Goal: Task Accomplishment & Management: Manage account settings

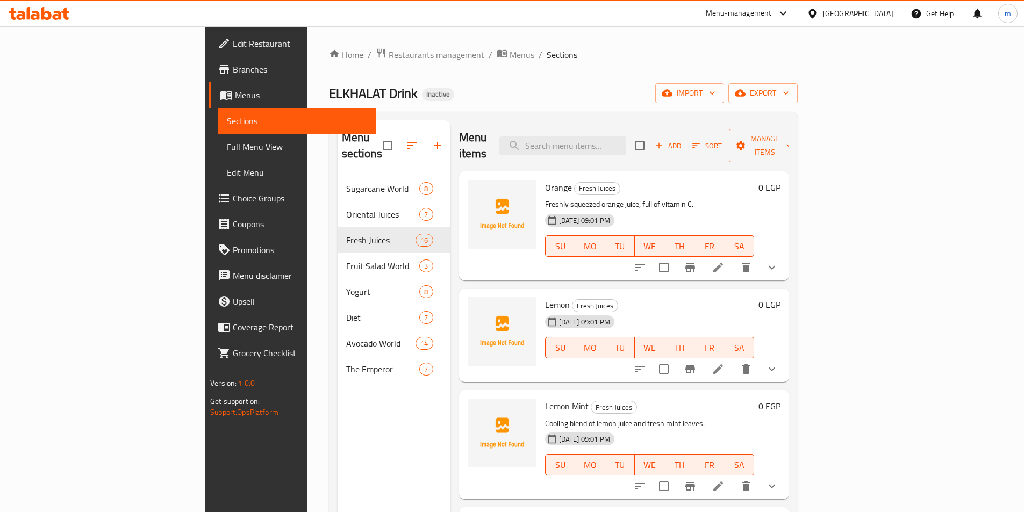
click at [338, 441] on div "Menu sections Sugarcane World 8 Oriental Juices 7 Fresh Juices 16 Fruit Salad W…" at bounding box center [394, 376] width 113 height 512
click at [431, 140] on icon "button" at bounding box center [437, 145] width 13 height 13
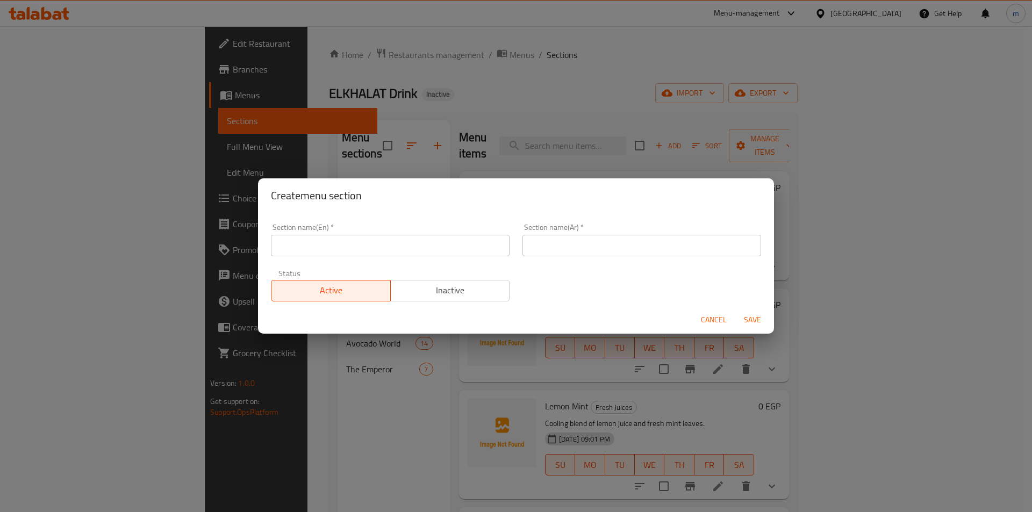
click at [704, 338] on div "Create menu section Section name(En)   * Section name(En) * Section name(Ar)   …" at bounding box center [516, 256] width 1032 height 512
click at [715, 322] on span "Cancel" at bounding box center [714, 319] width 26 height 13
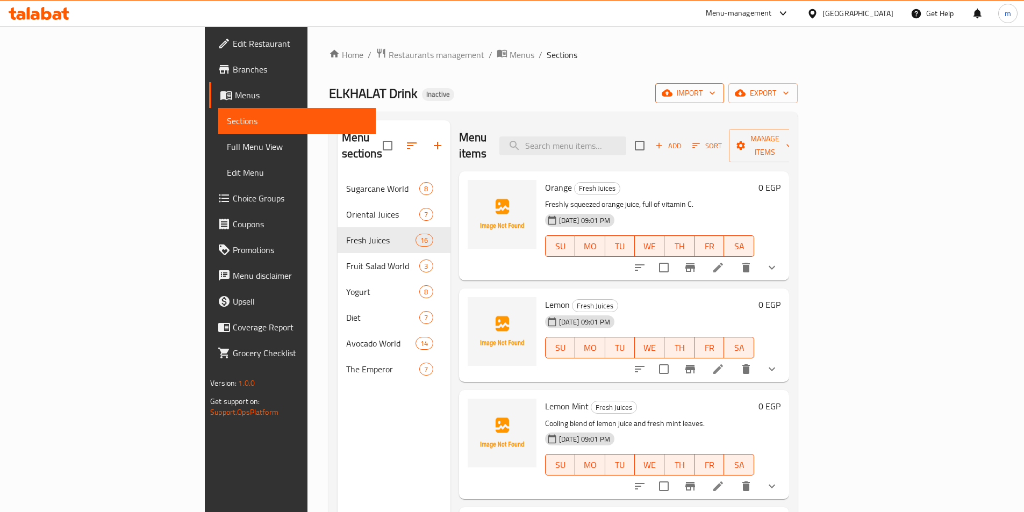
click at [716, 94] on span "import" at bounding box center [690, 93] width 52 height 13
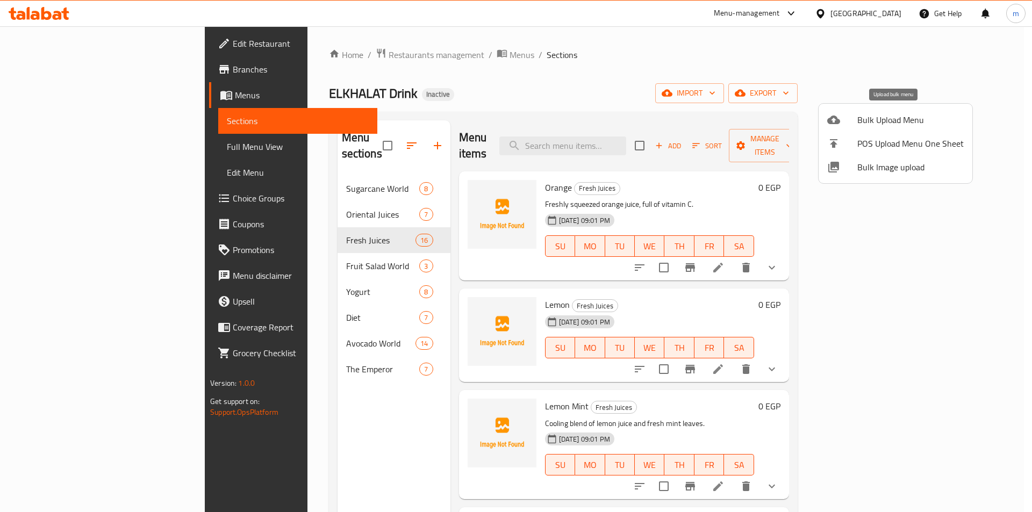
click at [871, 122] on span "Bulk Upload Menu" at bounding box center [911, 119] width 106 height 13
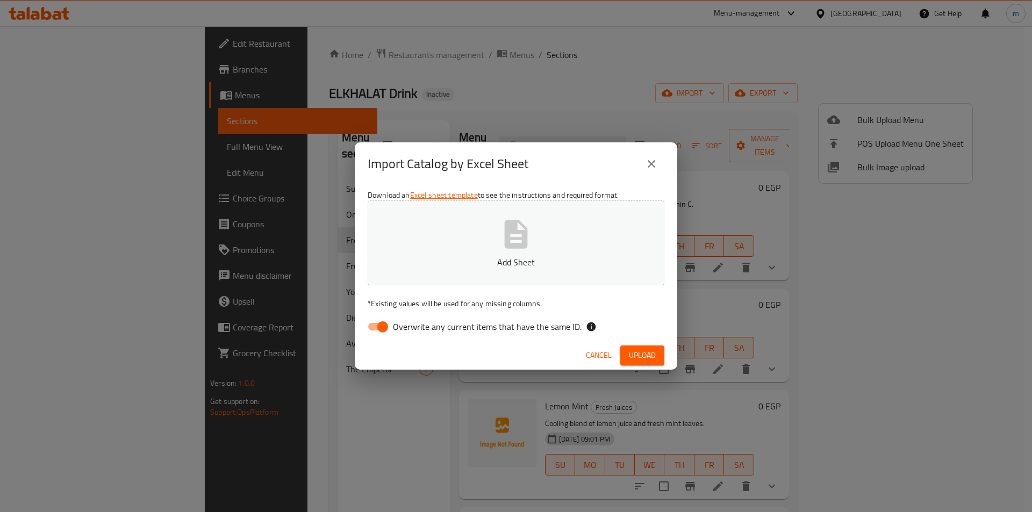
click at [410, 339] on div "Download an Excel sheet template to see the instructions and required format. A…" at bounding box center [516, 264] width 323 height 156
click at [412, 322] on span "Overwrite any current items that have the same ID." at bounding box center [487, 326] width 189 height 13
click at [412, 322] on input "Overwrite any current items that have the same ID." at bounding box center [382, 327] width 61 height 20
checkbox input "false"
click at [468, 241] on button "Add Sheet" at bounding box center [516, 243] width 297 height 85
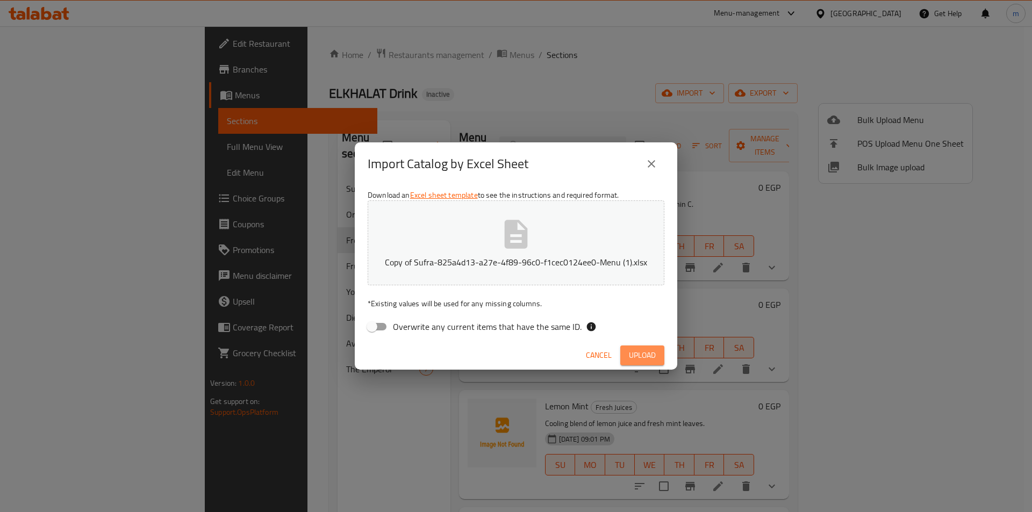
click at [646, 351] on span "Upload" at bounding box center [642, 355] width 27 height 13
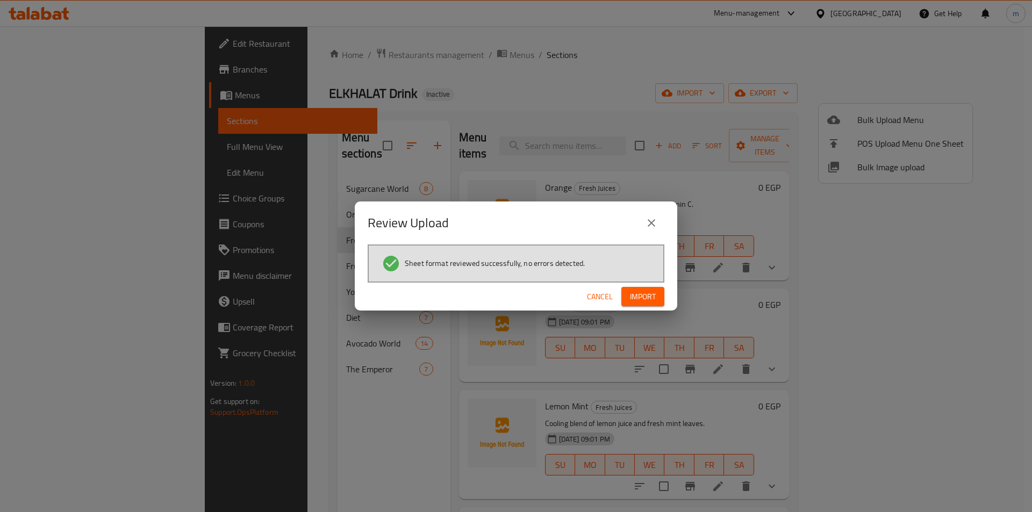
click at [653, 300] on span "Import" at bounding box center [643, 296] width 26 height 13
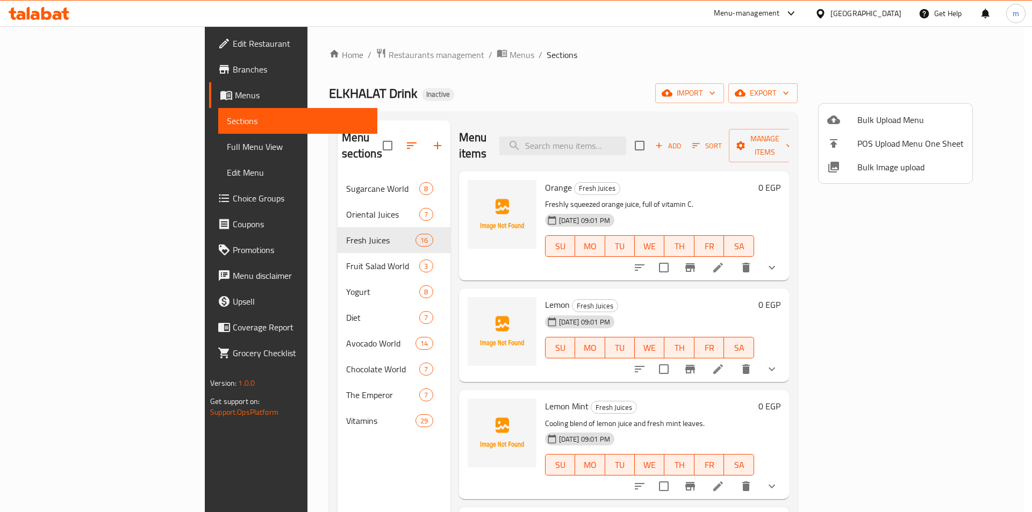
click at [70, 203] on div at bounding box center [516, 256] width 1032 height 512
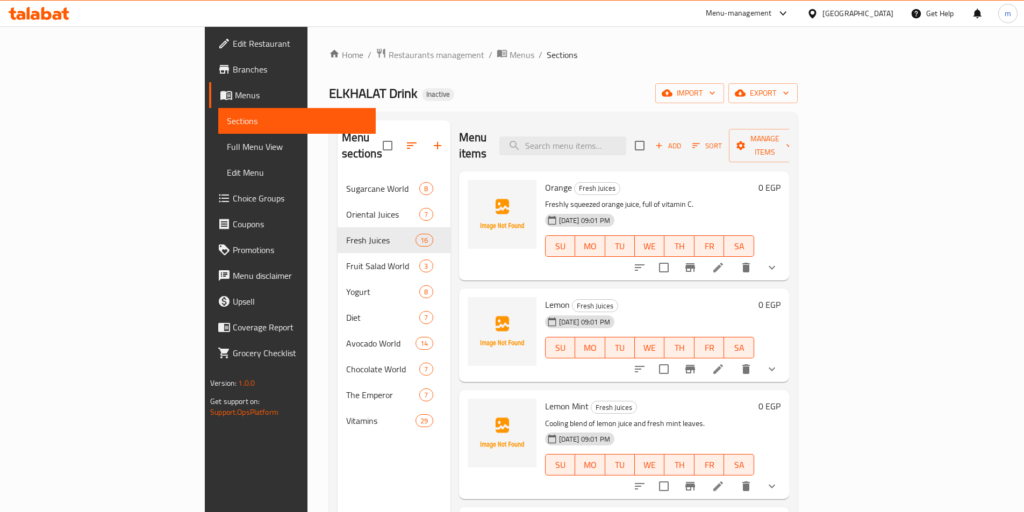
click at [227, 152] on span "Full Menu View" at bounding box center [297, 146] width 140 height 13
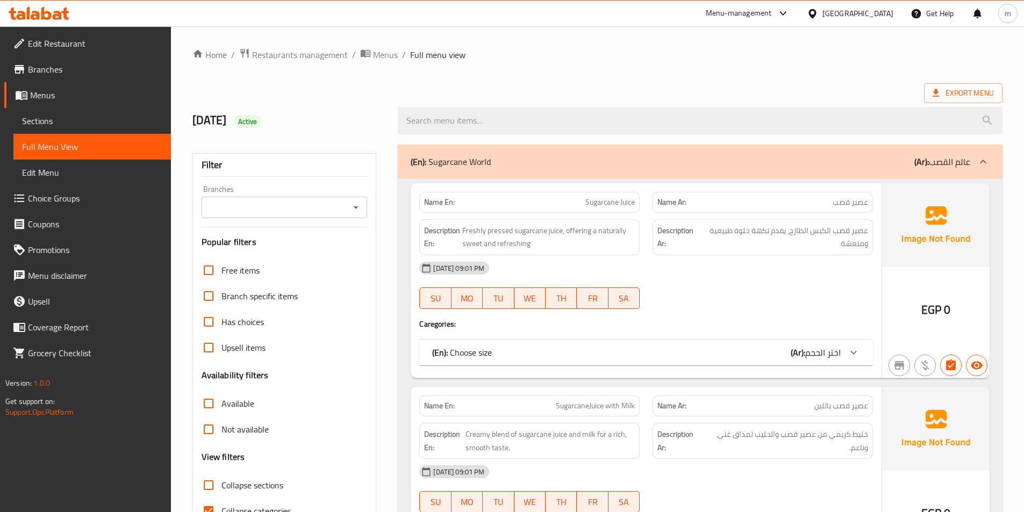
click at [227, 490] on span "Collapse sections" at bounding box center [253, 485] width 62 height 13
click at [222, 490] on input "Collapse sections" at bounding box center [209, 486] width 26 height 26
checkbox input "true"
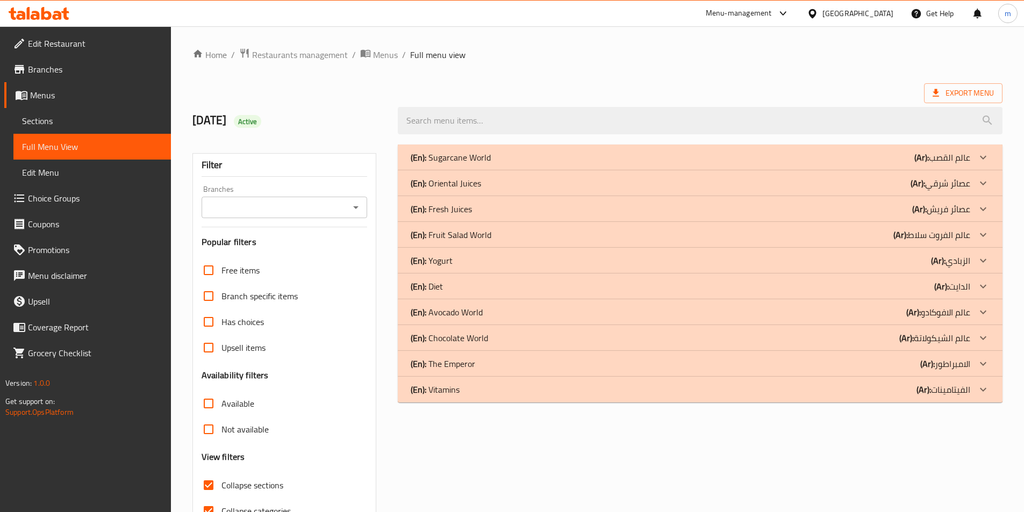
click at [856, 453] on div "(En): Sugarcane World (Ar): عالم القصب Name En: Sugarcane Juice Name Ar: عصير ق…" at bounding box center [700, 347] width 618 height 419
click at [898, 341] on div "(En): Chocolate World (Ar): عالم الشيكولاتة" at bounding box center [691, 338] width 560 height 13
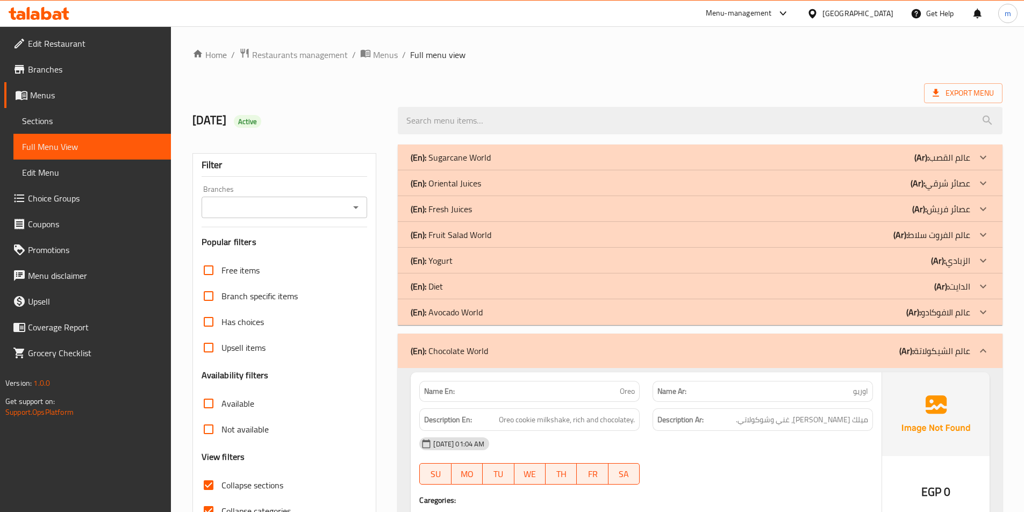
click at [926, 358] on p "(Ar): عالم الشيكولاتة" at bounding box center [935, 351] width 71 height 13
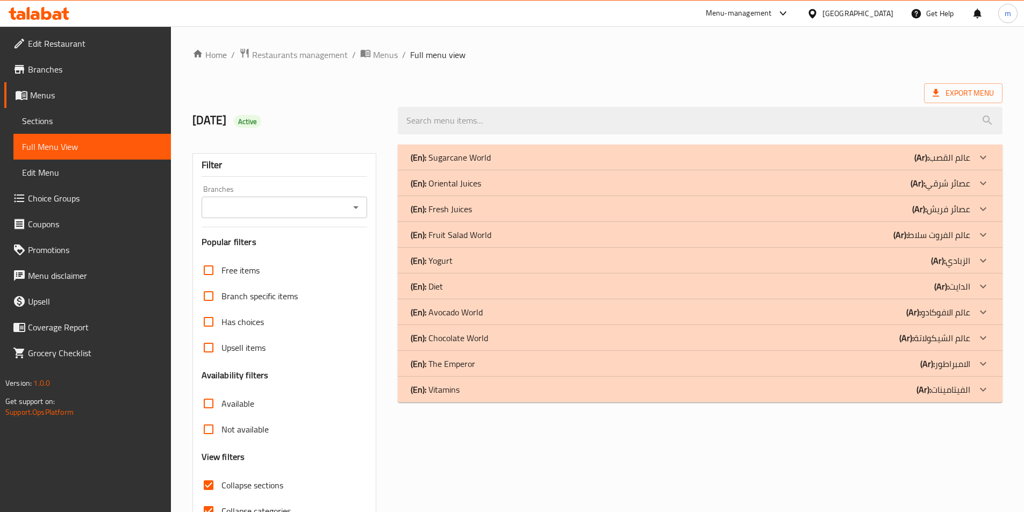
click at [911, 386] on div "(En): Vitamins (Ar): الفيتامينات" at bounding box center [691, 389] width 560 height 13
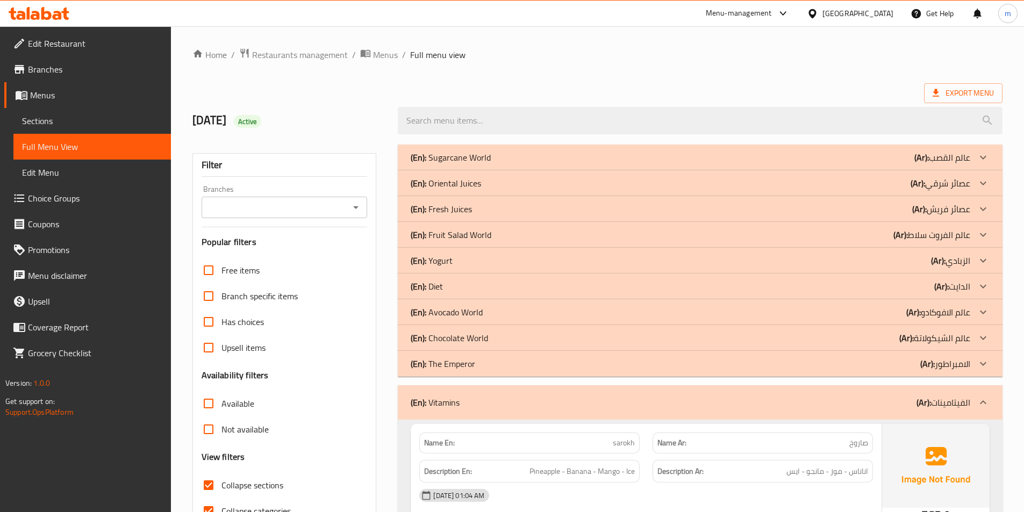
click at [914, 339] on b "(Ar):" at bounding box center [907, 338] width 15 height 16
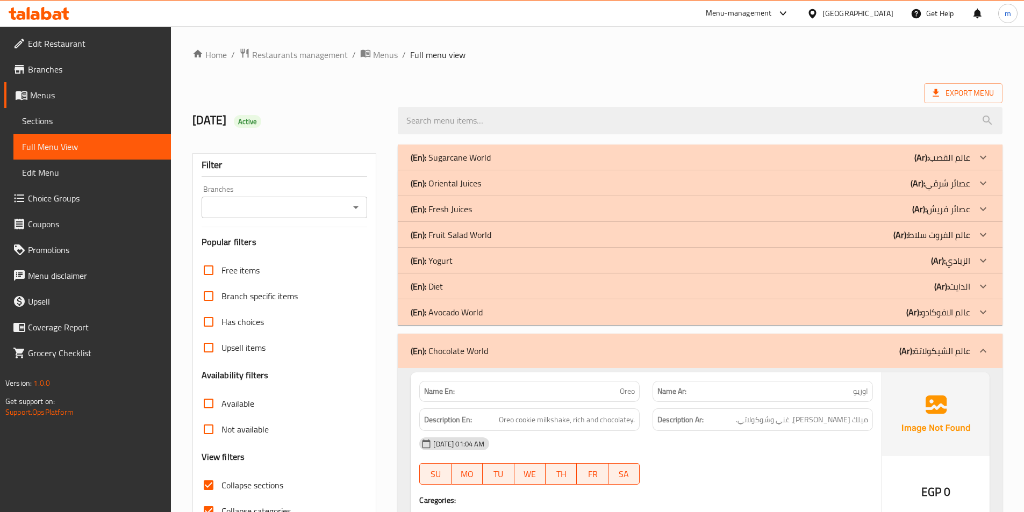
scroll to position [54, 0]
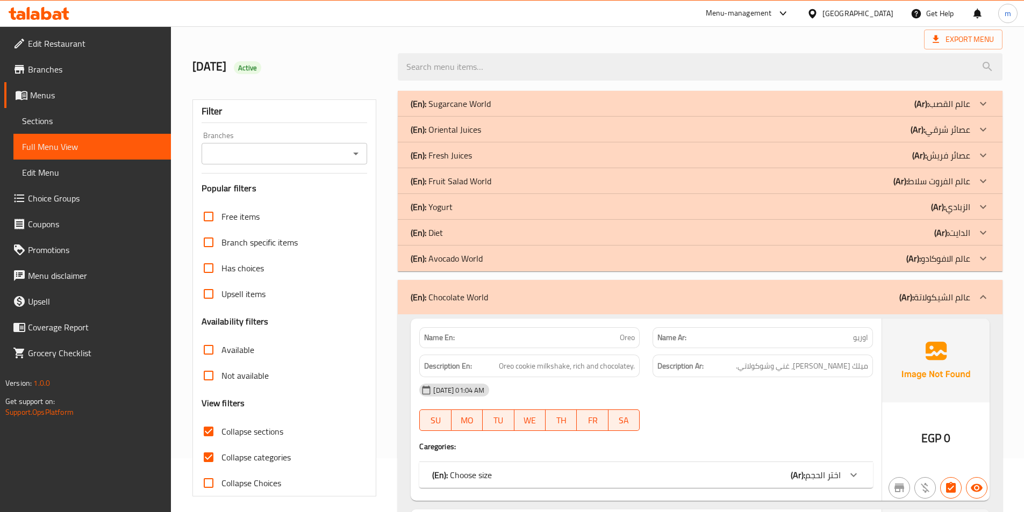
click at [262, 458] on span "Collapse categories" at bounding box center [256, 457] width 69 height 13
click at [222, 458] on input "Collapse categories" at bounding box center [209, 458] width 26 height 26
checkbox input "false"
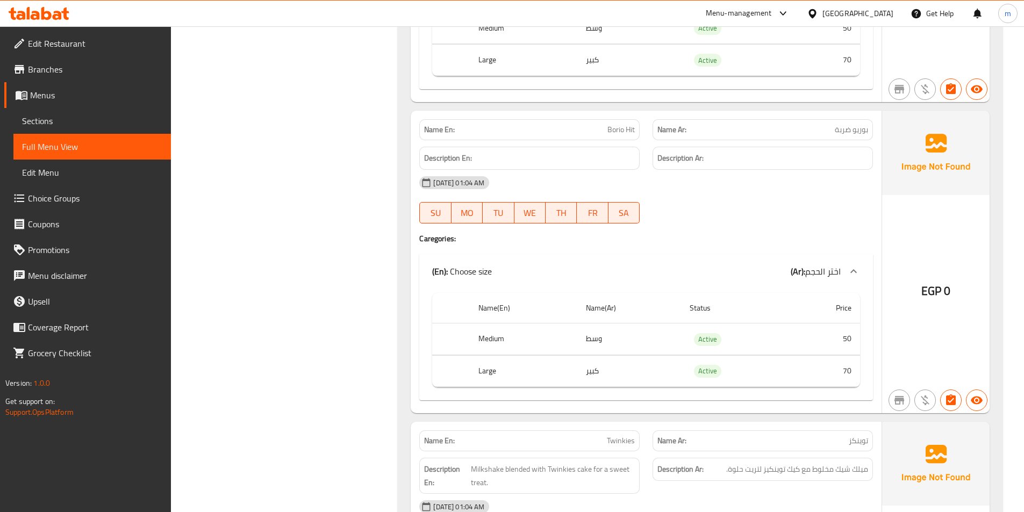
scroll to position [914, 0]
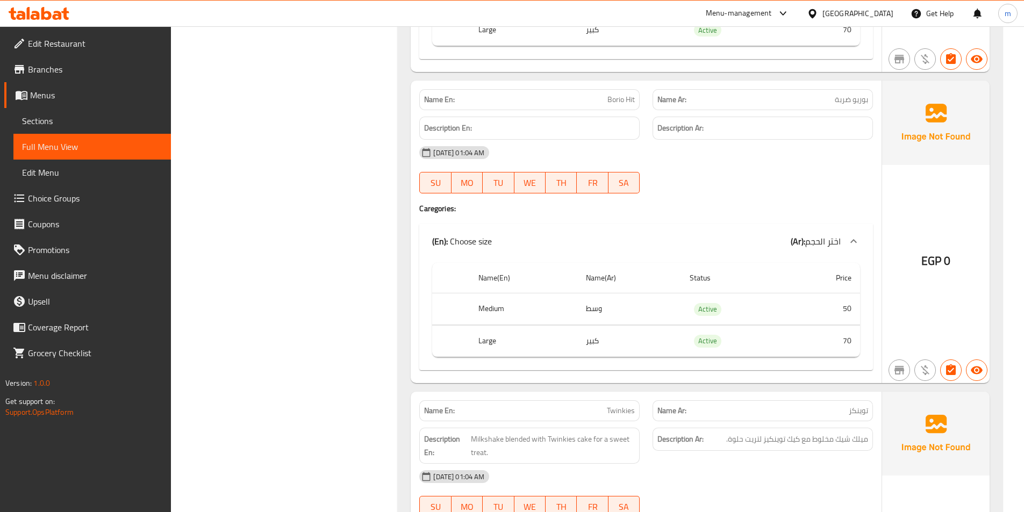
click at [816, 105] on p "Name Ar: بوريو ضربة" at bounding box center [763, 99] width 211 height 11
click at [859, 103] on span "بوريو ضربة" at bounding box center [851, 99] width 33 height 11
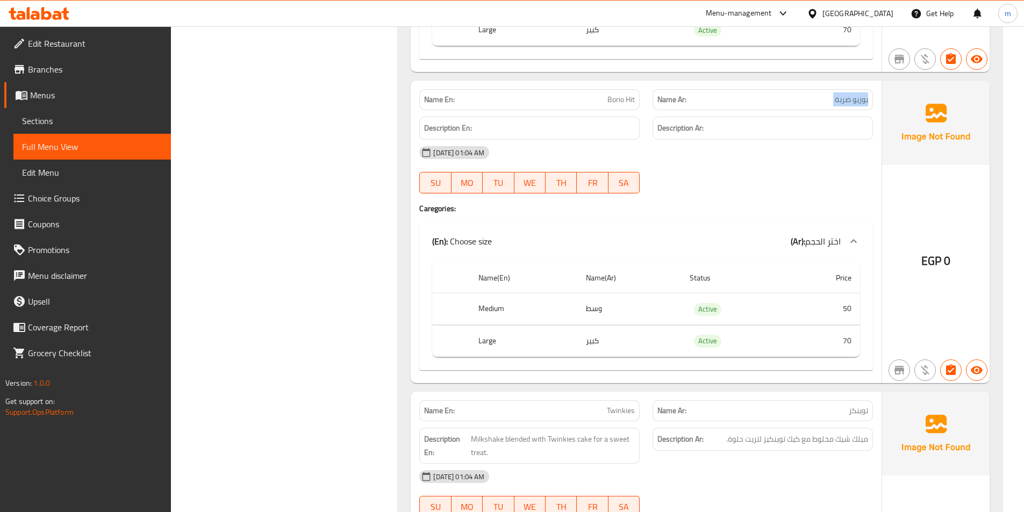
copy span "بوريو ضربة"
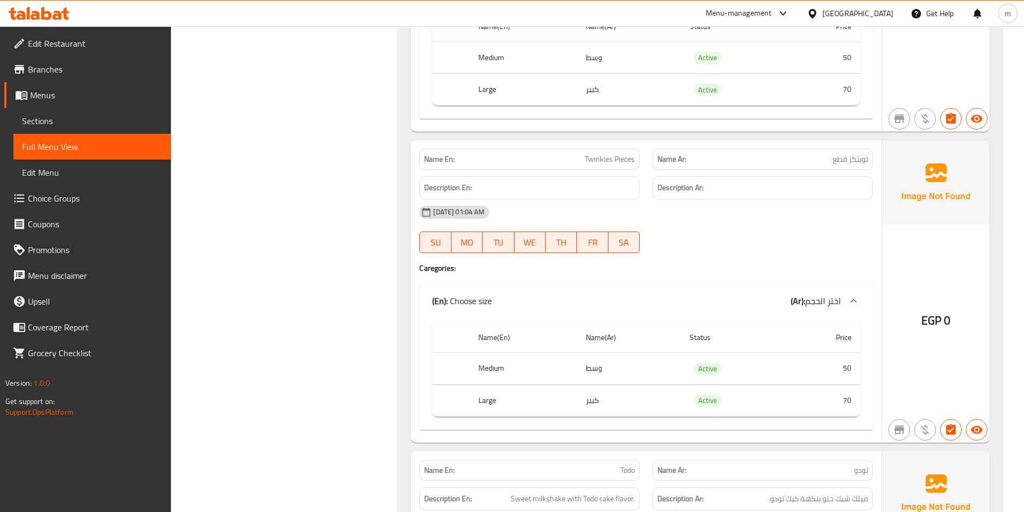
scroll to position [1506, 0]
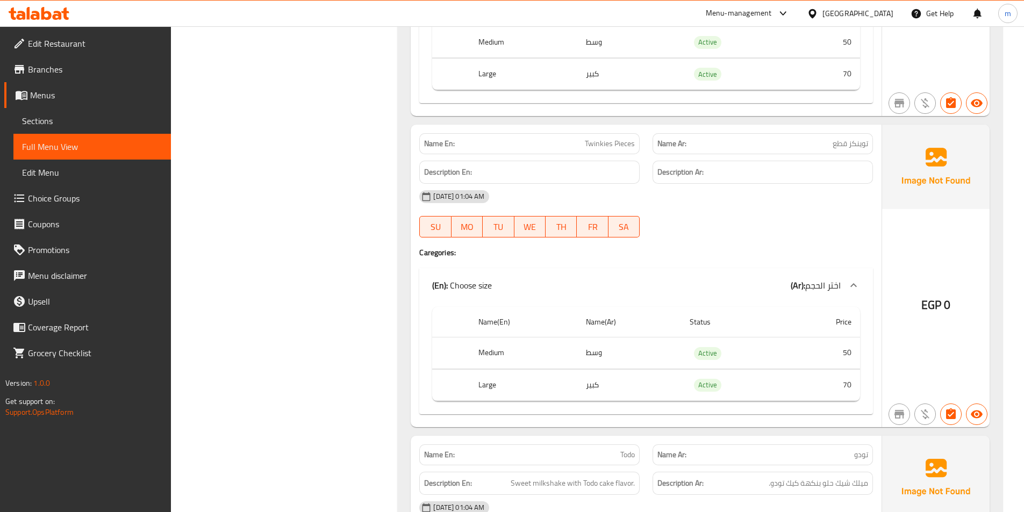
click at [850, 147] on span "توينكز قطع" at bounding box center [850, 143] width 35 height 11
copy span "توينكز قطع"
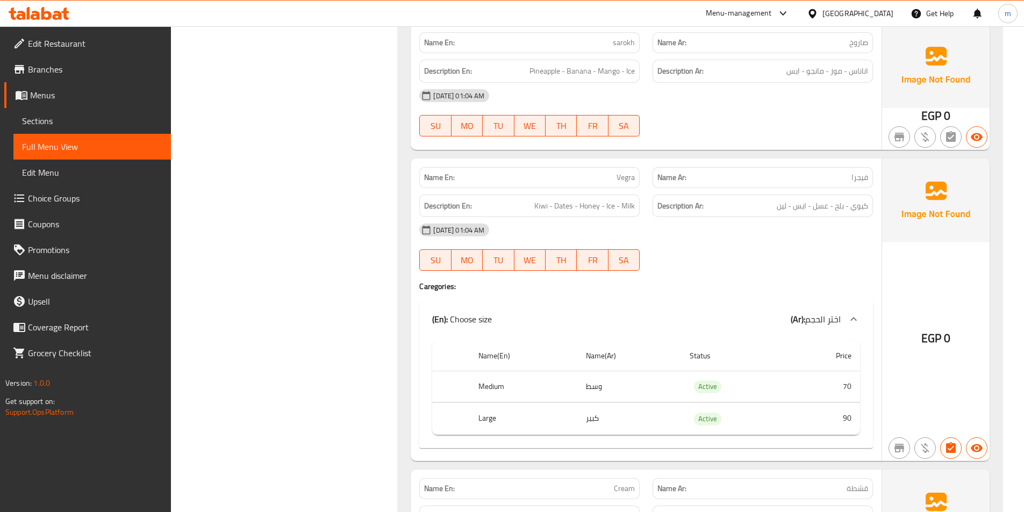
scroll to position [2581, 0]
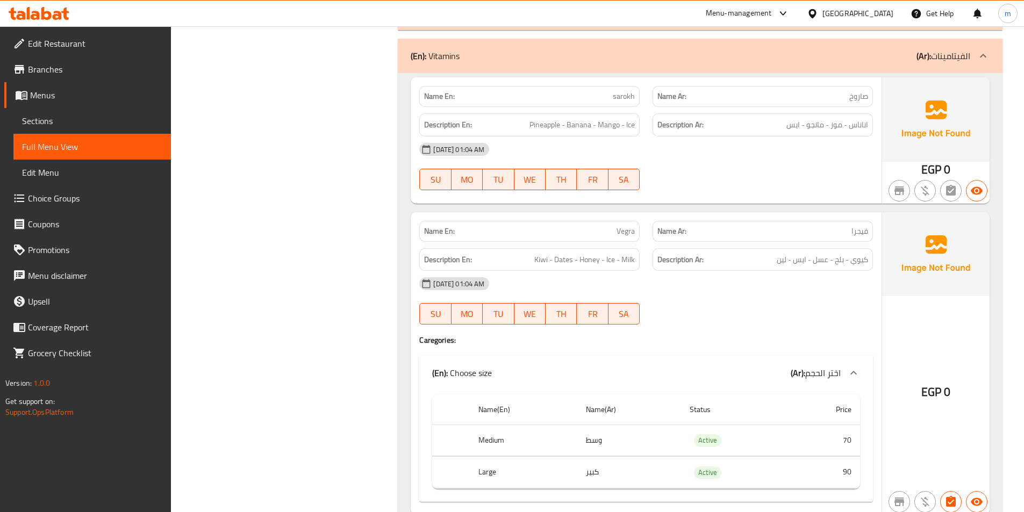
click at [772, 172] on div "07-10-2025 01:04 AM SU MO TU WE TH FR SA" at bounding box center [646, 167] width 467 height 60
click at [621, 98] on span "sarokh" at bounding box center [624, 96] width 22 height 11
click at [850, 91] on span "صاروخ" at bounding box center [859, 96] width 19 height 11
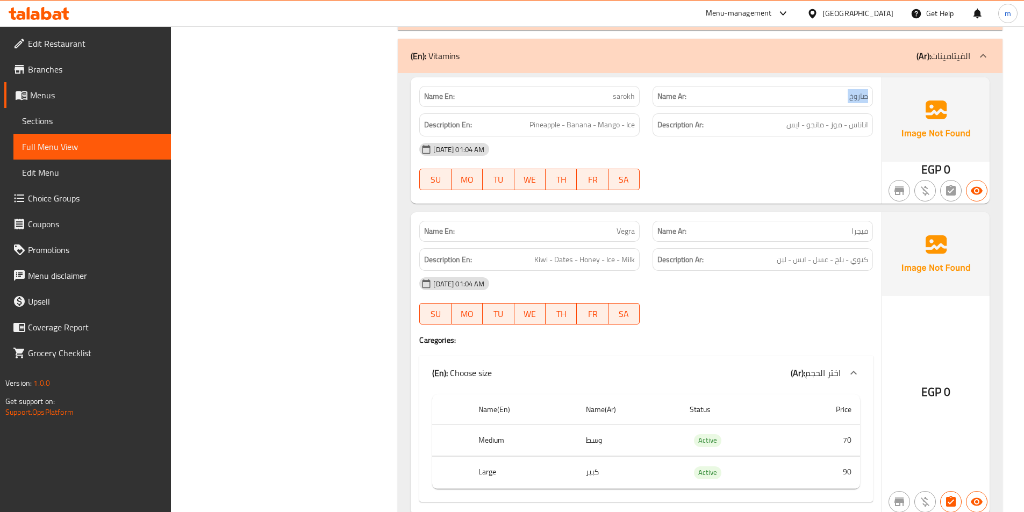
copy span "صاروخ"
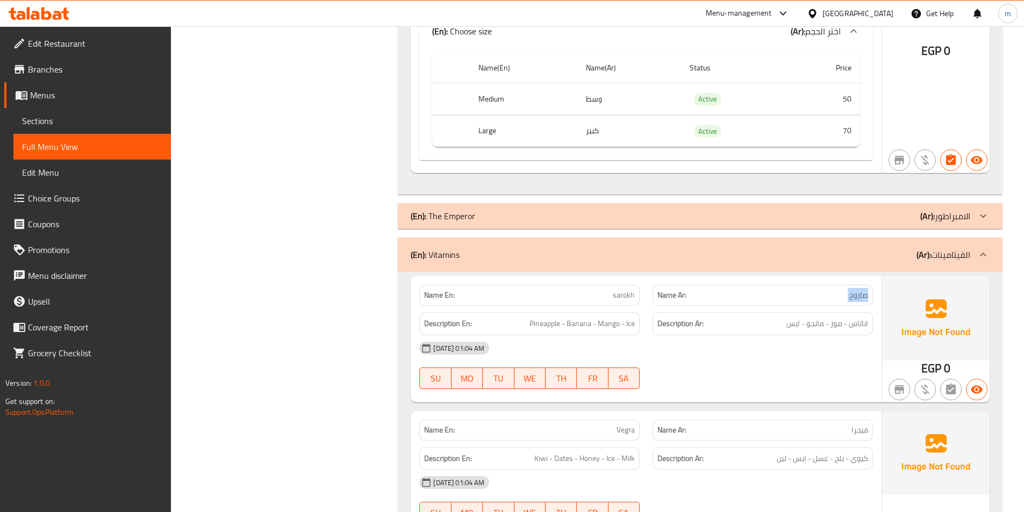
scroll to position [2527, 0]
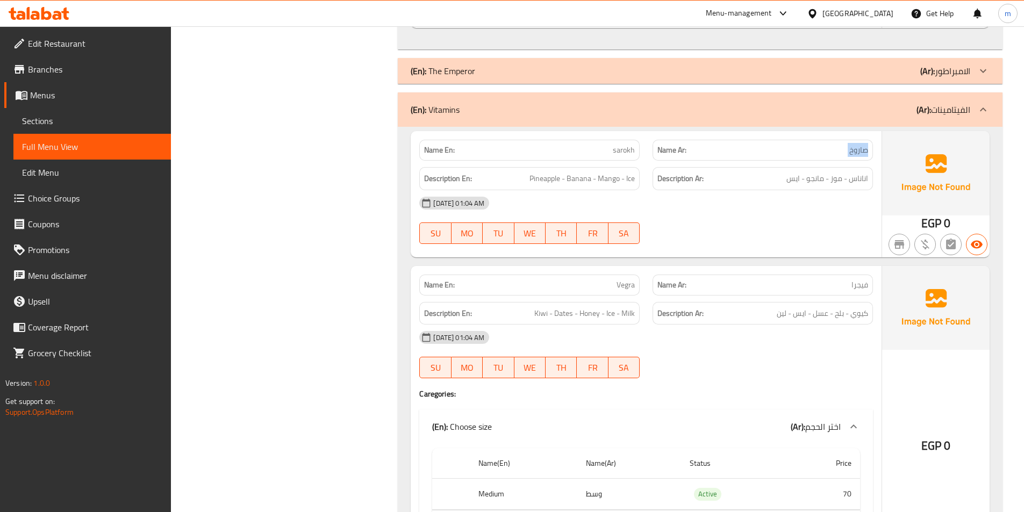
click at [848, 155] on p "Name Ar: صاروخ" at bounding box center [763, 150] width 211 height 11
click at [851, 152] on span "صاروخ" at bounding box center [859, 150] width 19 height 11
copy span "صاروخ"
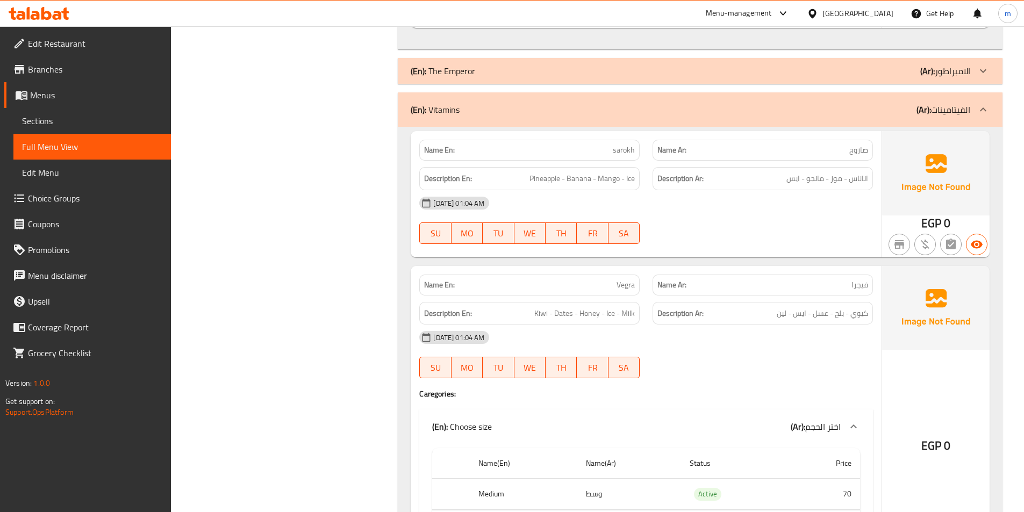
click at [863, 290] on span "فيجرا" at bounding box center [860, 285] width 17 height 11
copy span "فيجرا"
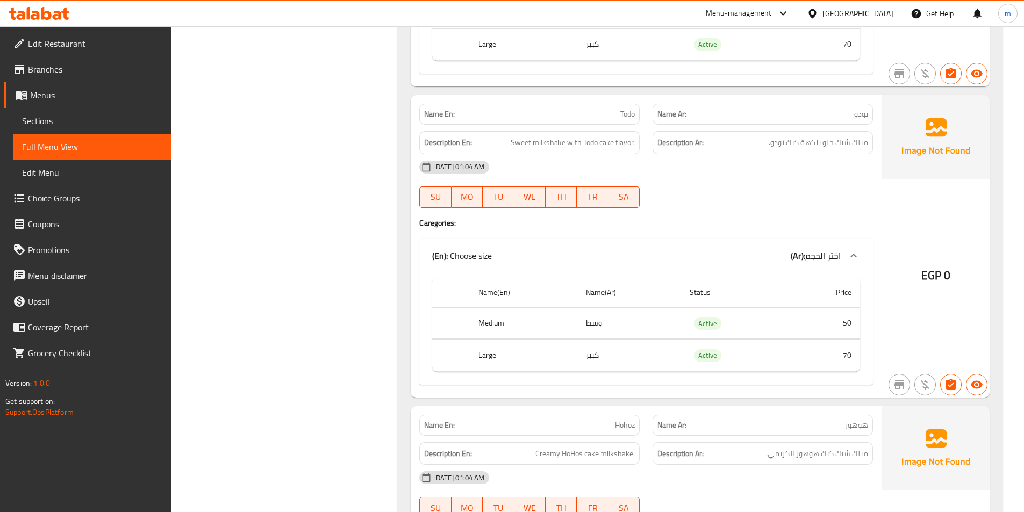
scroll to position [1828, 0]
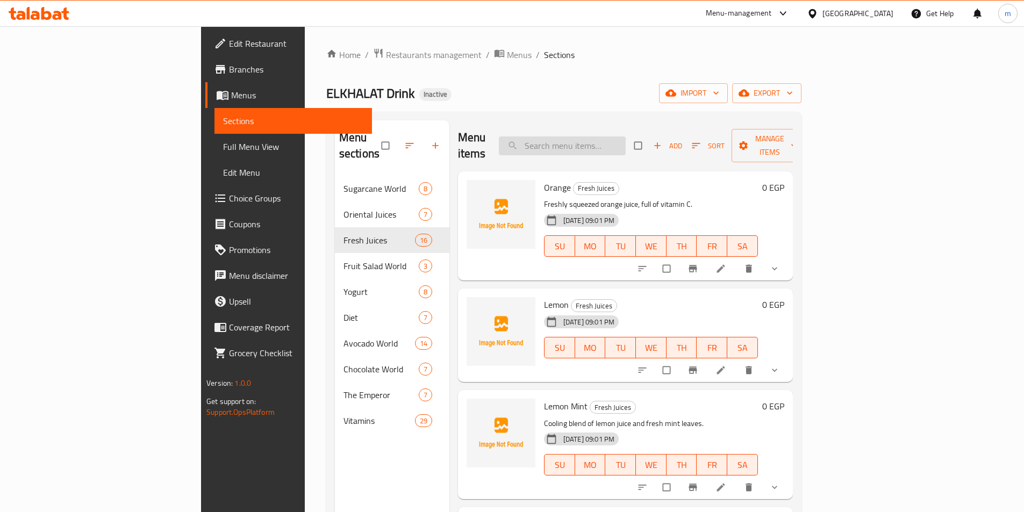
click at [605, 137] on input "search" at bounding box center [562, 146] width 127 height 19
paste input "صاروخ"
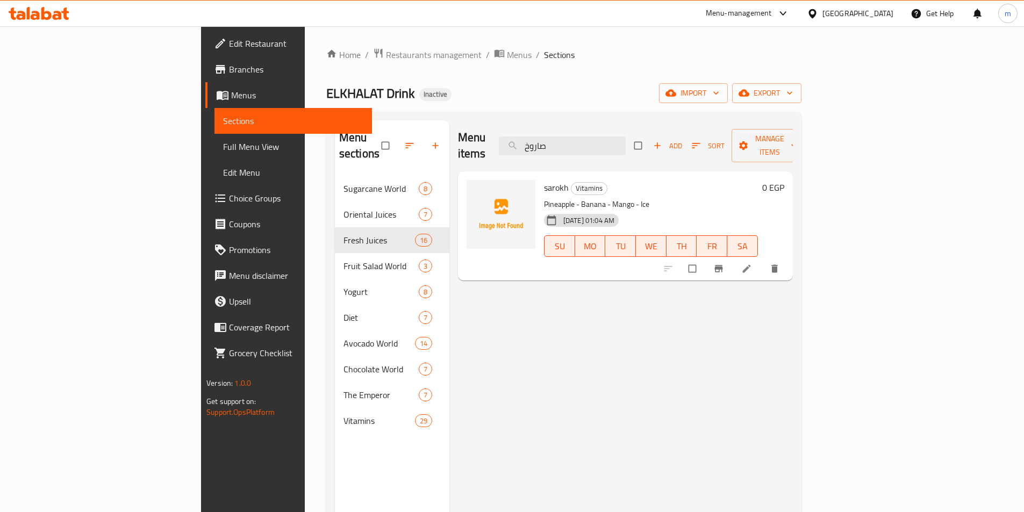
drag, startPoint x: 948, startPoint y: 247, endPoint x: 951, endPoint y: 255, distance: 9.0
click at [626, 137] on input "صاروخ" at bounding box center [562, 146] width 127 height 19
paste input "فيجرا"
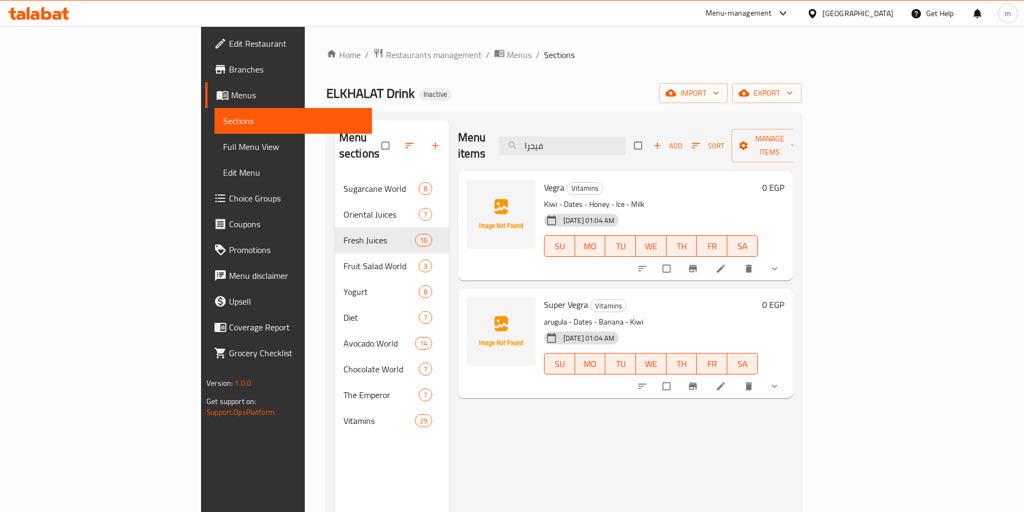
click at [647, 114] on div "Menu sections Sugarcane World 8 Oriental Juices 7 Fresh Juices 16 Fruit Salad W…" at bounding box center [563, 377] width 475 height 530
click at [626, 137] on input "فيجرا" at bounding box center [562, 146] width 127 height 19
paste input "شطة"
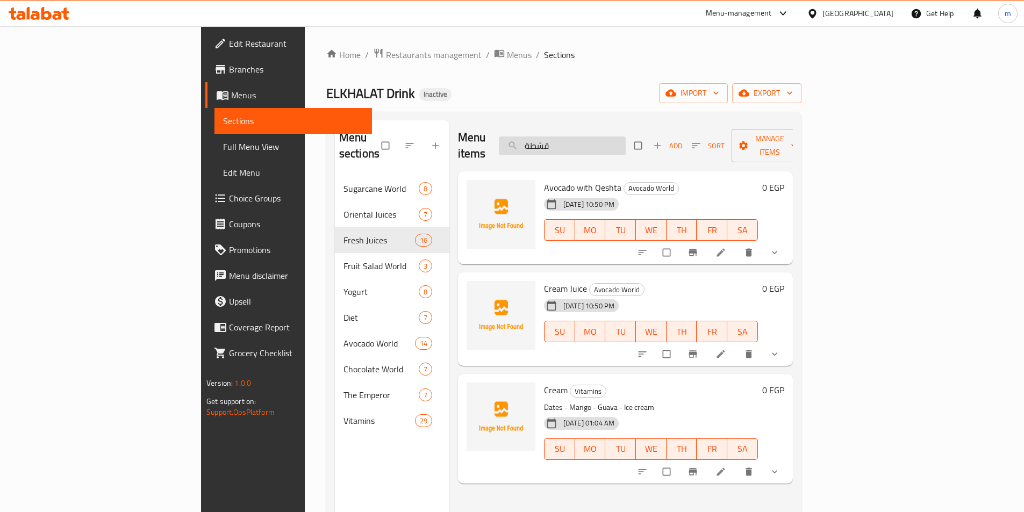
click at [626, 137] on input "قشطة" at bounding box center [562, 146] width 127 height 19
paste input "يفا"
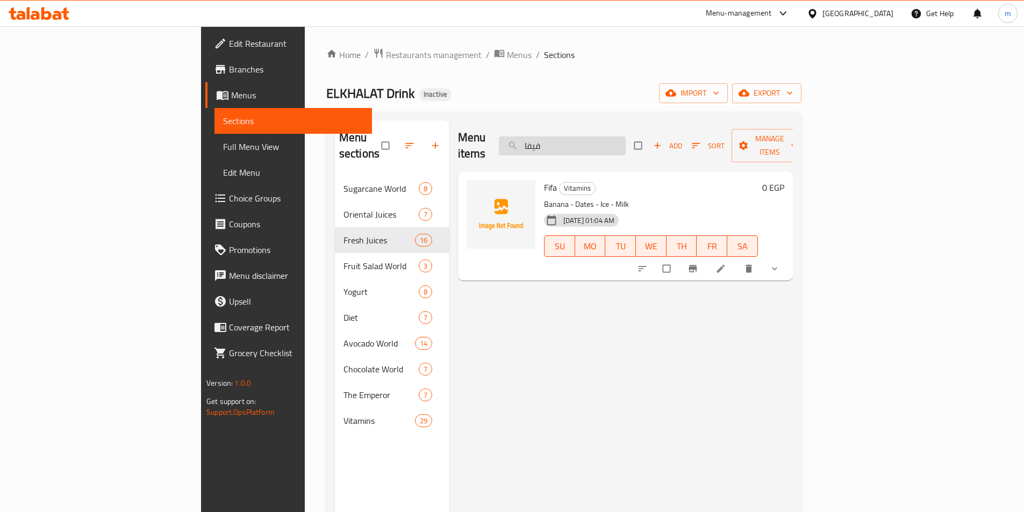
click at [626, 142] on input "فيفا" at bounding box center [562, 146] width 127 height 19
paste input "اهو"
click at [665, 172] on div "Yahoo Vitamins Peach - Orange - Ice - Milk 07-10-2025 01:04 AM SU MO TU WE TH F…" at bounding box center [625, 226] width 335 height 109
click at [664, 149] on div "Menu items ياهو Add Sort Manage items" at bounding box center [625, 145] width 335 height 51
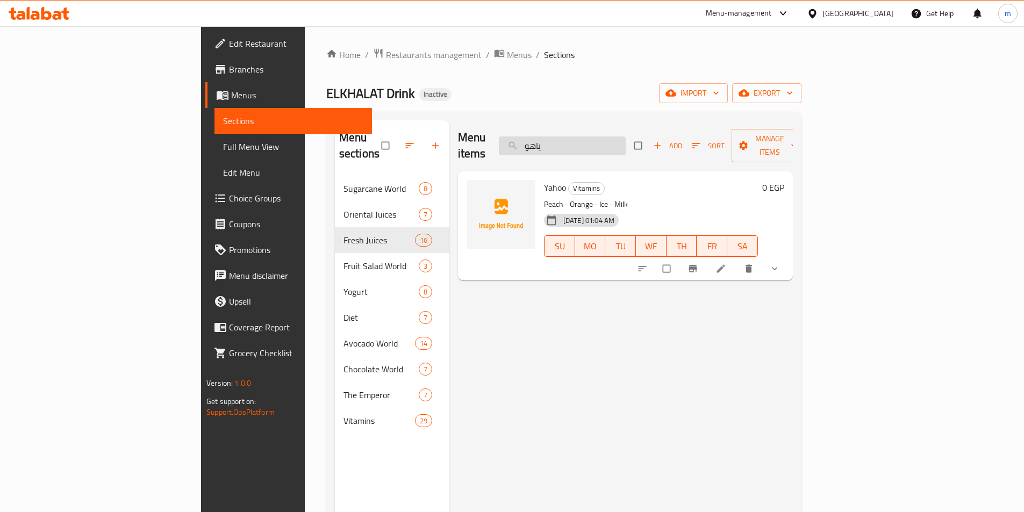
click at [626, 141] on input "ياهو" at bounding box center [562, 146] width 127 height 19
paste input "ارجريتا"
click at [626, 137] on input "مارجريتا" at bounding box center [562, 146] width 127 height 19
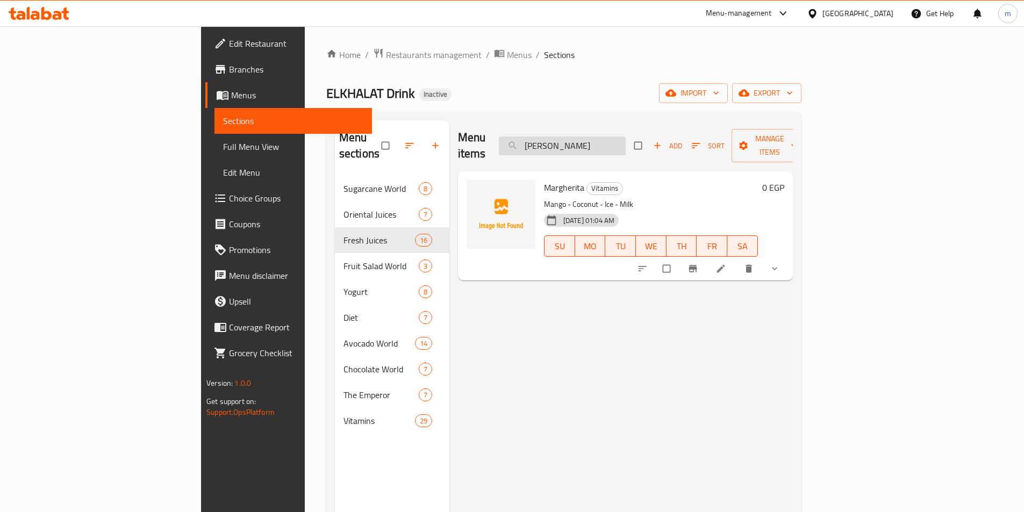
paste input "سوبر فيجر"
click at [626, 140] on input "سوبر فيجرا" at bounding box center [562, 146] width 127 height 19
paste input "ب"
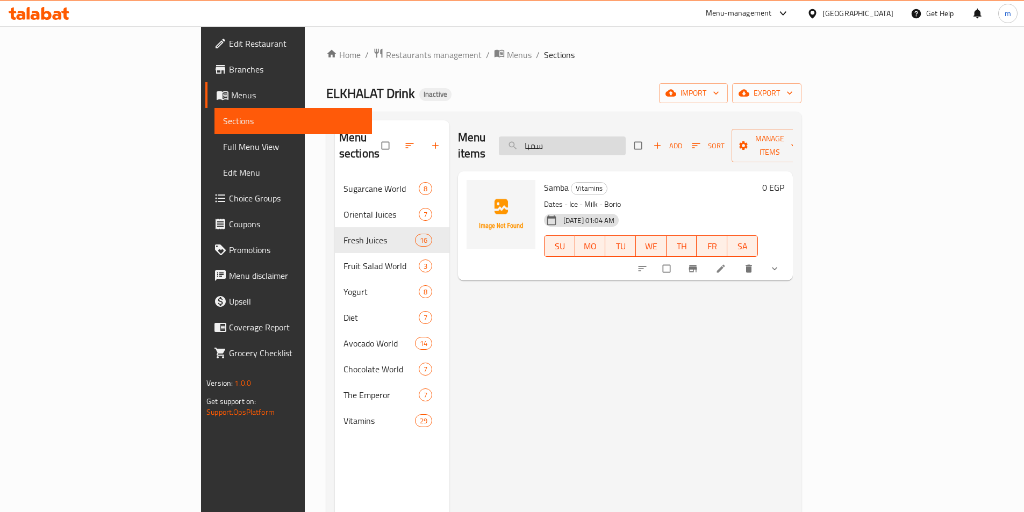
click at [626, 137] on input "سمبا" at bounding box center [562, 146] width 127 height 19
paste input "بح"
click at [626, 144] on input "شبح" at bounding box center [562, 146] width 127 height 19
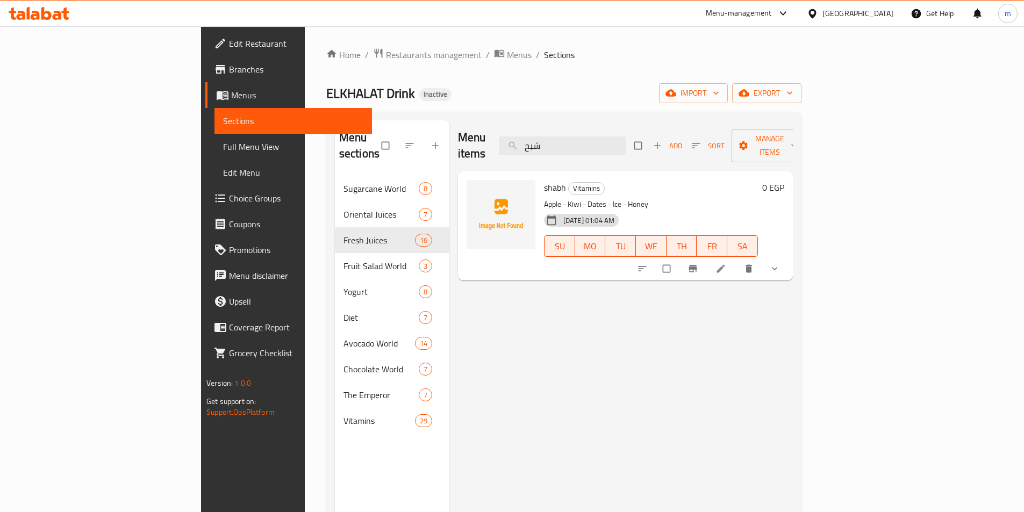
paste input "فيتامين سي"
click at [626, 137] on input "فيتامين سي" at bounding box center [562, 146] width 127 height 19
paste input "وكا"
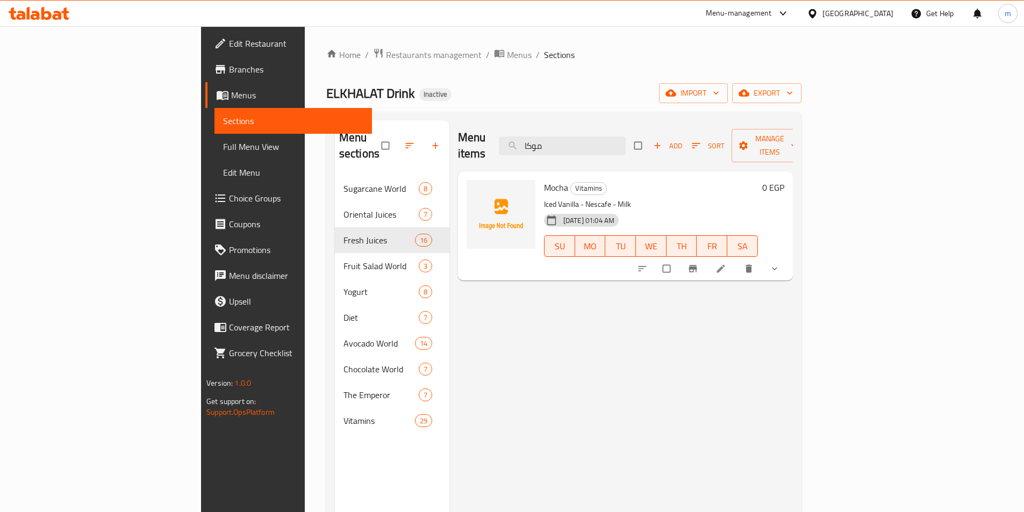
click at [648, 147] on div "Menu items موكا Add Sort Manage items" at bounding box center [625, 145] width 335 height 51
click at [626, 145] on input "موكا" at bounding box center [562, 146] width 127 height 19
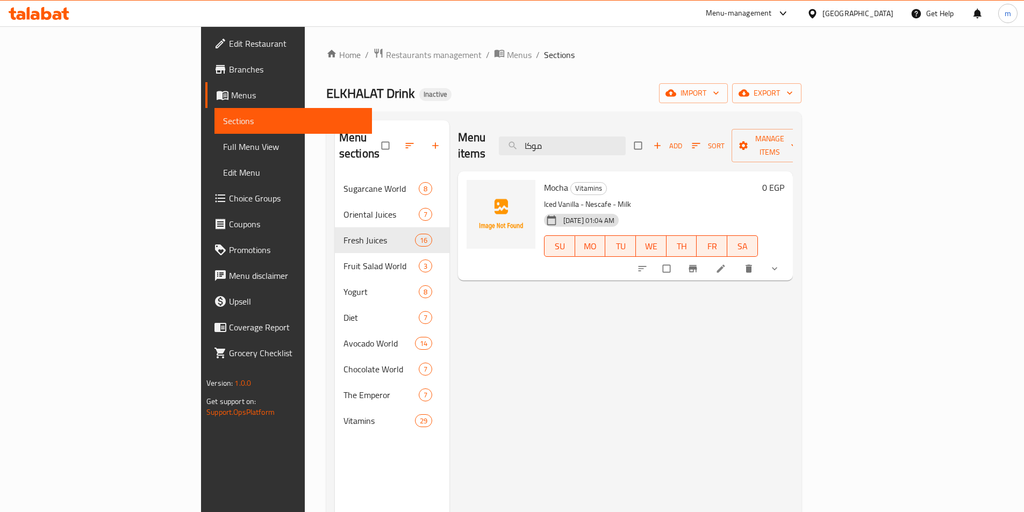
paste input "الاصفهاني"
click at [626, 140] on input "الاصفهاني" at bounding box center [562, 146] width 127 height 19
paste input "موز اسبيشيل"
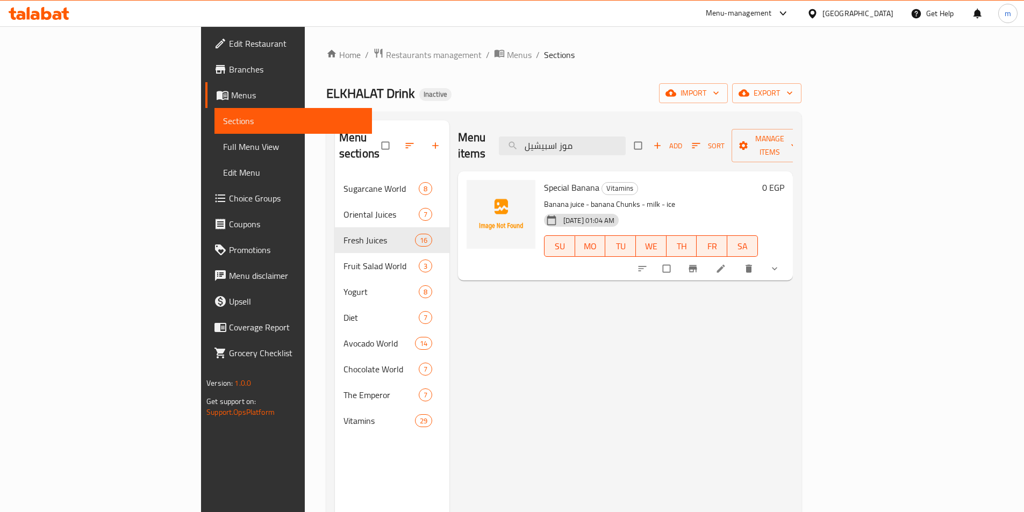
click at [630, 149] on div "Menu items موز اسبيشيل Add Sort Manage items" at bounding box center [625, 145] width 335 height 51
click at [631, 147] on div "Menu items موز اسبيشيل Add Sort Manage items" at bounding box center [625, 145] width 335 height 51
click at [626, 142] on input "موز اسبيشيل" at bounding box center [562, 146] width 127 height 19
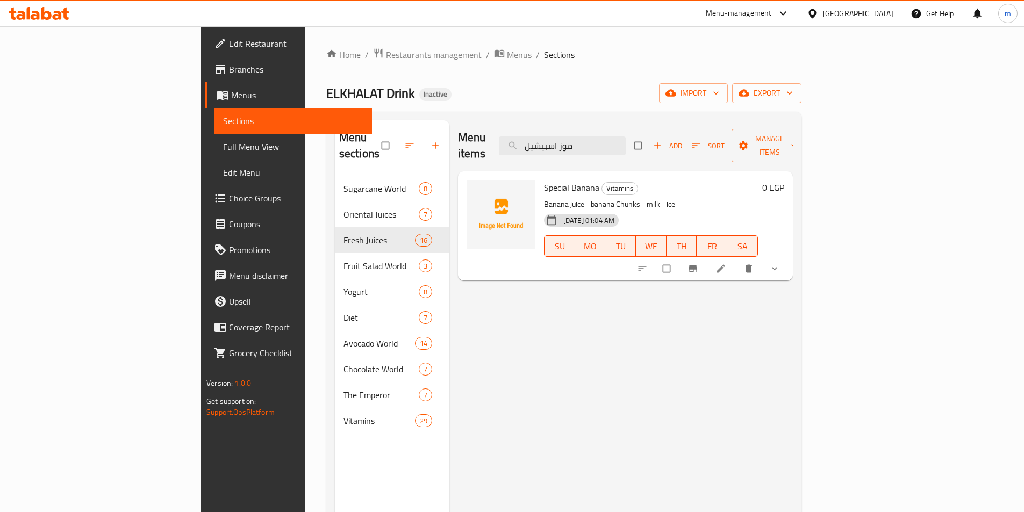
paste input "بونجورنو"
click at [626, 139] on input "بونجورنو" at bounding box center [562, 146] width 127 height 19
paste input "كثافة"
click at [626, 146] on input "كثافة" at bounding box center [562, 146] width 127 height 19
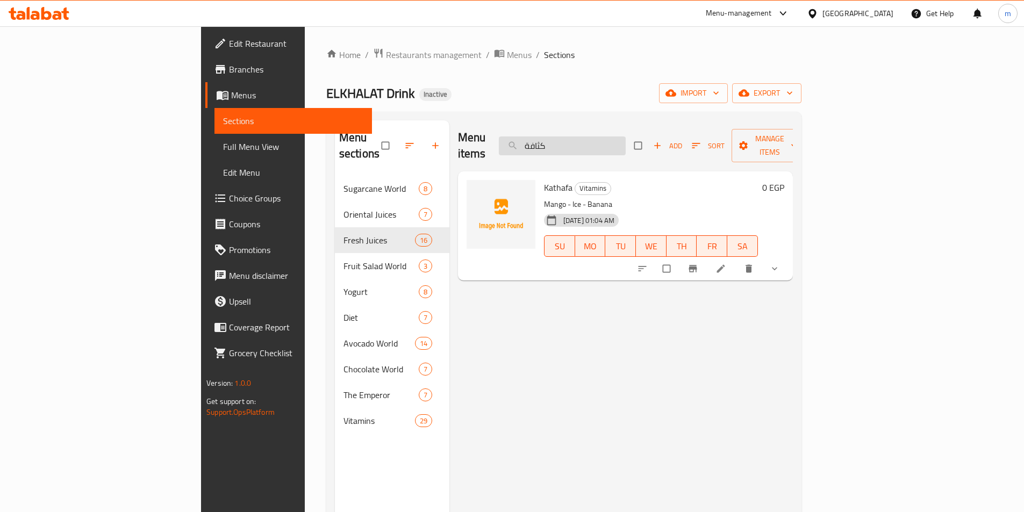
click at [626, 146] on input "كثافة" at bounding box center [562, 146] width 127 height 19
paste input "نكوش"
click at [626, 142] on input "فنكوش" at bounding box center [562, 146] width 127 height 19
paste input "جوجل"
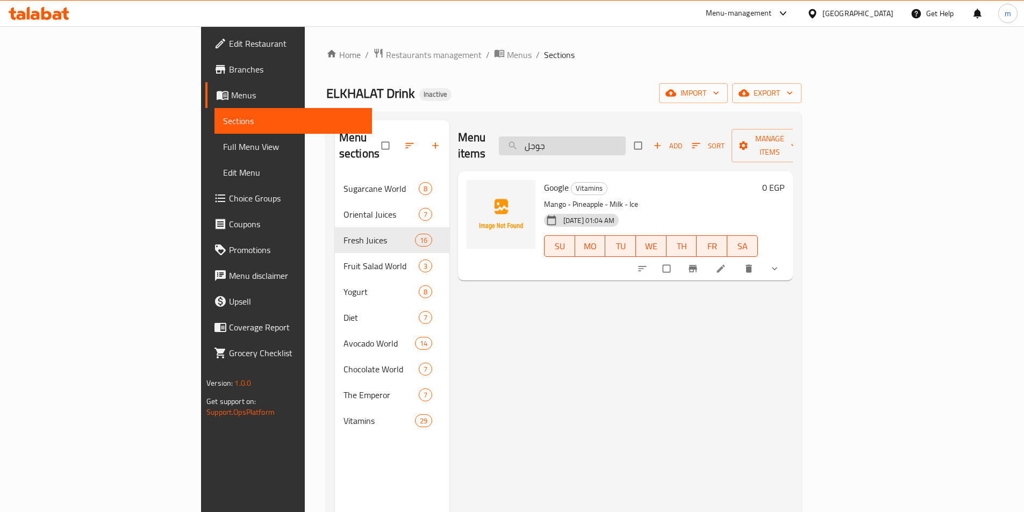
click at [626, 141] on input "جوجل" at bounding box center [562, 146] width 127 height 19
paste input "هافانا"
click at [626, 145] on input "هافانا" at bounding box center [562, 146] width 127 height 19
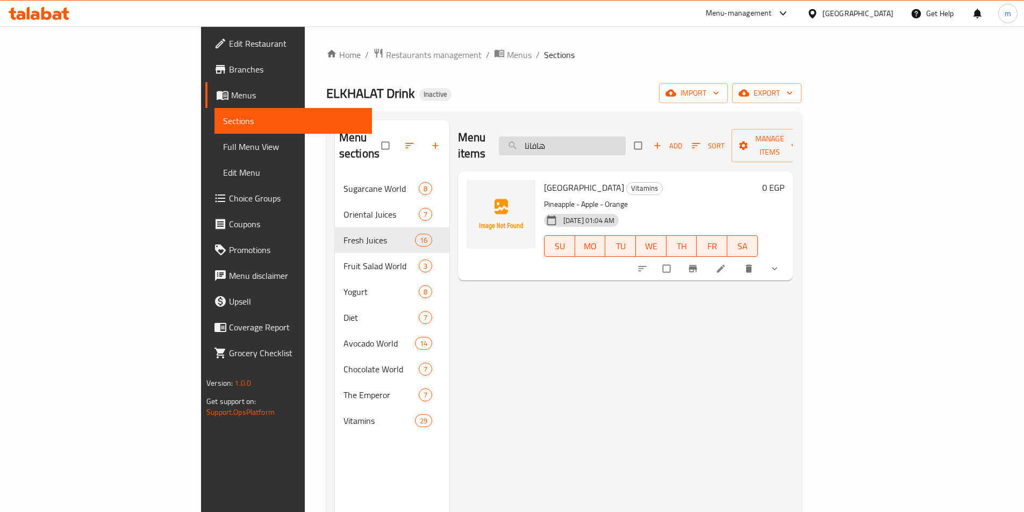
click at [626, 145] on input "هافانا" at bounding box center [562, 146] width 127 height 19
paste input "بن العصفور"
click at [626, 147] on input "لبن العصفور" at bounding box center [562, 146] width 127 height 19
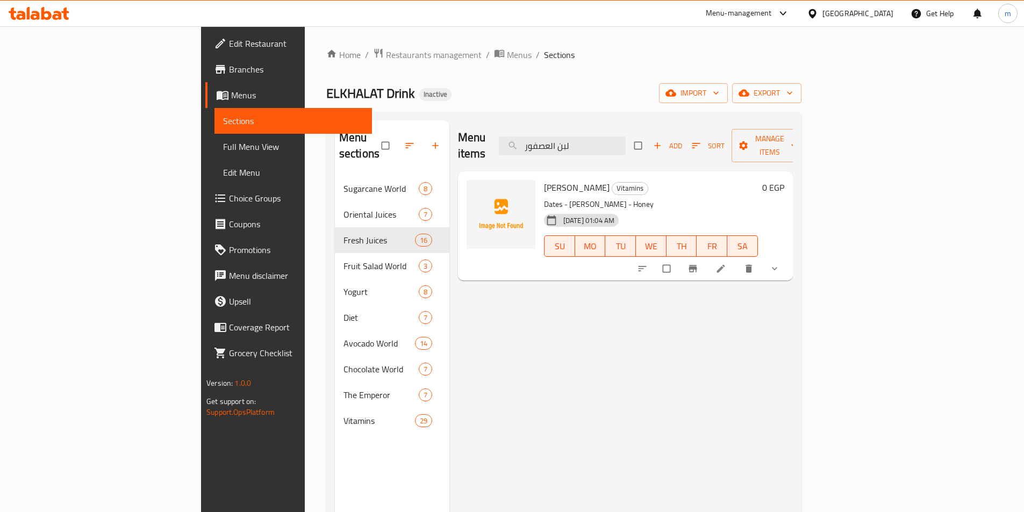
paste input "يجرا"
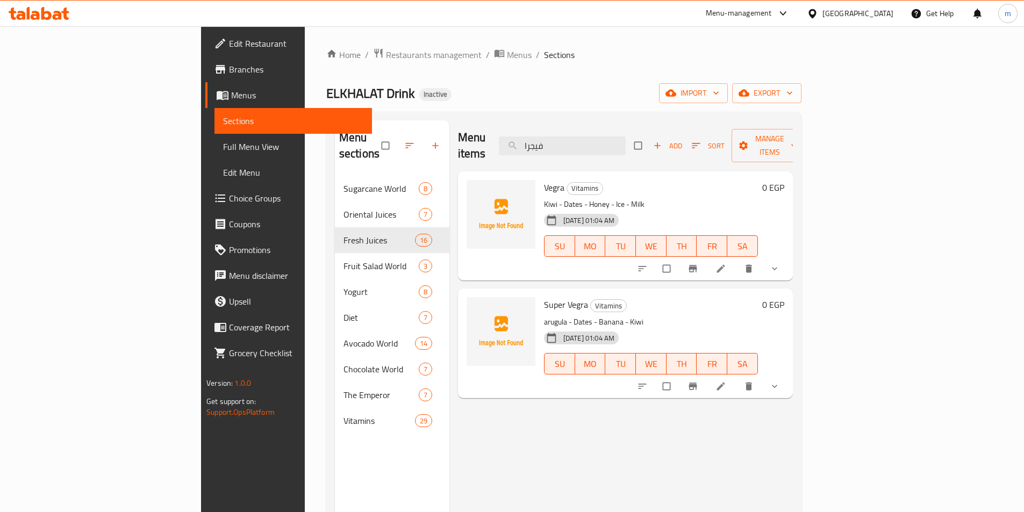
drag, startPoint x: 916, startPoint y: 256, endPoint x: 925, endPoint y: 252, distance: 9.9
click at [626, 139] on input "فيجرا" at bounding box center [562, 146] width 127 height 19
paste input "ف"
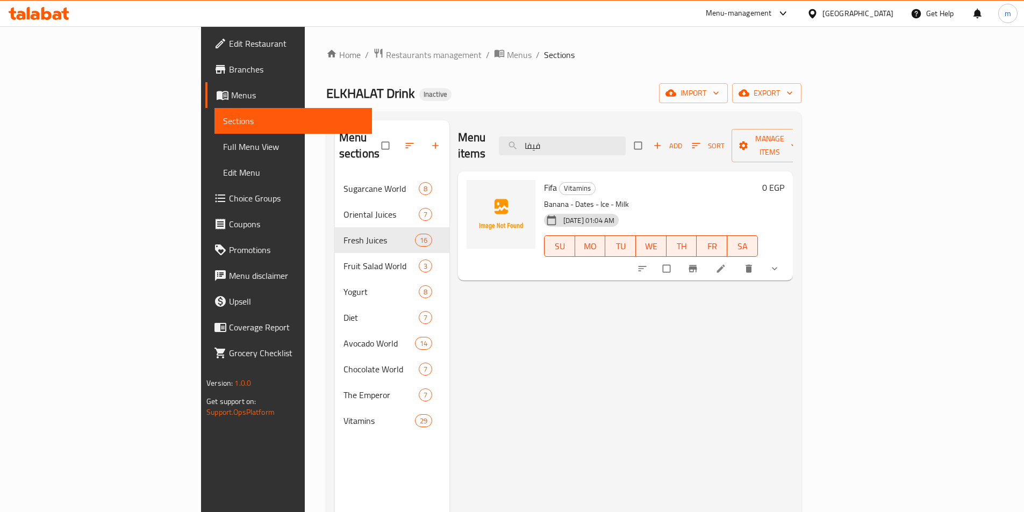
click at [646, 149] on div "Menu items فيفا Add Sort Manage items" at bounding box center [625, 145] width 335 height 51
click at [626, 142] on input "فيفا" at bounding box center [562, 146] width 127 height 19
paste input "اهو"
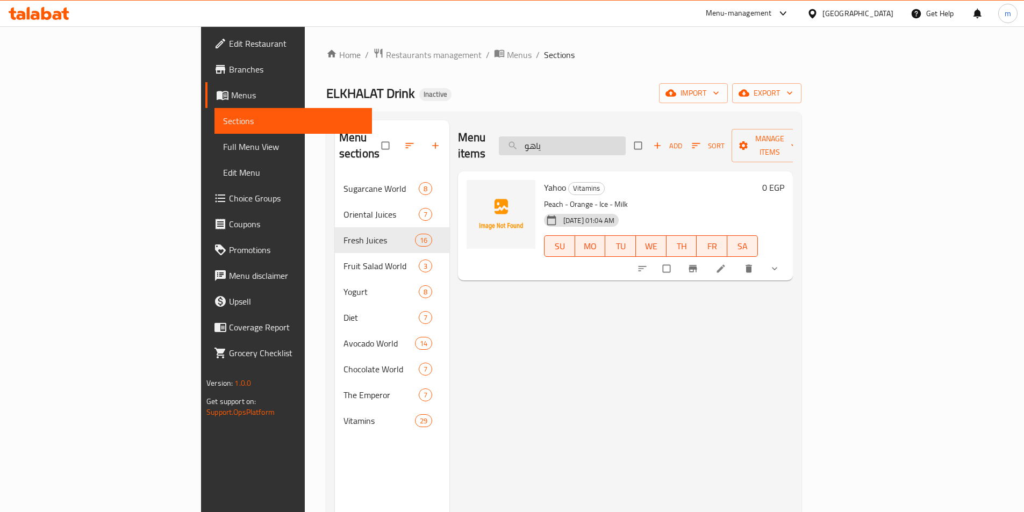
click at [626, 144] on input "ياهو" at bounding box center [562, 146] width 127 height 19
paste input "ارجريتا"
click at [626, 137] on input "[PERSON_NAME]" at bounding box center [562, 146] width 127 height 19
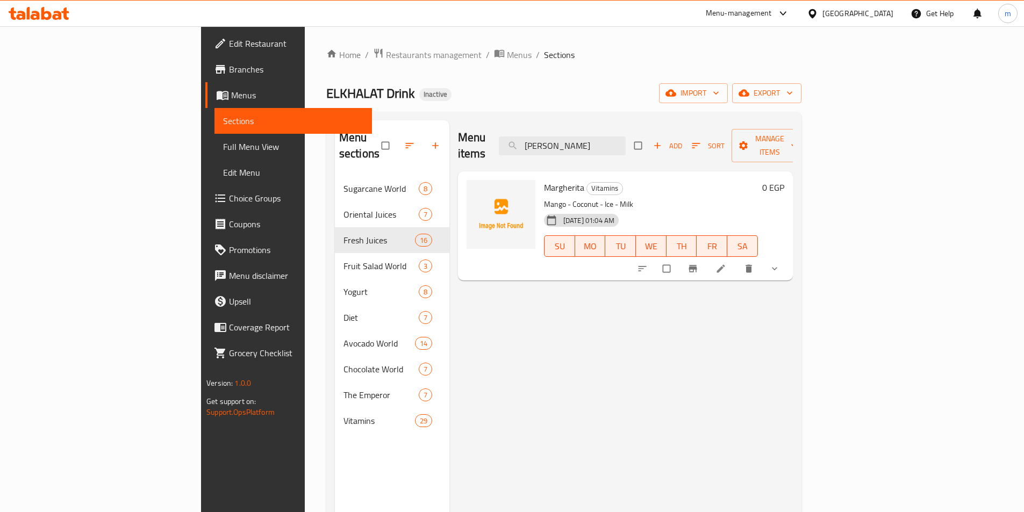
paste input "جوجل"
click at [655, 152] on div "Menu items جوجل Add Sort Manage items" at bounding box center [625, 145] width 335 height 51
click at [626, 141] on input "جوجل" at bounding box center [562, 146] width 127 height 19
paste input "طوط"
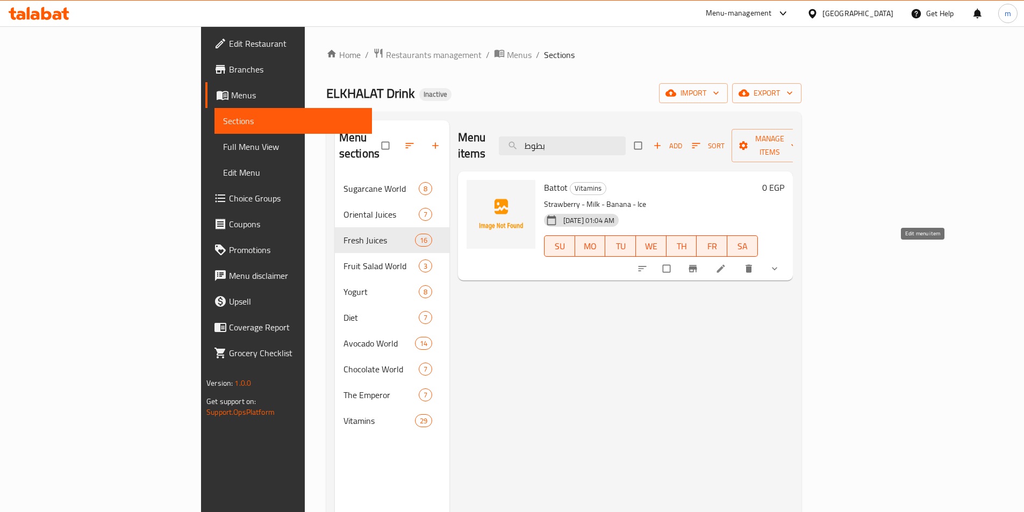
type input "بطوط"
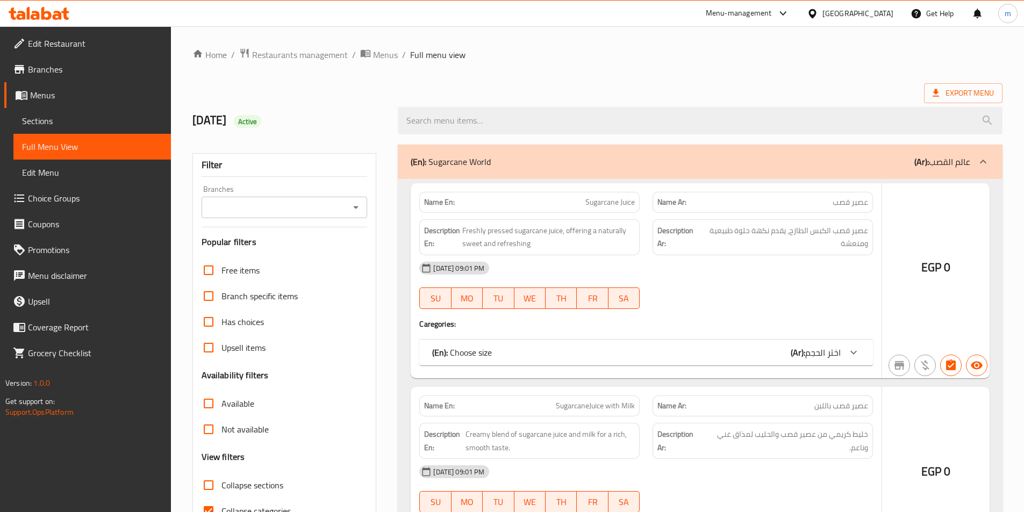
click at [124, 195] on div at bounding box center [512, 256] width 1024 height 512
click at [117, 194] on div at bounding box center [512, 256] width 1024 height 512
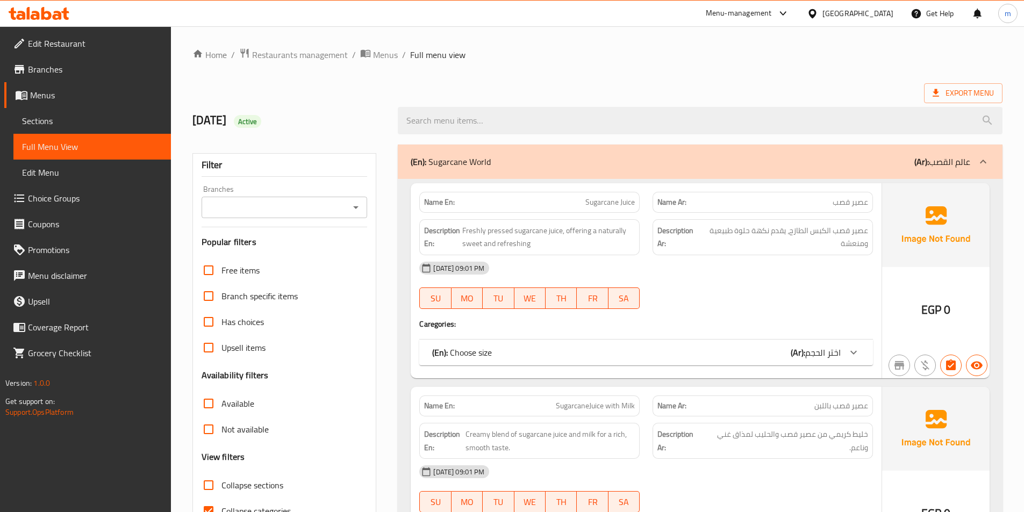
click at [94, 195] on span "Choice Groups" at bounding box center [95, 198] width 134 height 13
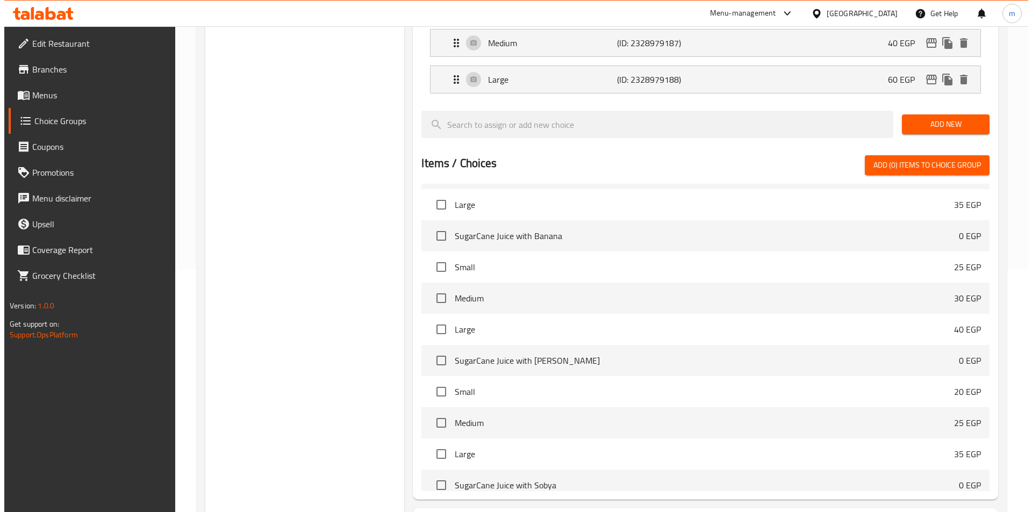
scroll to position [310, 0]
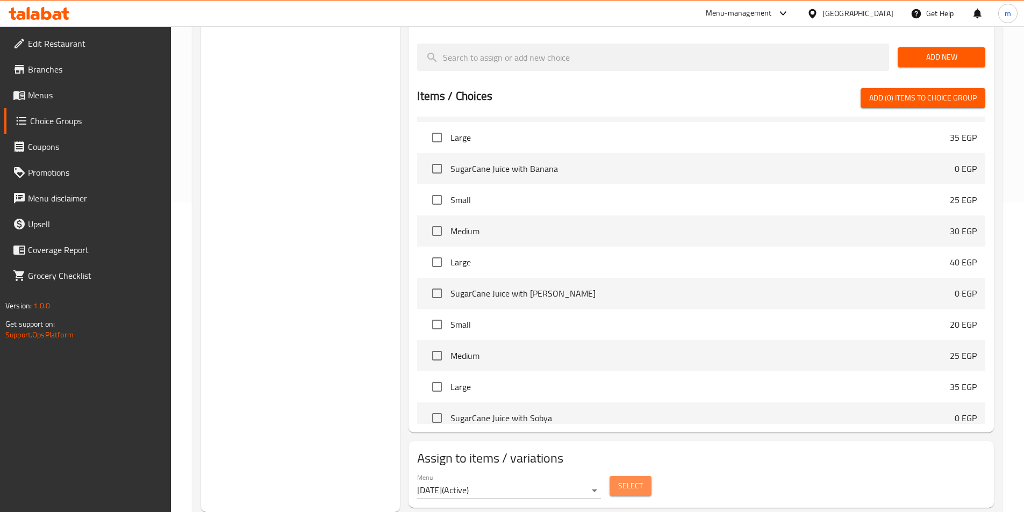
click at [625, 480] on span "Select" at bounding box center [630, 486] width 25 height 13
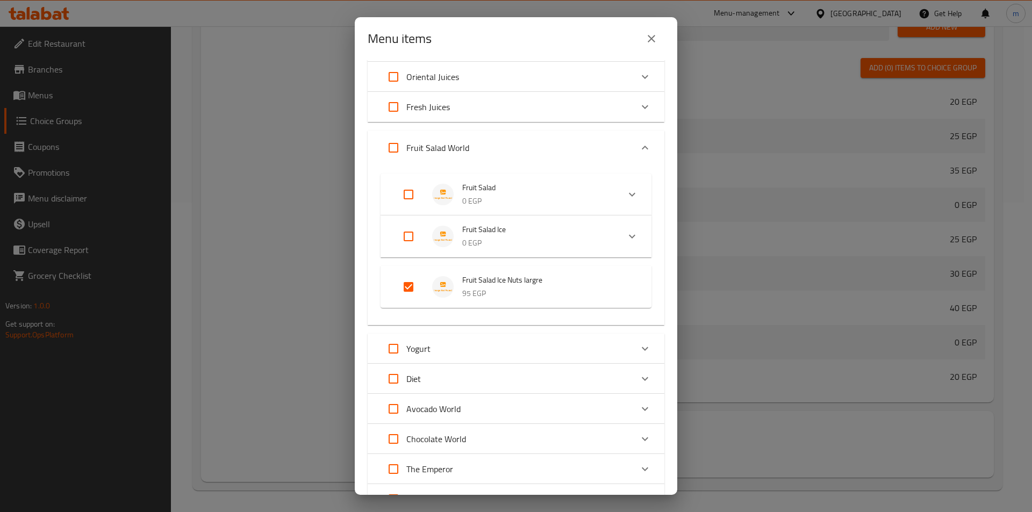
scroll to position [156, 0]
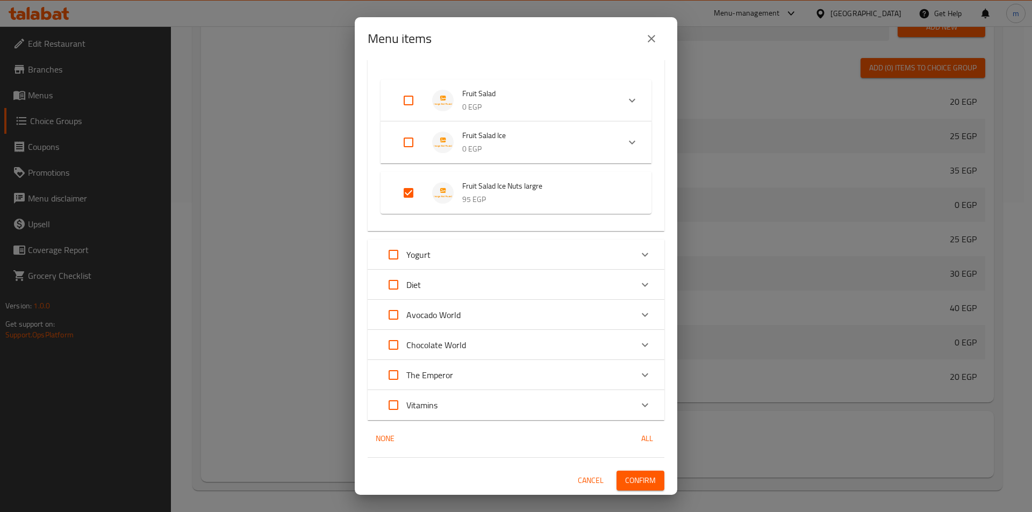
click at [632, 413] on div "Expand" at bounding box center [645, 406] width 26 height 26
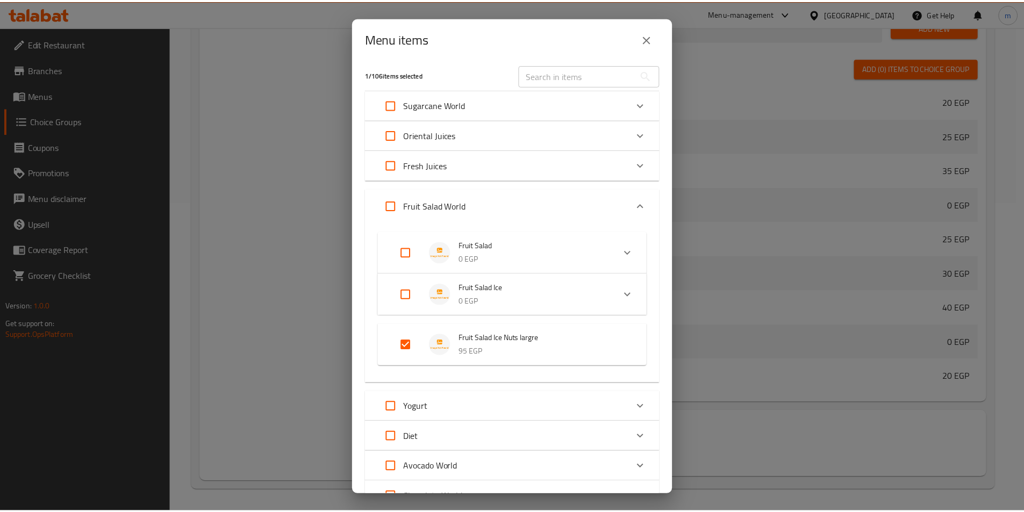
scroll to position [0, 0]
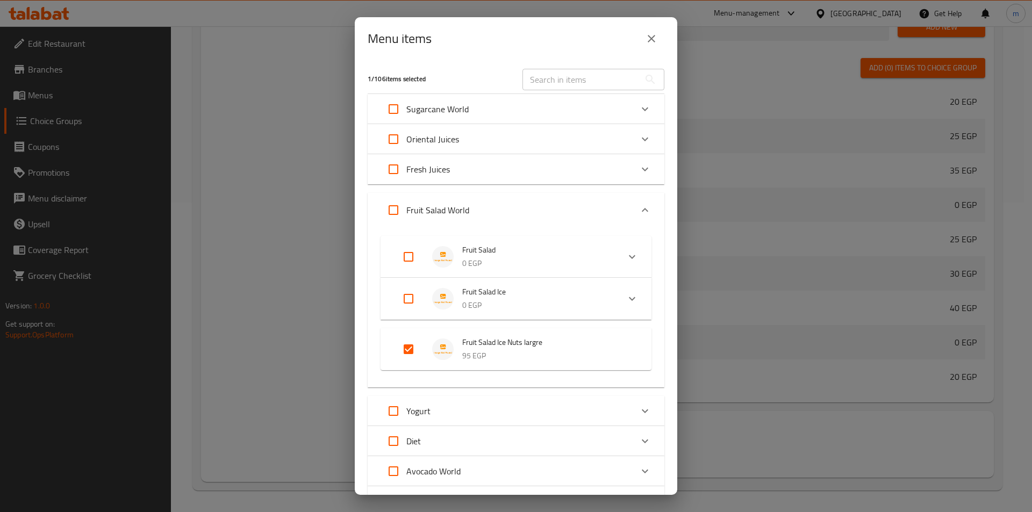
click at [657, 30] on button "close" at bounding box center [652, 39] width 26 height 26
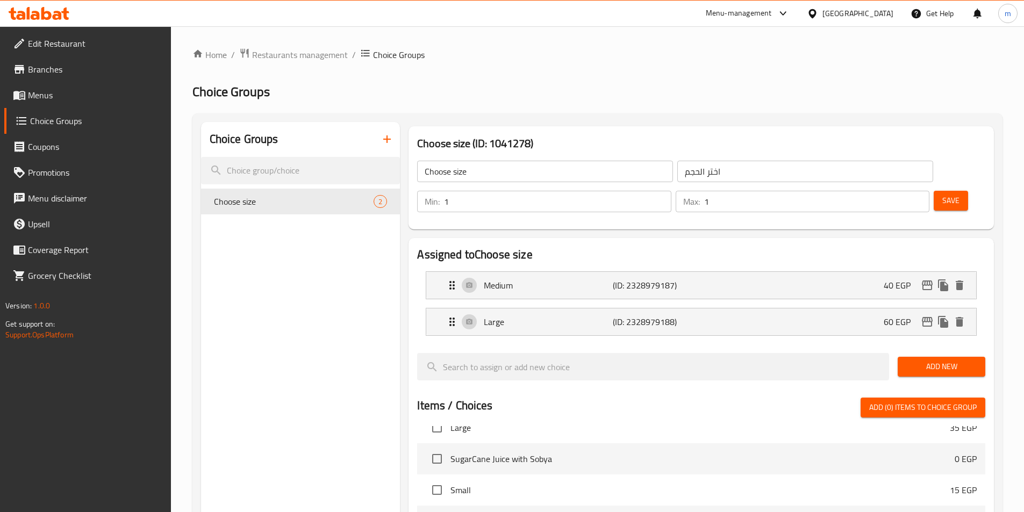
click at [317, 210] on div "Choose size 2" at bounding box center [300, 202] width 199 height 26
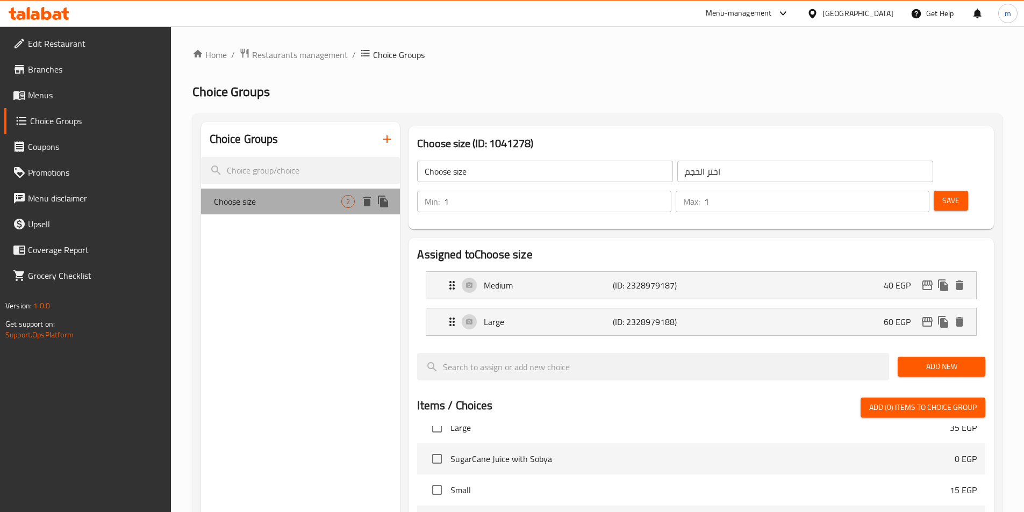
click at [317, 210] on div "Choose size 2" at bounding box center [300, 202] width 199 height 26
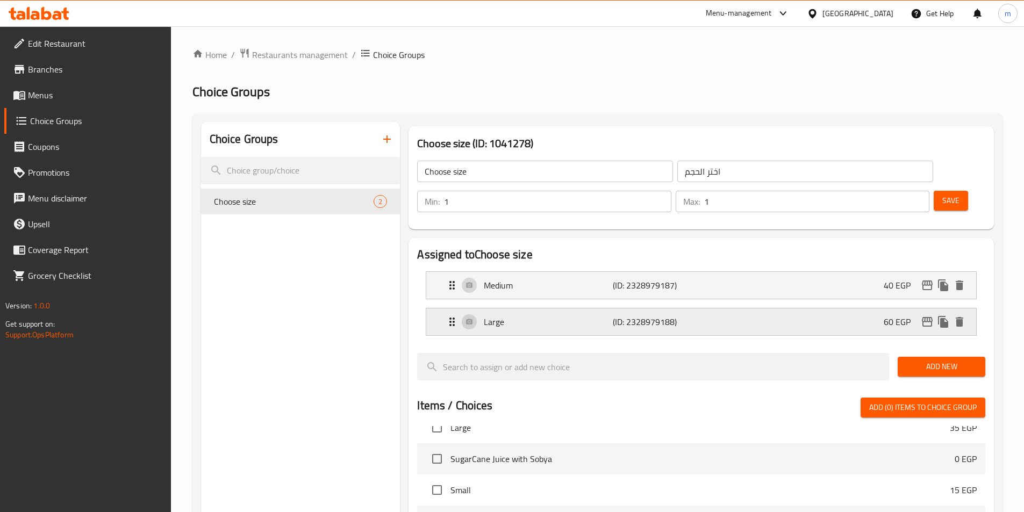
click at [708, 309] on div "Large (ID: 2328979188) 60 EGP" at bounding box center [705, 322] width 518 height 27
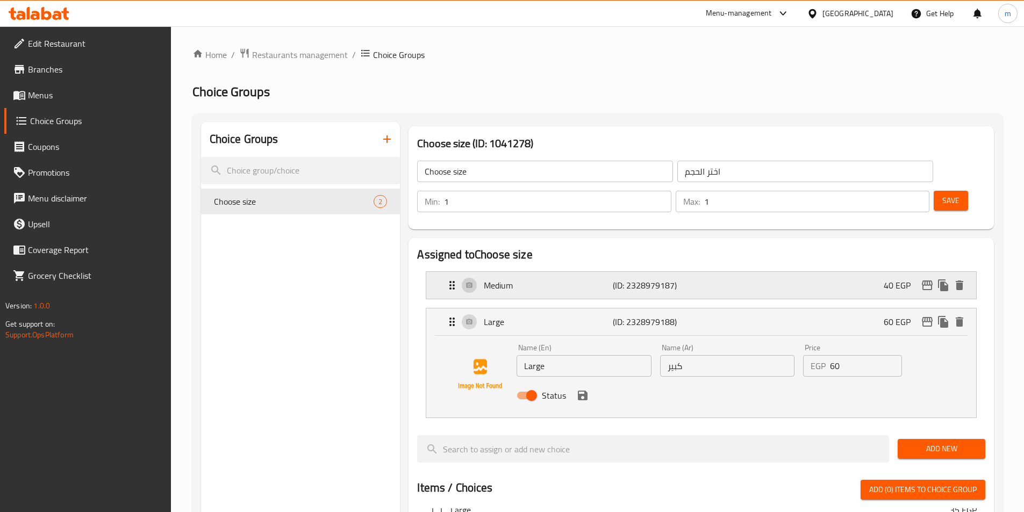
click at [710, 272] on div "Medium (ID: 2328979187) 40 EGP" at bounding box center [705, 285] width 518 height 27
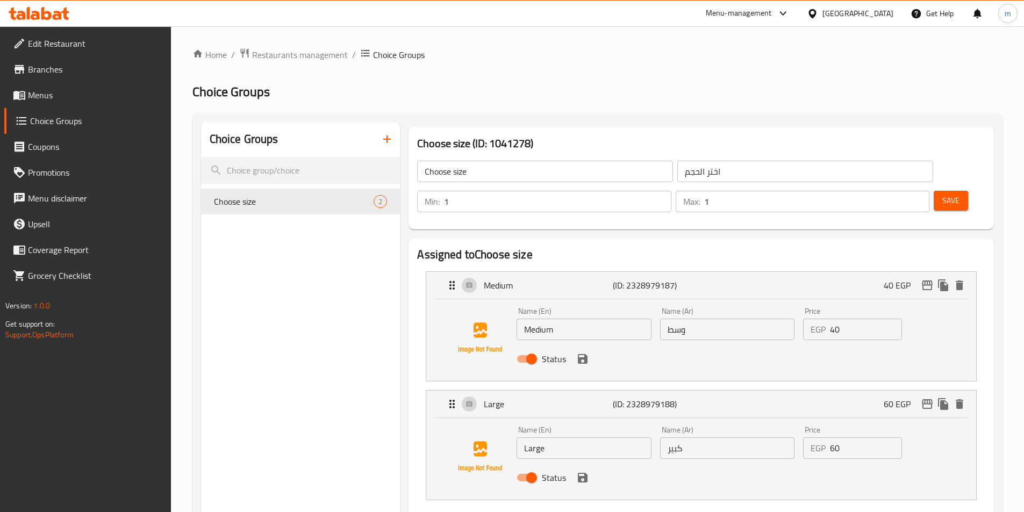
click at [731, 247] on h2 "Assigned to Choose size" at bounding box center [701, 255] width 568 height 16
drag, startPoint x: 285, startPoint y: 277, endPoint x: 291, endPoint y: 236, distance: 41.8
click at [293, 210] on div "Choose size 2" at bounding box center [300, 202] width 199 height 26
click at [294, 202] on span "Choose size" at bounding box center [278, 201] width 128 height 13
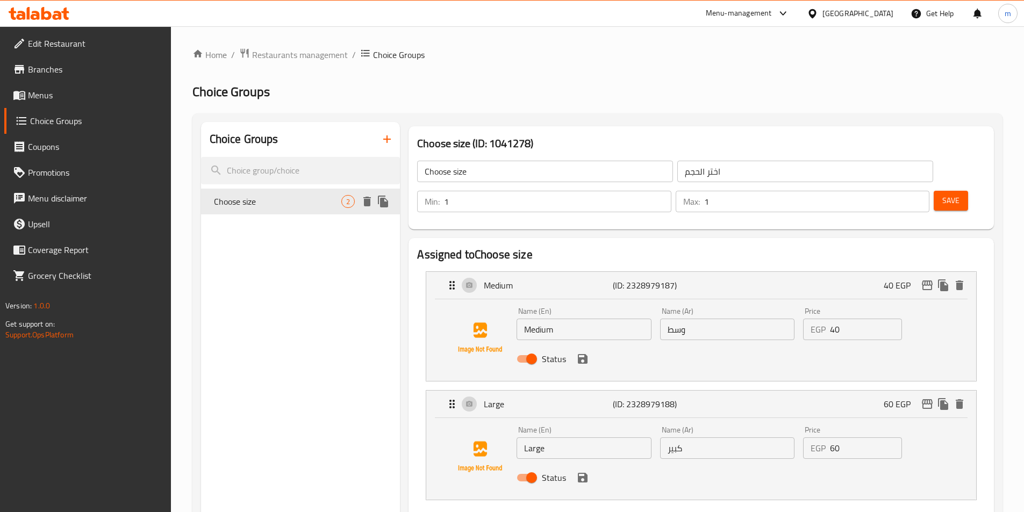
click at [316, 208] on span "Choose size" at bounding box center [278, 201] width 128 height 13
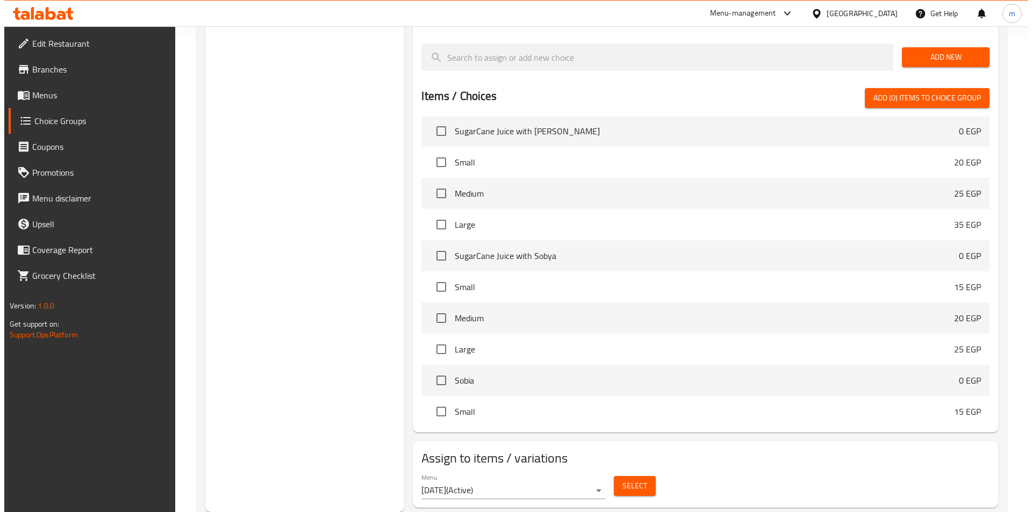
scroll to position [753, 0]
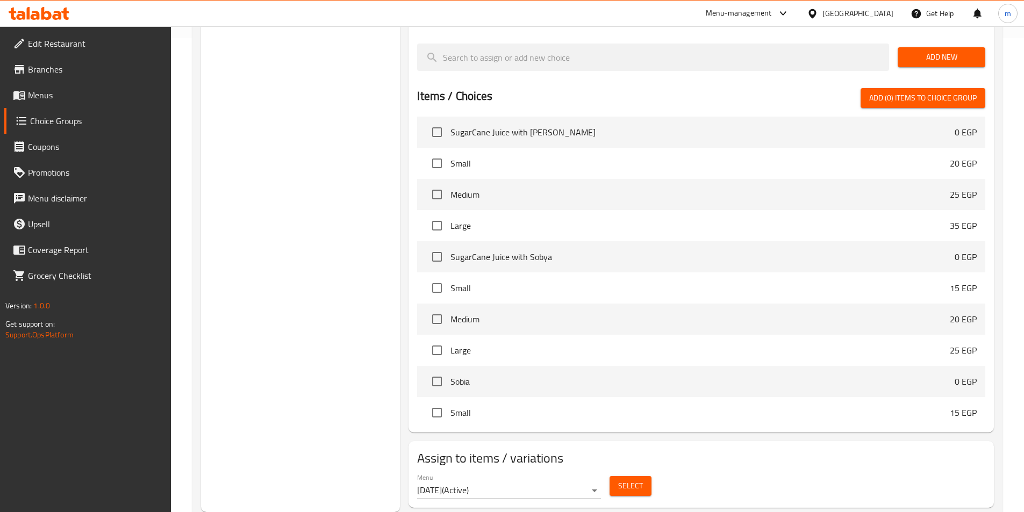
click at [618, 480] on span "Select" at bounding box center [630, 486] width 25 height 13
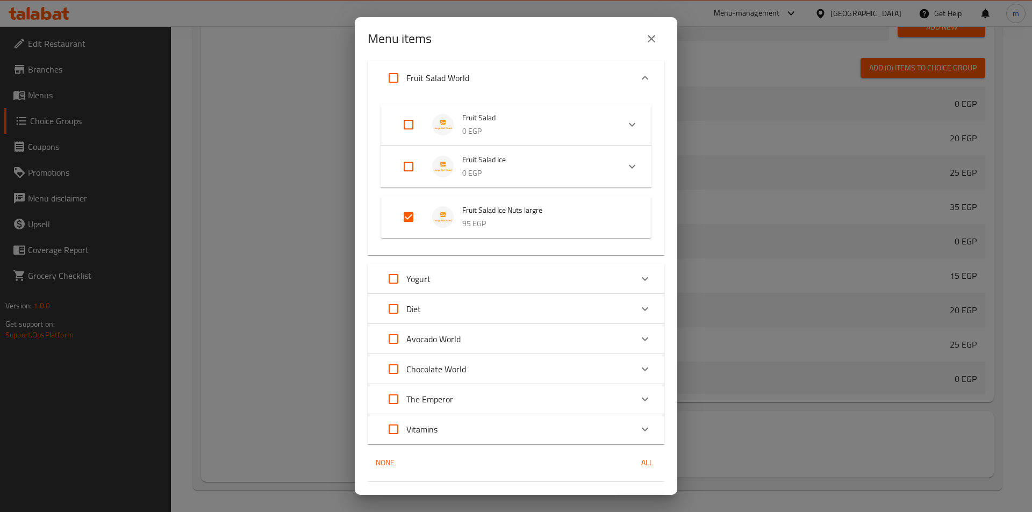
scroll to position [156, 0]
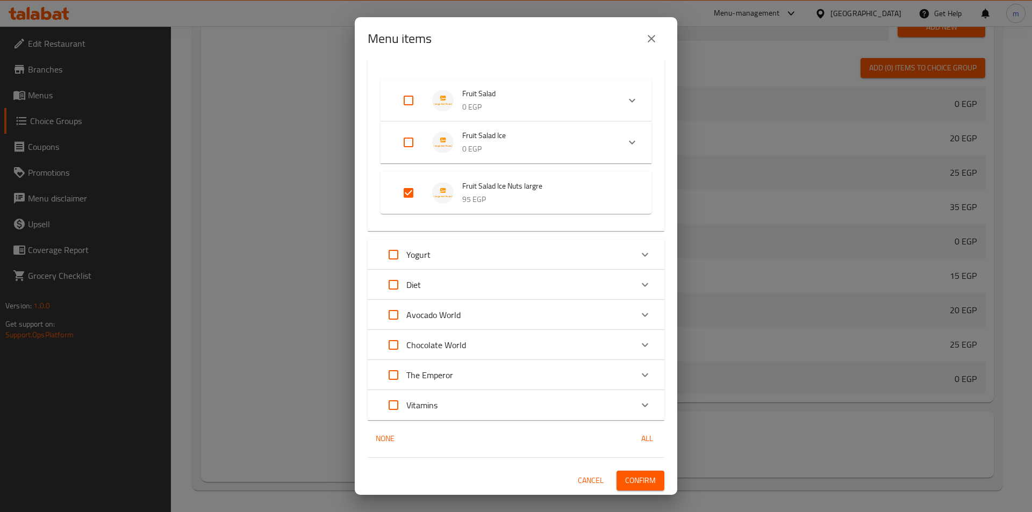
click at [497, 405] on div "Vitamins" at bounding box center [507, 406] width 252 height 26
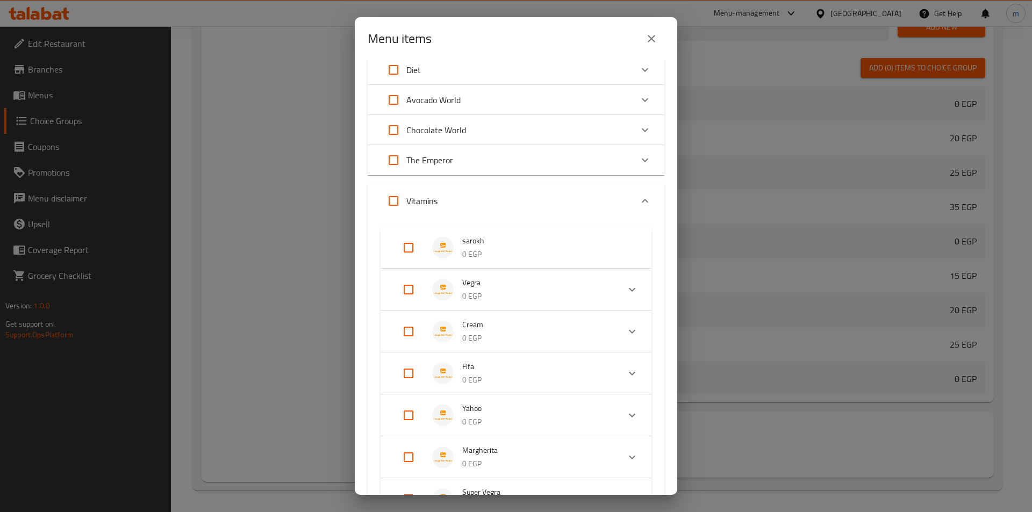
click at [405, 240] on input "Expand" at bounding box center [409, 248] width 26 height 26
checkbox input "true"
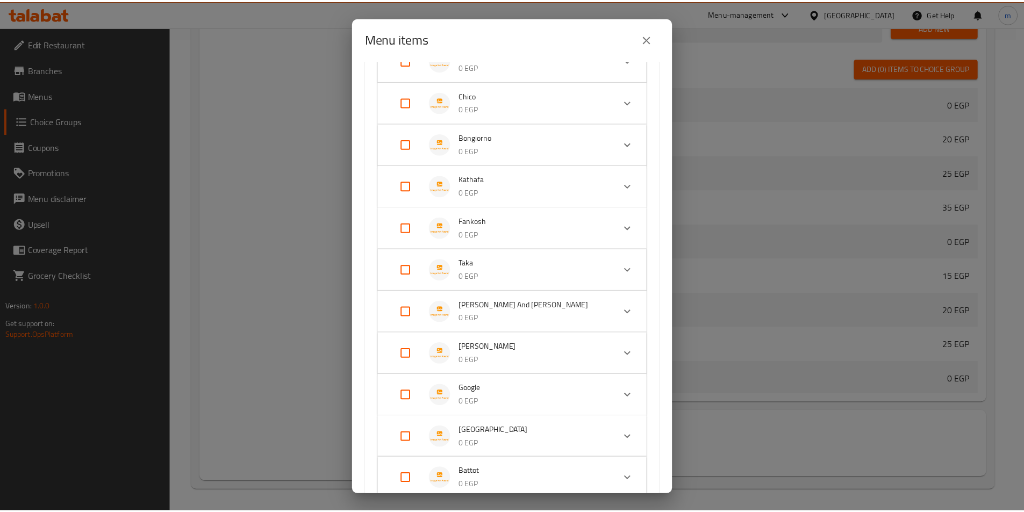
scroll to position [1420, 0]
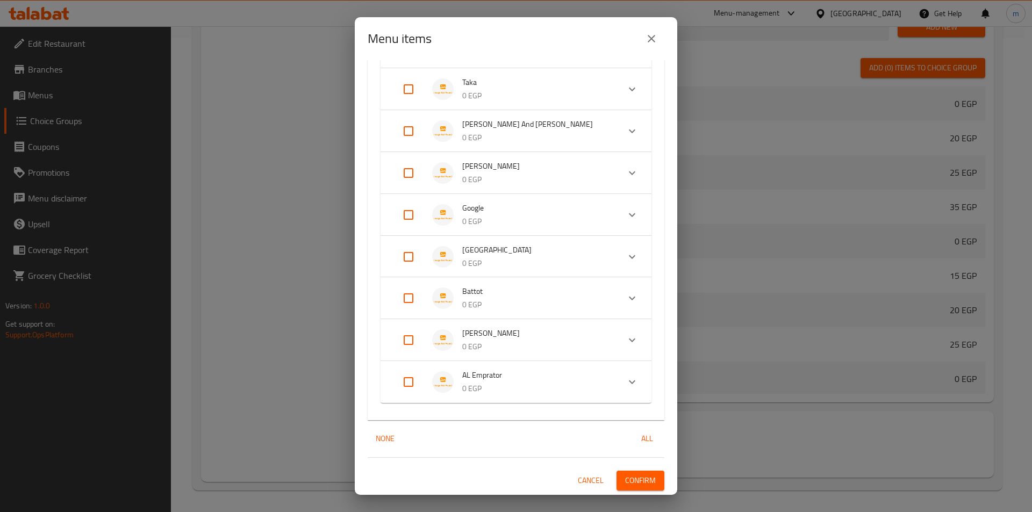
click at [633, 483] on span "Confirm" at bounding box center [640, 480] width 31 height 13
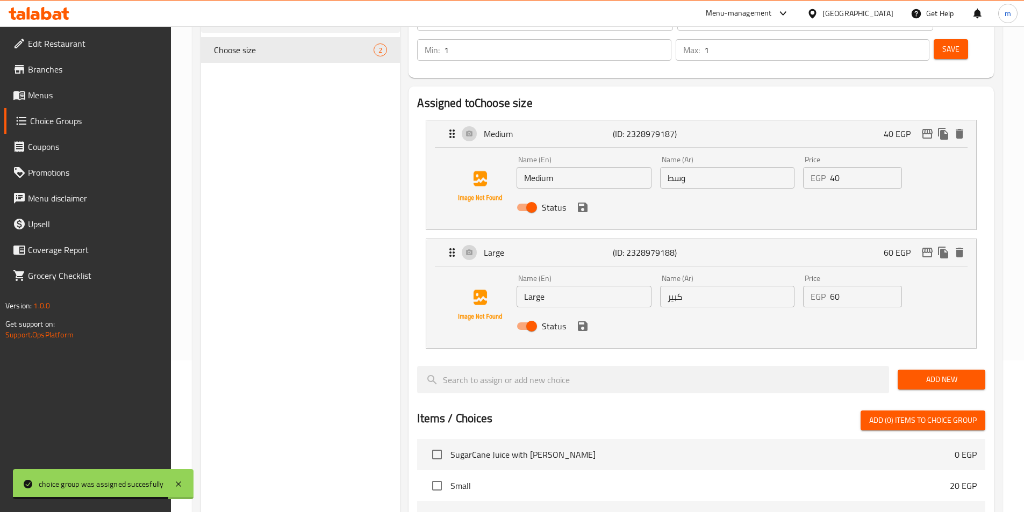
scroll to position [0, 0]
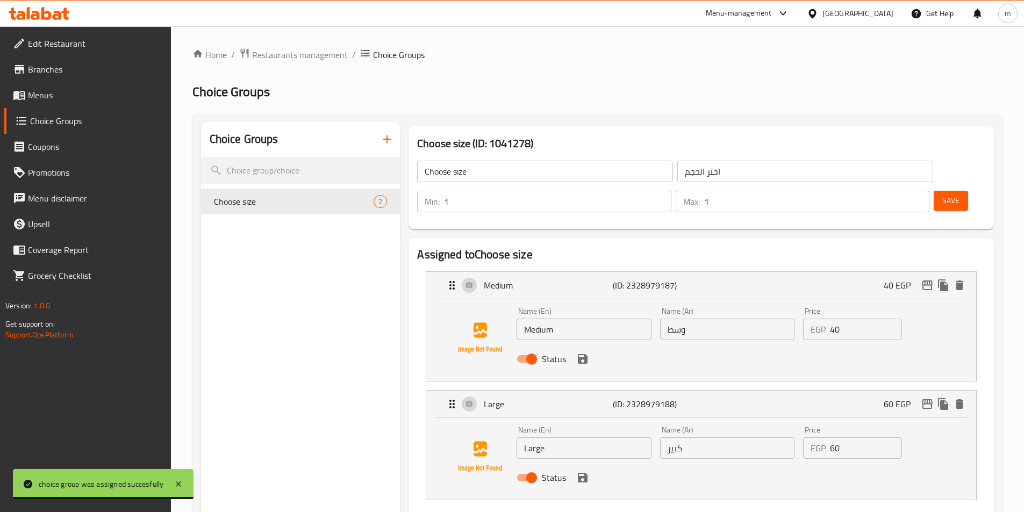
click at [384, 145] on icon "button" at bounding box center [387, 139] width 13 height 13
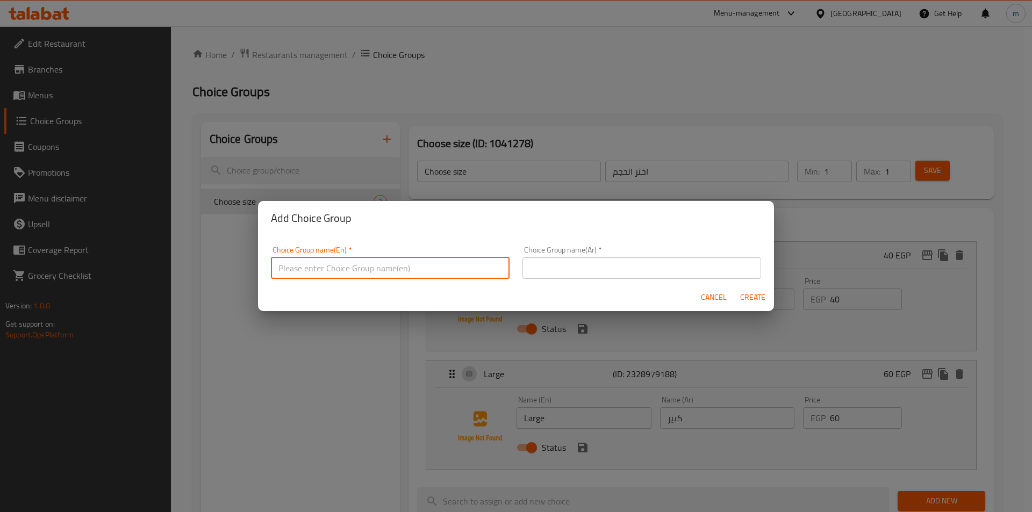
click at [351, 261] on input "text" at bounding box center [390, 269] width 239 height 22
click at [372, 270] on input "your choice of :" at bounding box center [390, 269] width 239 height 22
click at [369, 268] on input "your choice of :" at bounding box center [390, 269] width 239 height 22
click at [369, 268] on input "your choice of sizq:" at bounding box center [390, 269] width 239 height 22
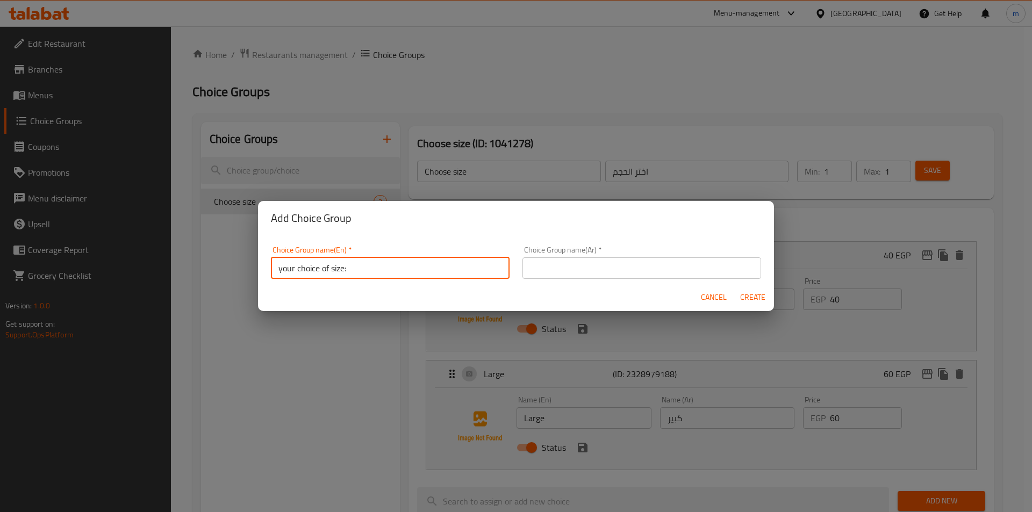
click at [369, 268] on input "your choice of size:" at bounding box center [390, 269] width 239 height 22
type input "your choice of size:"
click at [630, 262] on input "text" at bounding box center [642, 269] width 239 height 22
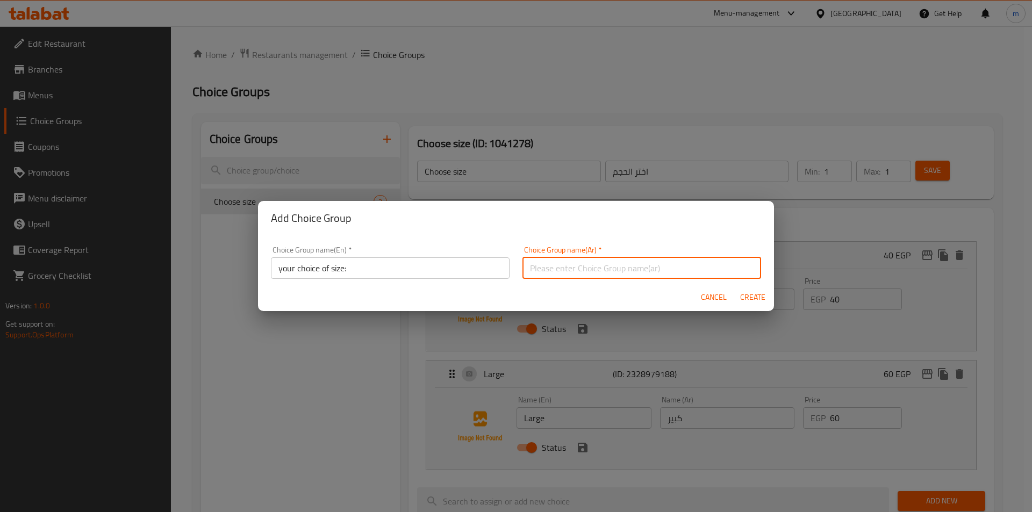
paste input "اختيارك للحجم:"
type input "اختيارك للحجم:"
click at [746, 297] on span "Create" at bounding box center [753, 297] width 26 height 13
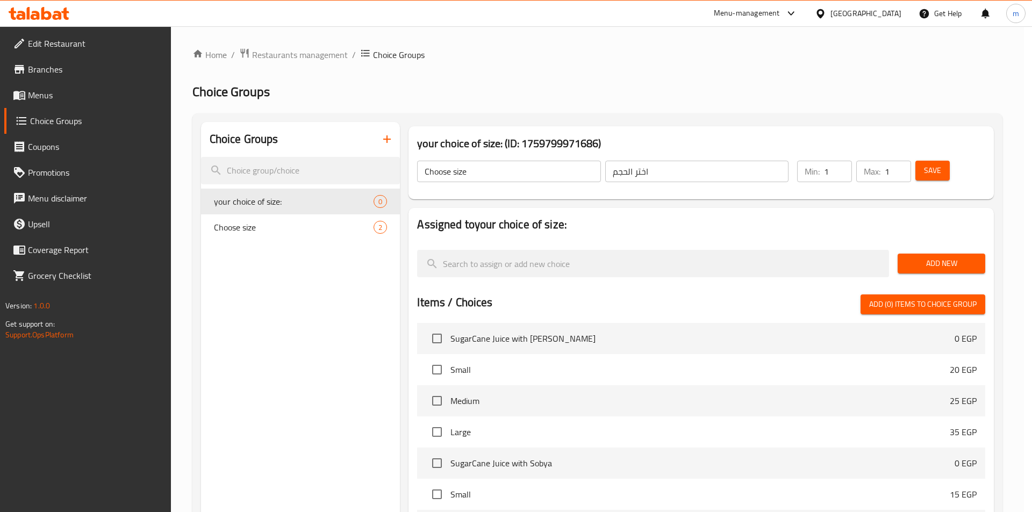
type input "your choice of size:"
type input "اختيارك للحجم:"
type input "0"
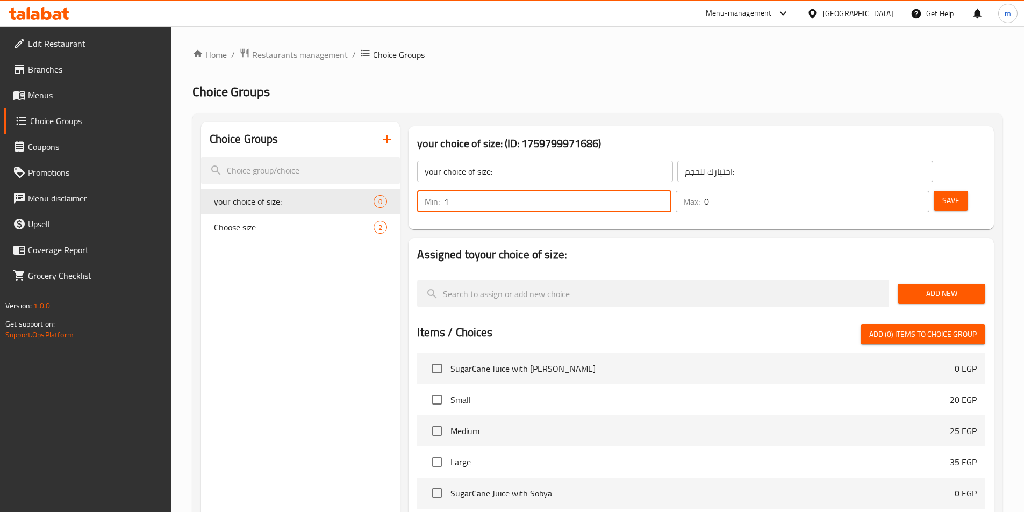
type input "1"
click at [671, 191] on input "1" at bounding box center [557, 202] width 227 height 22
type input "1"
click at [900, 191] on input "1" at bounding box center [816, 202] width 225 height 22
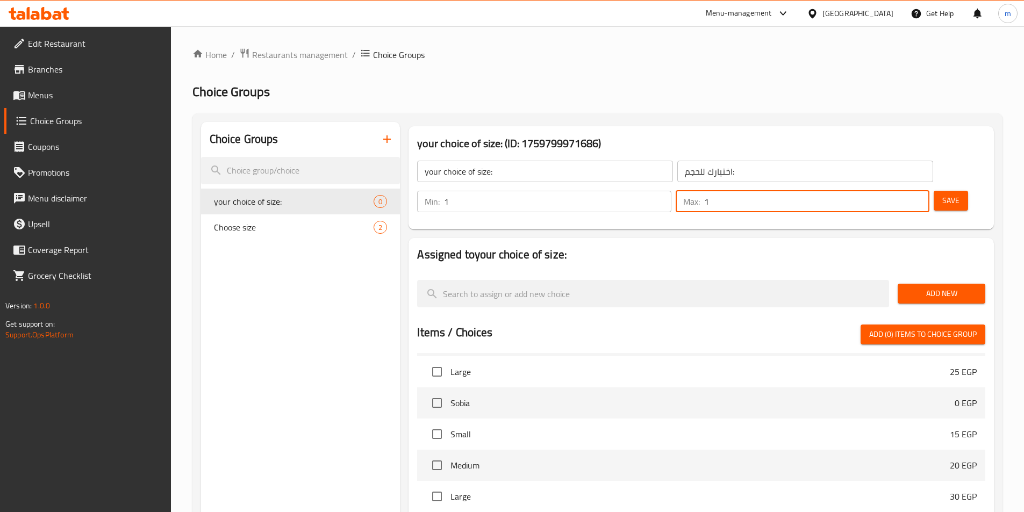
click at [959, 284] on button "Add New" at bounding box center [942, 294] width 88 height 20
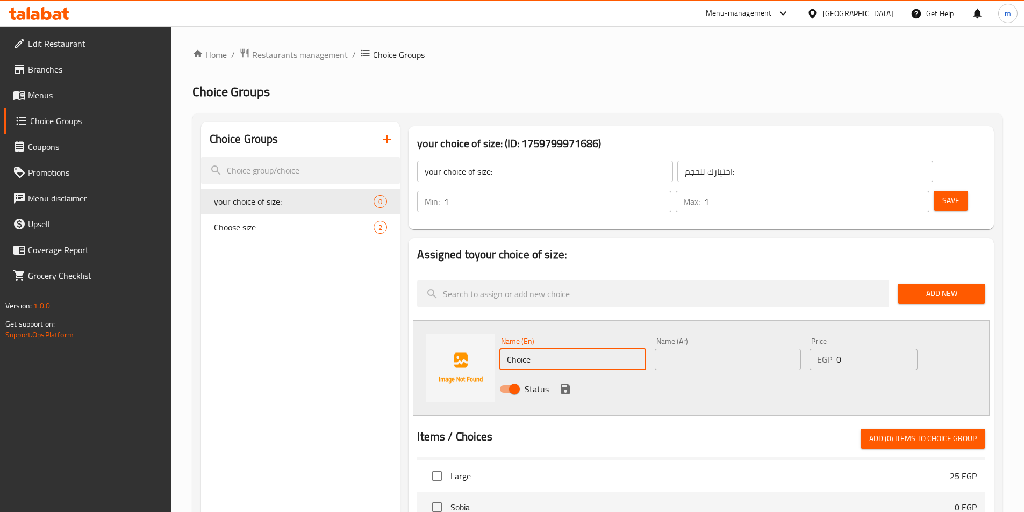
click at [611, 349] on input "Choice" at bounding box center [573, 360] width 146 height 22
click at [555, 338] on div "Name (En) Mud Name (En)" at bounding box center [573, 354] width 146 height 33
click at [557, 349] on input "Mud" at bounding box center [573, 360] width 146 height 22
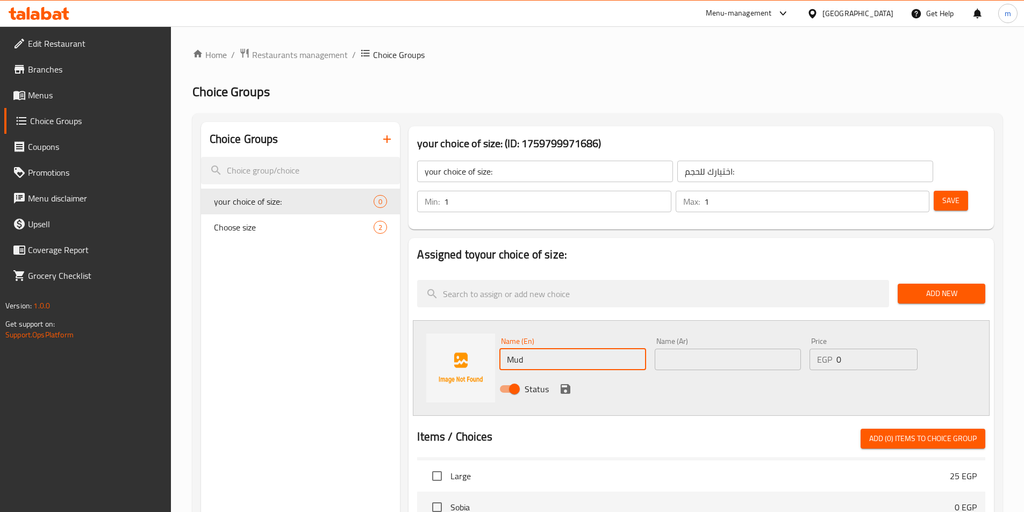
paste input "edium"
type input "Medium"
click at [709, 349] on input "text" at bounding box center [728, 360] width 146 height 22
type input ","
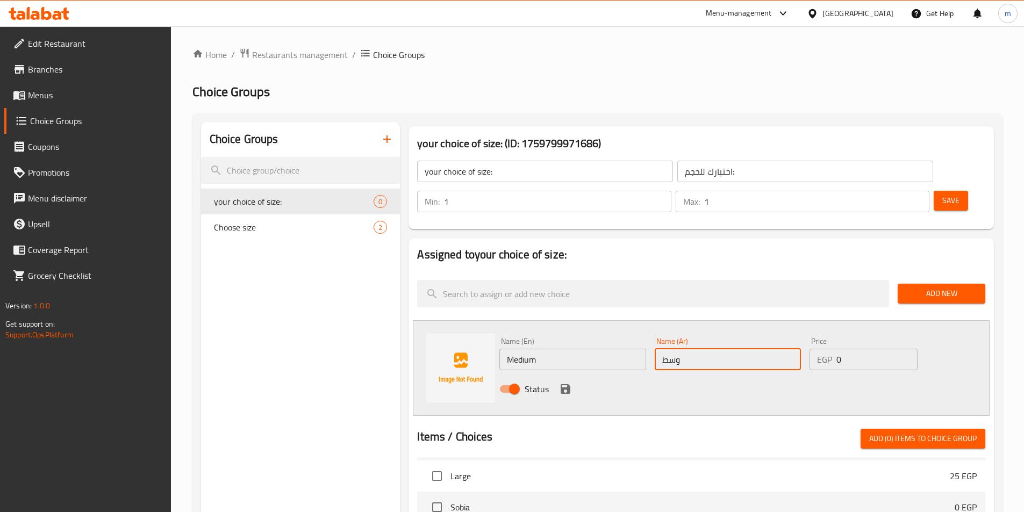
type input "وسط"
drag, startPoint x: 849, startPoint y: 330, endPoint x: 829, endPoint y: 321, distance: 21.9
click at [829, 349] on div "EGP 0 Price" at bounding box center [864, 360] width 108 height 22
type input "50"
click at [557, 375] on div "Status" at bounding box center [728, 389] width 466 height 29
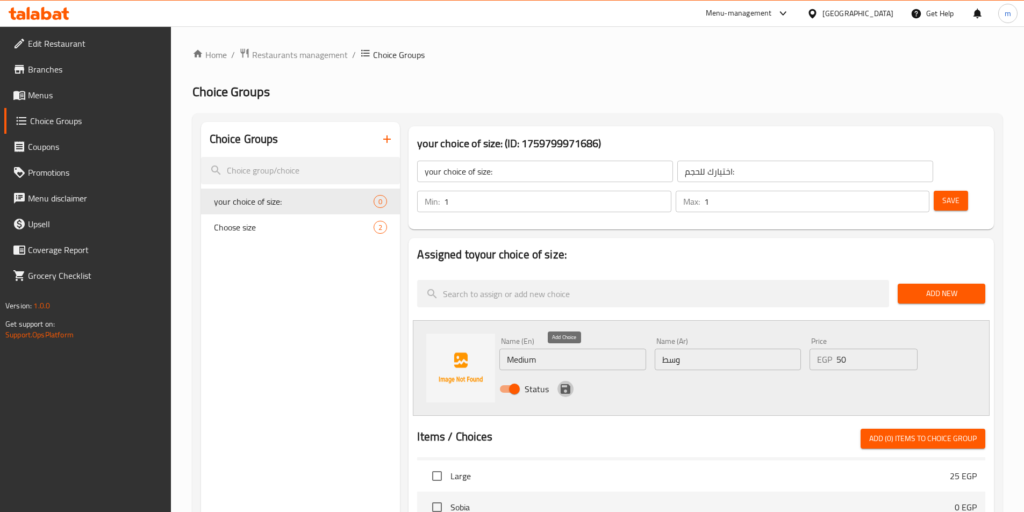
click at [564, 383] on icon "save" at bounding box center [565, 389] width 13 height 13
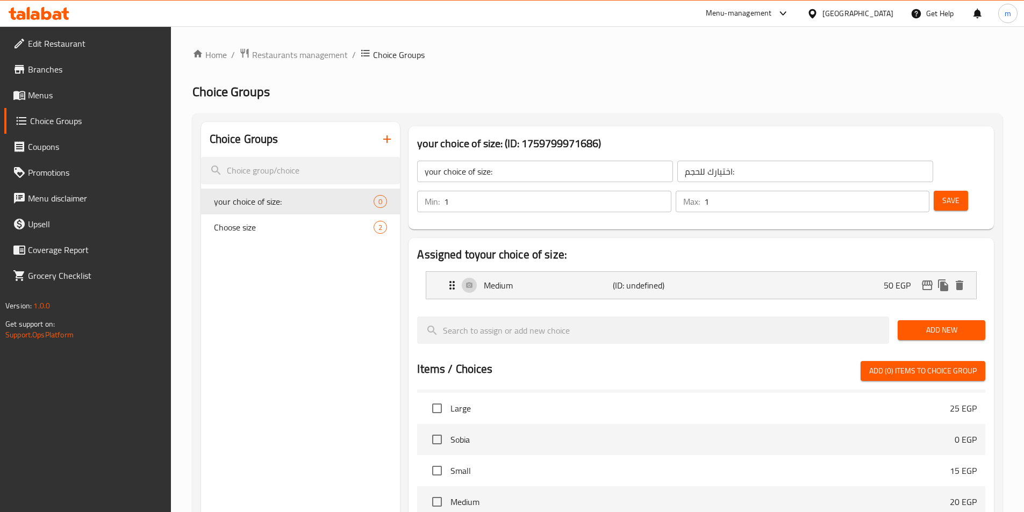
click at [923, 324] on span "Add New" at bounding box center [942, 330] width 70 height 13
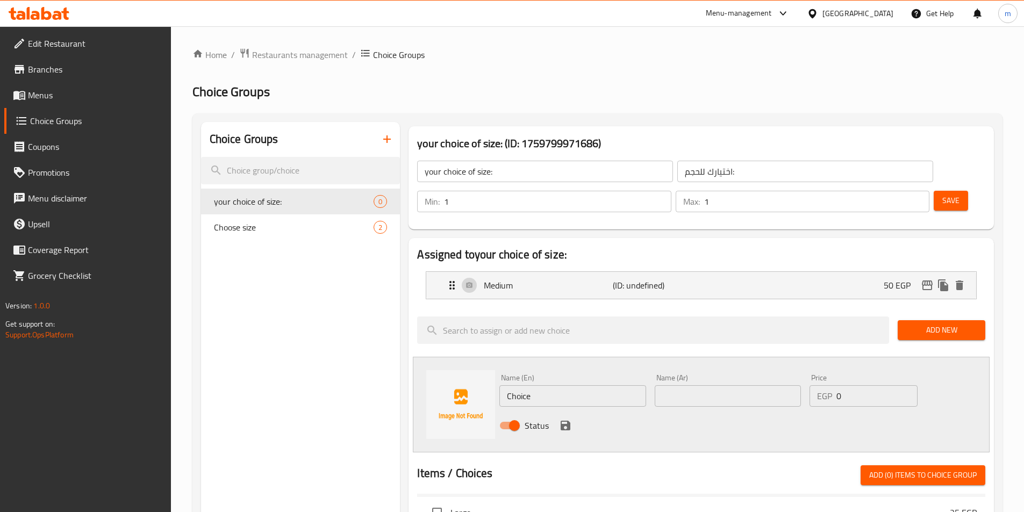
click at [615, 386] on input "Choice" at bounding box center [573, 397] width 146 height 22
type input "/"
type input "كبير"
type input "Large"
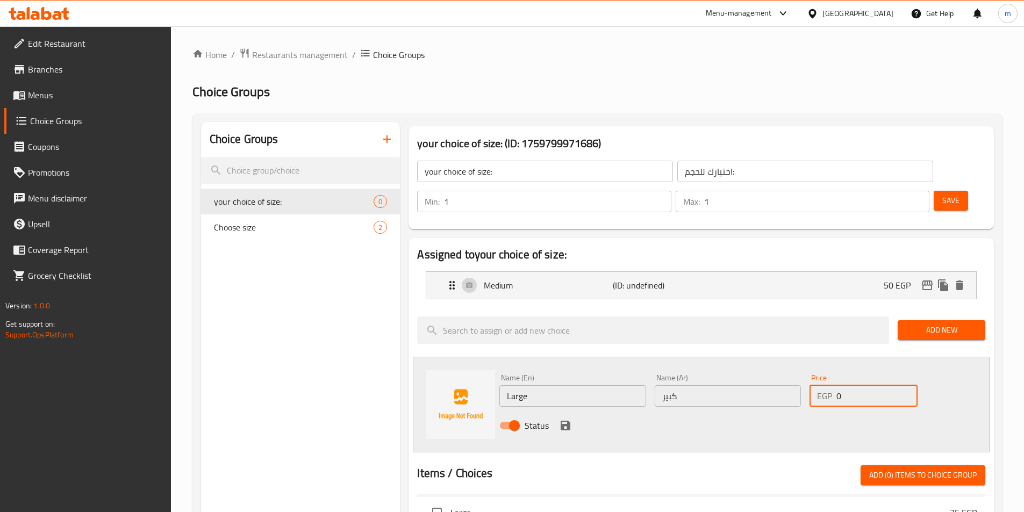
drag, startPoint x: 860, startPoint y: 363, endPoint x: 839, endPoint y: 369, distance: 22.3
click at [839, 386] on input "0" at bounding box center [877, 397] width 81 height 22
type input "70"
click at [568, 418] on button "save" at bounding box center [566, 426] width 16 height 16
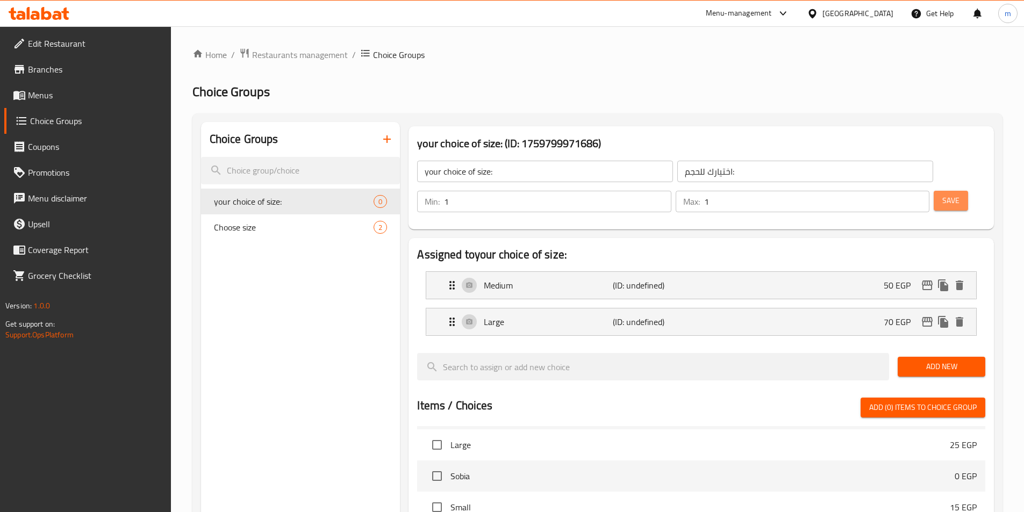
click at [943, 194] on span "Save" at bounding box center [951, 200] width 17 height 13
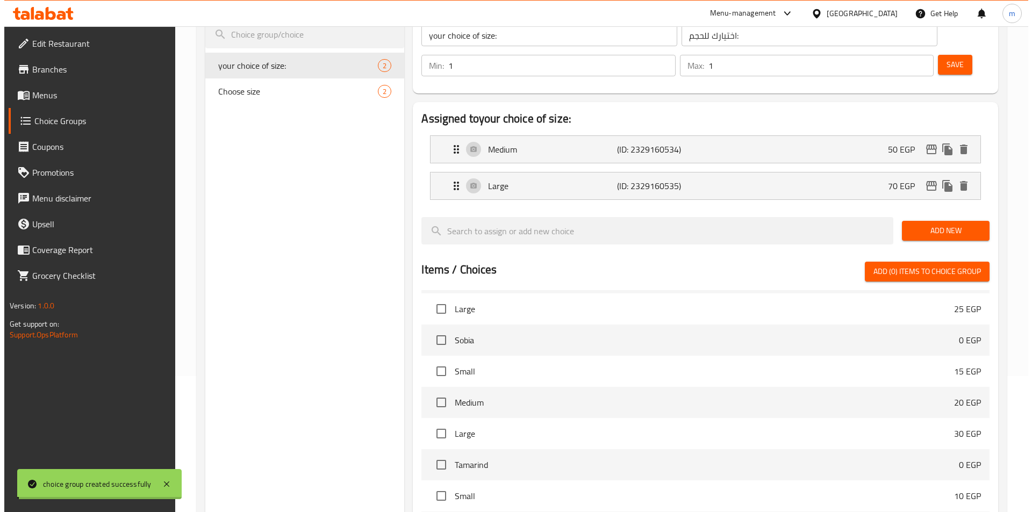
scroll to position [310, 0]
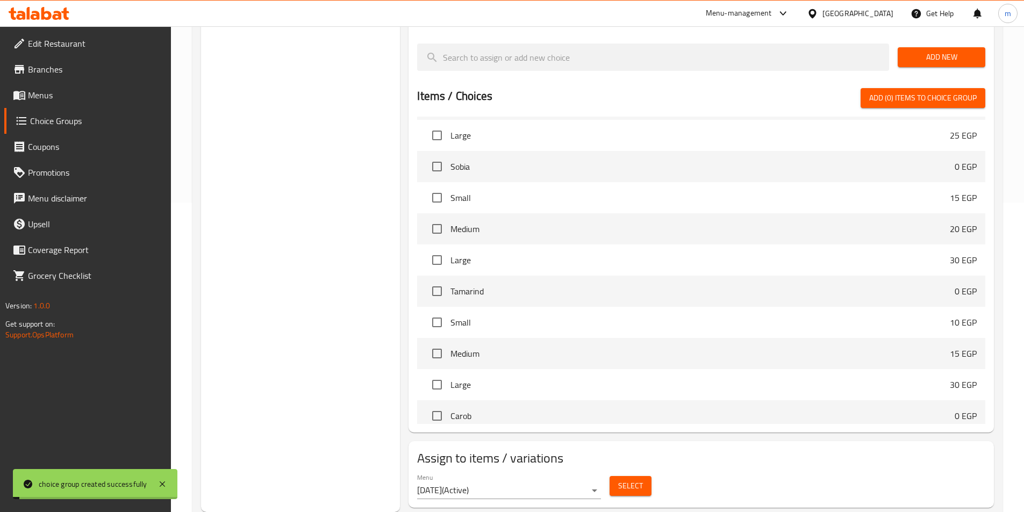
click at [612, 476] on button "Select" at bounding box center [631, 486] width 42 height 20
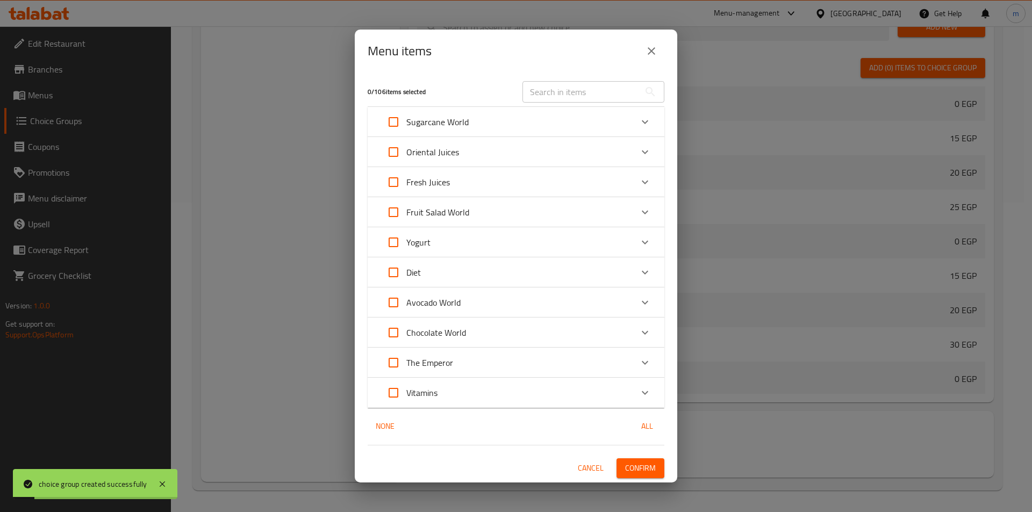
scroll to position [1065, 0]
click at [579, 393] on div "Vitamins" at bounding box center [507, 393] width 252 height 26
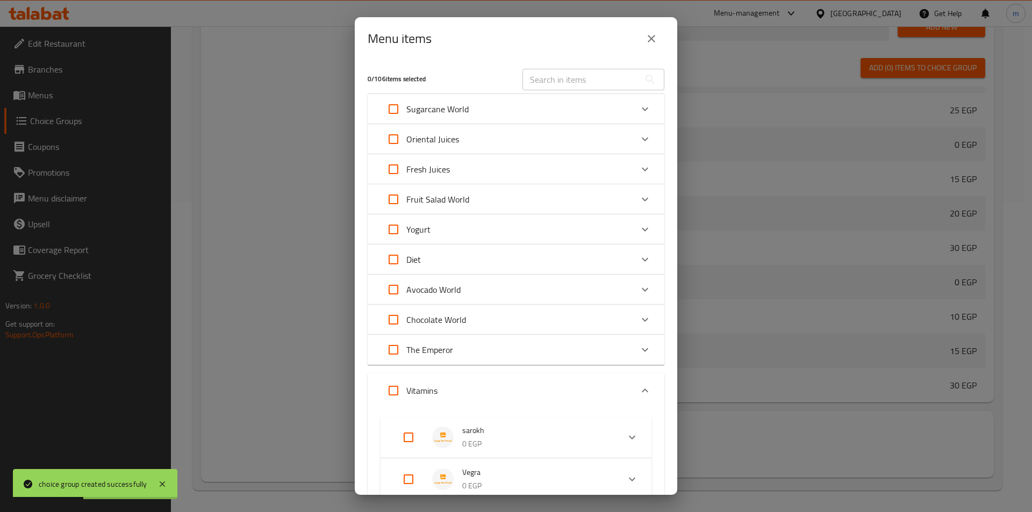
scroll to position [108, 0]
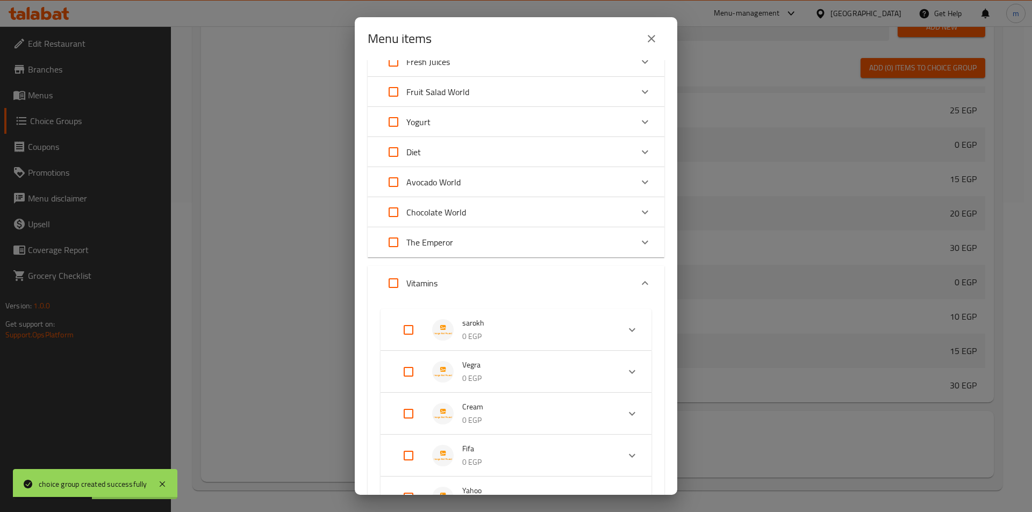
click at [495, 330] on span "sarokh" at bounding box center [536, 323] width 148 height 13
click at [412, 329] on input "Expand" at bounding box center [409, 330] width 26 height 26
checkbox input "true"
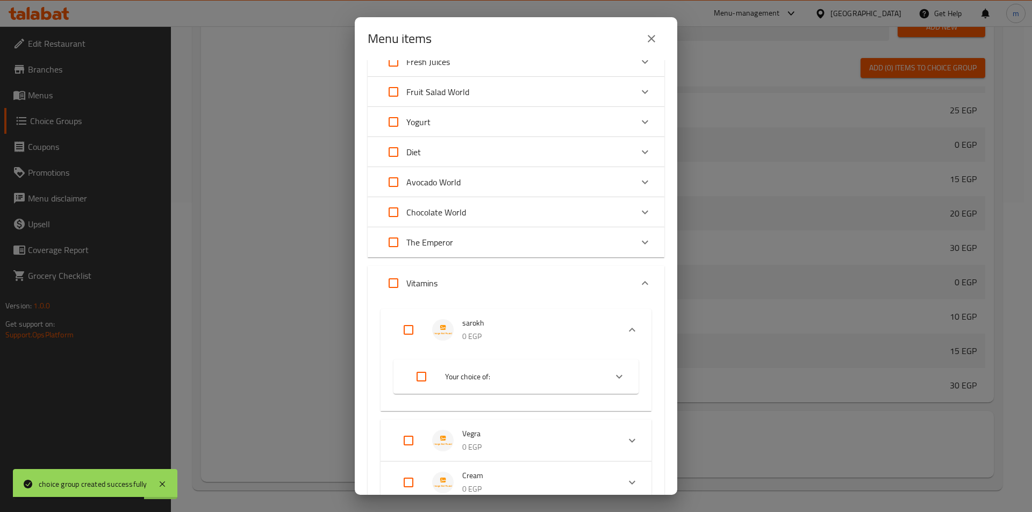
checkbox input "true"
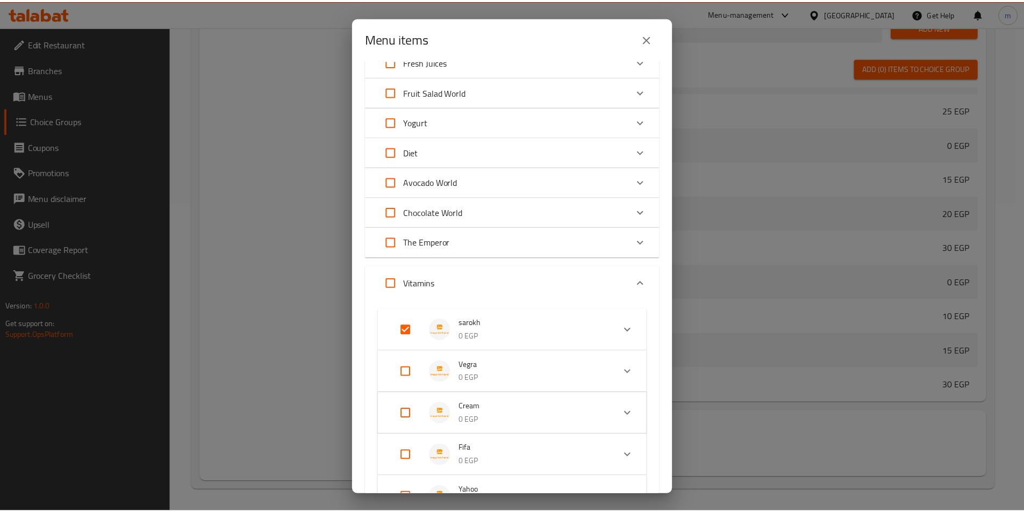
scroll to position [430, 0]
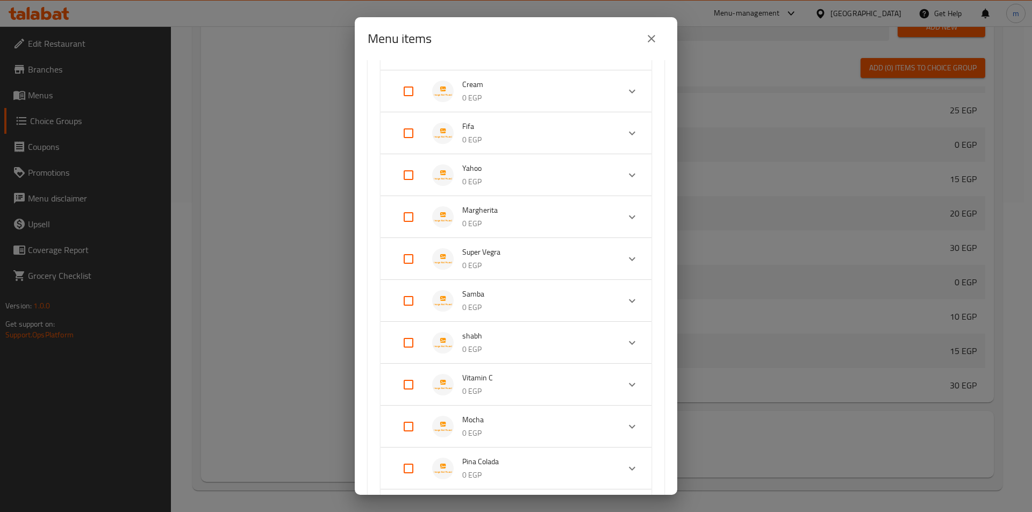
click at [766, 97] on div "Menu items 1 / 106 items selected ​ Sugarcane World Sugarcane Juice 0 EGP Choos…" at bounding box center [516, 256] width 1032 height 512
click at [658, 39] on icon "close" at bounding box center [651, 38] width 13 height 13
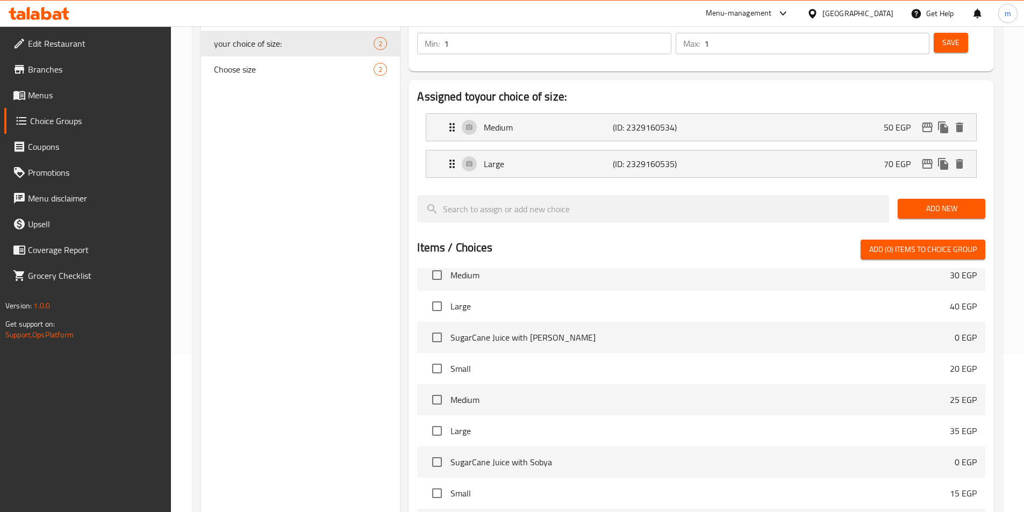
scroll to position [0, 0]
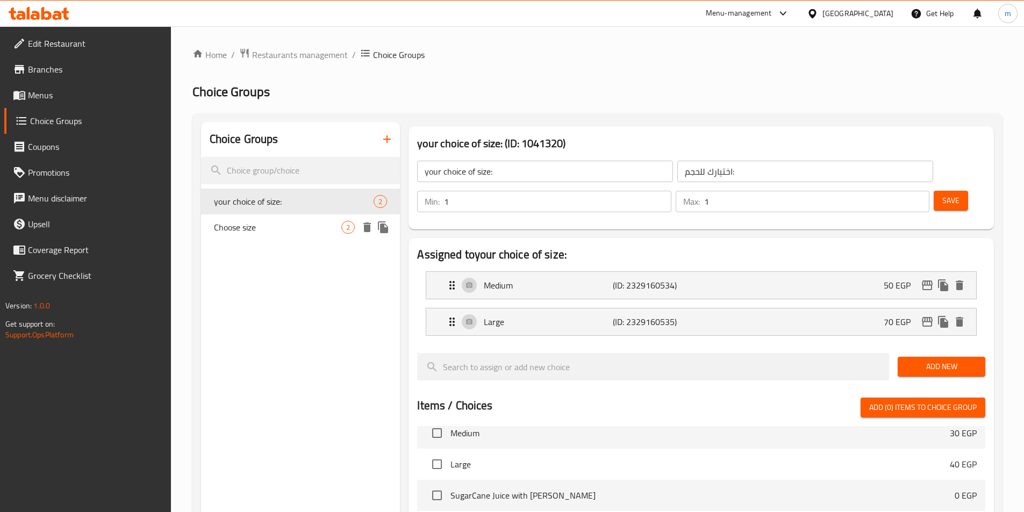
click at [331, 229] on span "Choose size" at bounding box center [278, 227] width 128 height 13
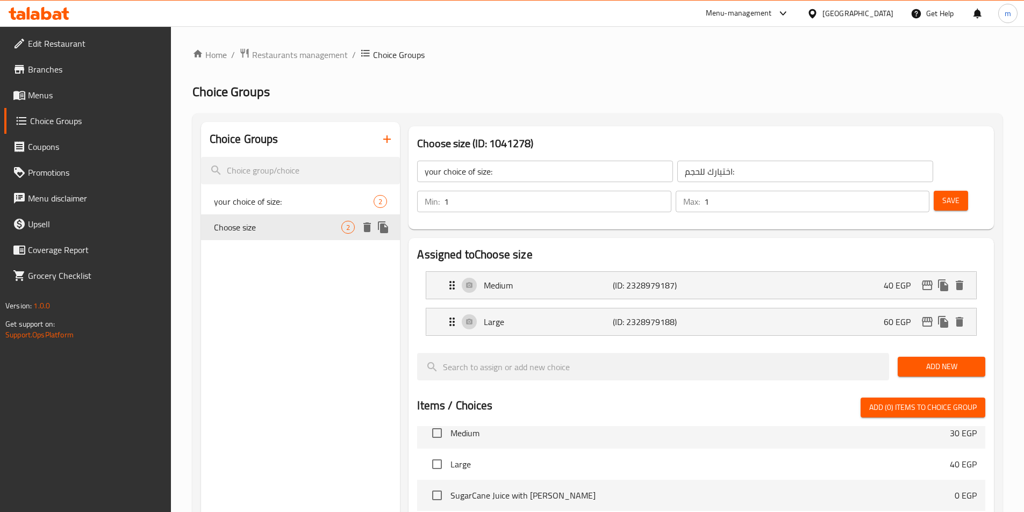
type input "Choose size"
type input "اختر الحجم"
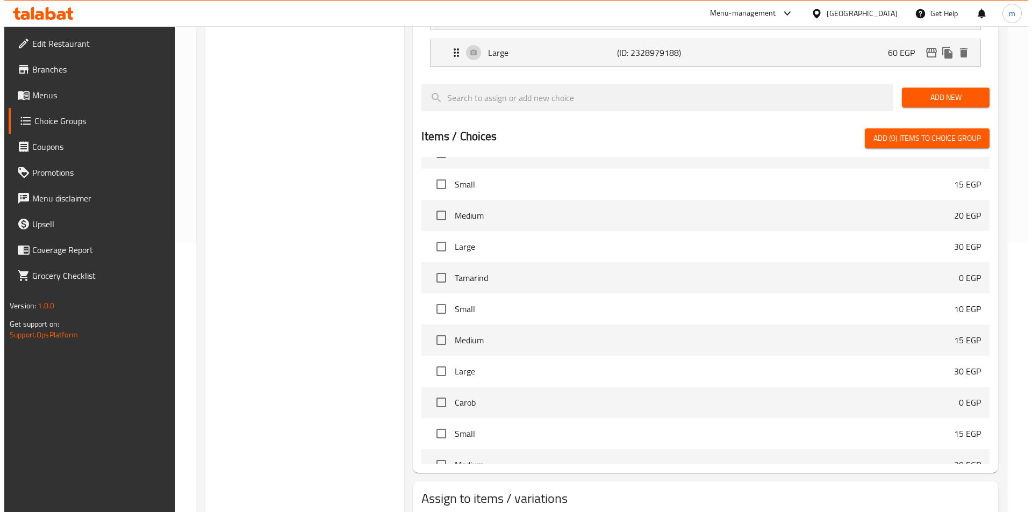
scroll to position [310, 0]
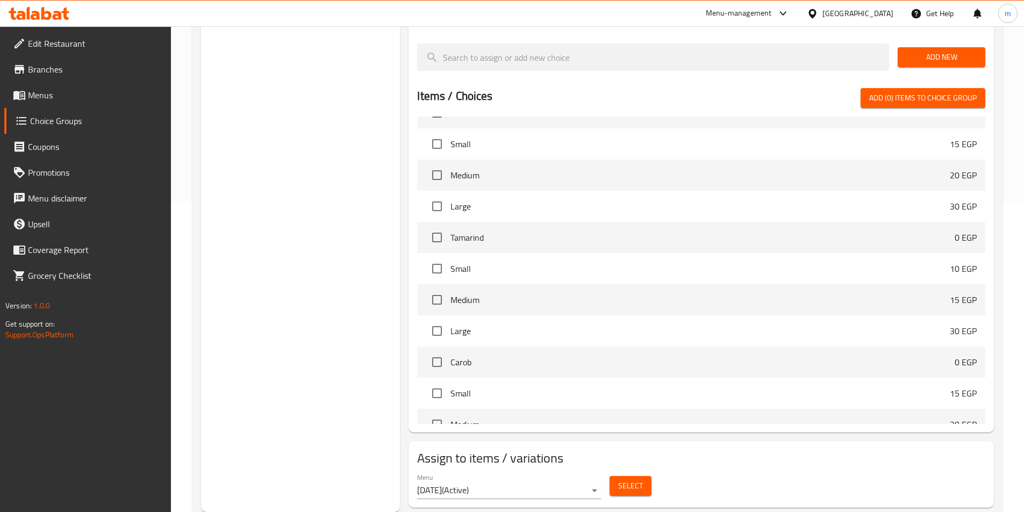
click at [630, 476] on button "Select" at bounding box center [631, 486] width 42 height 20
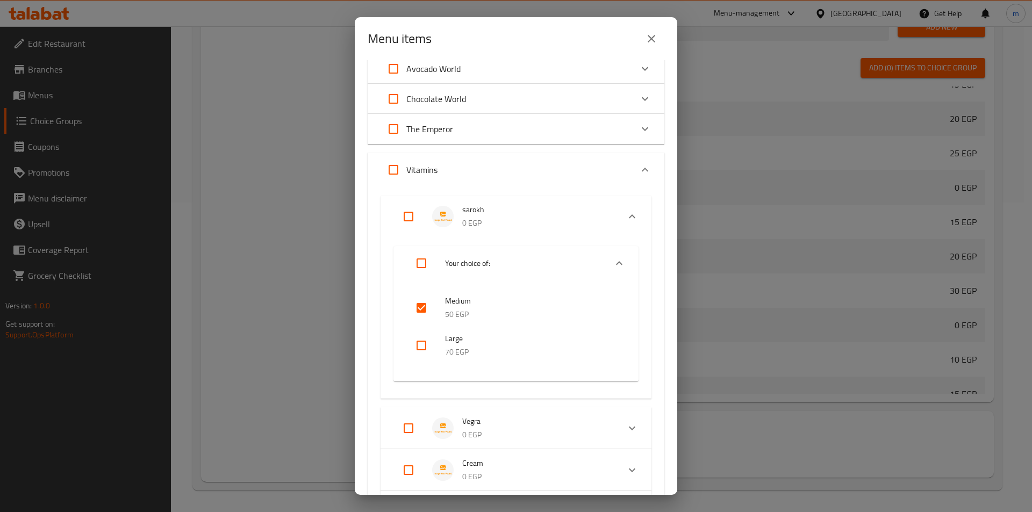
scroll to position [430, 0]
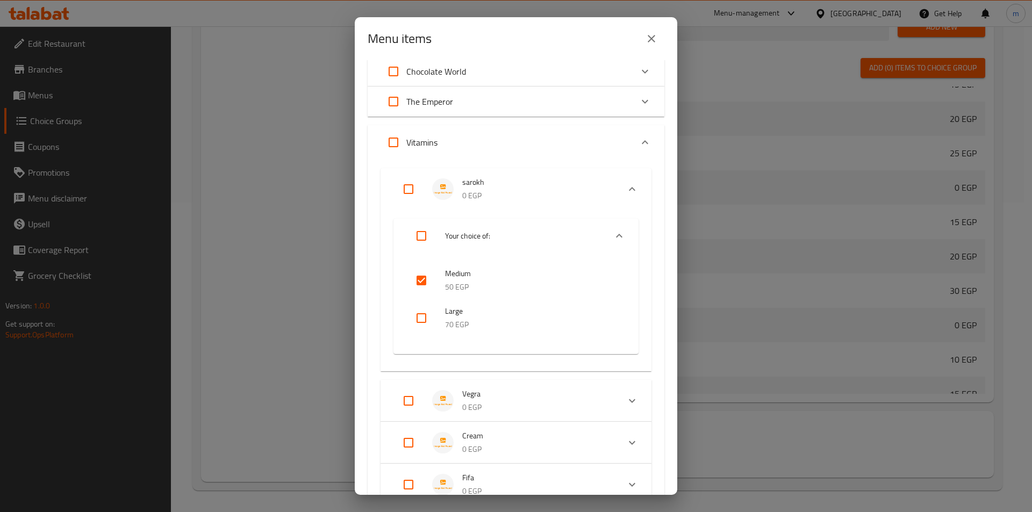
click at [420, 282] on input "checkbox" at bounding box center [422, 281] width 26 height 26
checkbox input "false"
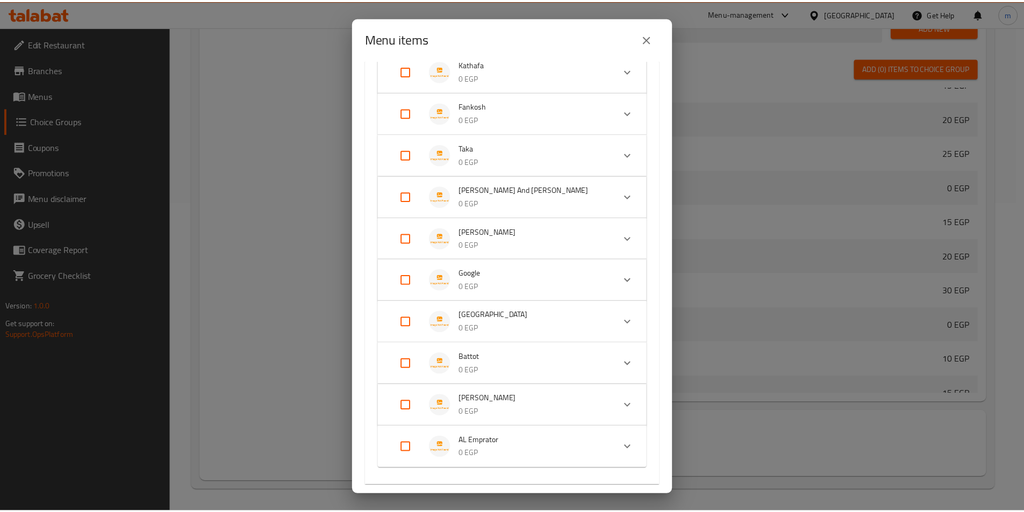
scroll to position [1581, 0]
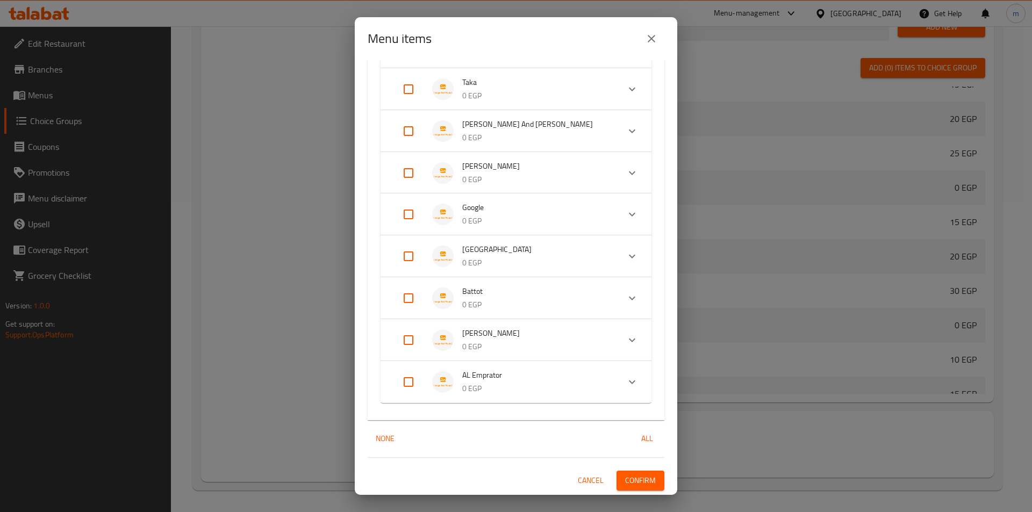
click at [645, 487] on span "Confirm" at bounding box center [640, 480] width 31 height 13
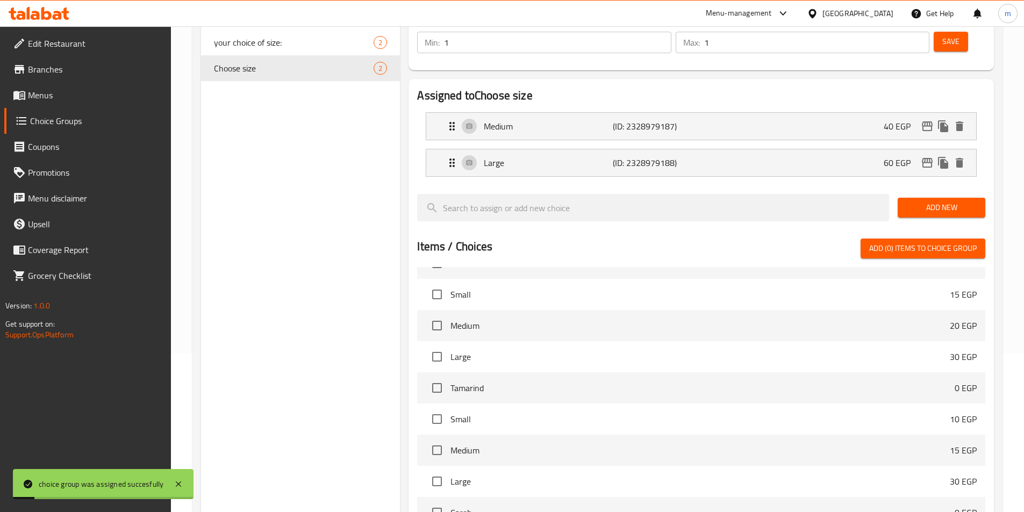
scroll to position [0, 0]
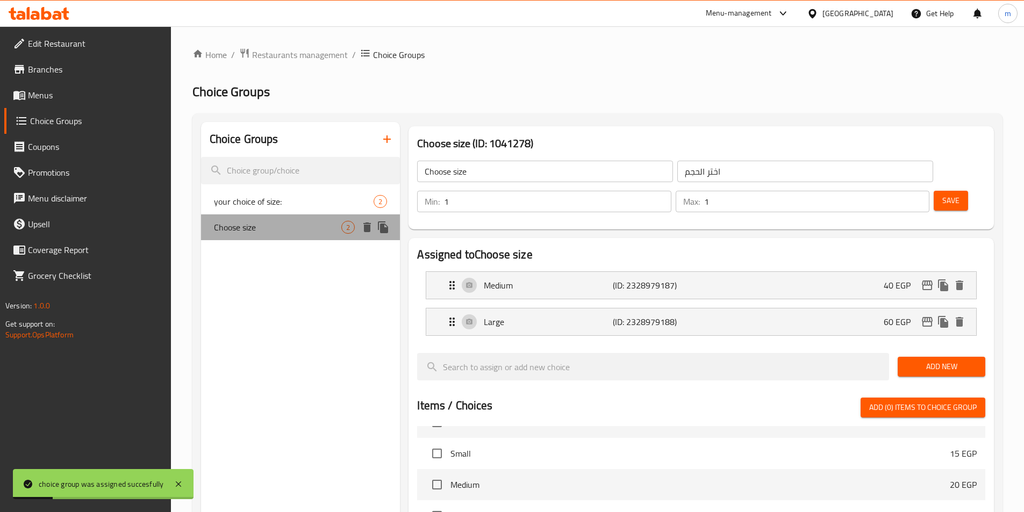
click at [322, 216] on div "Choose size 2" at bounding box center [300, 228] width 199 height 26
click at [318, 206] on span "your choice of size:" at bounding box center [294, 201] width 160 height 13
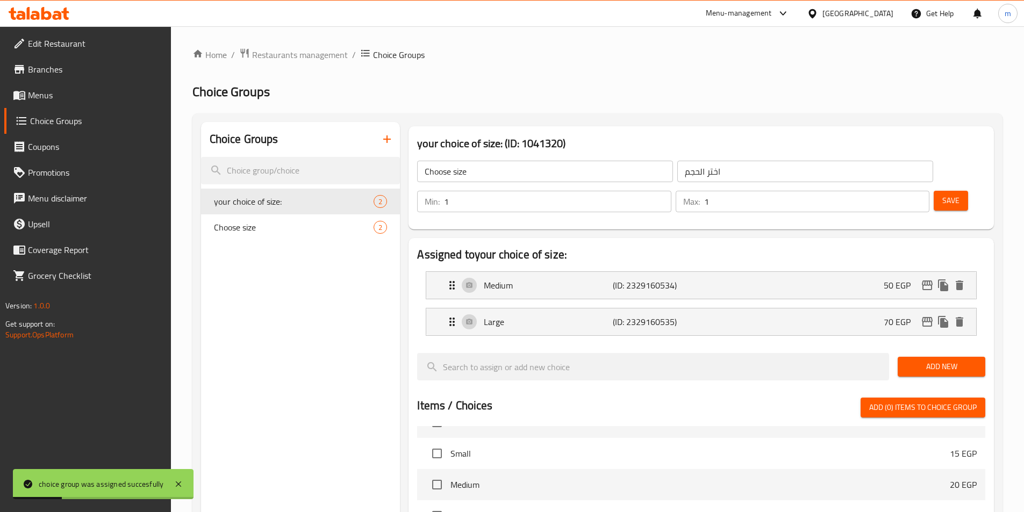
type input "your choice of size:"
type input "اختيارك للحجم:"
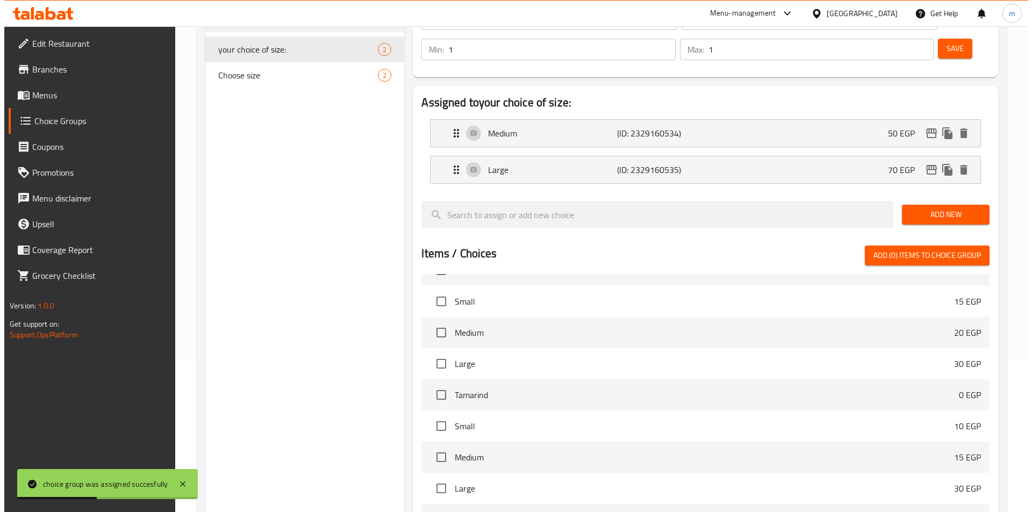
scroll to position [310, 0]
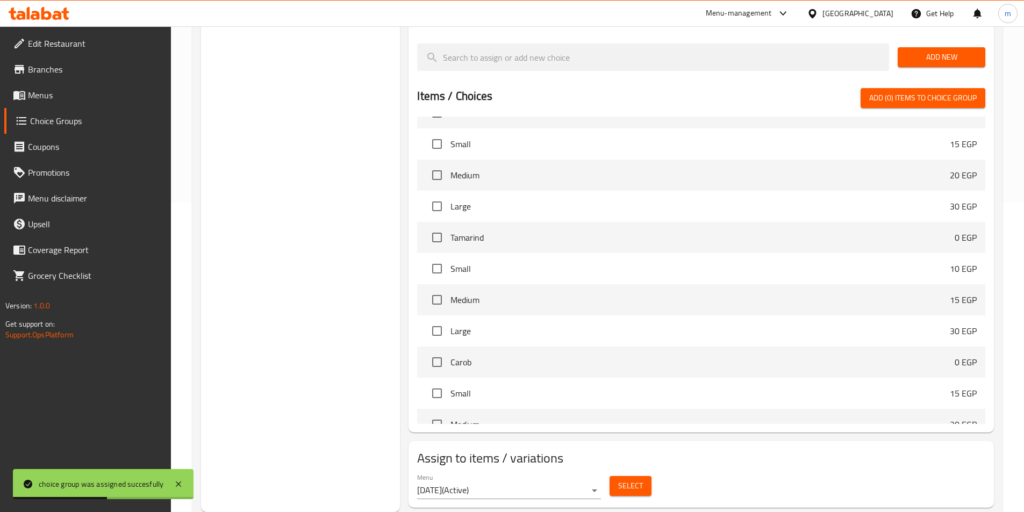
click at [637, 480] on span "Select" at bounding box center [630, 486] width 25 height 13
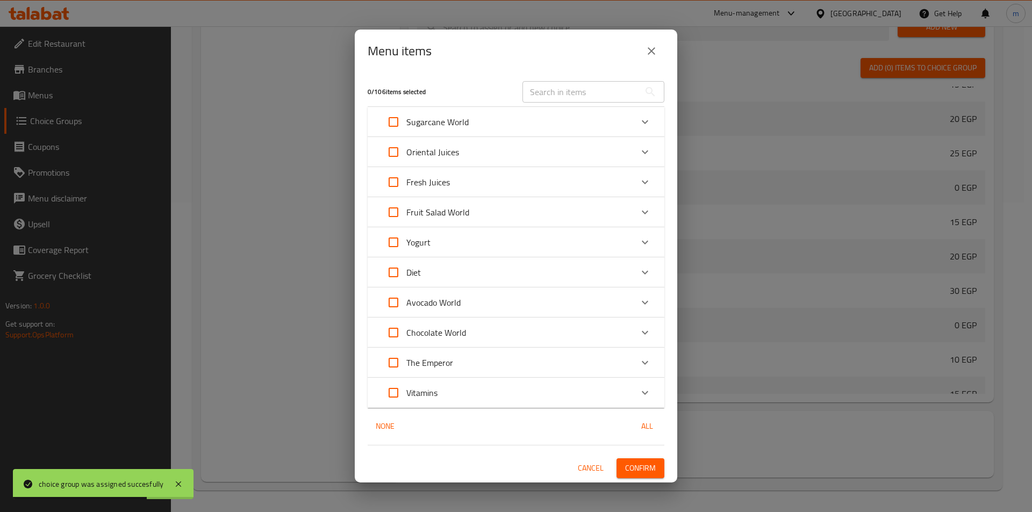
click at [457, 381] on div "Vitamins" at bounding box center [507, 393] width 252 height 26
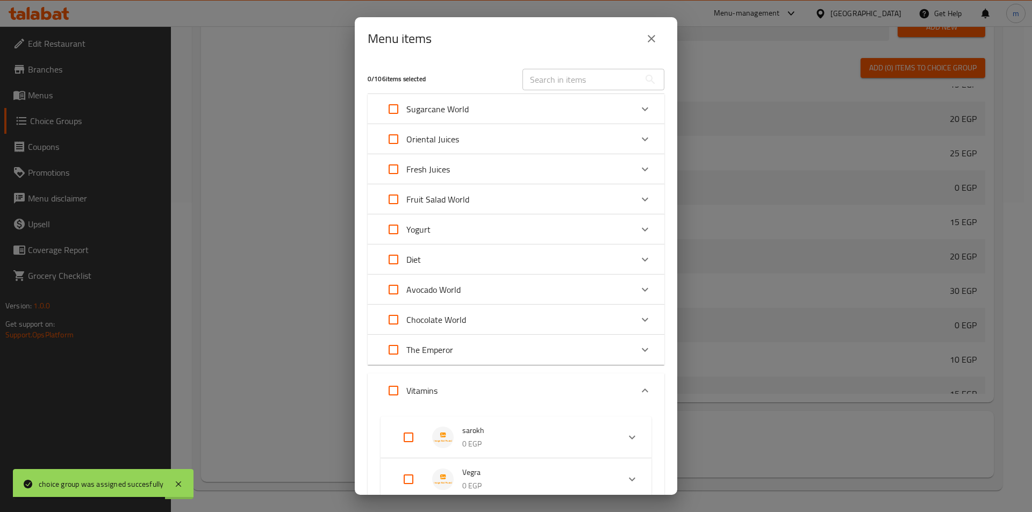
click at [486, 433] on span "sarokh" at bounding box center [536, 430] width 148 height 13
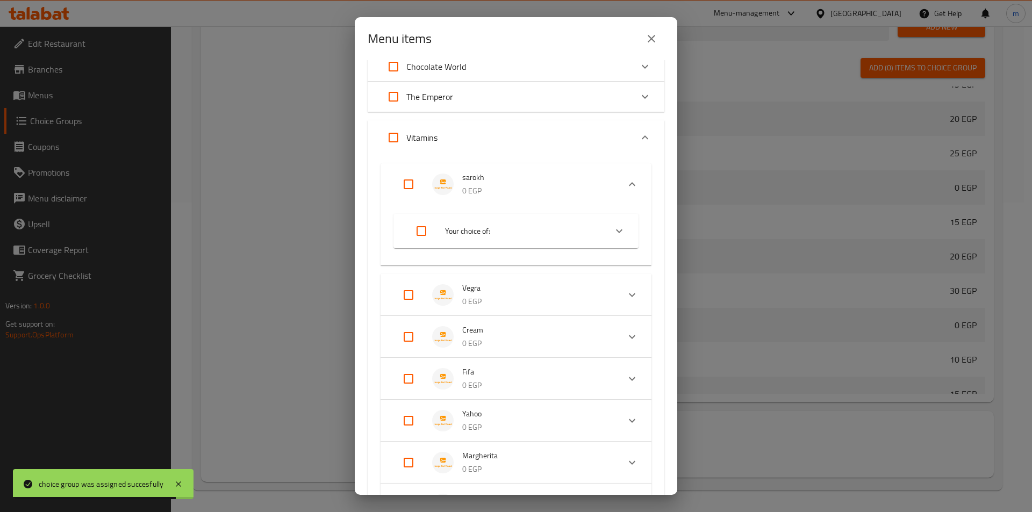
scroll to position [269, 0]
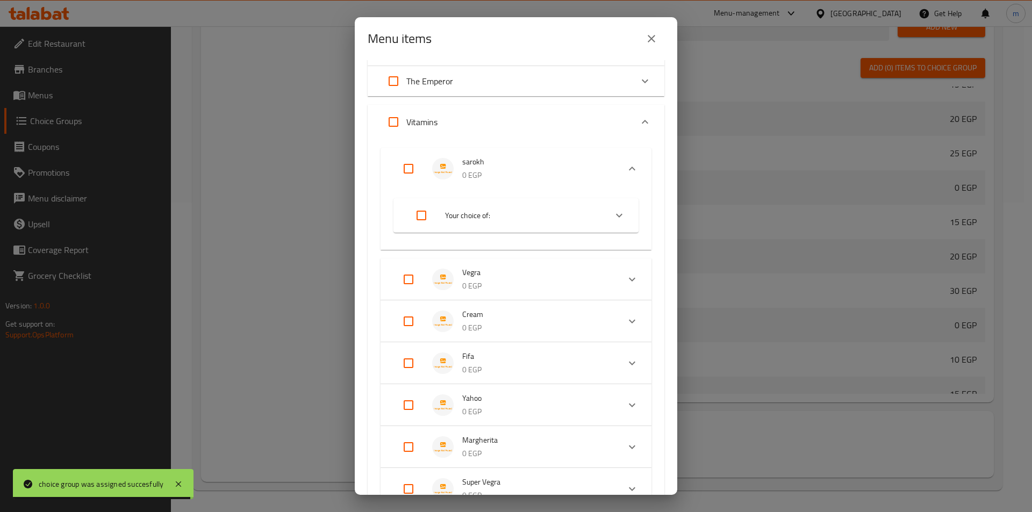
click at [405, 166] on input "Expand" at bounding box center [409, 169] width 26 height 26
checkbox input "true"
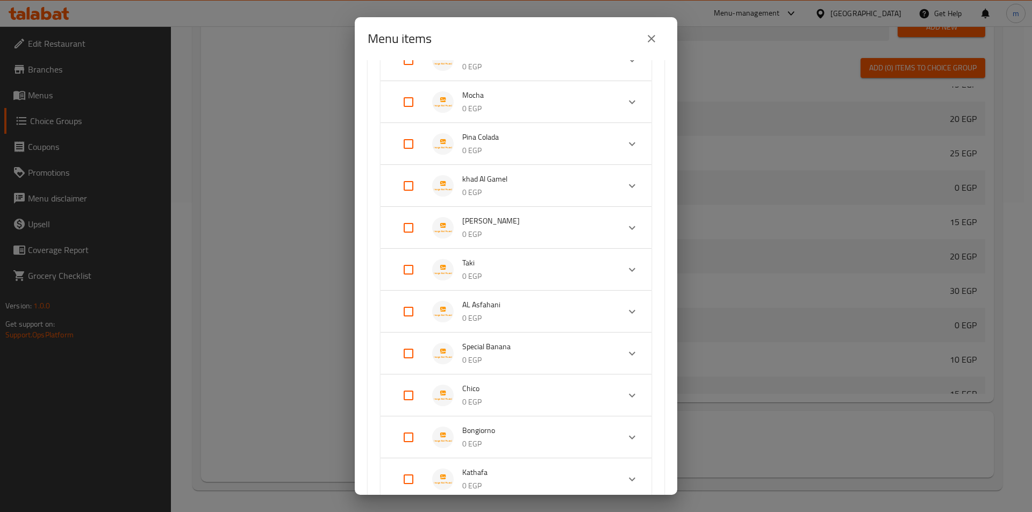
scroll to position [914, 0]
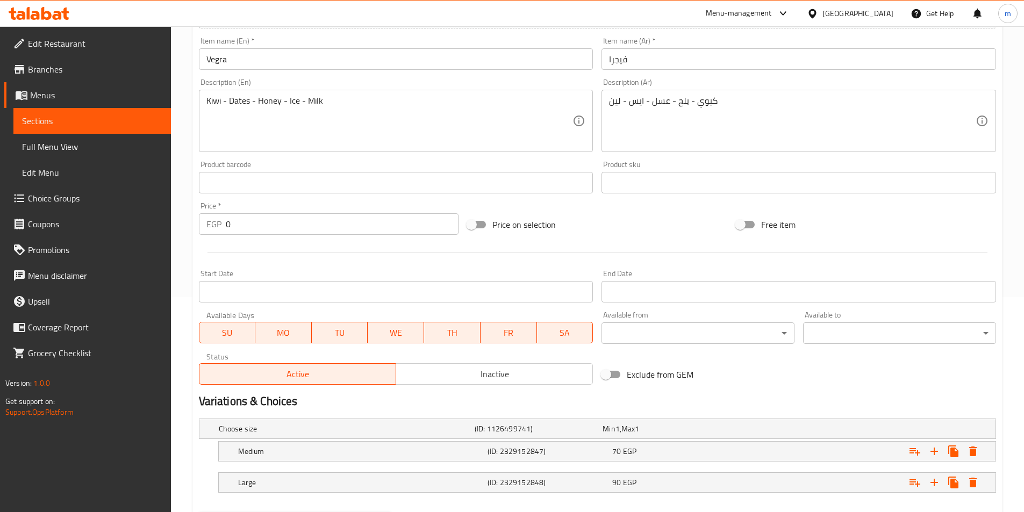
scroll to position [272, 0]
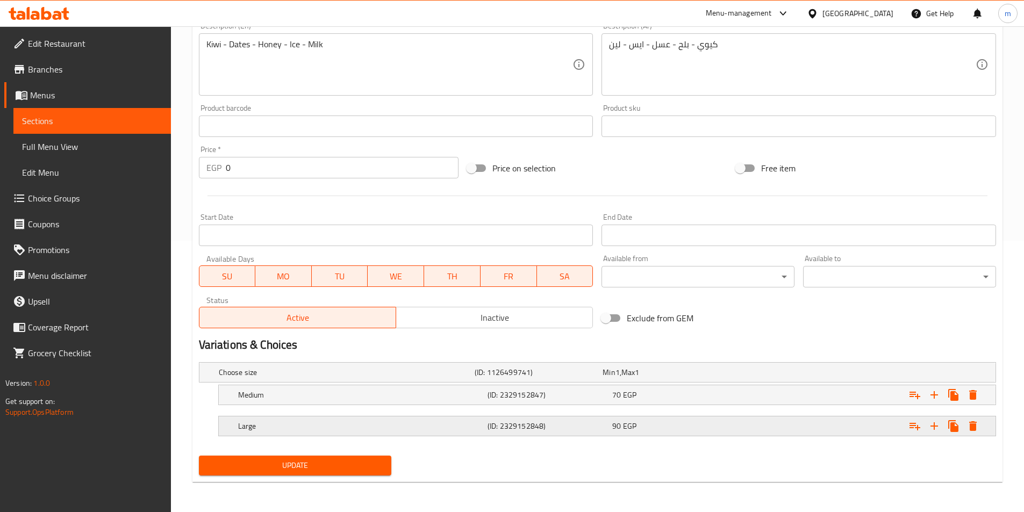
click at [718, 433] on div "90 EGP" at bounding box center [672, 426] width 125 height 15
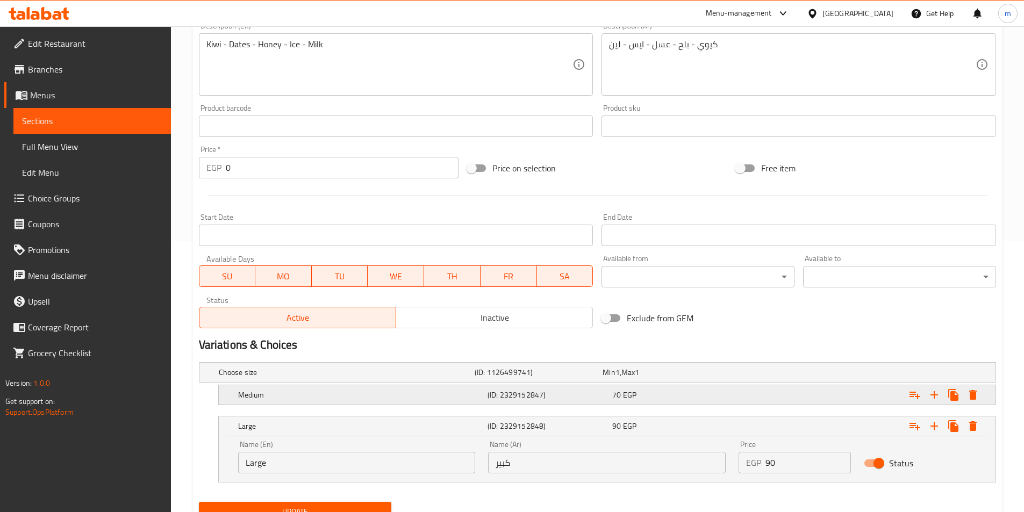
click at [714, 406] on div "Medium (ID: 2329152847) 70 EGP" at bounding box center [610, 395] width 749 height 24
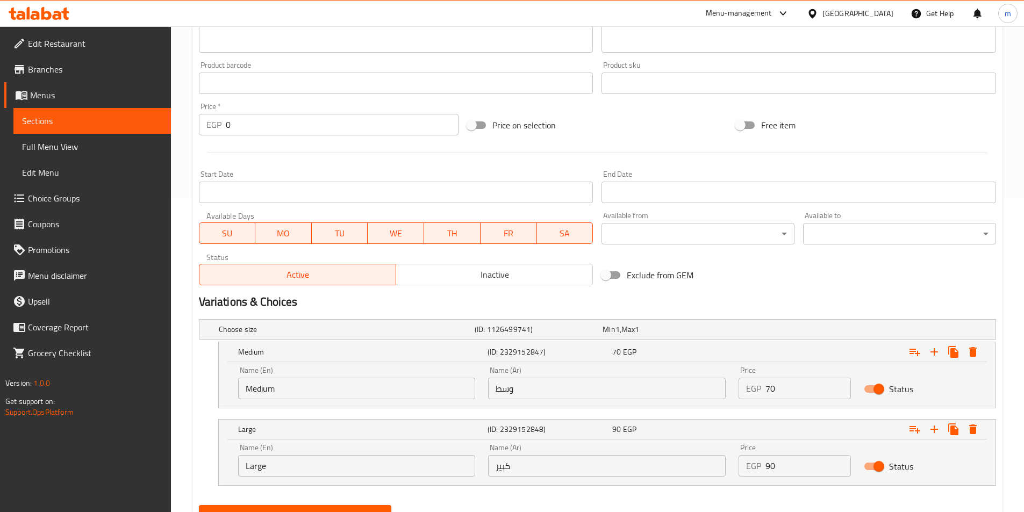
scroll to position [364, 0]
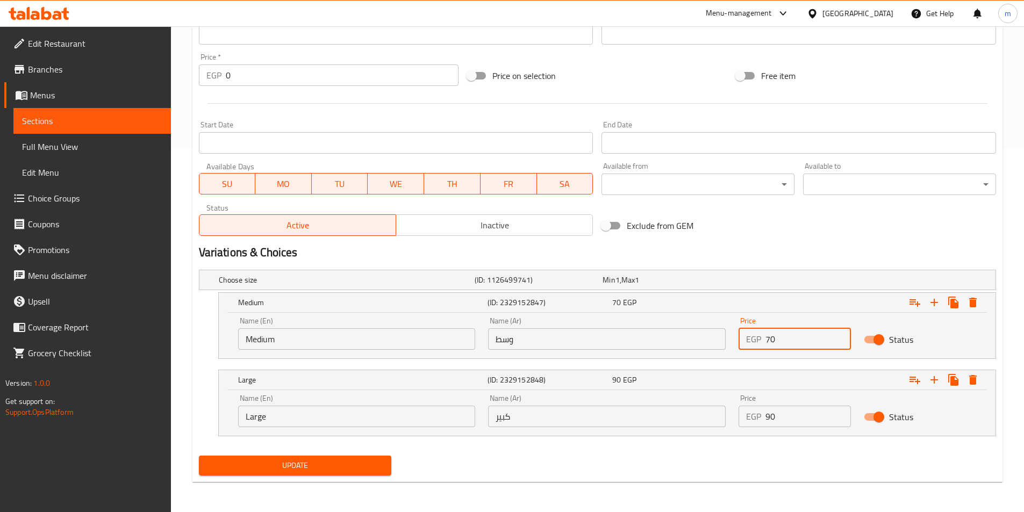
drag, startPoint x: 792, startPoint y: 332, endPoint x: 758, endPoint y: 336, distance: 34.7
click at [758, 336] on div "EGP 70 Price" at bounding box center [795, 340] width 112 height 22
type input "50"
click at [968, 330] on div "Status" at bounding box center [920, 339] width 125 height 33
click at [821, 417] on input "90" at bounding box center [808, 417] width 85 height 22
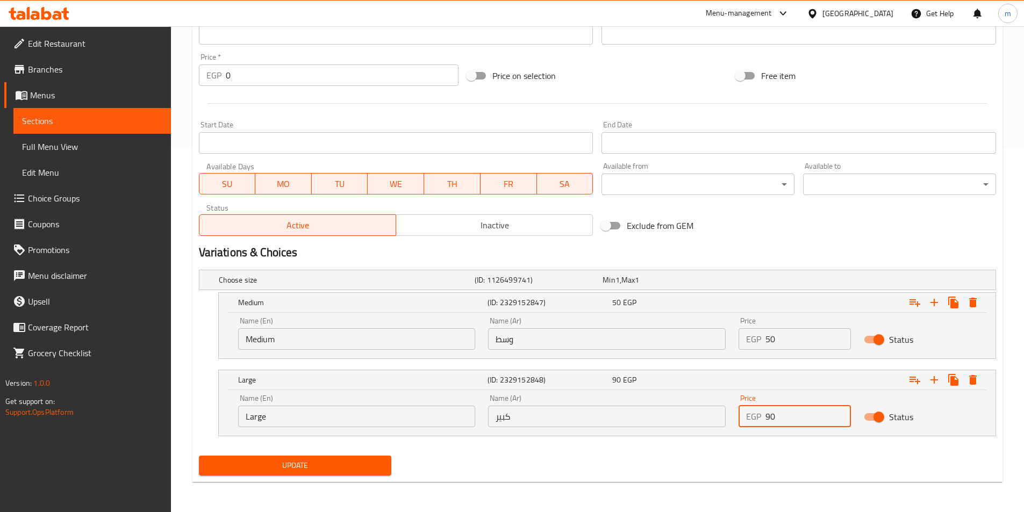
click at [821, 417] on input "90" at bounding box center [808, 417] width 85 height 22
drag, startPoint x: 799, startPoint y: 417, endPoint x: 768, endPoint y: 423, distance: 31.7
click at [768, 423] on input "90" at bounding box center [808, 417] width 85 height 22
type input "70"
click at [351, 461] on span "Update" at bounding box center [296, 465] width 176 height 13
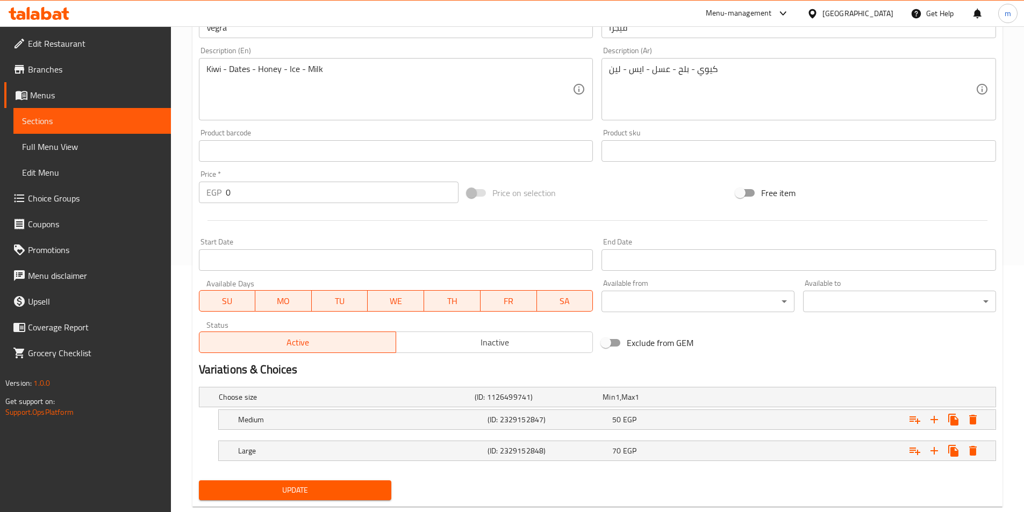
scroll to position [272, 0]
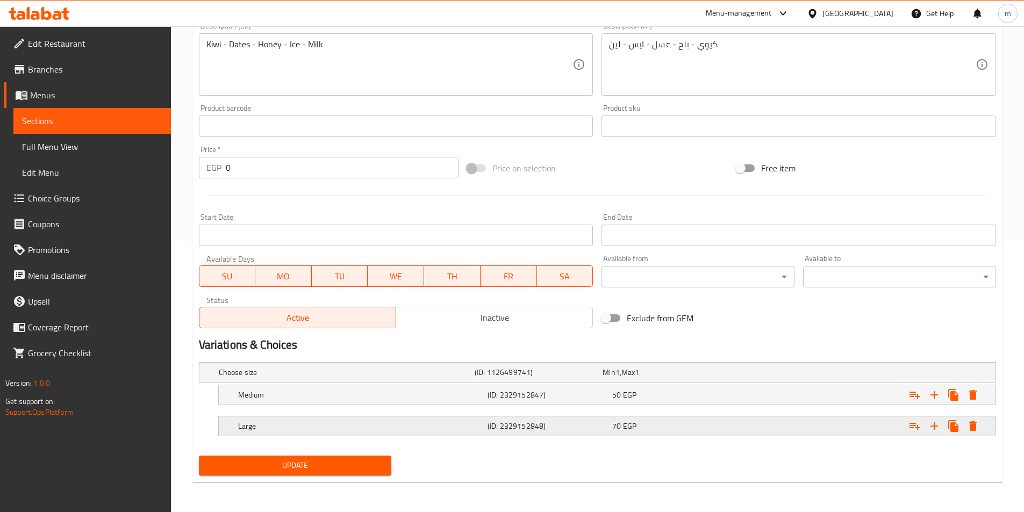
click at [766, 422] on div "Expand" at bounding box center [860, 427] width 250 height 24
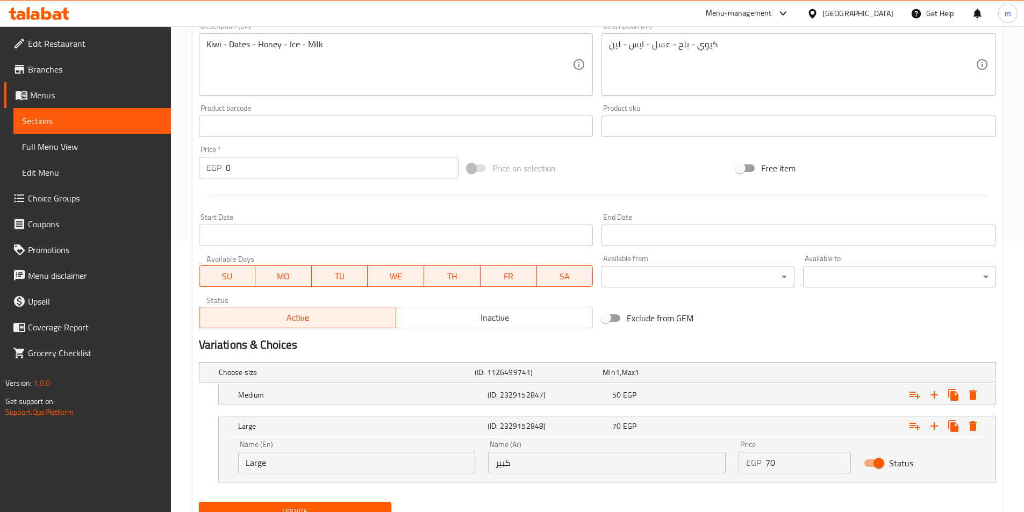
click at [768, 409] on nav at bounding box center [597, 412] width 797 height 9
click at [768, 405] on div "Expand" at bounding box center [860, 395] width 250 height 24
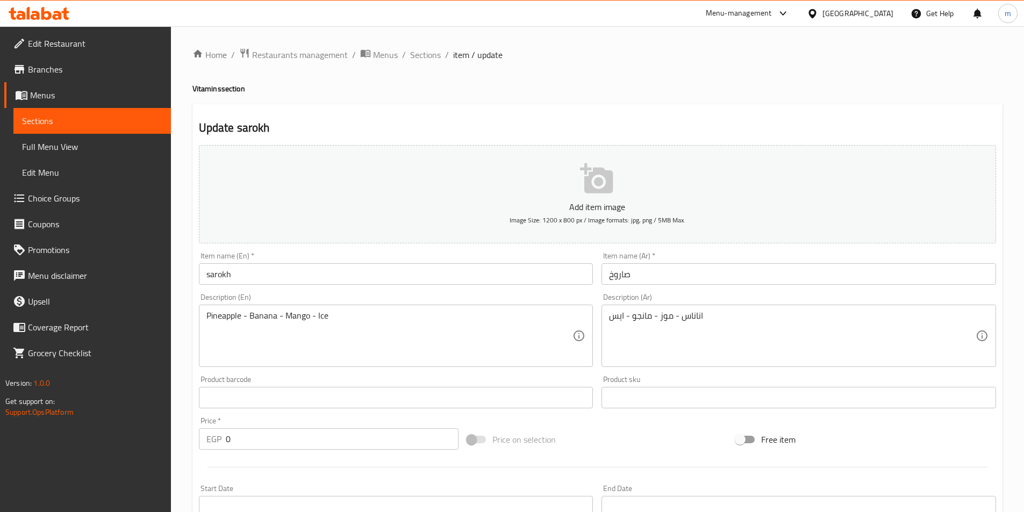
scroll to position [265, 0]
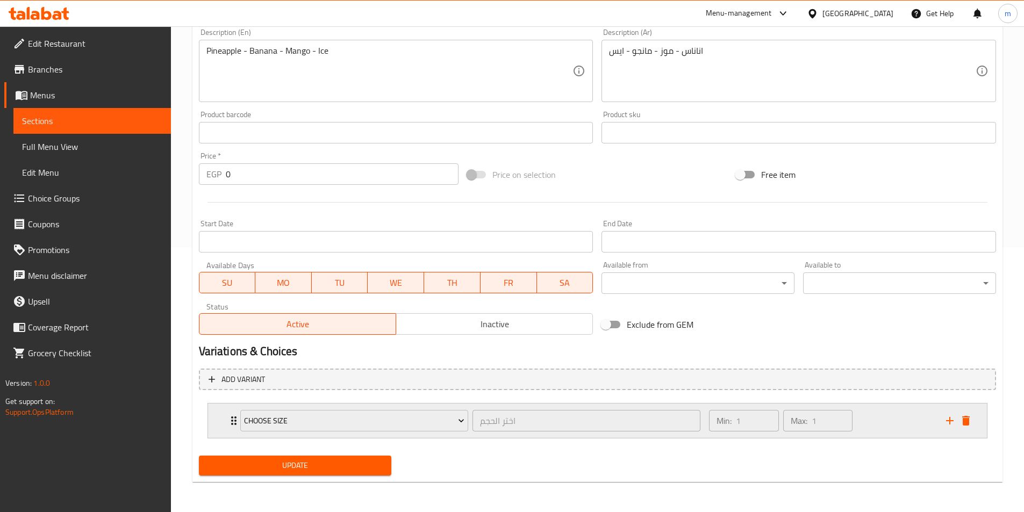
click at [883, 417] on div "Min: 1 ​ Max: 1 ​" at bounding box center [821, 421] width 237 height 34
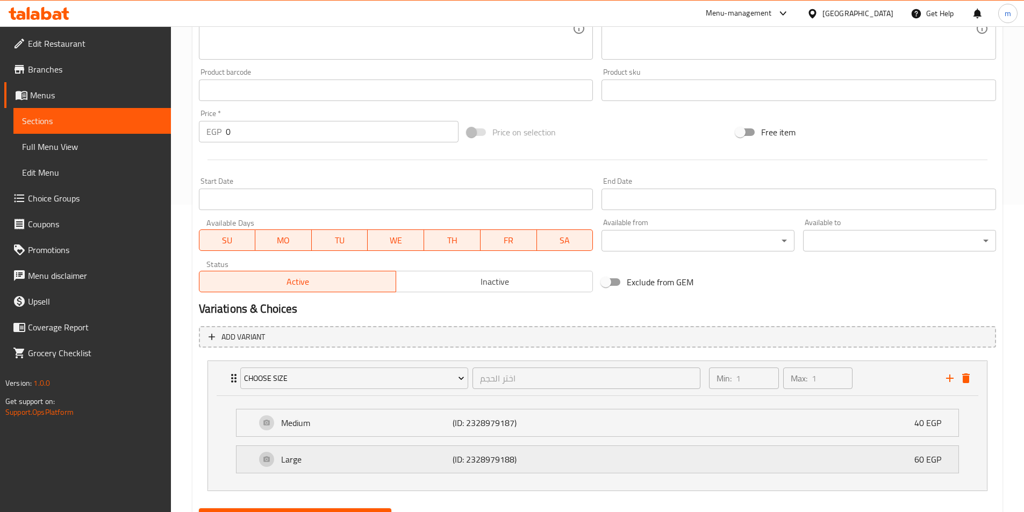
scroll to position [360, 0]
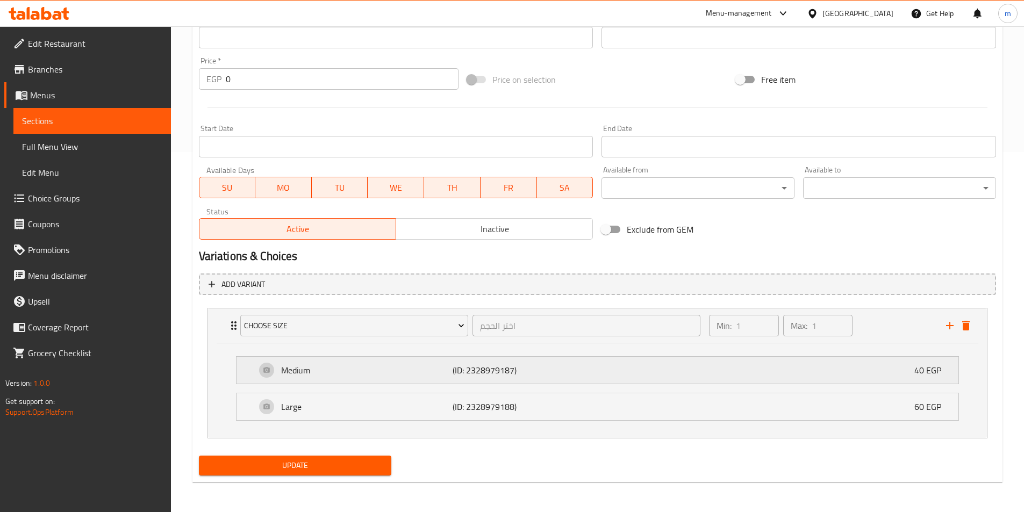
click at [779, 375] on div "Medium (ID: 2328979187) 40 EGP" at bounding box center [601, 370] width 690 height 27
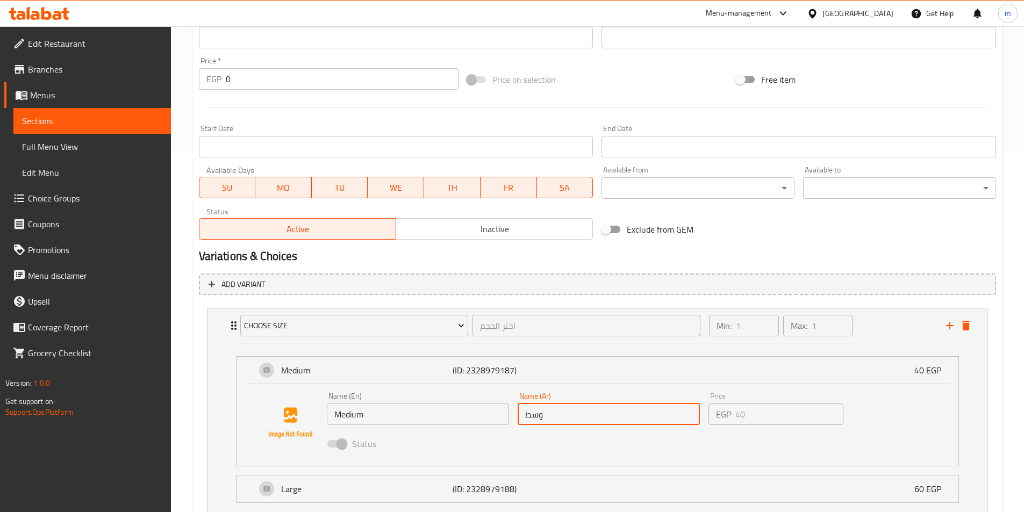
drag, startPoint x: 633, startPoint y: 420, endPoint x: 565, endPoint y: 414, distance: 68.5
click at [565, 414] on input "وسط" at bounding box center [609, 415] width 182 height 22
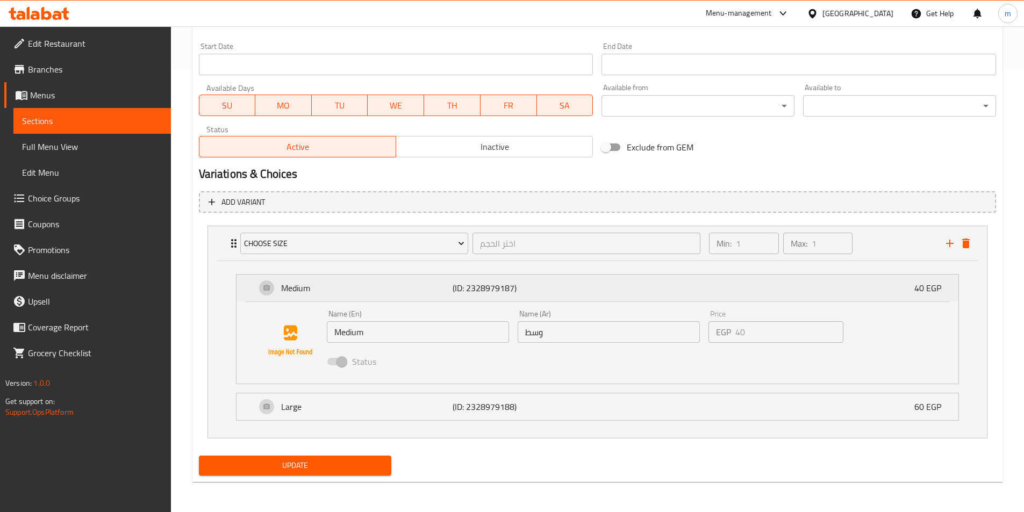
click at [918, 294] on p "40 EGP" at bounding box center [932, 288] width 35 height 13
click at [923, 290] on p "40 EGP" at bounding box center [932, 288] width 35 height 13
click at [815, 263] on div "Medium (ID: 2328979187) 40 EGP Name (En) Medium Name (En) Name (Ar) وسط Name (A…" at bounding box center [597, 349] width 779 height 177
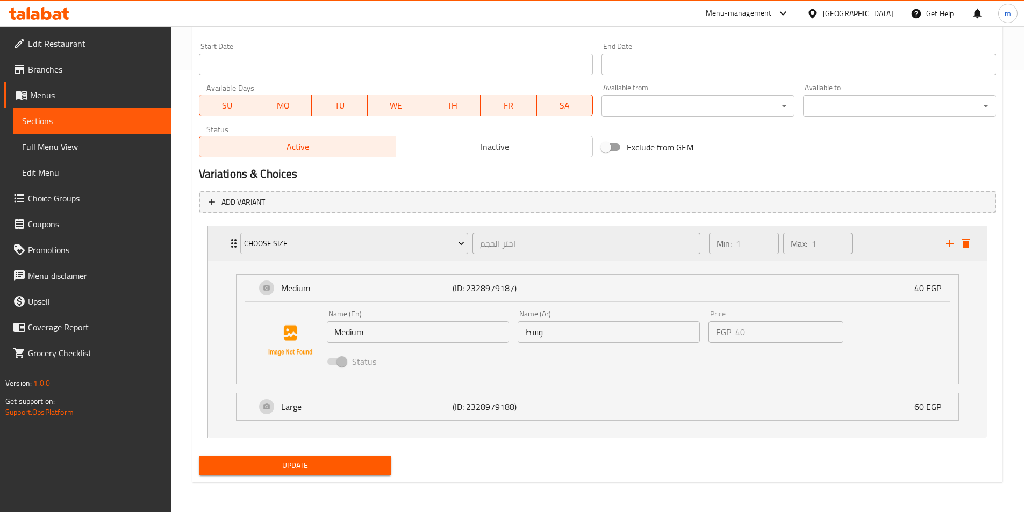
click at [868, 245] on div "Min: 1 ​ Max: 1 ​" at bounding box center [821, 243] width 237 height 34
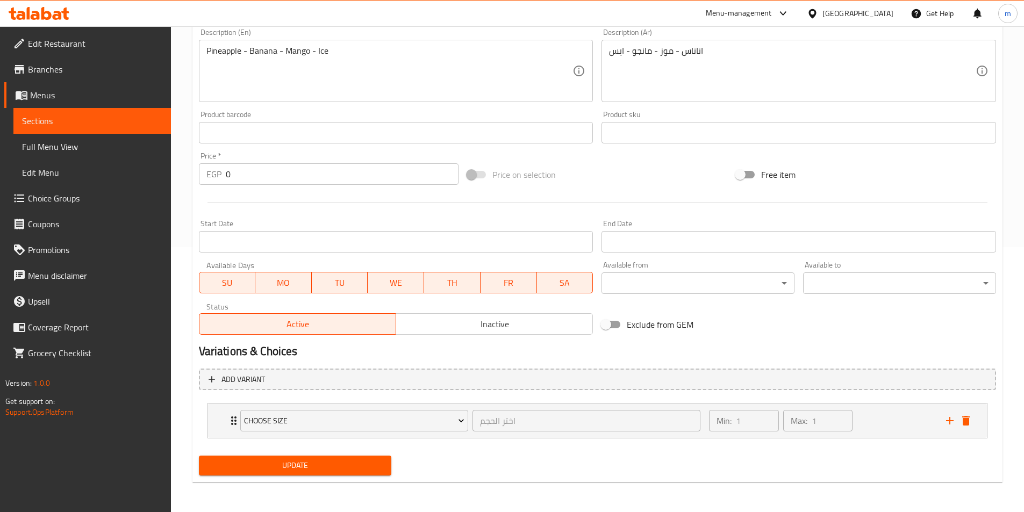
scroll to position [265, 0]
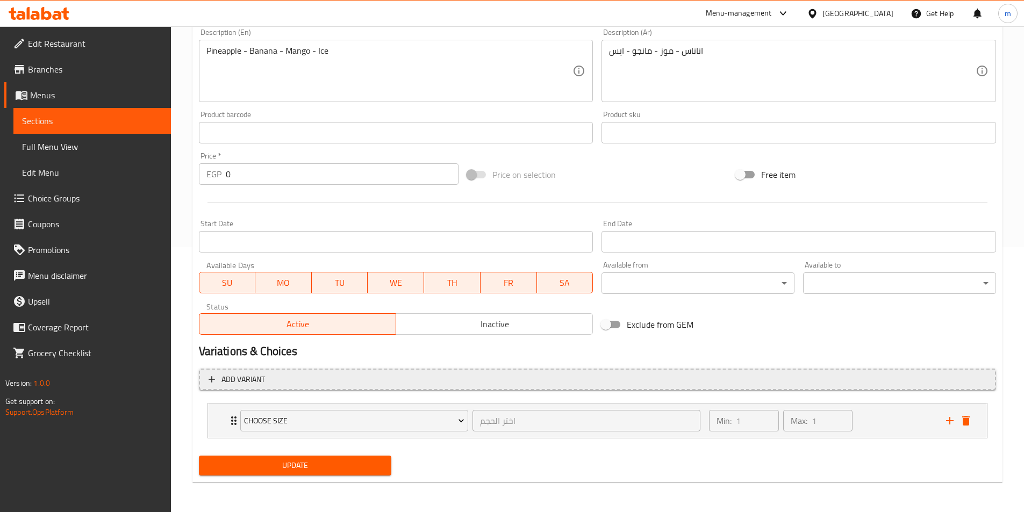
click at [275, 379] on span "Add variant" at bounding box center [598, 379] width 778 height 13
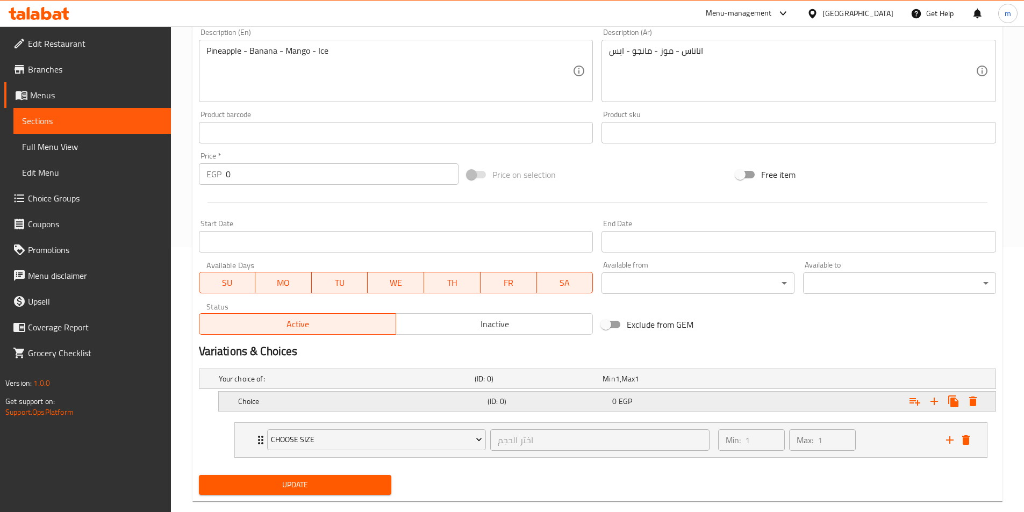
click at [438, 410] on div "Choice (ID: 0) 0 EGP" at bounding box center [610, 402] width 749 height 24
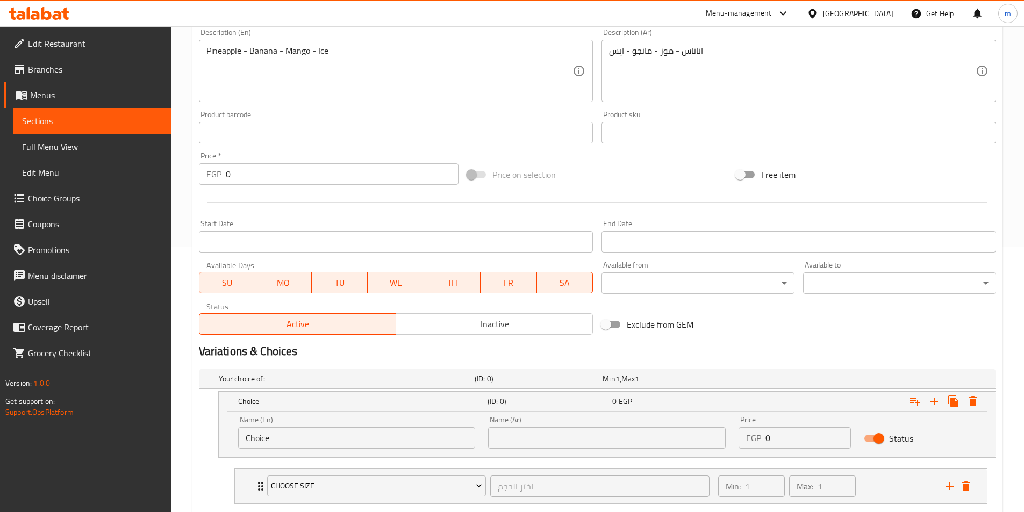
click at [434, 432] on input "Choice" at bounding box center [357, 438] width 238 height 22
drag, startPoint x: 347, startPoint y: 487, endPoint x: 277, endPoint y: 486, distance: 69.9
click at [277, 486] on span "Choose size" at bounding box center [376, 486] width 211 height 13
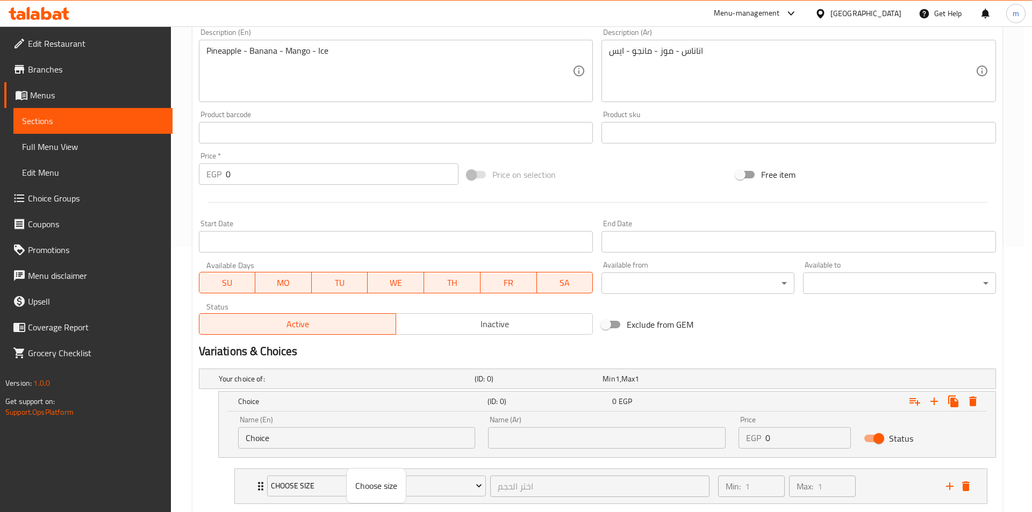
click at [385, 487] on span "Choose size" at bounding box center [376, 486] width 42 height 13
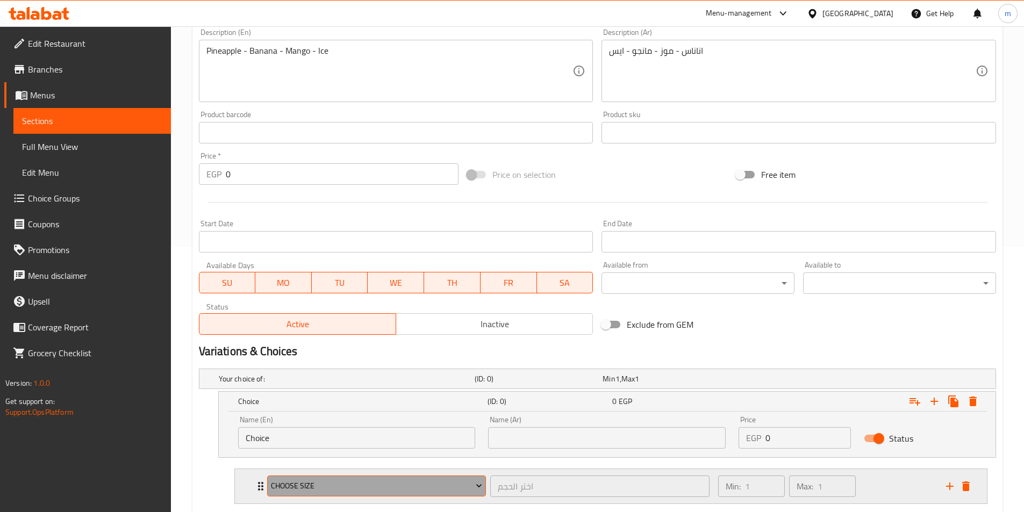
drag, startPoint x: 359, startPoint y: 486, endPoint x: 317, endPoint y: 484, distance: 42.0
click at [317, 484] on span "Choose size" at bounding box center [376, 486] width 211 height 13
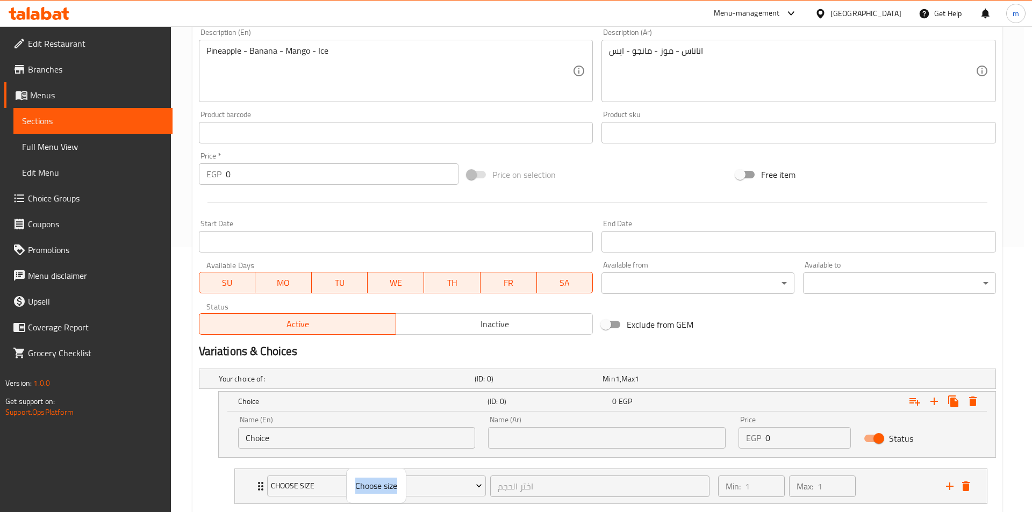
drag, startPoint x: 398, startPoint y: 485, endPoint x: 358, endPoint y: 491, distance: 41.3
click at [358, 491] on li "Choose size" at bounding box center [376, 486] width 59 height 26
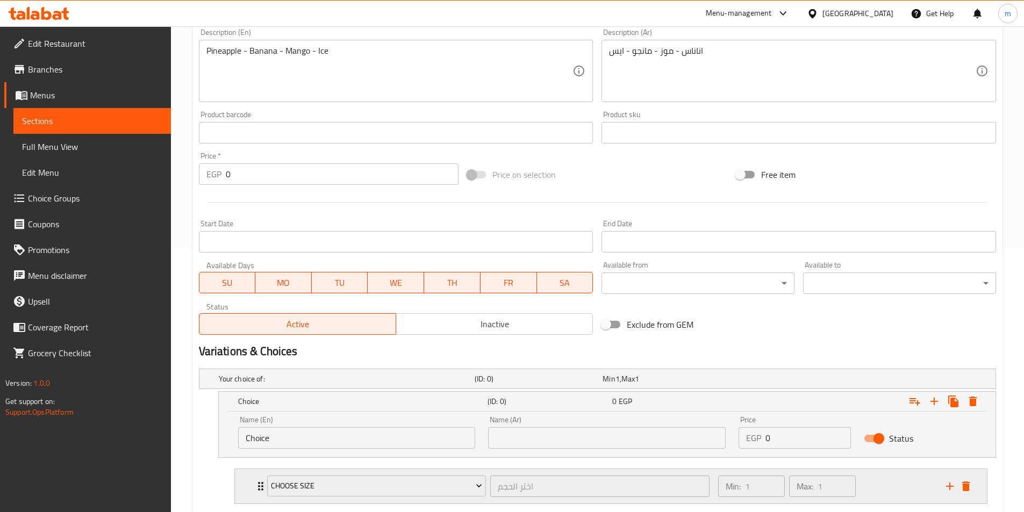
copy span "Choose size"
click at [316, 438] on input "Choice" at bounding box center [357, 438] width 238 height 22
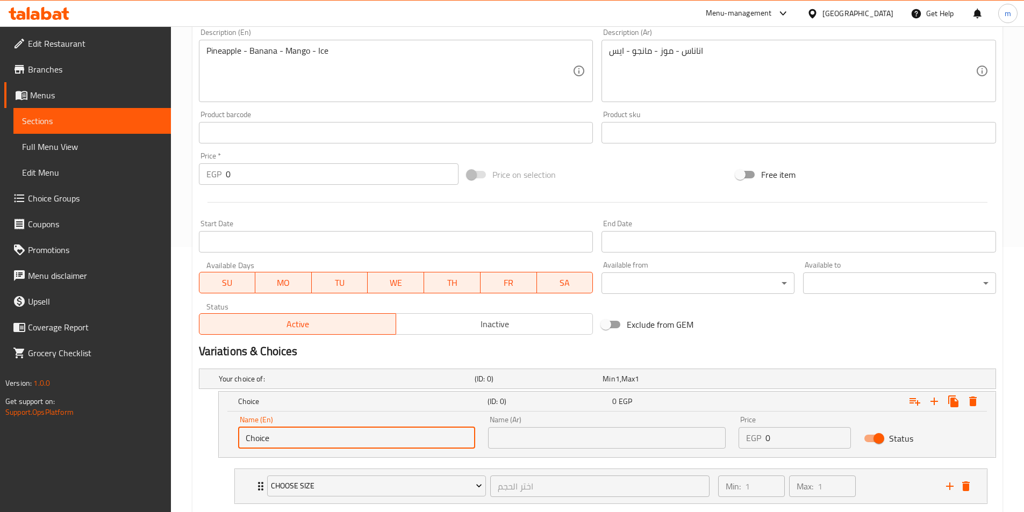
click at [316, 438] on input "Choice" at bounding box center [357, 438] width 238 height 22
paste input "فيجرا"
click at [338, 488] on span "Choose size" at bounding box center [376, 486] width 211 height 13
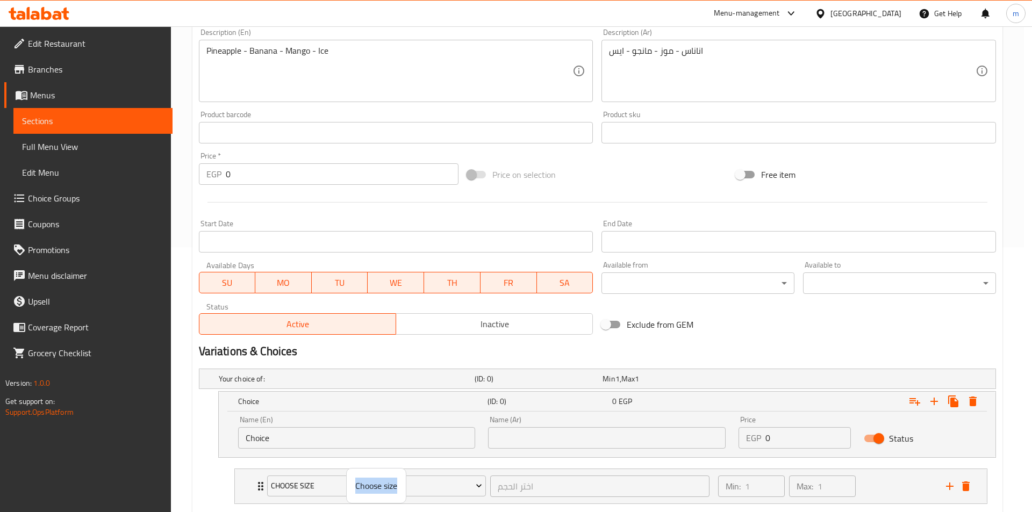
copy span "Choose size"
drag, startPoint x: 398, startPoint y: 486, endPoint x: 357, endPoint y: 493, distance: 42.0
click at [357, 493] on span "Choose size" at bounding box center [376, 486] width 42 height 13
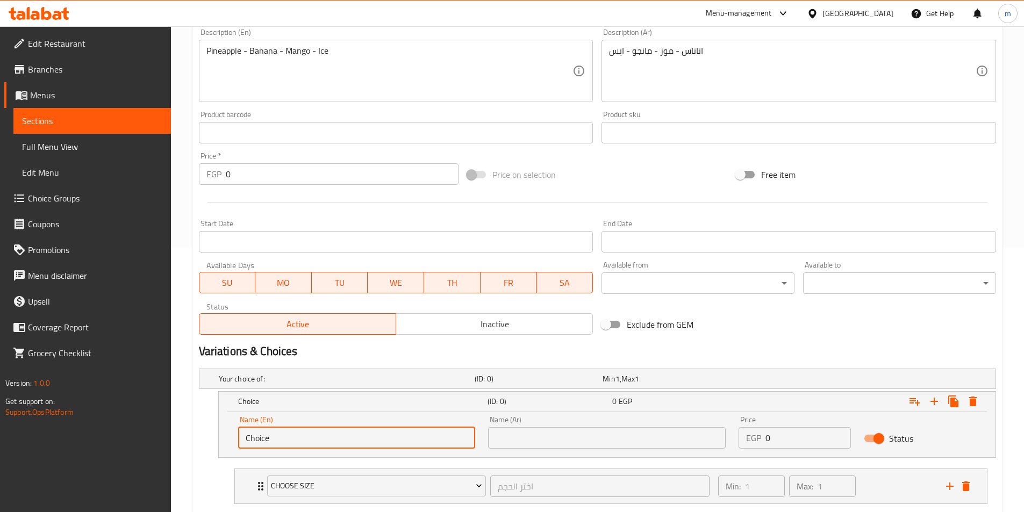
click at [333, 443] on input "Choice" at bounding box center [357, 438] width 238 height 22
paste input "ose siz"
type input "Choose size"
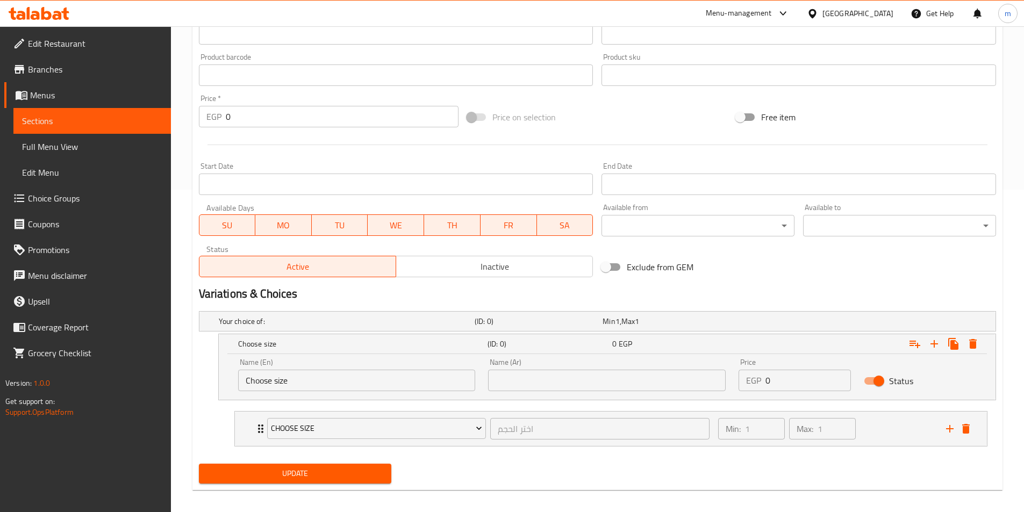
scroll to position [331, 0]
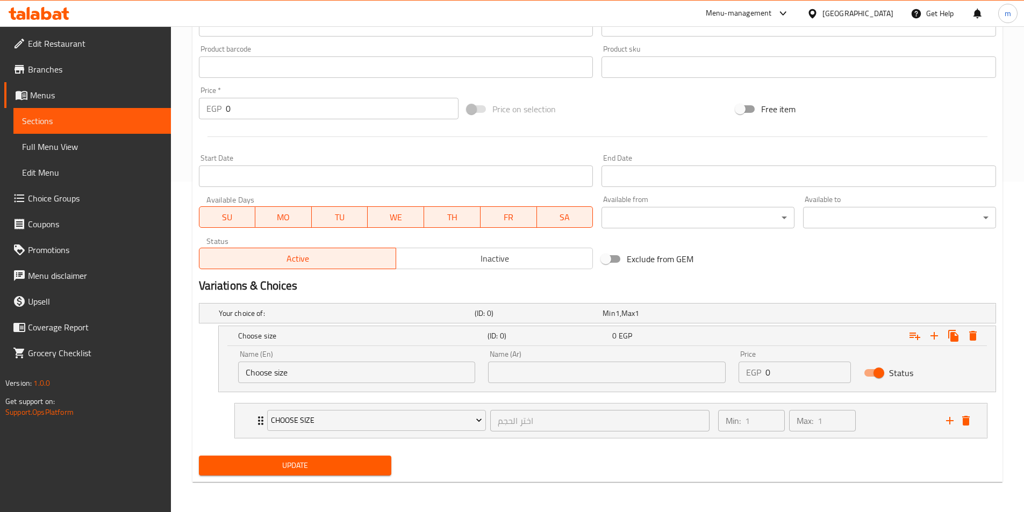
click at [570, 371] on input "text" at bounding box center [607, 373] width 238 height 22
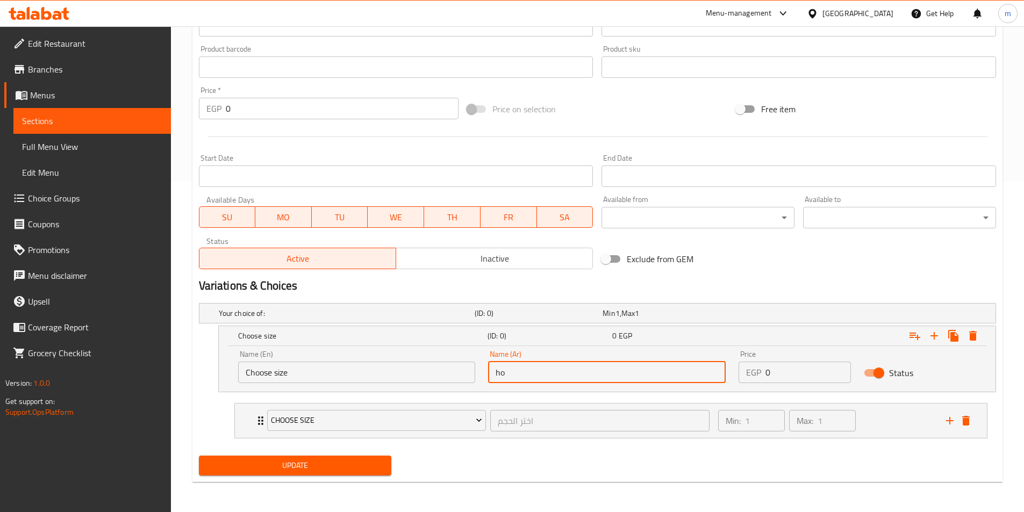
type input "h"
type input "اختر الحجم"
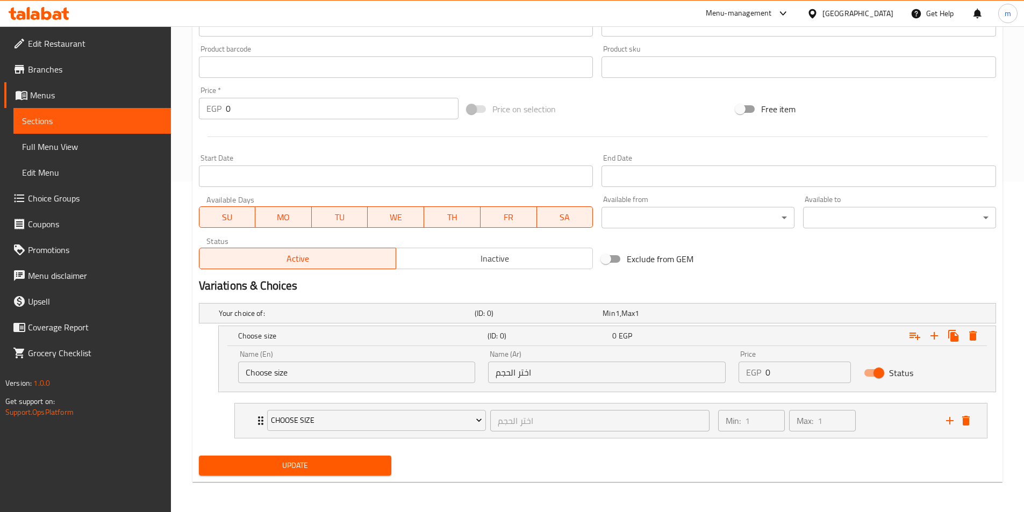
click at [939, 364] on div "Status" at bounding box center [920, 373] width 125 height 33
drag, startPoint x: 376, startPoint y: 369, endPoint x: 236, endPoint y: 366, distance: 139.8
click at [236, 366] on div "Name (En) Choose size Name (En)" at bounding box center [357, 367] width 251 height 46
click at [906, 417] on div "Min: 1 ​ Max: 1 ​" at bounding box center [826, 421] width 228 height 34
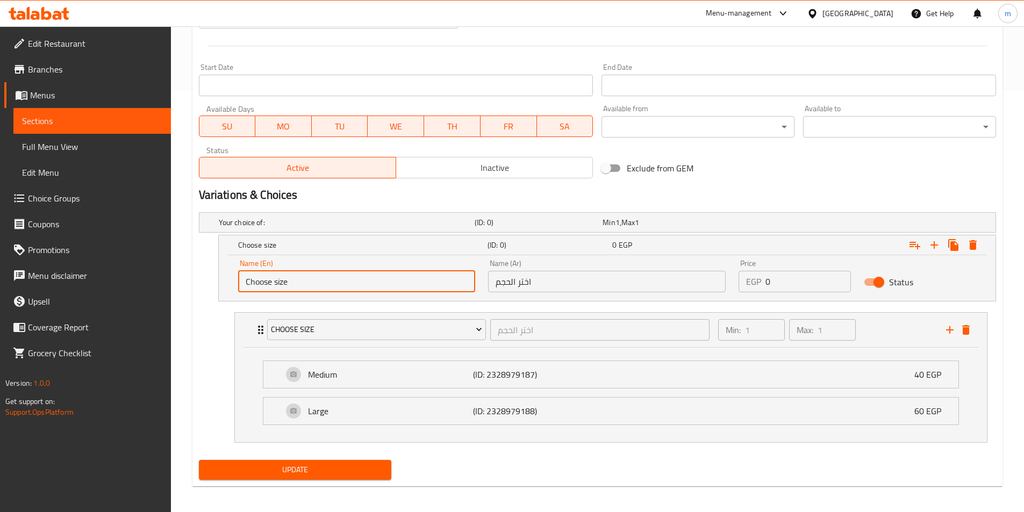
scroll to position [426, 0]
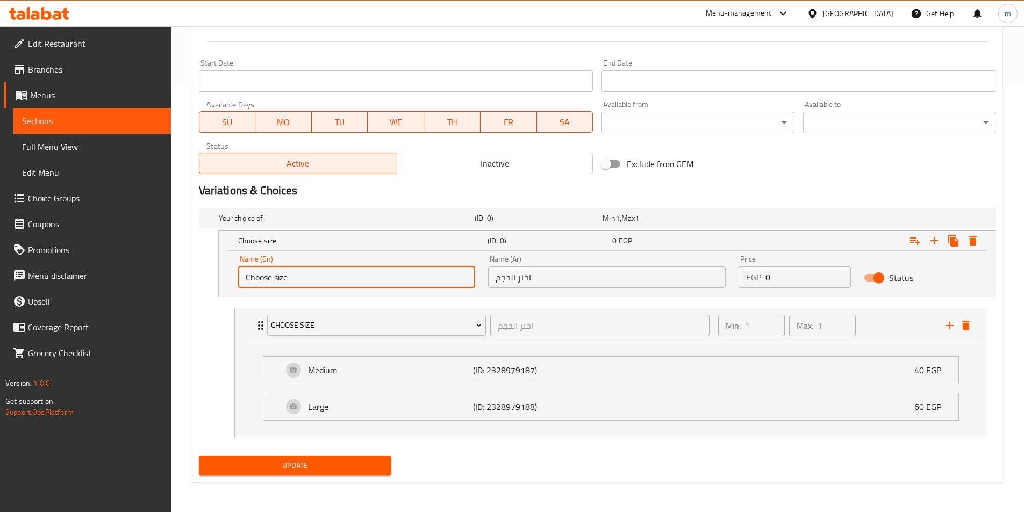
click at [608, 384] on div "Medium (ID: 2328979187) 40 EGP Name (En) Medium Name (En) Name (Ar) وسط Name (A…" at bounding box center [611, 371] width 696 height 28
click at [531, 366] on p "(ID: 2328979187)" at bounding box center [528, 370] width 110 height 13
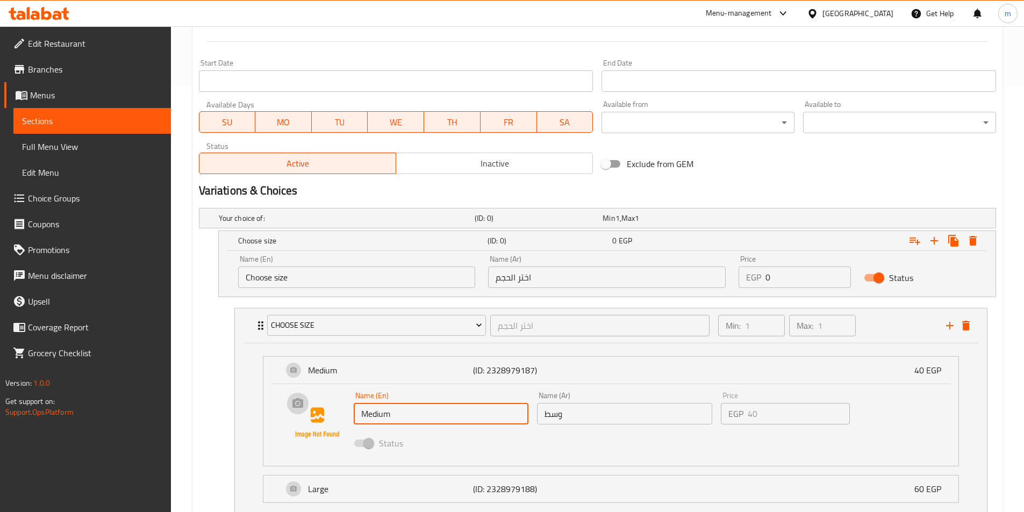
drag, startPoint x: 425, startPoint y: 415, endPoint x: 327, endPoint y: 407, distance: 97.7
click at [327, 407] on div "Name (En) Medium Name (En) Name (Ar) وسط Name (Ar) Price EGP 40 Price Status" at bounding box center [611, 423] width 661 height 73
click at [318, 274] on input "Choose size" at bounding box center [357, 278] width 238 height 22
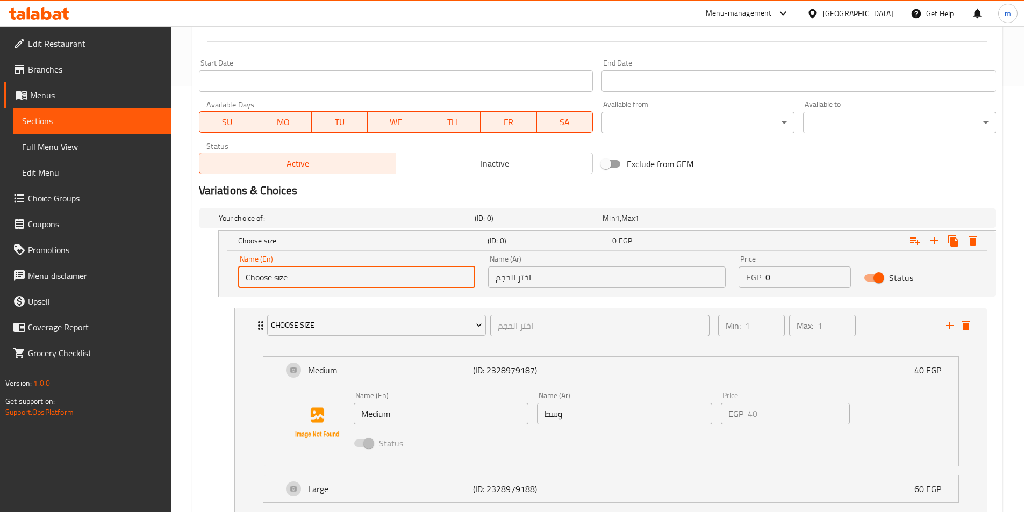
click at [318, 274] on input "Choose size" at bounding box center [357, 278] width 238 height 22
paste input "Medium"
type input "Medium"
click at [600, 409] on input "وسط" at bounding box center [624, 414] width 175 height 22
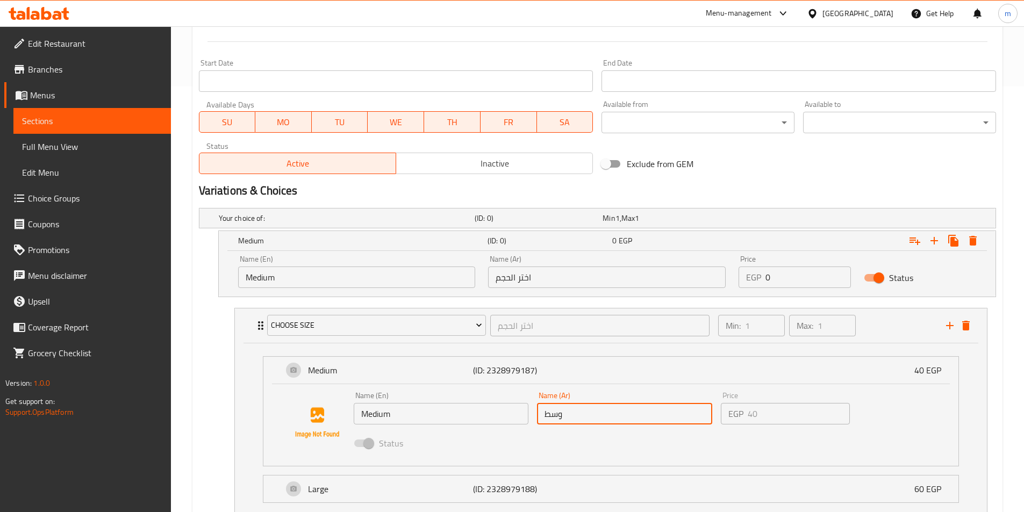
click at [600, 409] on input "وسط" at bounding box center [624, 414] width 175 height 22
click at [599, 410] on input "وسط" at bounding box center [624, 414] width 175 height 22
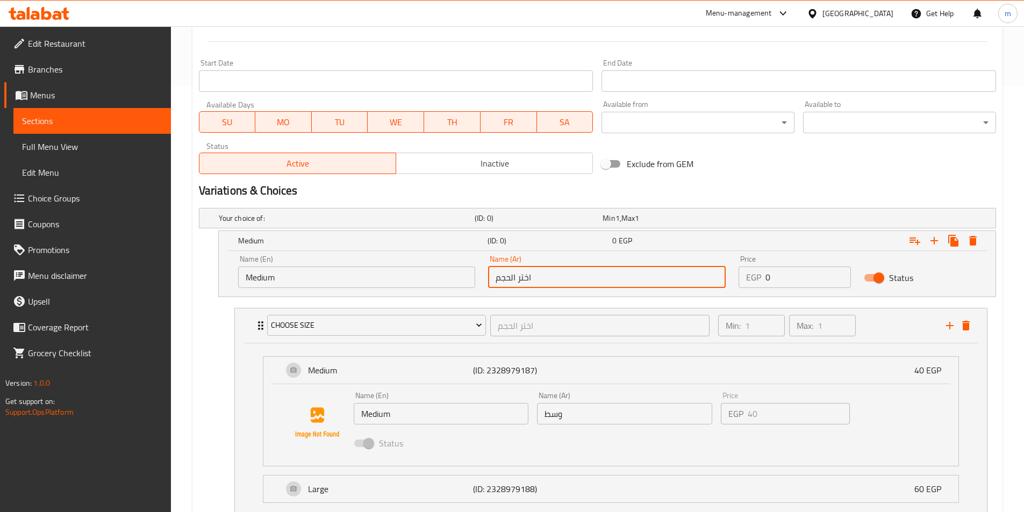
click at [554, 281] on input "اختر الحجم" at bounding box center [607, 278] width 238 height 22
paste input "وسط"
type input "وسط"
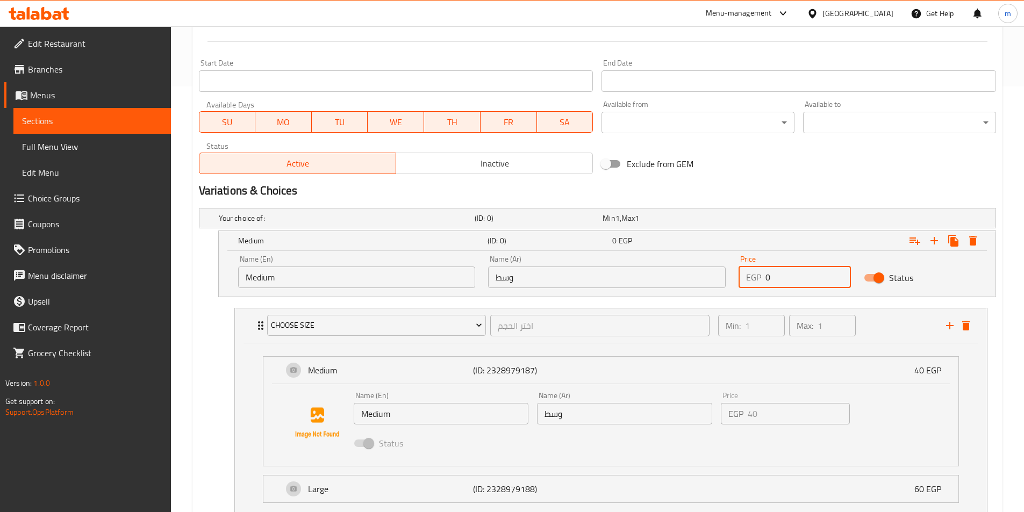
click at [796, 285] on input "0" at bounding box center [808, 278] width 85 height 22
type input "50"
click at [866, 248] on div "Expand" at bounding box center [860, 241] width 250 height 24
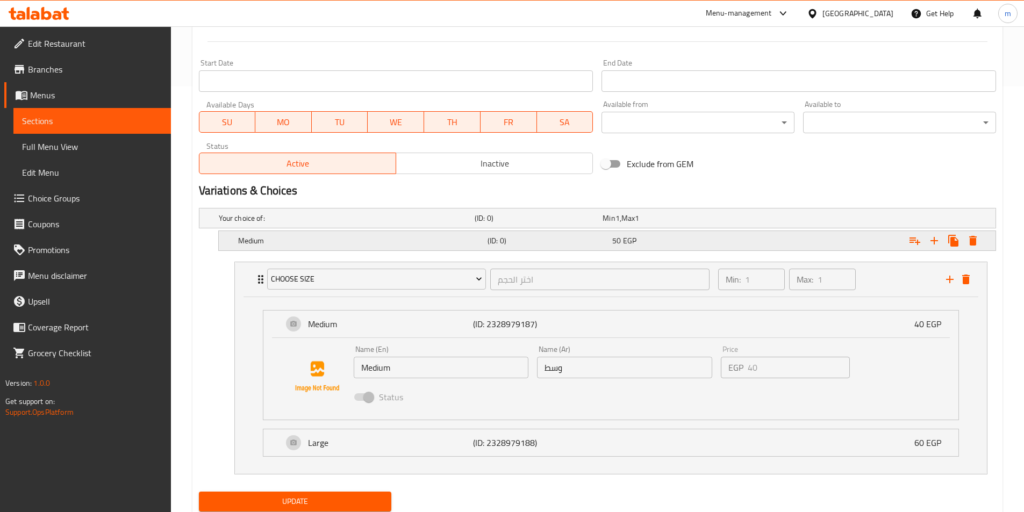
click at [935, 241] on icon "Expand" at bounding box center [935, 241] width 8 height 8
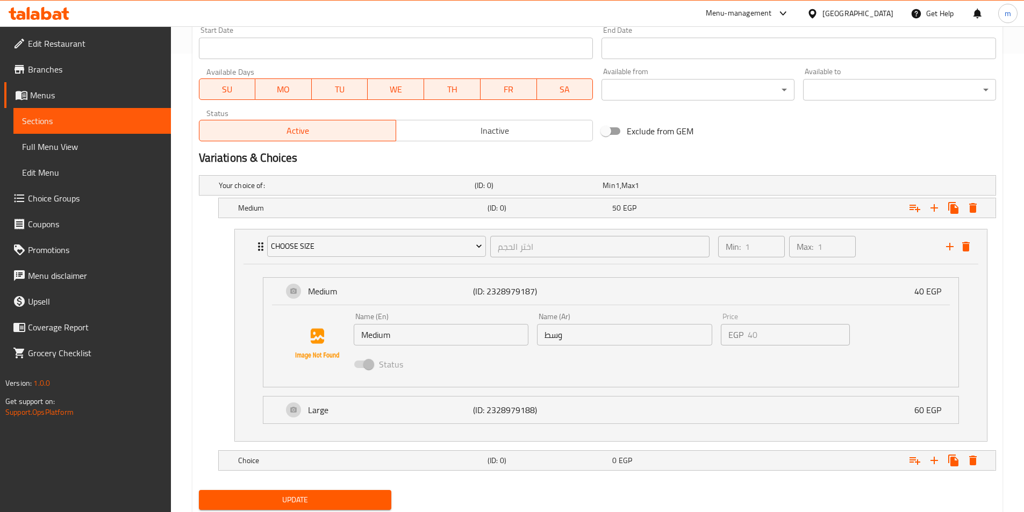
scroll to position [493, 0]
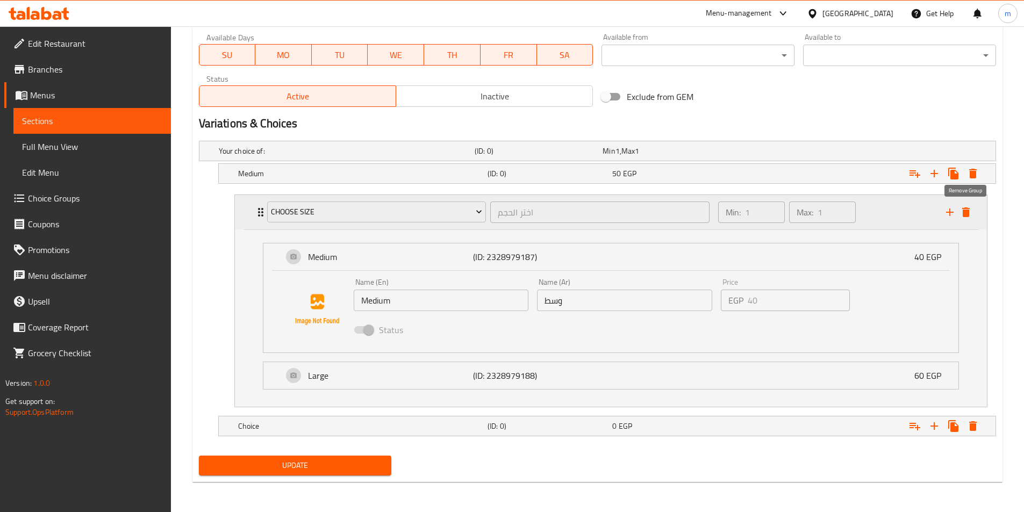
click at [963, 205] on button "delete" at bounding box center [966, 212] width 16 height 16
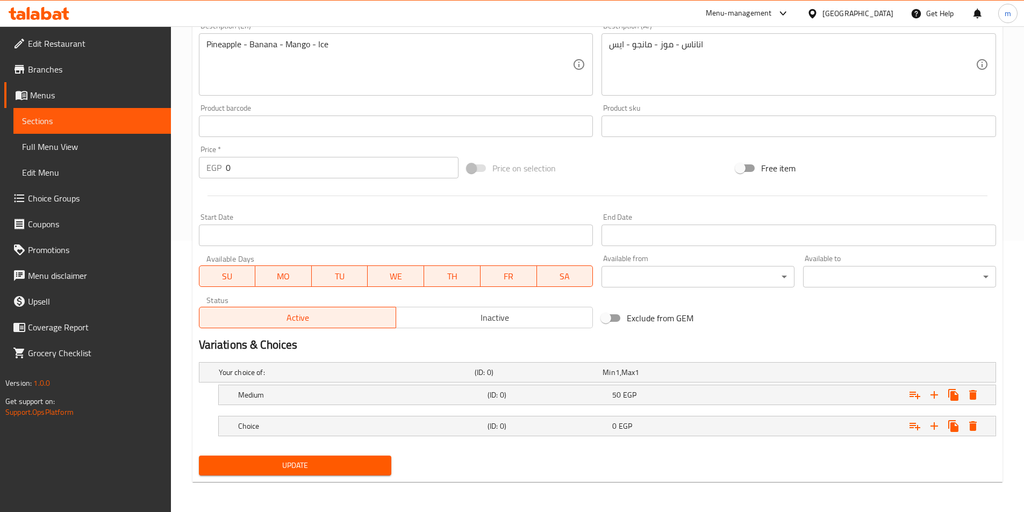
scroll to position [272, 0]
click at [776, 426] on div "Expand" at bounding box center [860, 427] width 250 height 24
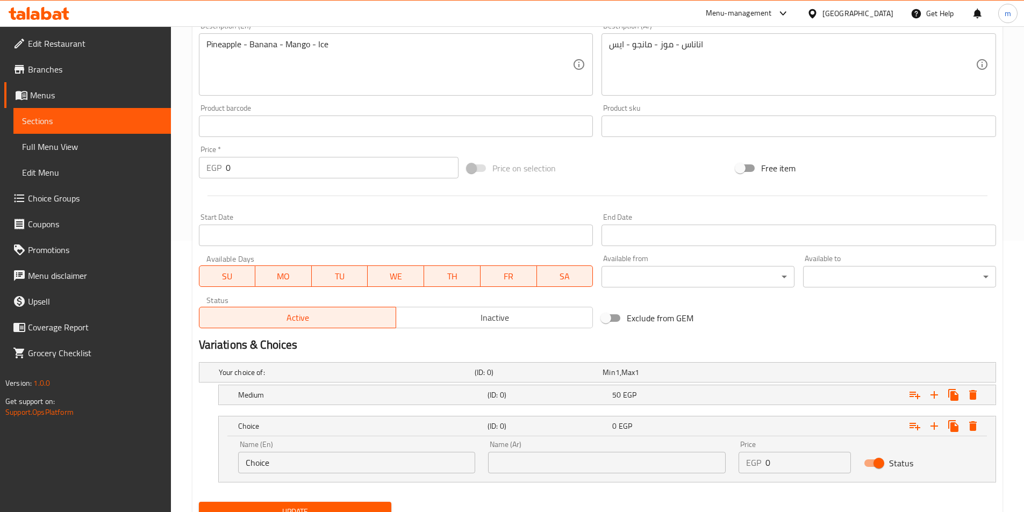
click at [355, 469] on input "Choice" at bounding box center [357, 463] width 238 height 22
paste input "وسط"
type input "وسط"
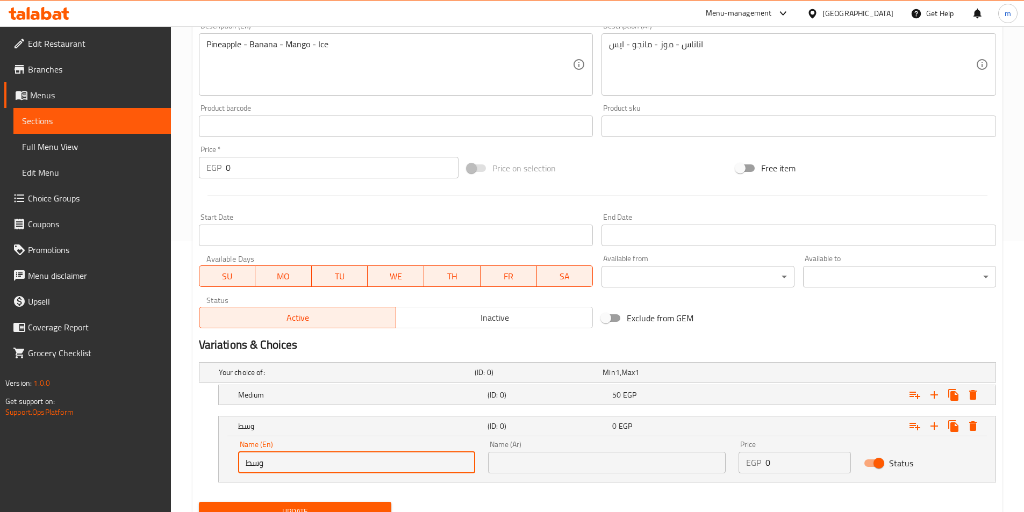
click at [531, 469] on input "text" at bounding box center [607, 463] width 238 height 22
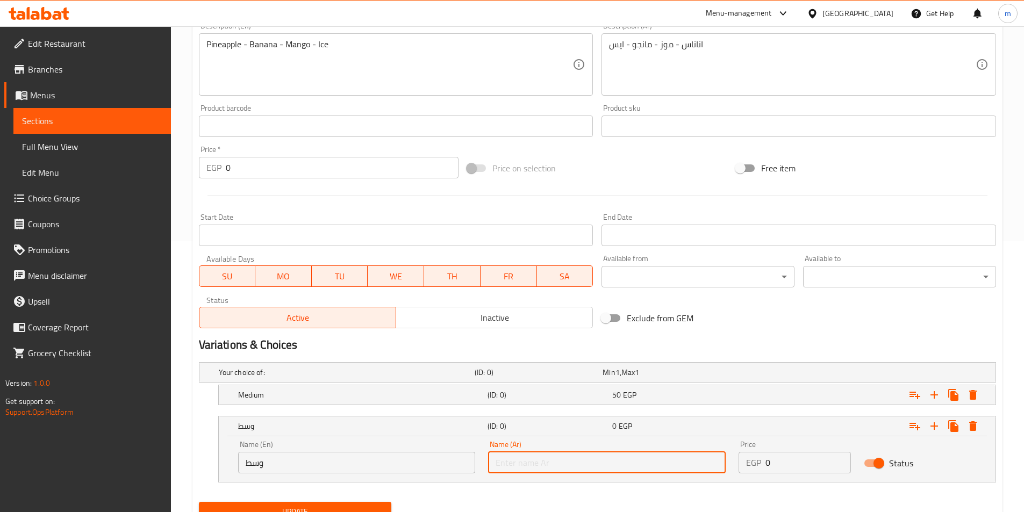
click at [531, 469] on input "text" at bounding box center [607, 463] width 238 height 22
type input "كبير"
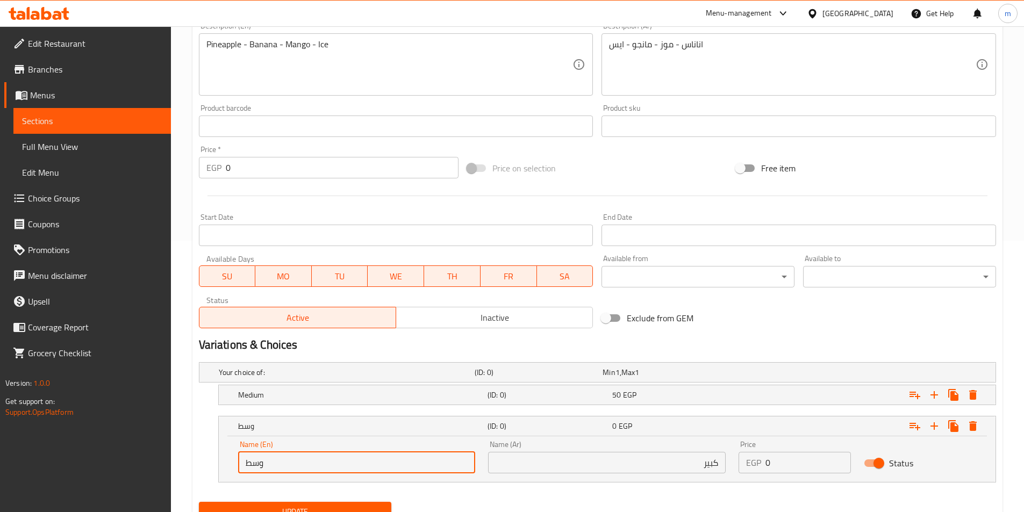
click at [374, 464] on input "وسط" at bounding box center [357, 463] width 238 height 22
click at [313, 470] on input "La" at bounding box center [357, 463] width 238 height 22
type input "r"
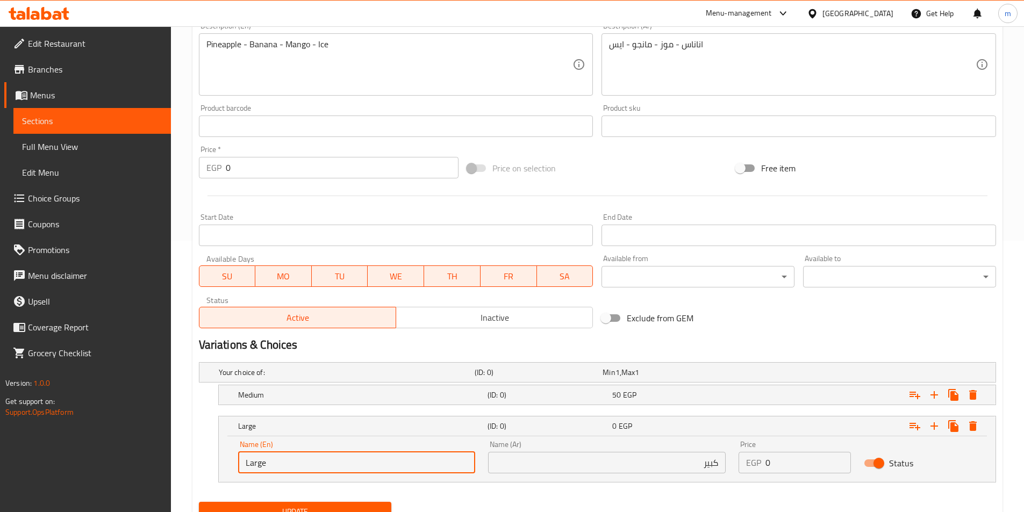
type input "Large"
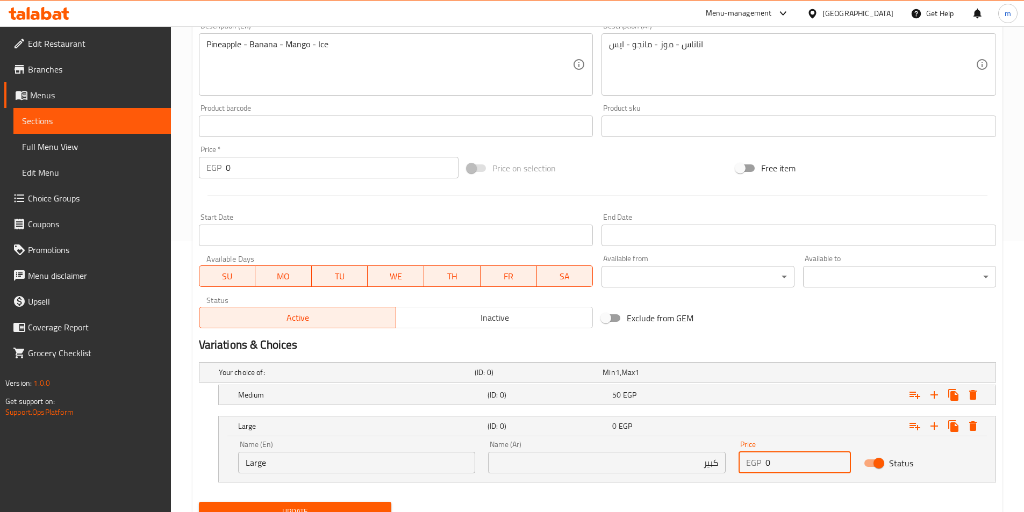
drag, startPoint x: 787, startPoint y: 468, endPoint x: 758, endPoint y: 465, distance: 29.8
click at [758, 465] on div "EGP 0 Price" at bounding box center [795, 463] width 112 height 22
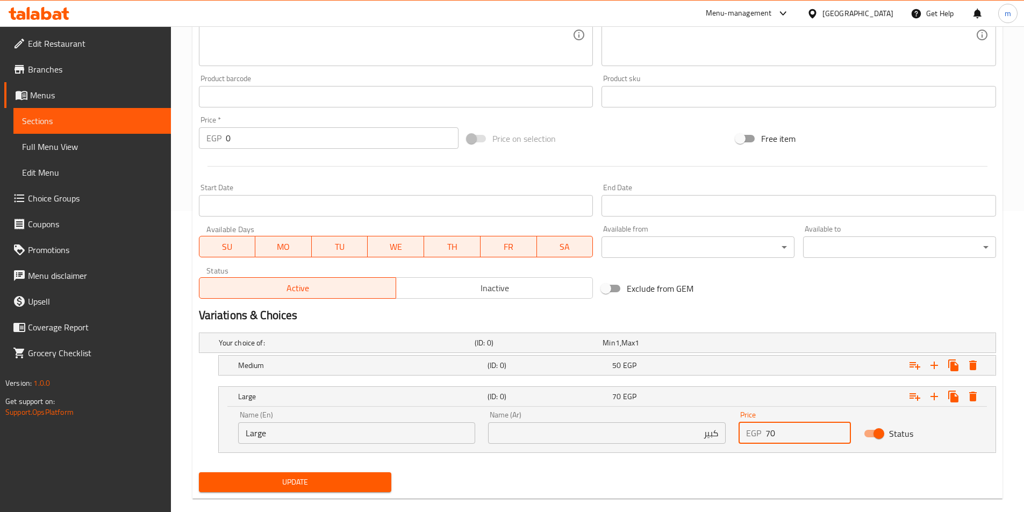
scroll to position [318, 0]
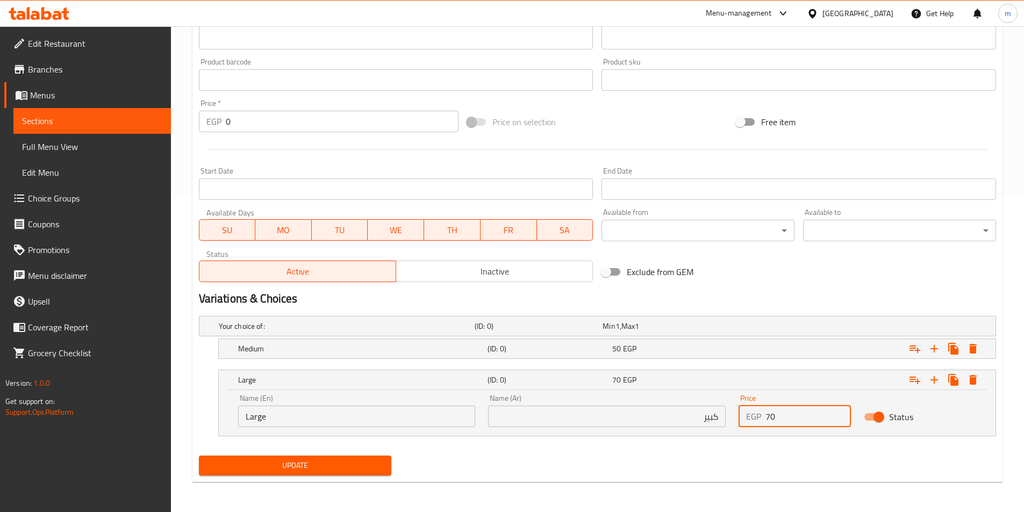
type input "70"
click at [376, 457] on button "Update" at bounding box center [295, 466] width 193 height 20
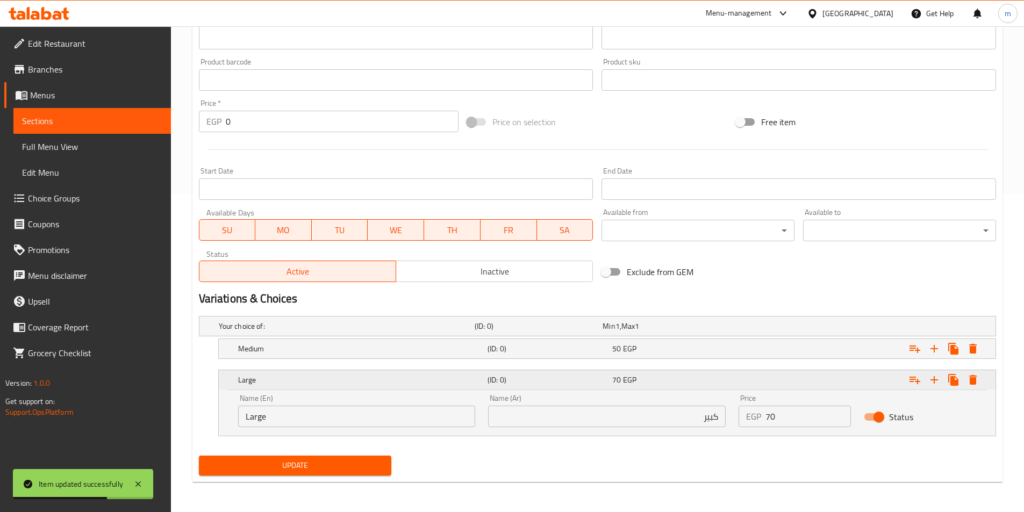
click at [764, 381] on div "Expand" at bounding box center [860, 380] width 250 height 24
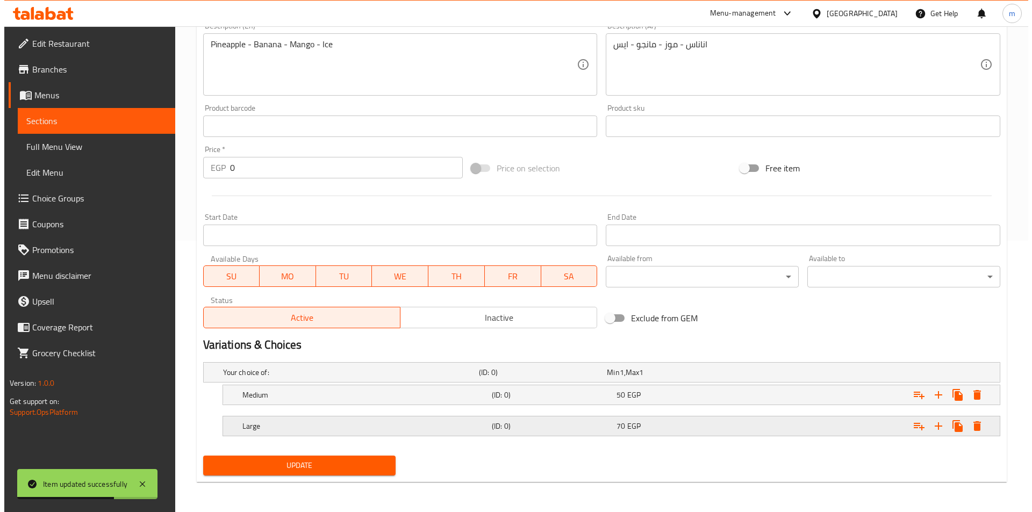
scroll to position [272, 0]
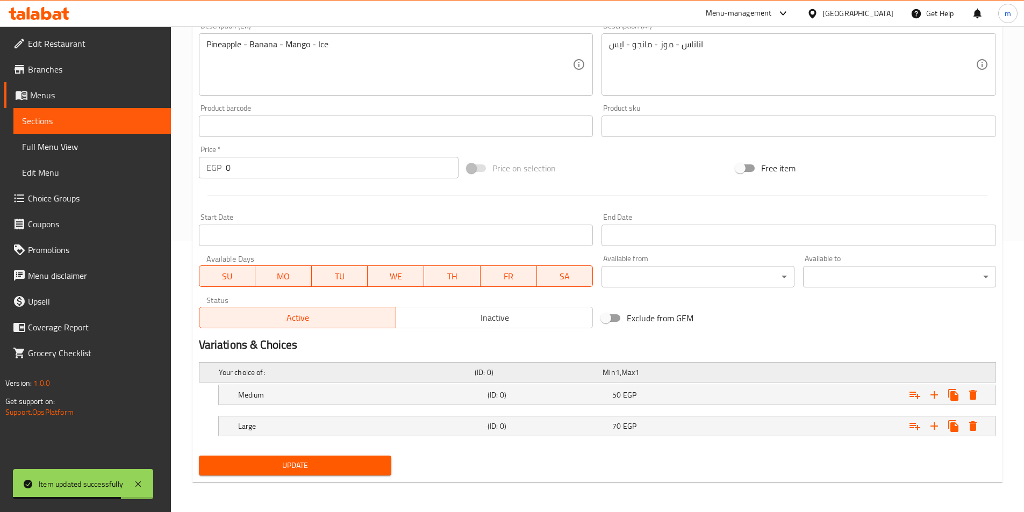
click at [776, 373] on div "Expand" at bounding box center [857, 372] width 256 height 4
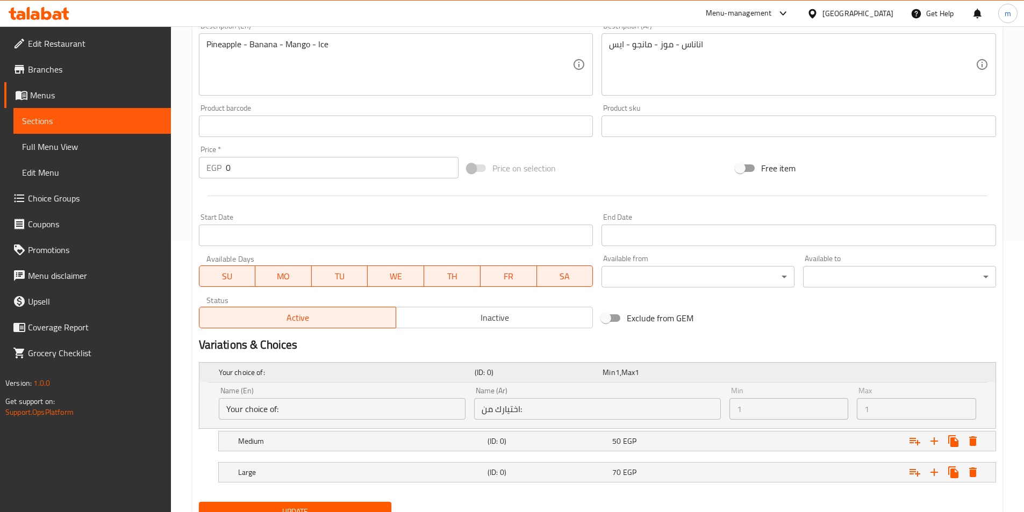
click at [776, 373] on div "Expand" at bounding box center [857, 372] width 256 height 4
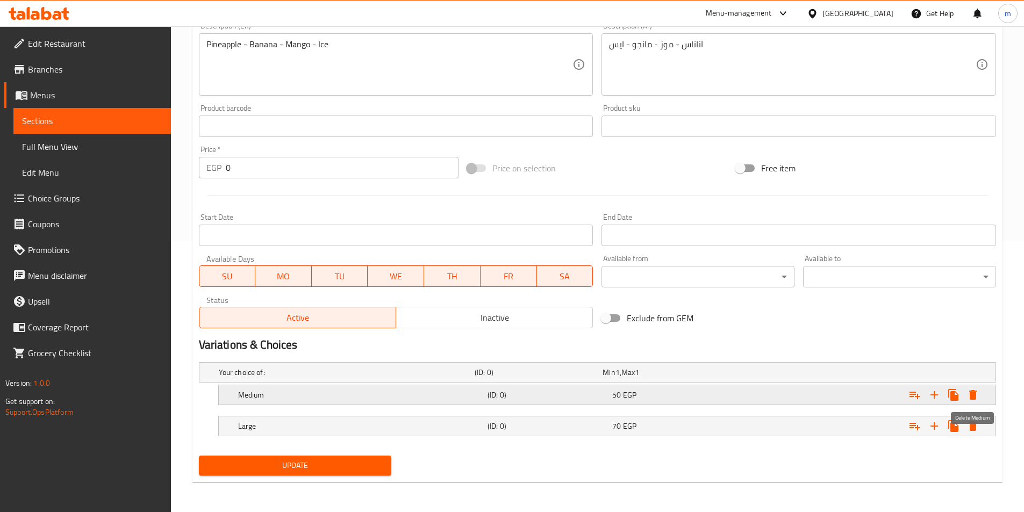
click at [977, 393] on icon "Expand" at bounding box center [973, 395] width 13 height 13
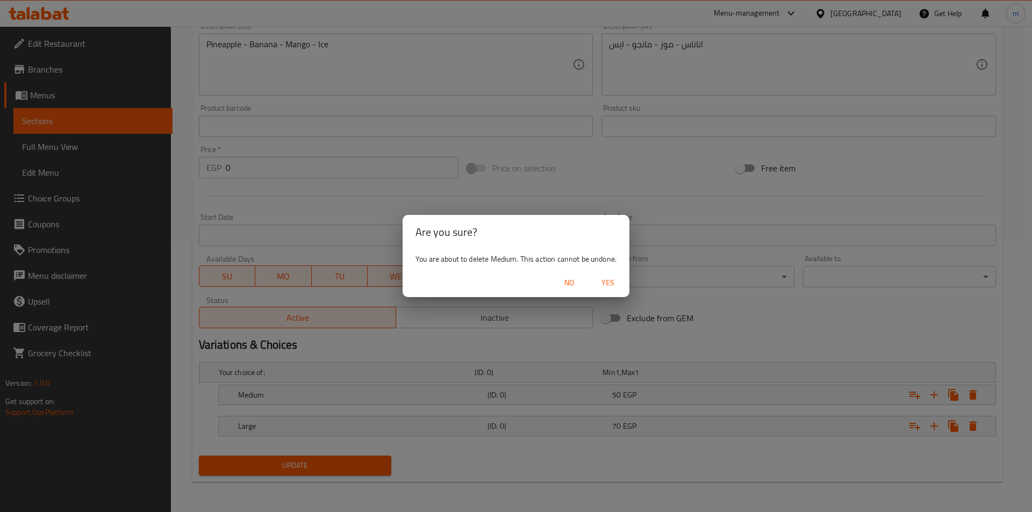
click at [611, 276] on span "Yes" at bounding box center [608, 282] width 26 height 13
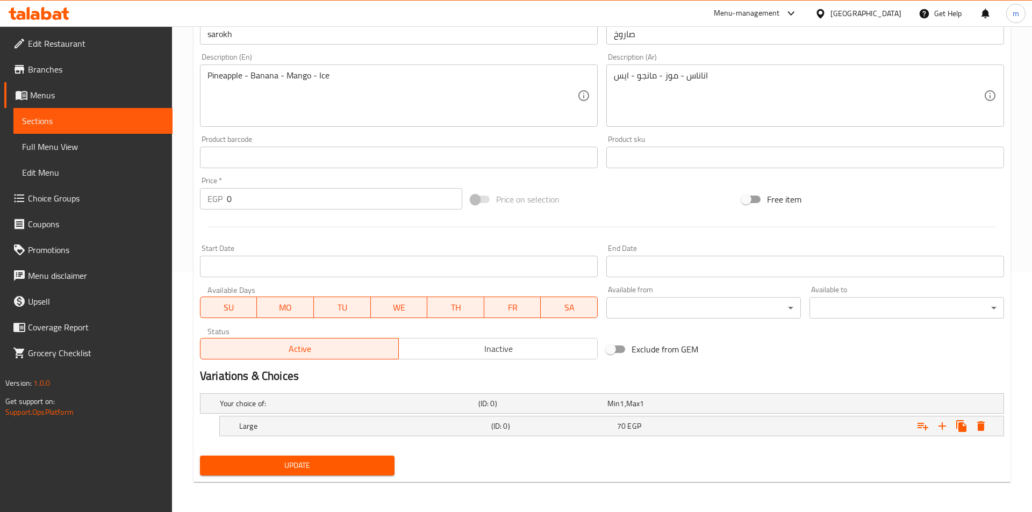
scroll to position [240, 0]
click at [973, 422] on icon "Expand" at bounding box center [974, 427] width 8 height 10
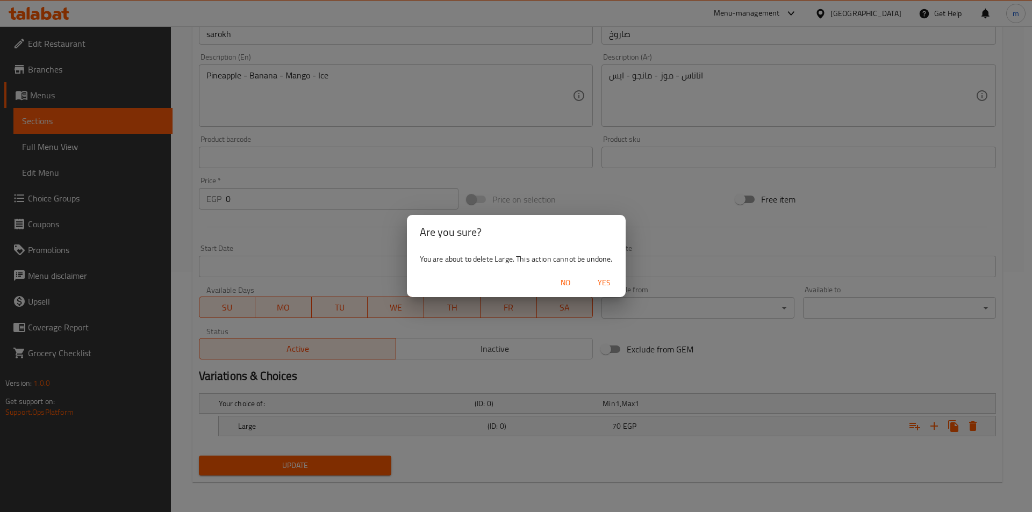
click at [601, 281] on span "Yes" at bounding box center [604, 282] width 26 height 13
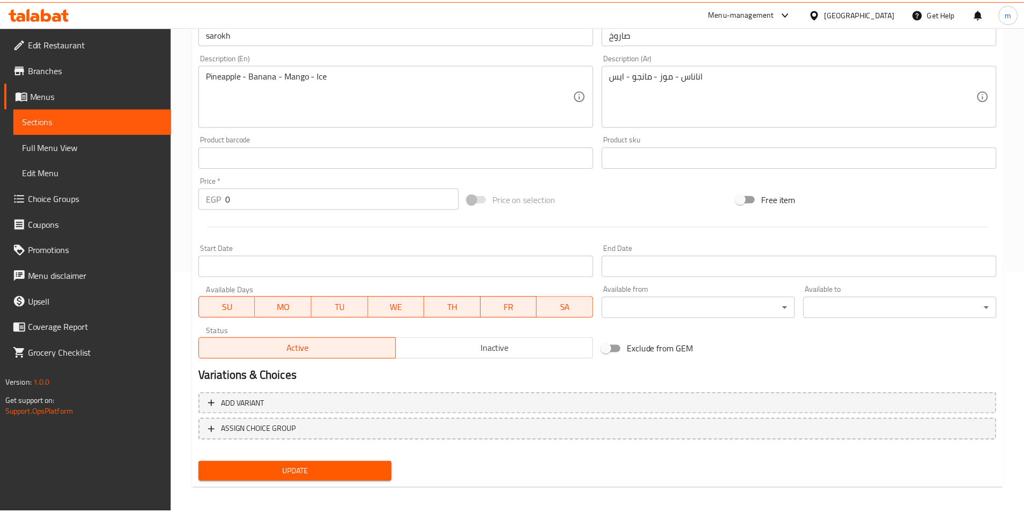
scroll to position [237, 0]
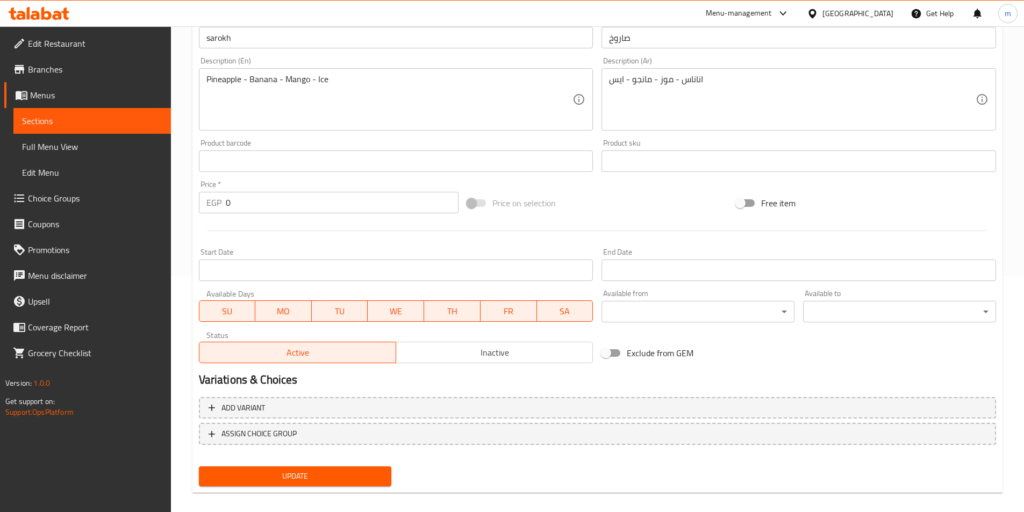
click at [851, 373] on h2 "Variations & Choices" at bounding box center [597, 380] width 797 height 16
click at [660, 439] on span "ASSIGN CHOICE GROUP" at bounding box center [598, 433] width 778 height 13
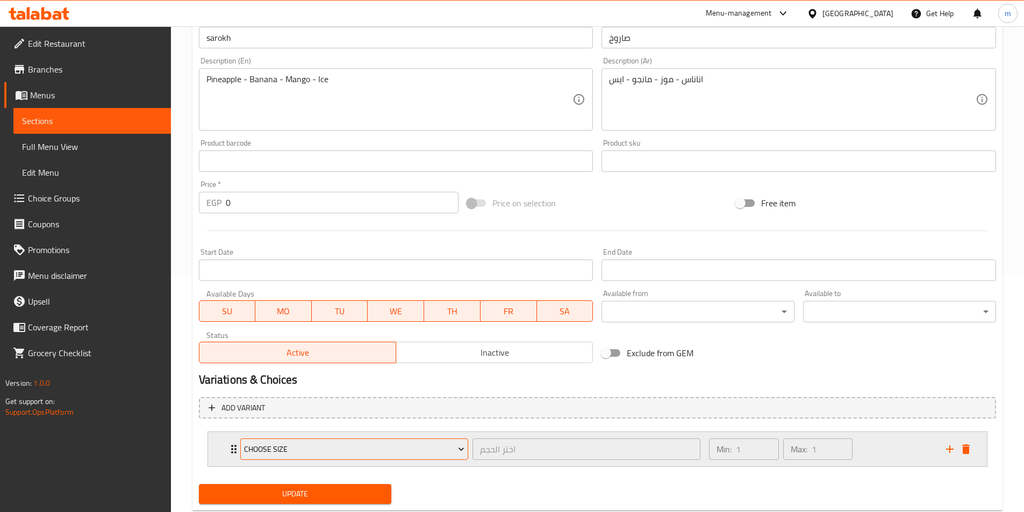
click at [439, 441] on button "Choose size" at bounding box center [354, 450] width 228 height 22
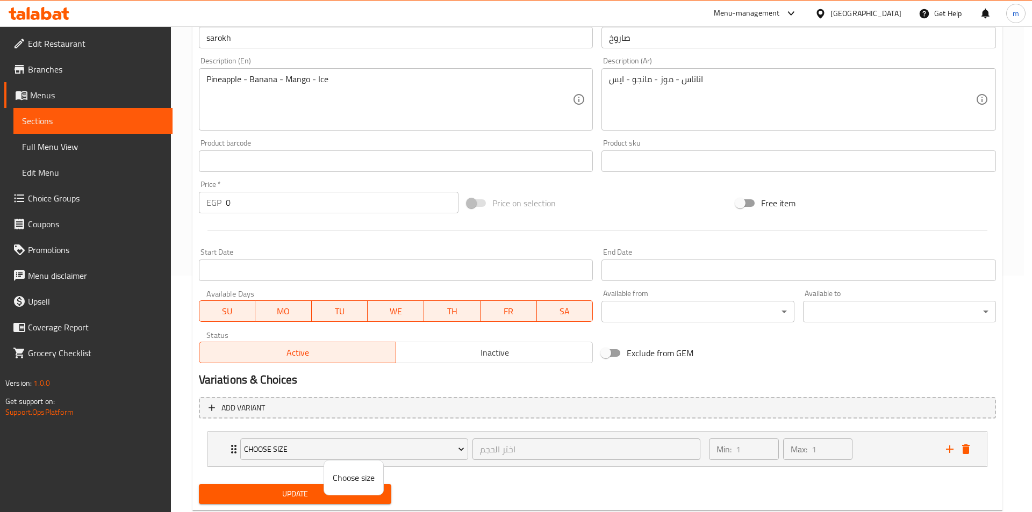
click at [519, 490] on div at bounding box center [516, 256] width 1032 height 512
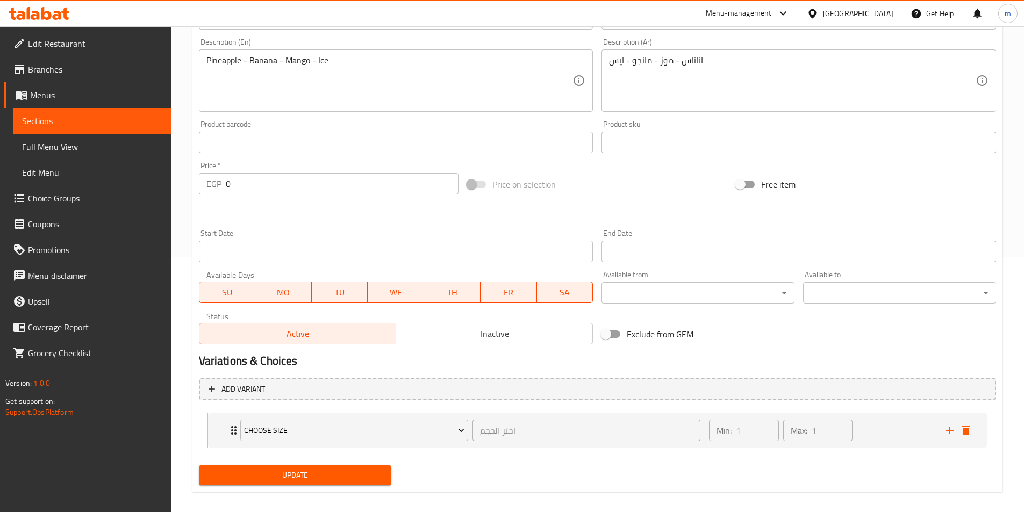
scroll to position [265, 0]
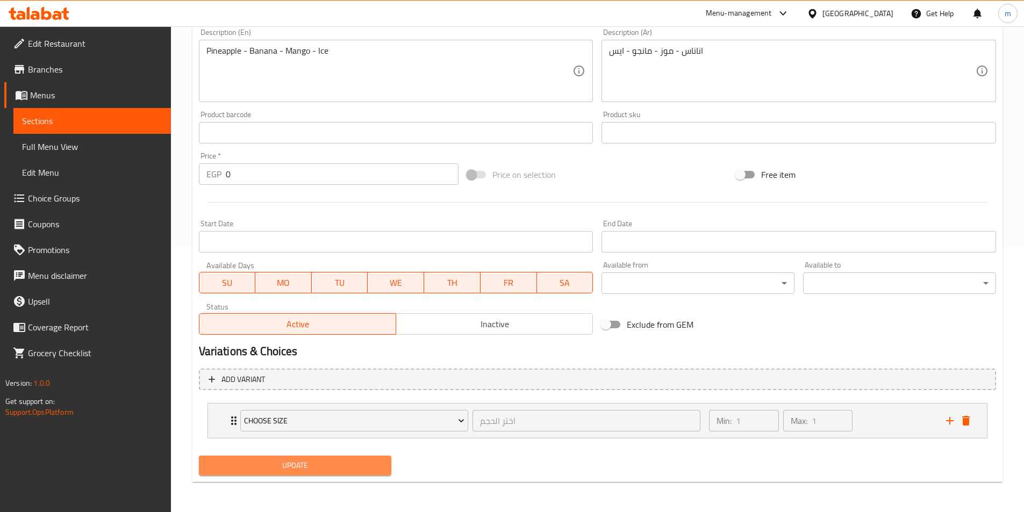
click at [381, 465] on span "Update" at bounding box center [296, 465] width 176 height 13
click at [344, 484] on div "Home / Restaurants management / Menus / Sections / item / update Vitamins secti…" at bounding box center [598, 137] width 810 height 708
click at [346, 475] on button "Update" at bounding box center [295, 466] width 193 height 20
click at [291, 477] on div "Update" at bounding box center [296, 466] width 202 height 28
click at [297, 474] on button "Update" at bounding box center [295, 466] width 193 height 20
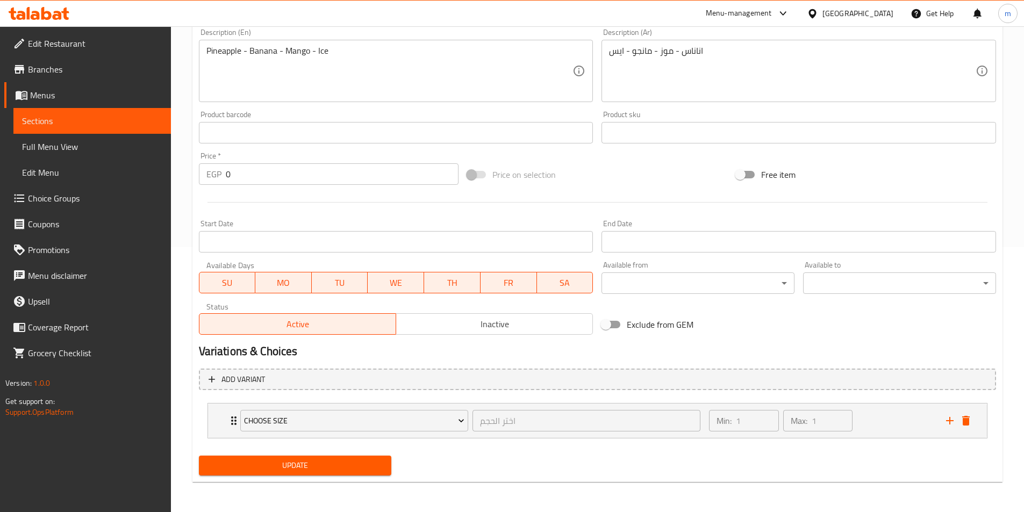
click at [297, 474] on button "Update" at bounding box center [295, 466] width 193 height 20
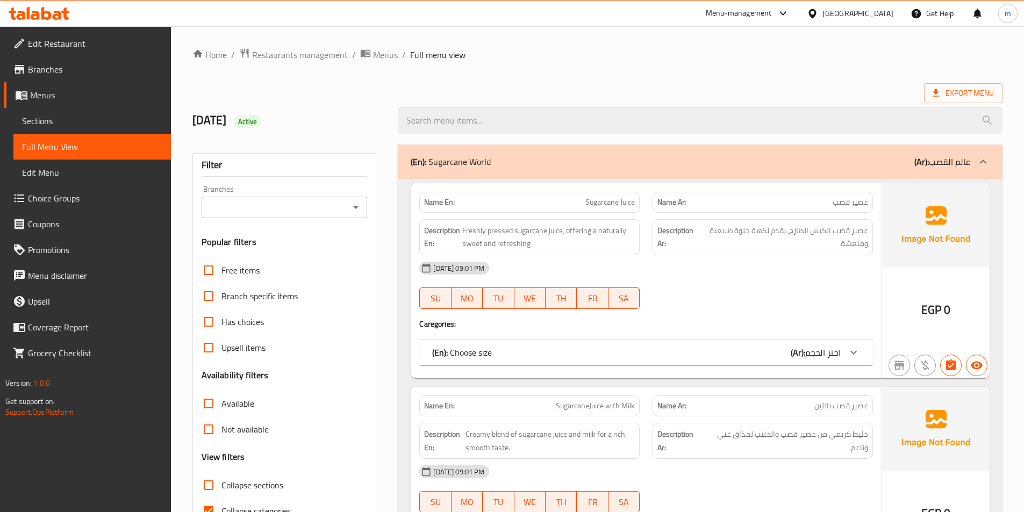
scroll to position [161, 0]
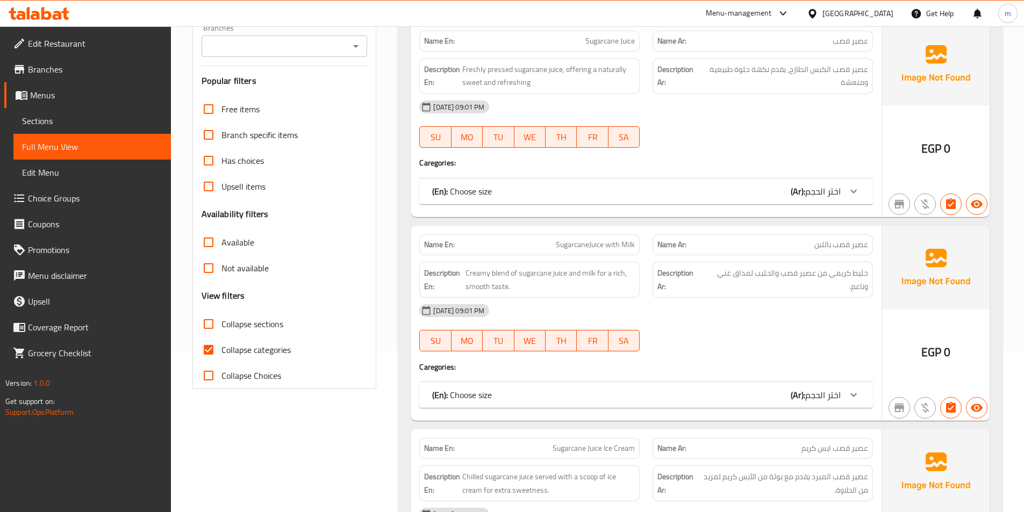
click at [252, 352] on span "Collapse categories" at bounding box center [256, 350] width 69 height 13
click at [222, 352] on input "Collapse categories" at bounding box center [209, 350] width 26 height 26
checkbox input "false"
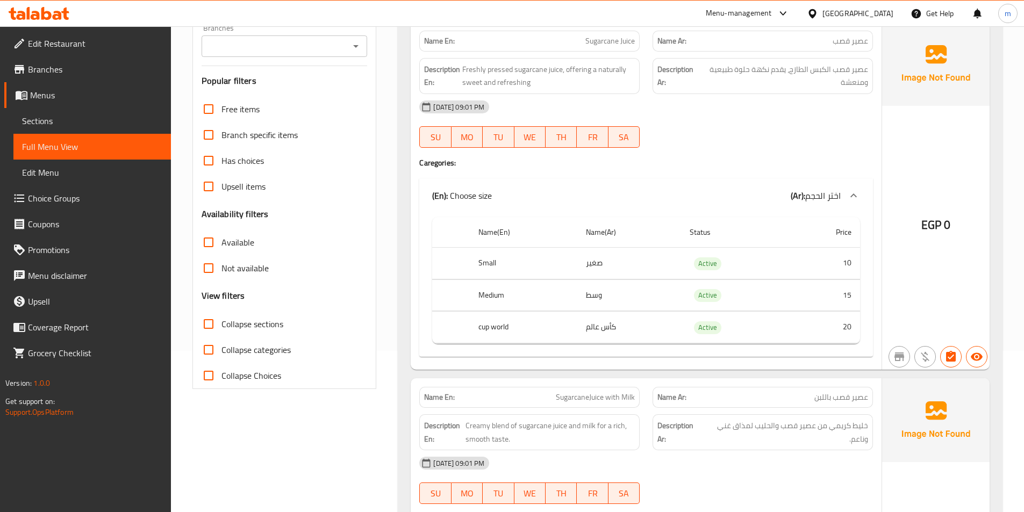
click at [267, 319] on span "Collapse sections" at bounding box center [253, 324] width 62 height 13
click at [222, 319] on input "Collapse sections" at bounding box center [209, 324] width 26 height 26
checkbox input "true"
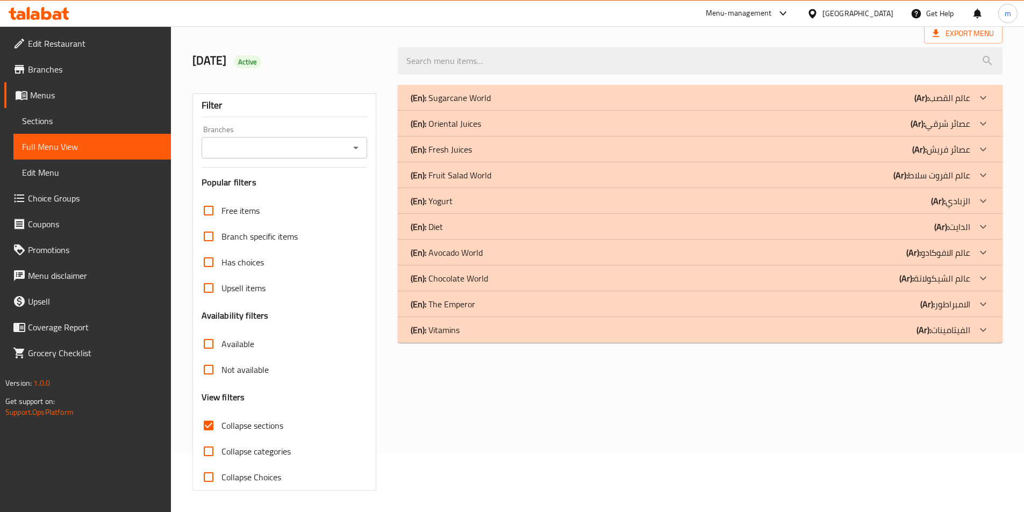
scroll to position [60, 0]
click at [816, 332] on div "(En): Vitamins (Ar): الفيتامينات" at bounding box center [691, 330] width 560 height 13
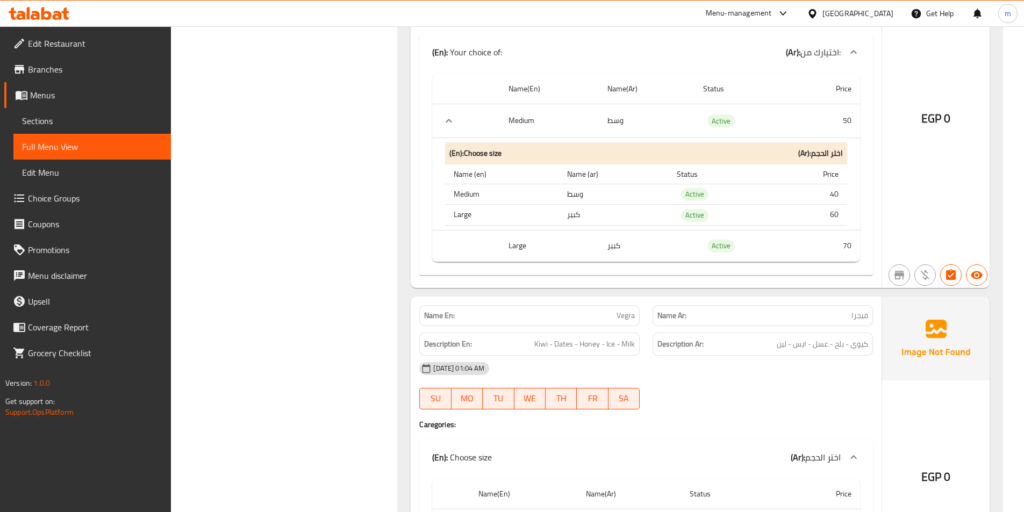
scroll to position [500, 0]
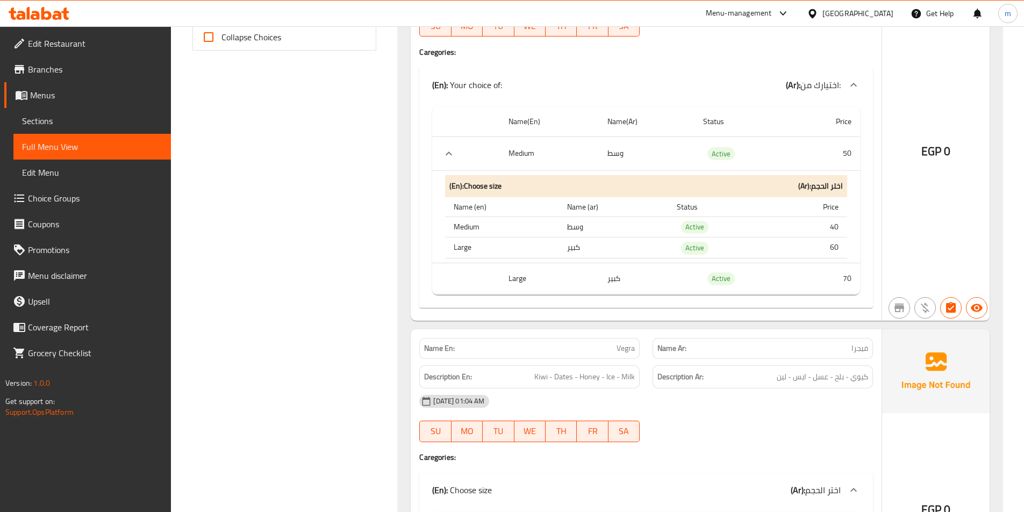
click at [790, 290] on td "Active" at bounding box center [744, 279] width 99 height 32
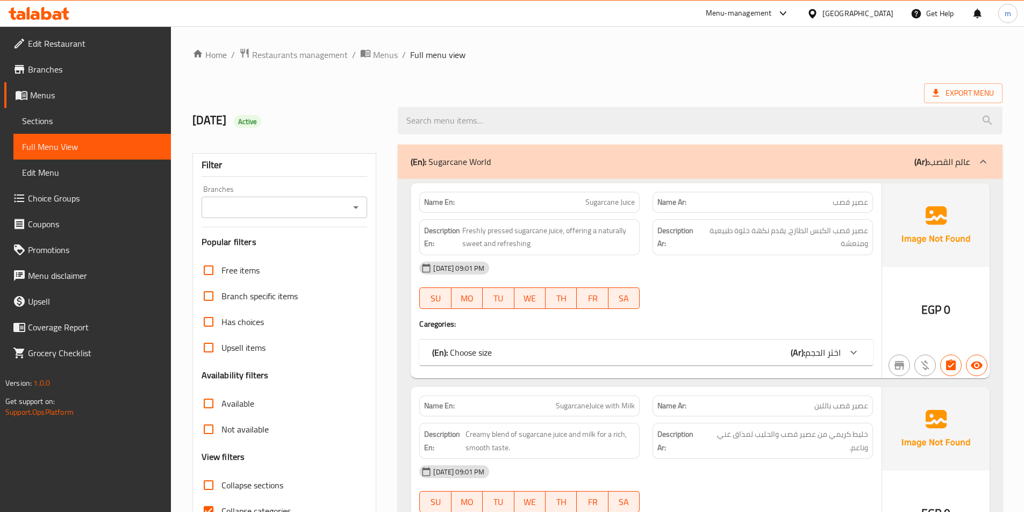
click at [272, 480] on span "Collapse sections" at bounding box center [253, 485] width 62 height 13
click at [222, 480] on input "Collapse sections" at bounding box center [209, 486] width 26 height 26
click at [272, 480] on span "Collapse sections" at bounding box center [253, 485] width 62 height 13
click at [222, 480] on input "Collapse sections" at bounding box center [209, 486] width 26 height 26
click at [253, 491] on span "Collapse sections" at bounding box center [253, 485] width 62 height 13
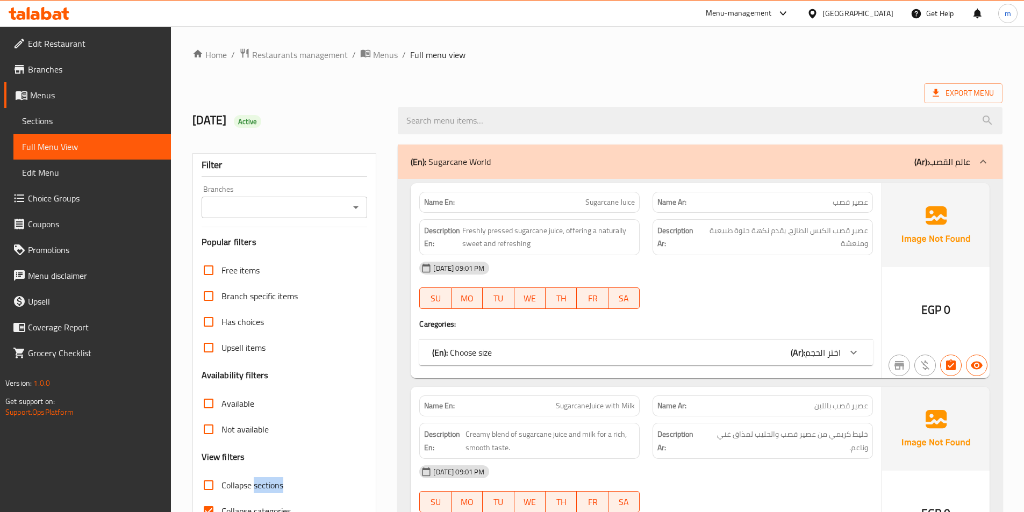
click at [222, 491] on input "Collapse sections" at bounding box center [209, 486] width 26 height 26
checkbox input "true"
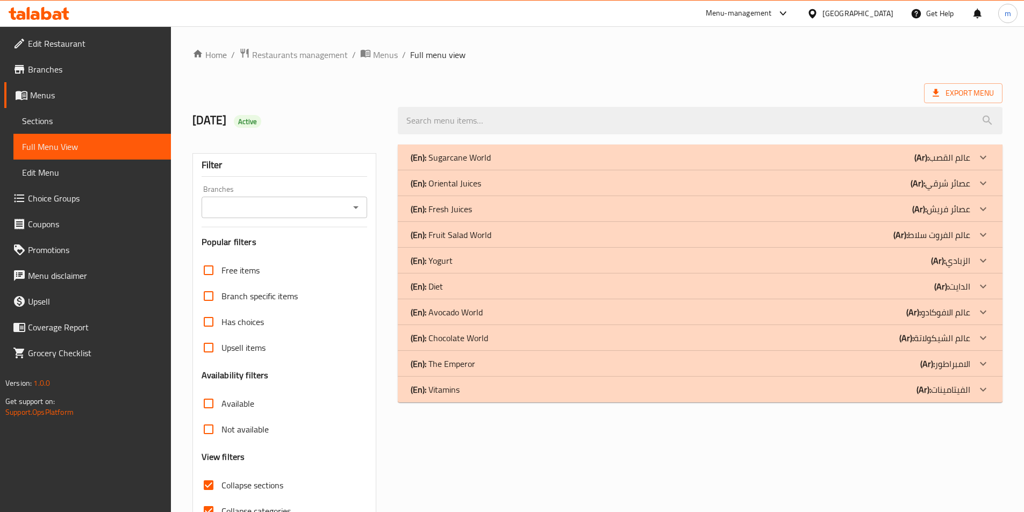
click at [282, 509] on span "Collapse categories" at bounding box center [256, 511] width 69 height 13
click at [222, 509] on input "Collapse categories" at bounding box center [209, 511] width 26 height 26
checkbox input "false"
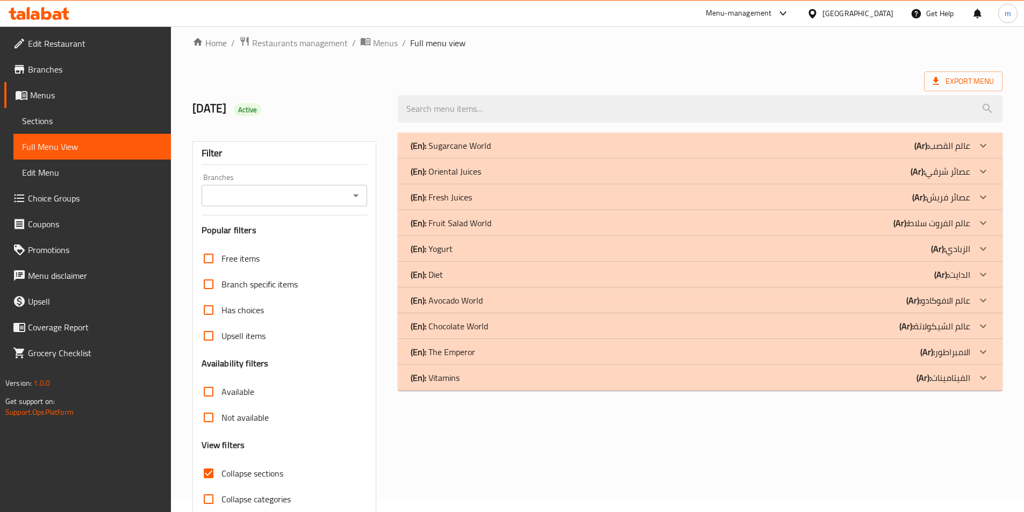
click at [753, 394] on div "(En): Sugarcane World (Ar): عالم القصب Name En: Sugarcane Juice Name Ar: عصير ق…" at bounding box center [700, 335] width 618 height 419
click at [756, 381] on div "(En): Vitamins (Ar): الفيتامينات" at bounding box center [691, 378] width 560 height 13
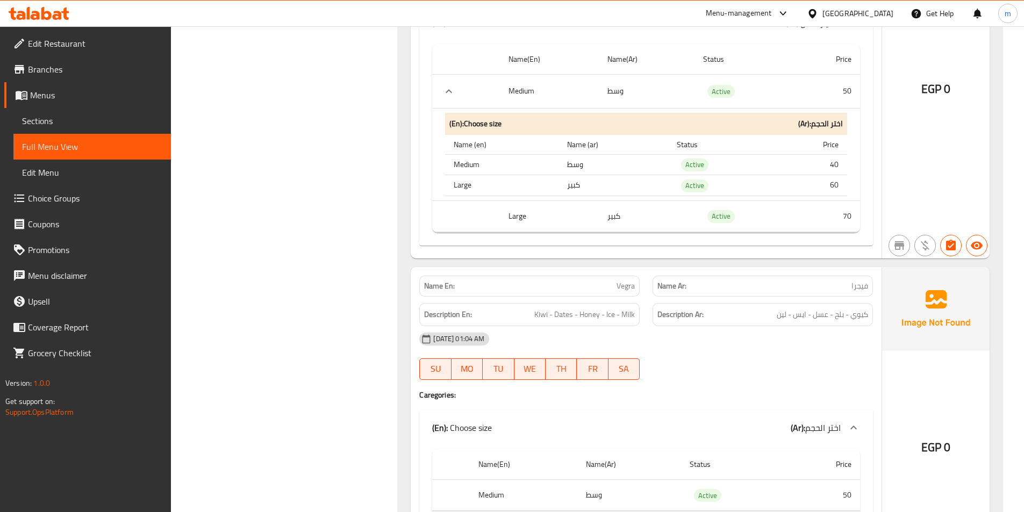
scroll to position [661, 0]
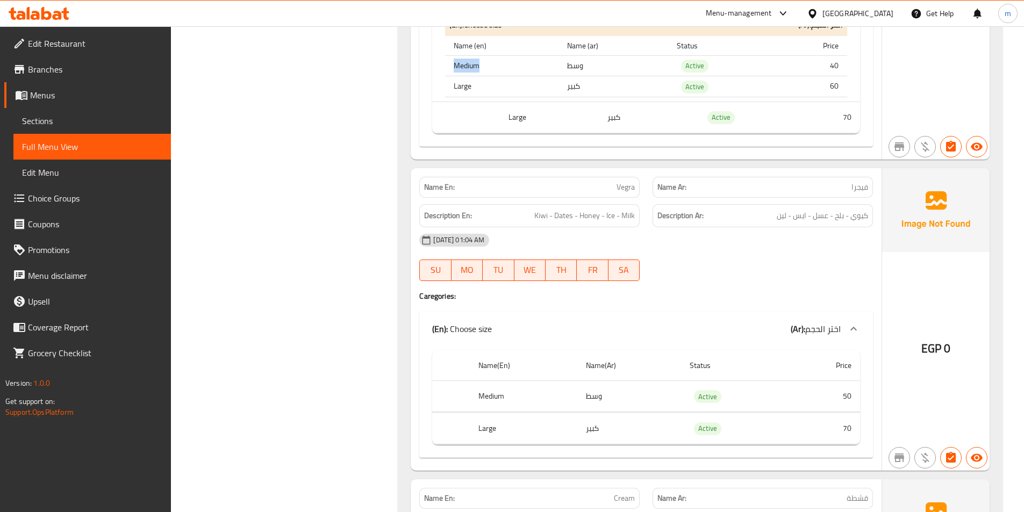
drag, startPoint x: 479, startPoint y: 64, endPoint x: 454, endPoint y: 67, distance: 24.4
click at [454, 67] on th "Medium" at bounding box center [501, 65] width 113 height 21
copy th "Medium"
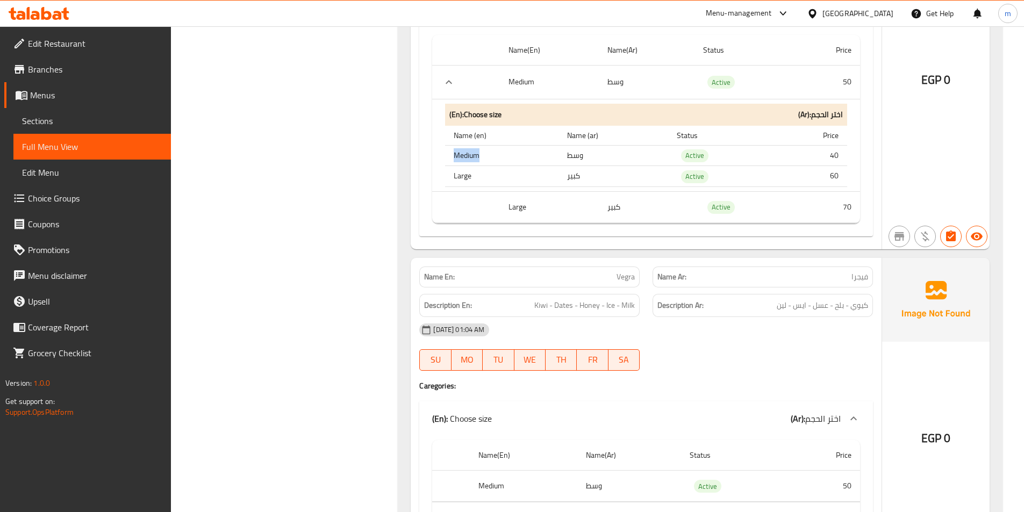
scroll to position [393, 0]
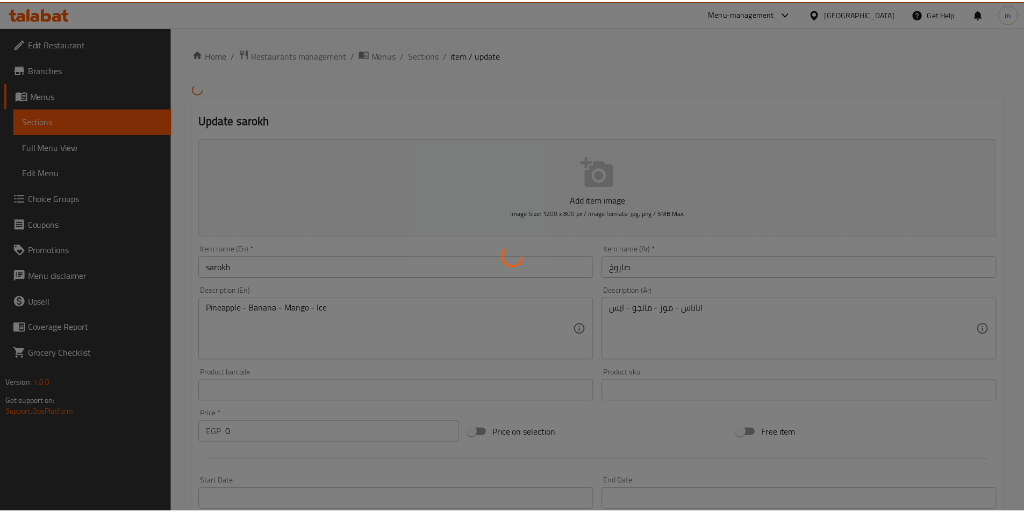
scroll to position [316, 0]
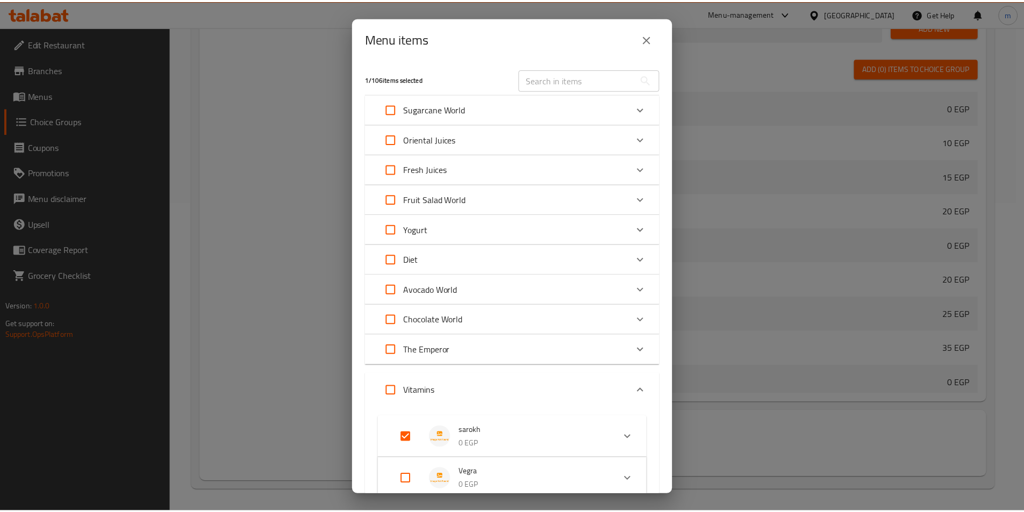
scroll to position [914, 0]
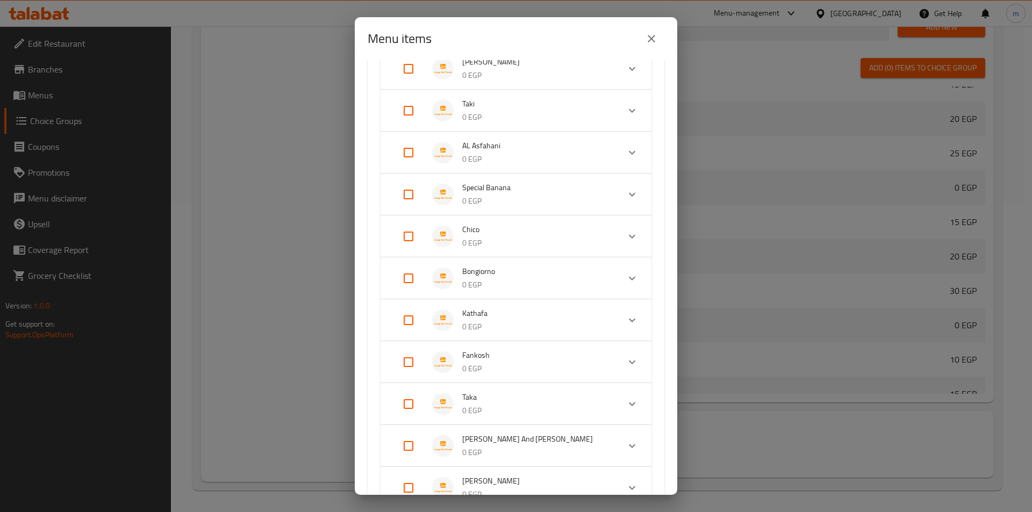
click at [644, 36] on button "close" at bounding box center [652, 39] width 26 height 26
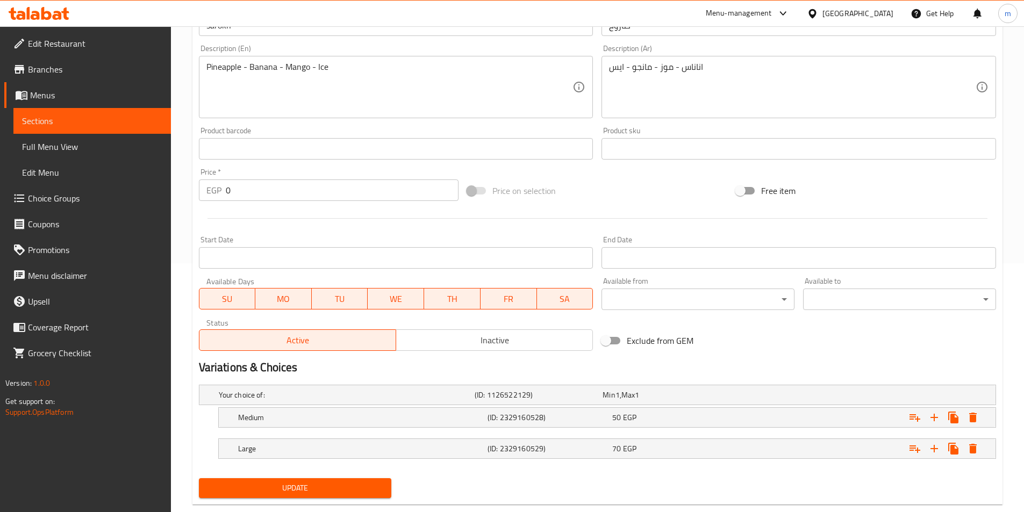
scroll to position [272, 0]
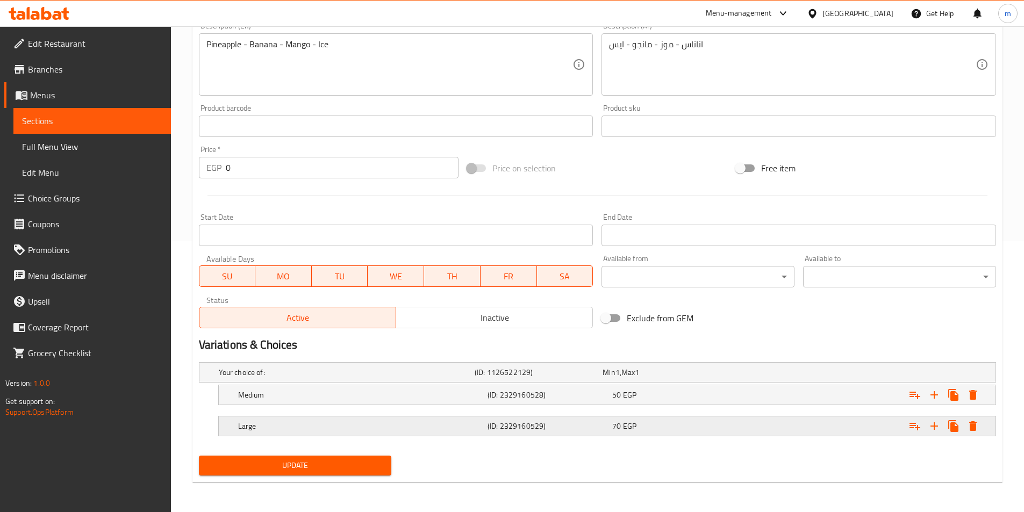
click at [664, 427] on div "70 EGP" at bounding box center [672, 426] width 120 height 11
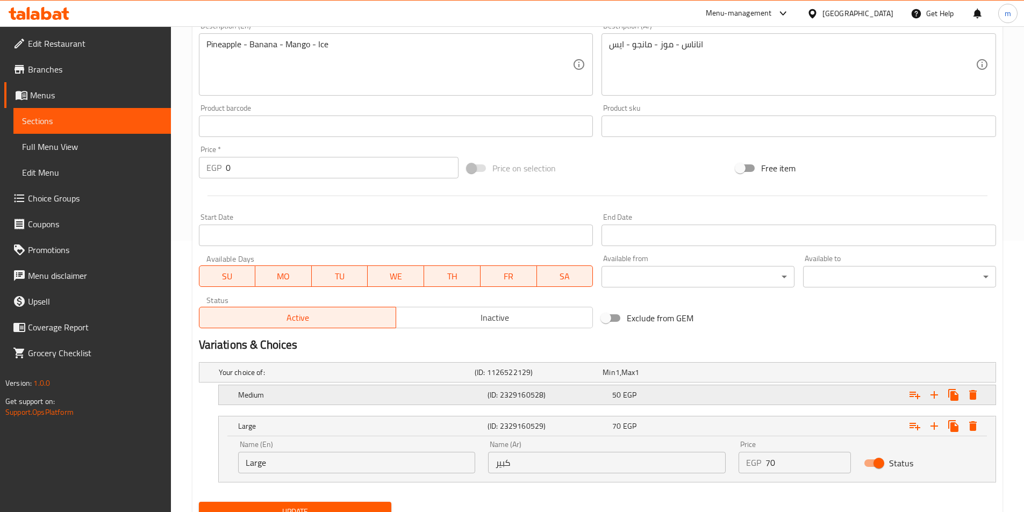
click at [698, 395] on div "50 EGP" at bounding box center [672, 395] width 120 height 11
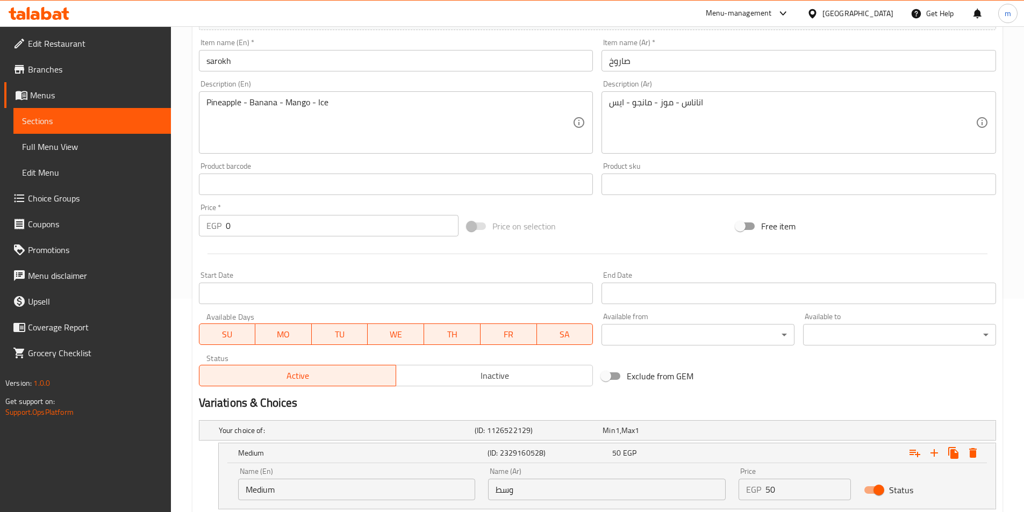
scroll to position [203, 0]
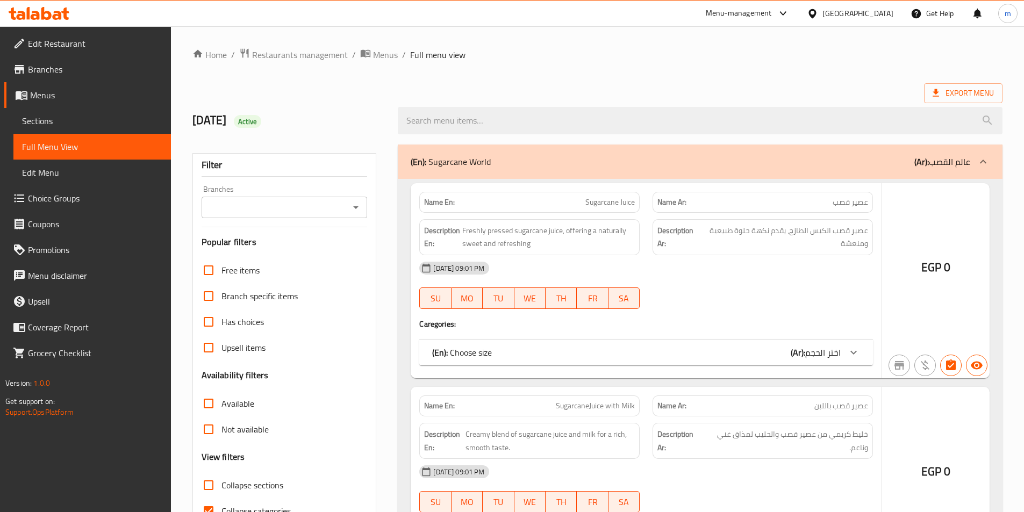
click at [274, 505] on span "Collapse categories" at bounding box center [256, 511] width 69 height 13
click at [222, 498] on input "Collapse categories" at bounding box center [209, 511] width 26 height 26
click at [212, 498] on input "Collapse categories" at bounding box center [209, 511] width 26 height 26
checkbox input "true"
click at [207, 473] on input "Collapse sections" at bounding box center [209, 486] width 26 height 26
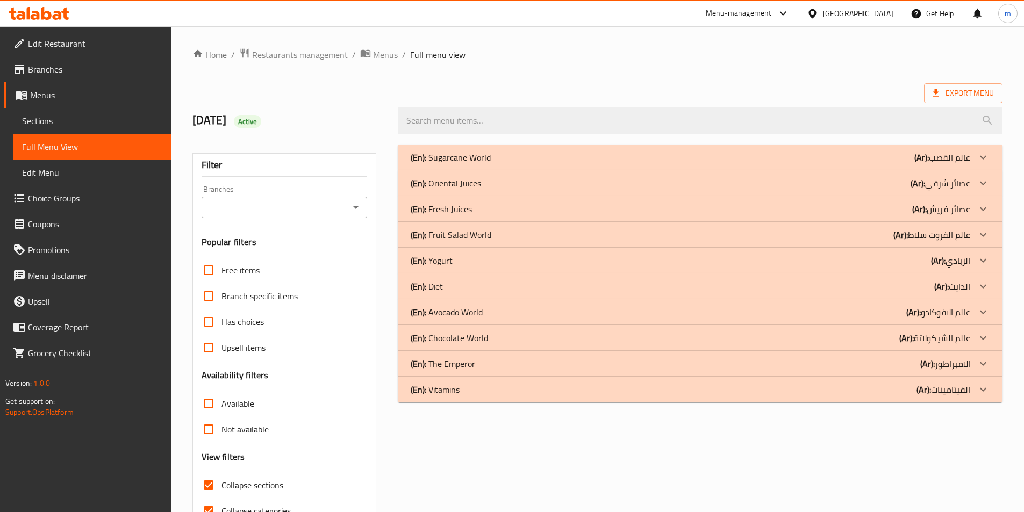
click at [212, 473] on input "Collapse sections" at bounding box center [209, 486] width 26 height 26
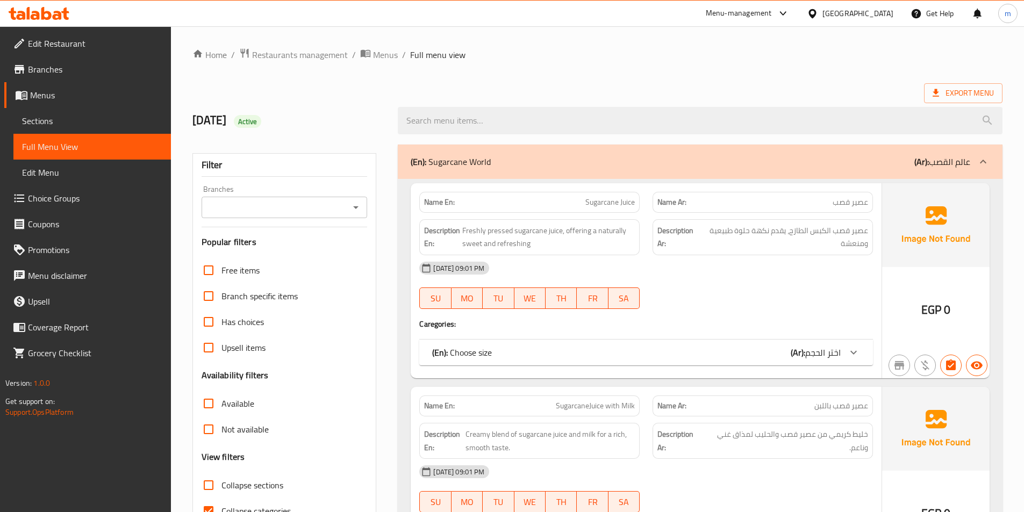
scroll to position [60, 0]
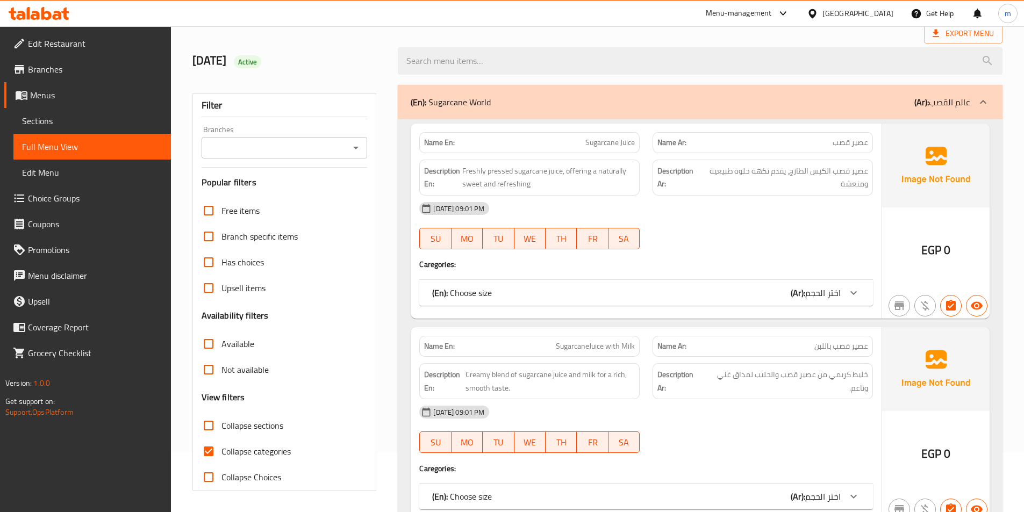
click at [240, 425] on span "Collapse sections" at bounding box center [253, 425] width 62 height 13
click at [222, 425] on input "Collapse sections" at bounding box center [209, 426] width 26 height 26
checkbox input "true"
click at [226, 450] on span "Collapse categories" at bounding box center [256, 451] width 69 height 13
click at [222, 450] on input "Collapse categories" at bounding box center [209, 452] width 26 height 26
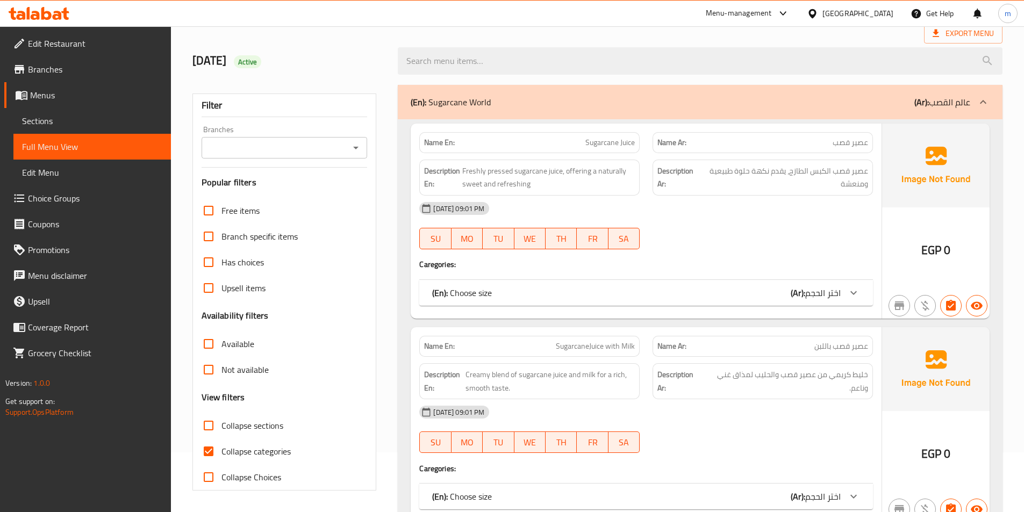
checkbox input "false"
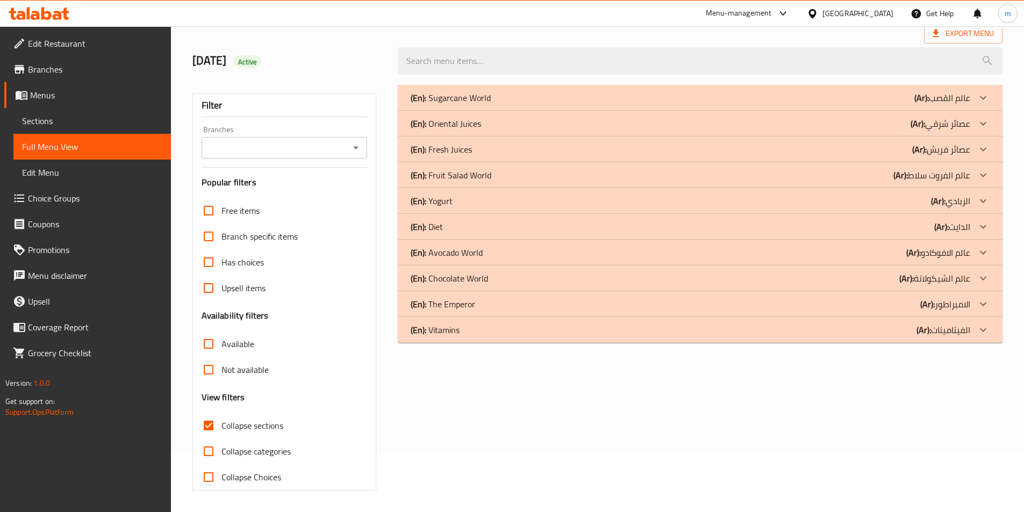
click at [576, 343] on div "(En): Vitamins (Ar): الفيتامينات" at bounding box center [700, 330] width 605 height 26
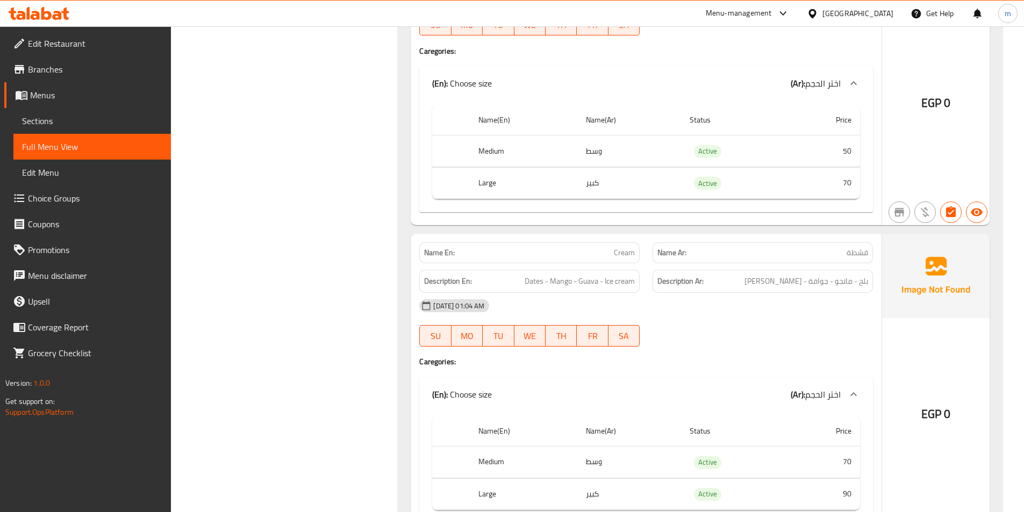
scroll to position [866, 0]
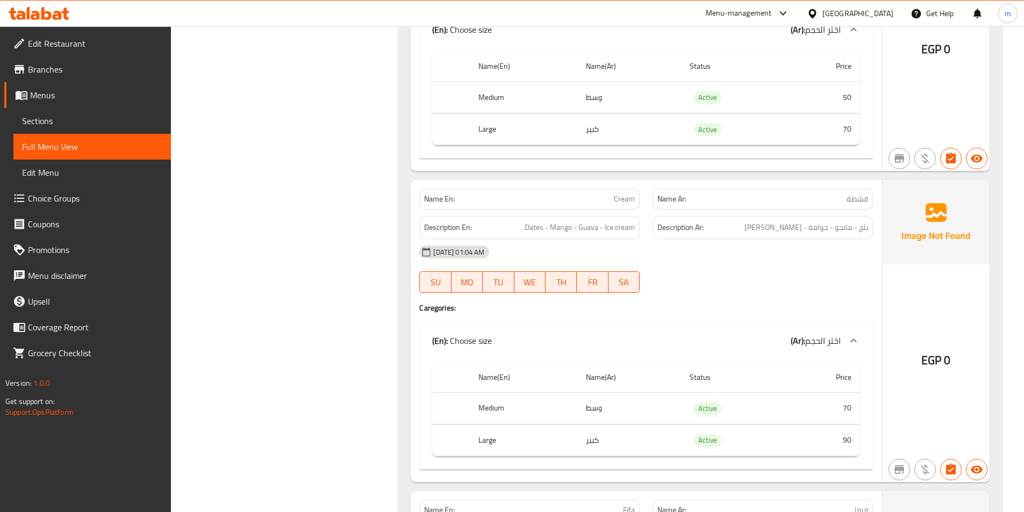
click at [861, 202] on span "قشطة" at bounding box center [858, 199] width 22 height 11
copy span "قشطة"
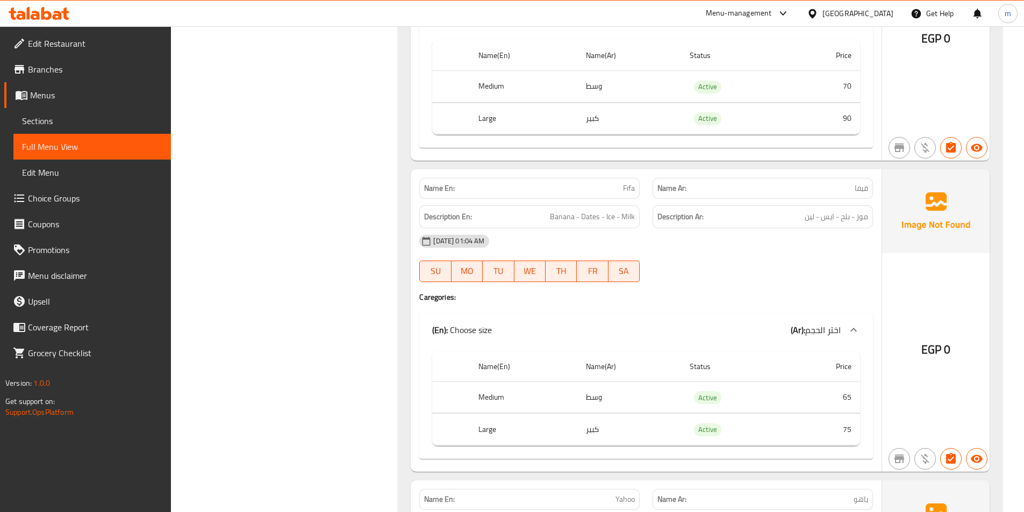
scroll to position [1189, 0]
click at [861, 186] on span "فيفا" at bounding box center [861, 187] width 13 height 11
copy span "فيفا"
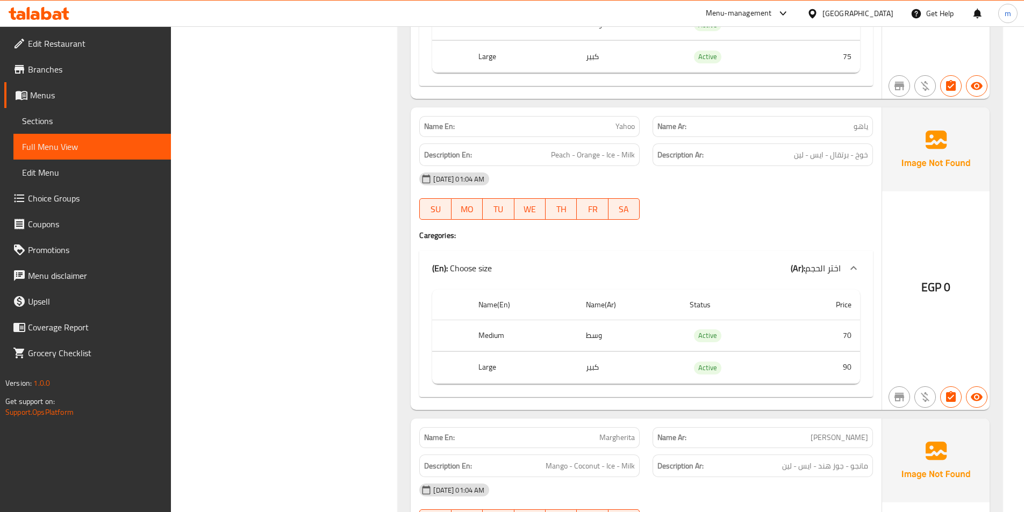
scroll to position [1565, 0]
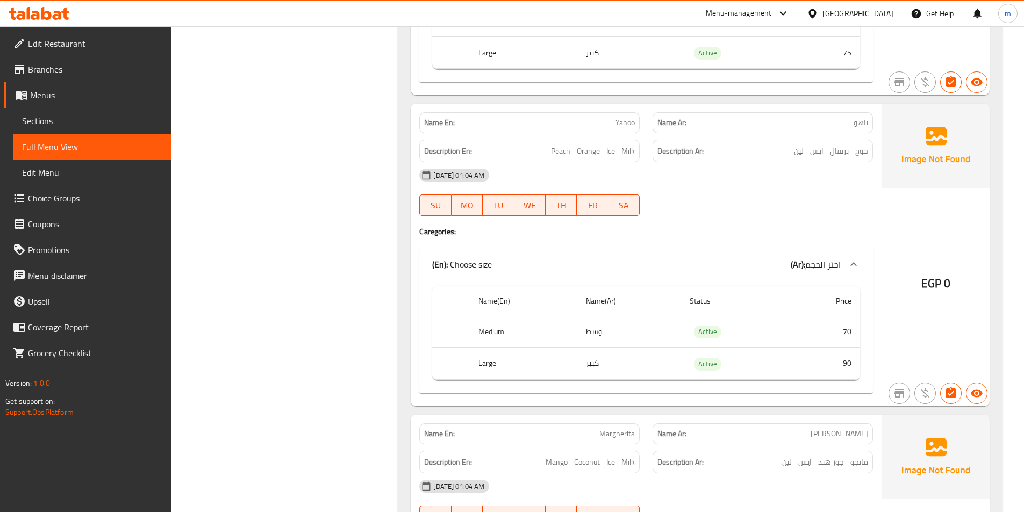
click at [844, 121] on p "Name Ar: ياهو" at bounding box center [763, 122] width 211 height 11
click at [866, 126] on span "ياهو" at bounding box center [861, 122] width 15 height 11
copy span "ياهو"
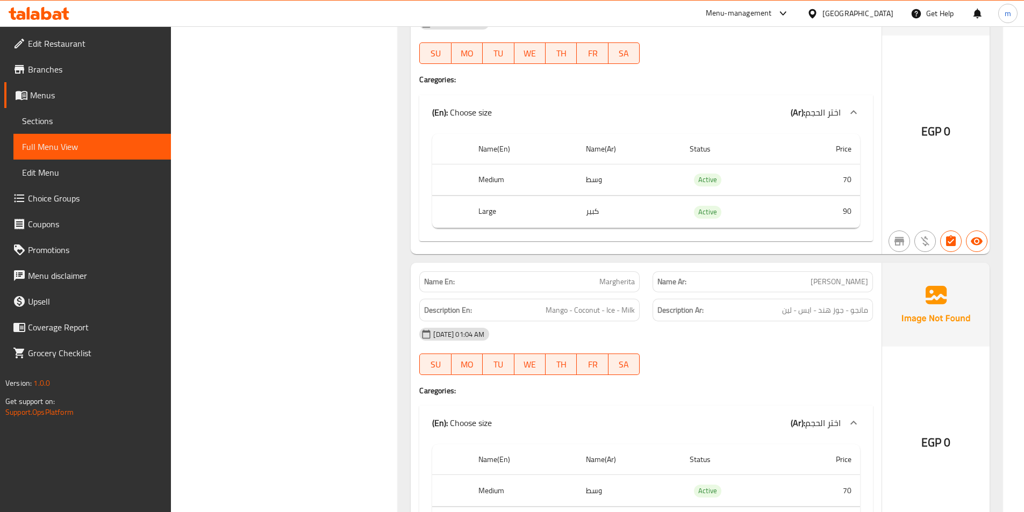
scroll to position [1727, 0]
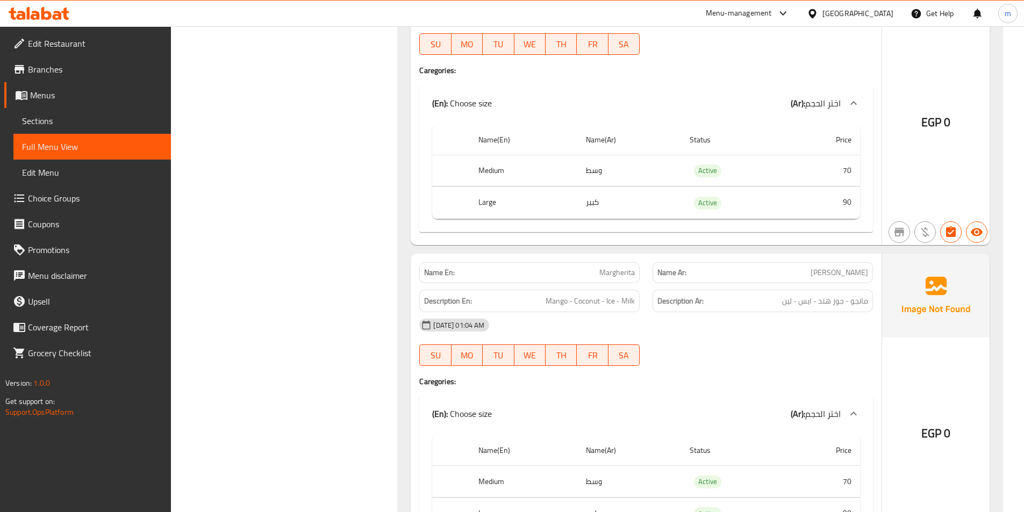
click at [847, 272] on span "مارجريتا" at bounding box center [840, 272] width 58 height 11
copy span "مارجريتا"
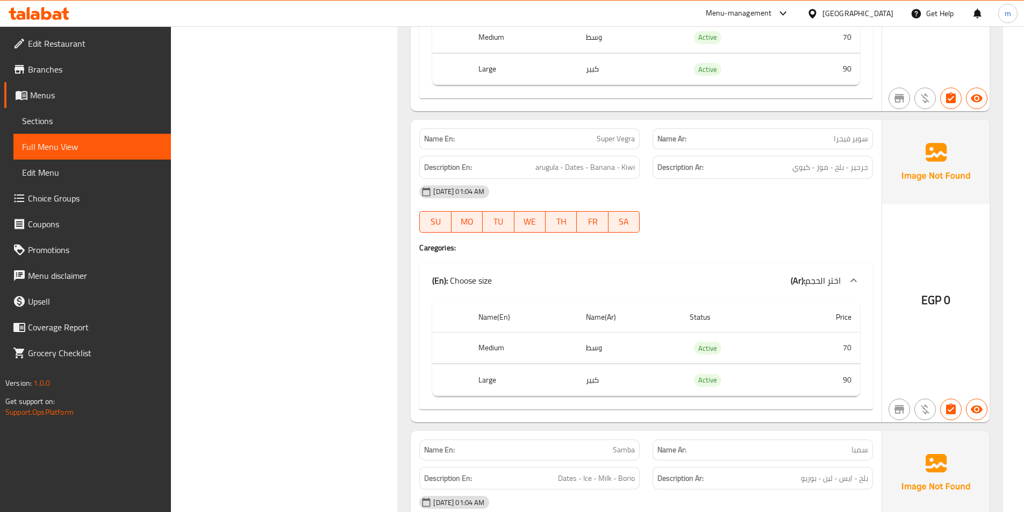
scroll to position [2211, 0]
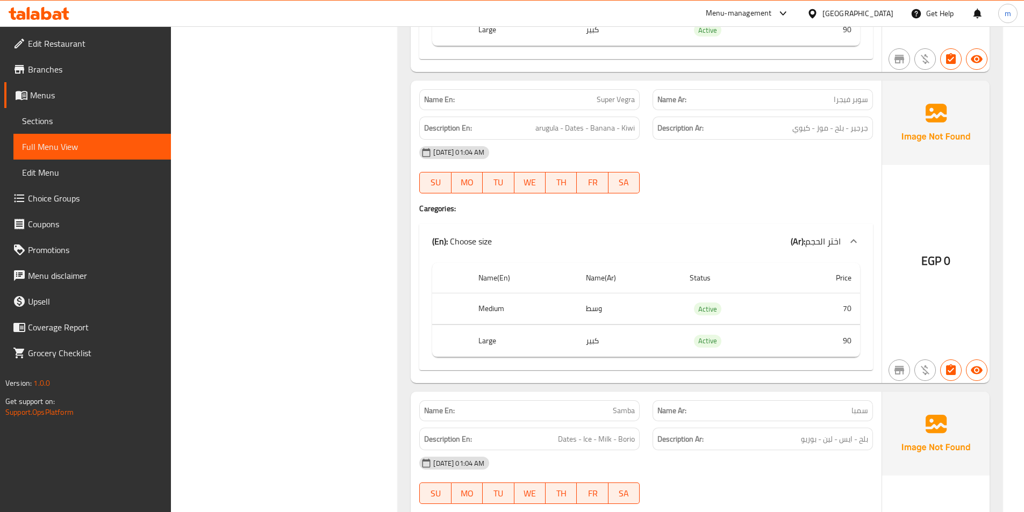
click at [843, 94] on span "سوبر فيجرا" at bounding box center [851, 99] width 34 height 11
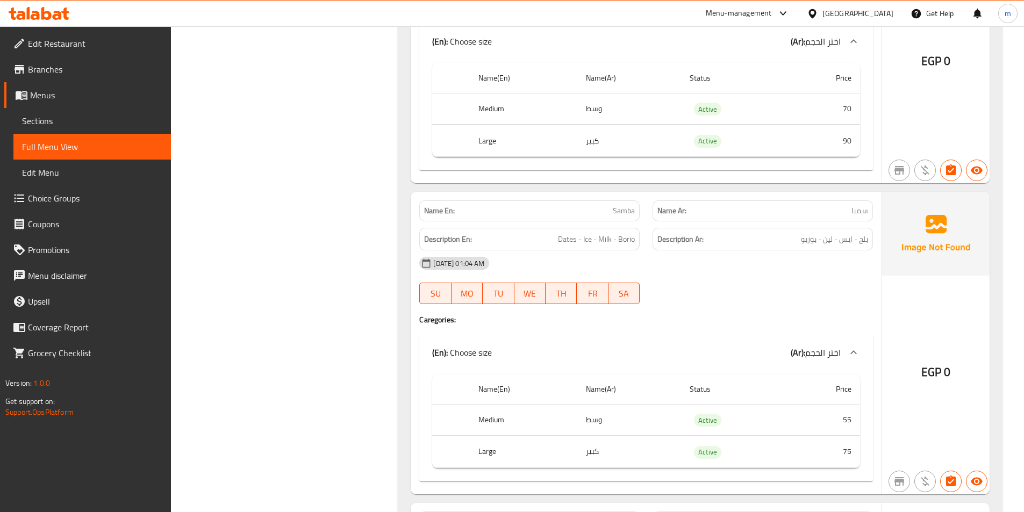
scroll to position [2426, 0]
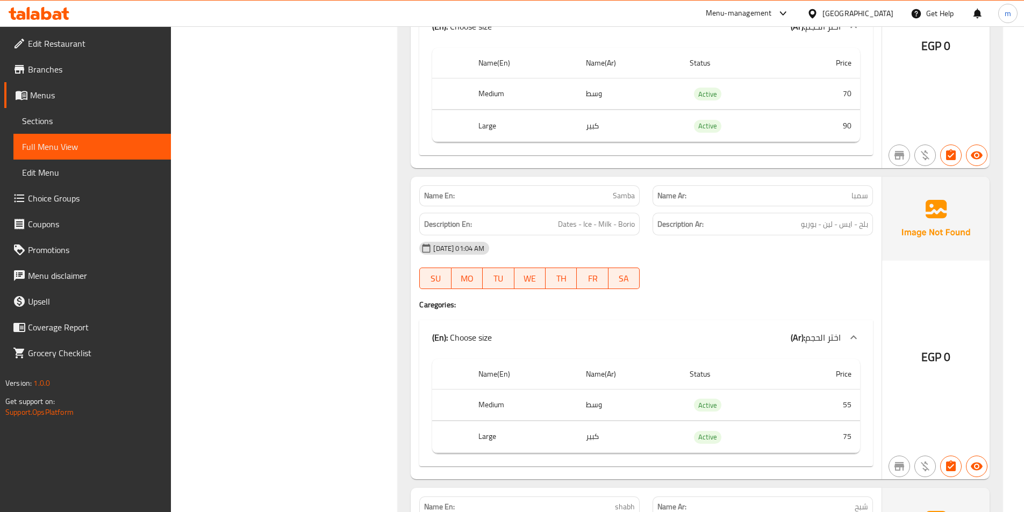
click at [863, 198] on span "سمبا" at bounding box center [860, 195] width 17 height 11
copy span "سمبا"
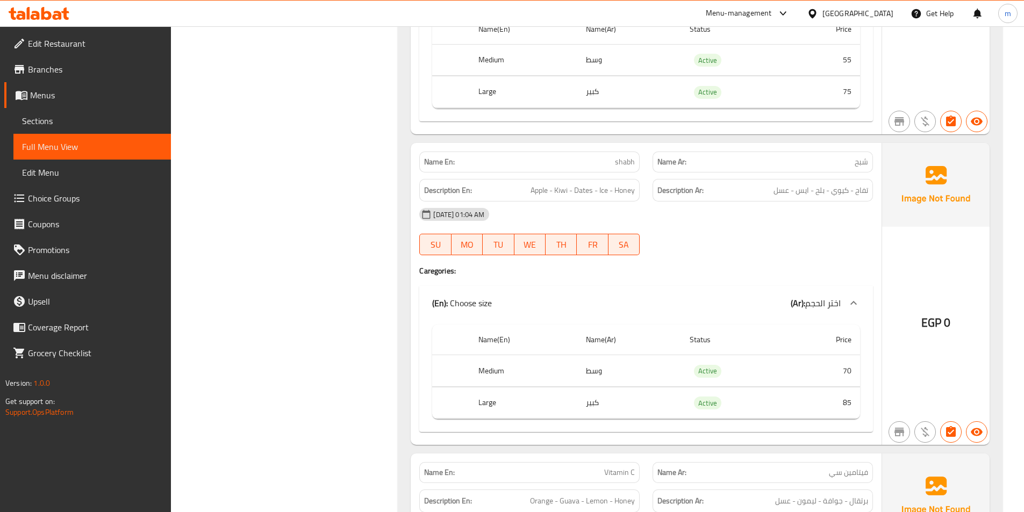
scroll to position [2802, 0]
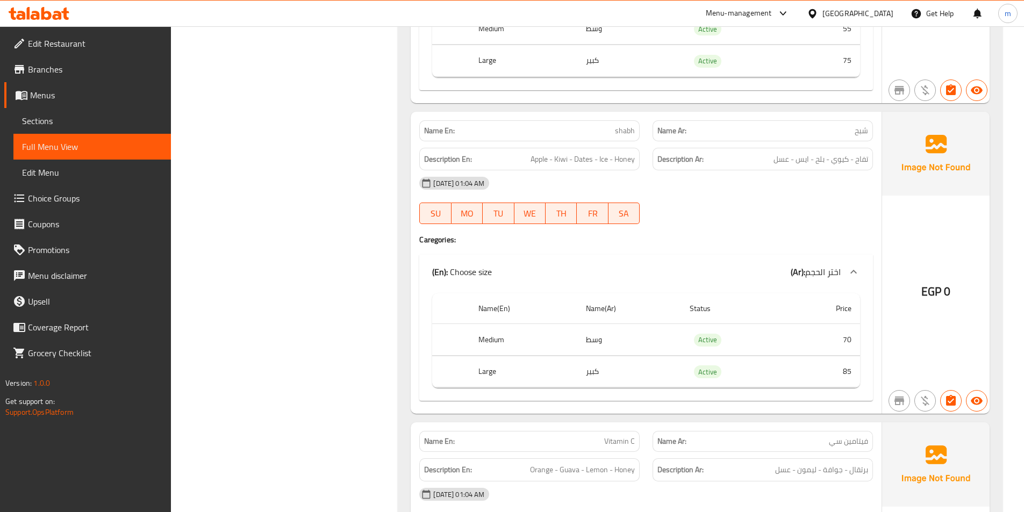
click at [856, 130] on span "شبح" at bounding box center [861, 130] width 13 height 11
click at [864, 137] on span "شبح" at bounding box center [861, 130] width 13 height 11
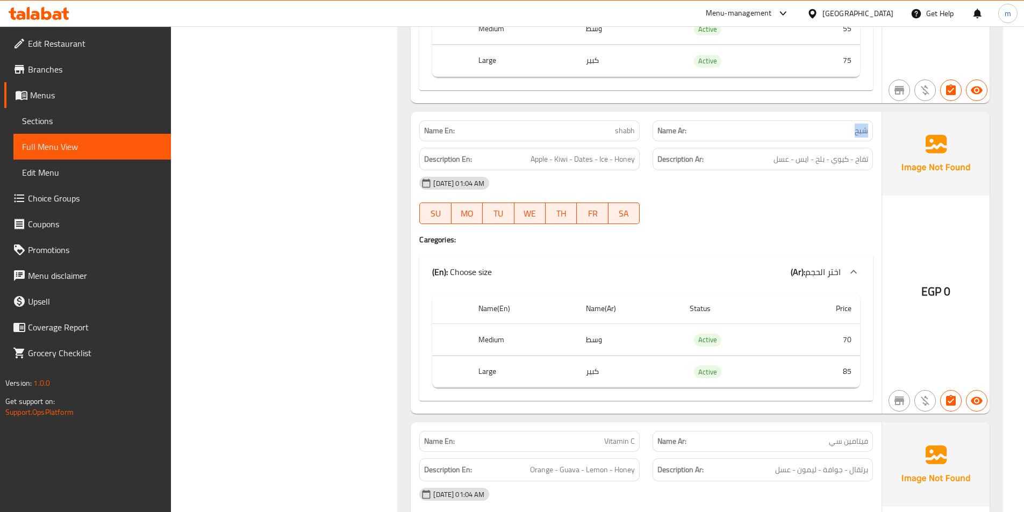
click at [864, 137] on span "شبح" at bounding box center [861, 130] width 13 height 11
copy span "شبح"
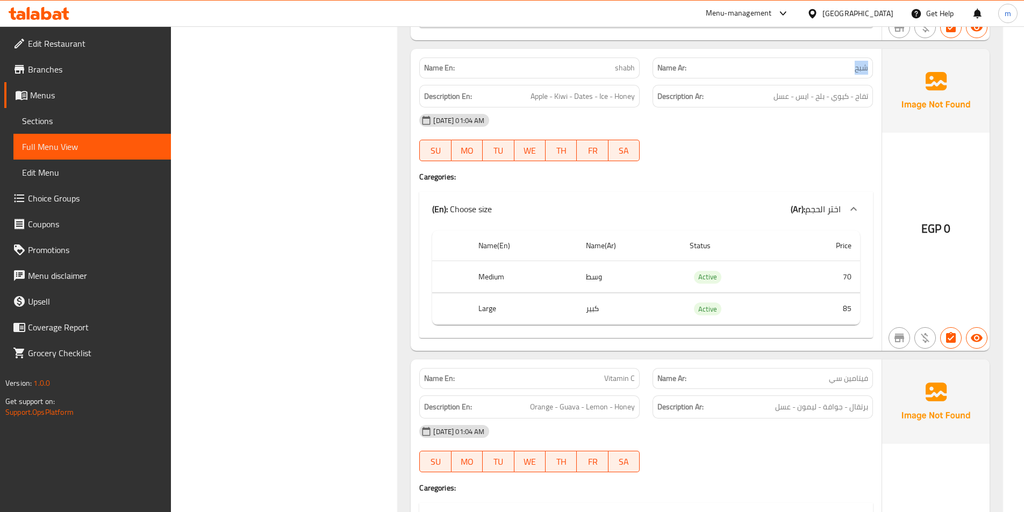
scroll to position [3017, 0]
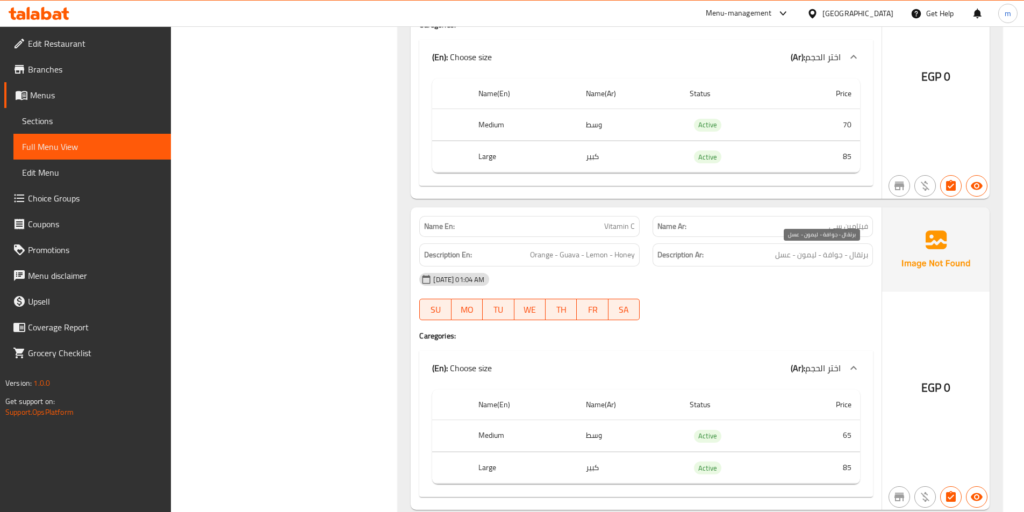
click at [868, 225] on span "فيتامين سي" at bounding box center [848, 226] width 39 height 11
copy span "فيتامين سي"
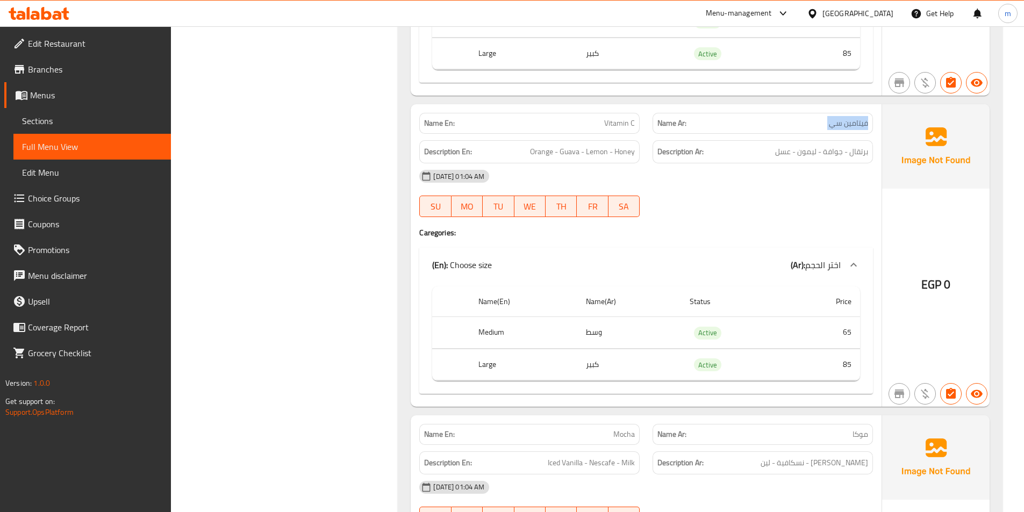
scroll to position [3286, 0]
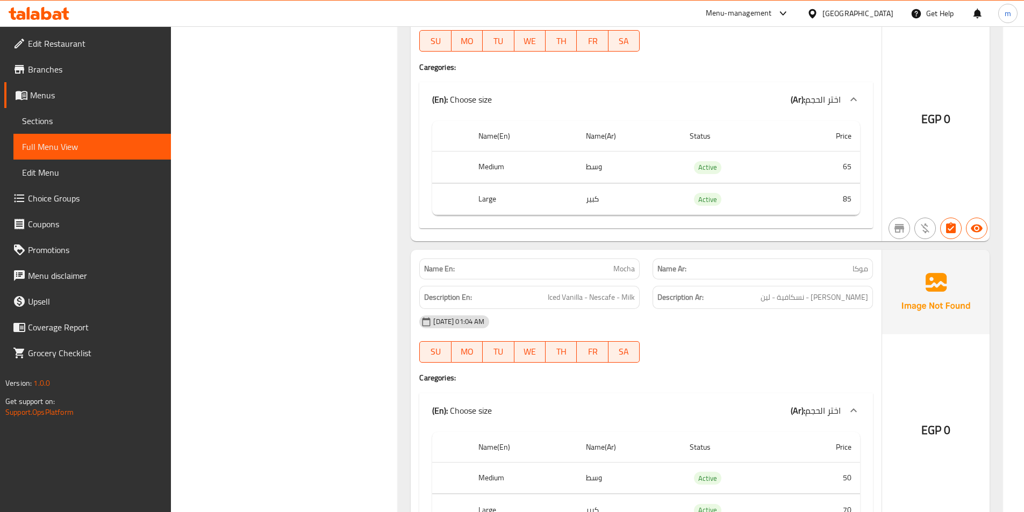
click at [854, 258] on div "Name Ar: موكا" at bounding box center [762, 269] width 233 height 34
click at [869, 287] on div "Description Ar: ايس فانيليا - نسكافية - لين" at bounding box center [763, 297] width 220 height 23
click at [864, 279] on div "Name Ar: موكا" at bounding box center [763, 269] width 220 height 21
click at [861, 269] on span "موكا" at bounding box center [861, 268] width 16 height 11
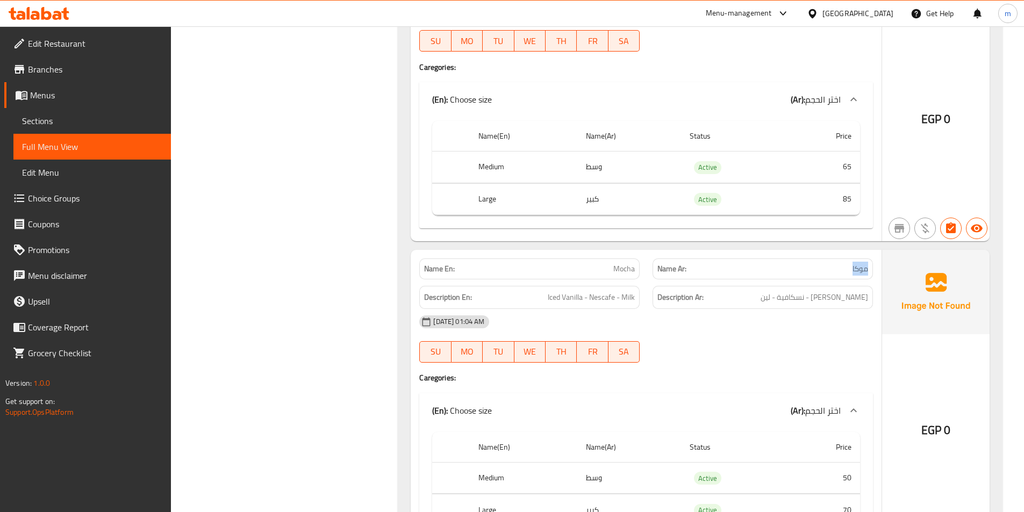
copy span "موكا"
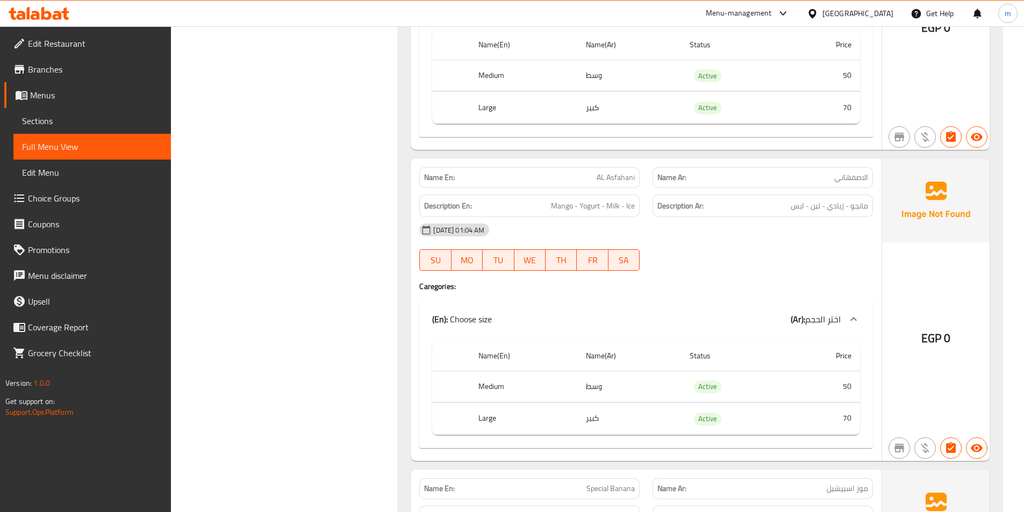
scroll to position [4953, 0]
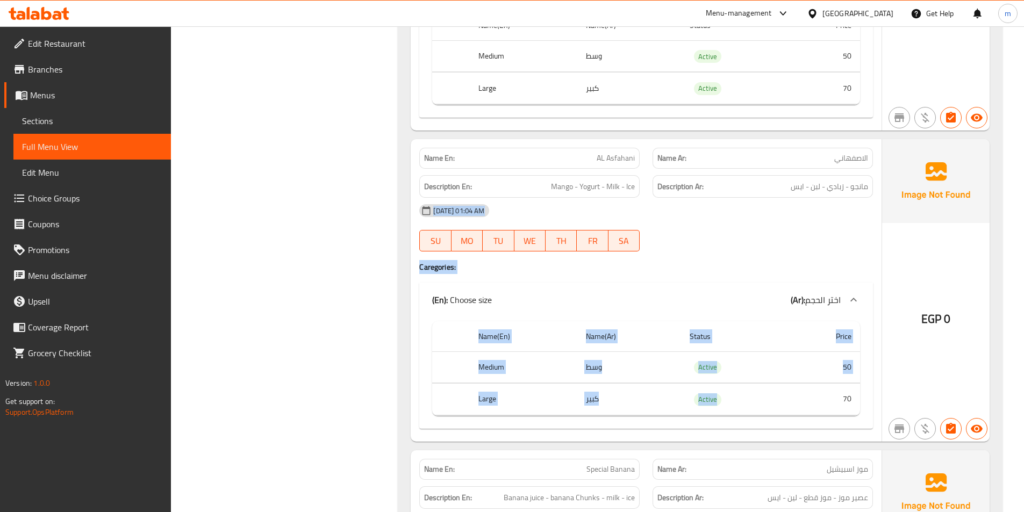
drag, startPoint x: 792, startPoint y: 401, endPoint x: 790, endPoint y: 190, distance: 210.3
click at [790, 190] on div "Name En: AL Asfahani Name Ar: الاصفهاني Description En: Mango - Yogurt - Milk -…" at bounding box center [646, 290] width 471 height 303
click at [813, 246] on div at bounding box center [762, 251] width 233 height 13
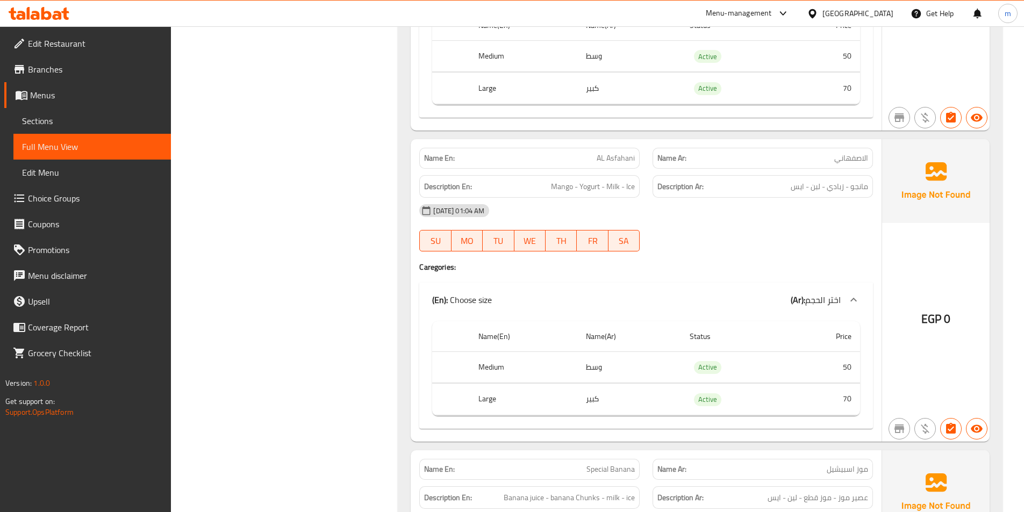
click at [880, 160] on div "Name En: AL Asfahani Name Ar: الاصفهاني Description En: Mango - Yogurt - Milk -…" at bounding box center [646, 290] width 471 height 303
click at [860, 160] on span "الاصفهاني" at bounding box center [852, 158] width 34 height 11
copy span "الاصفهاني"
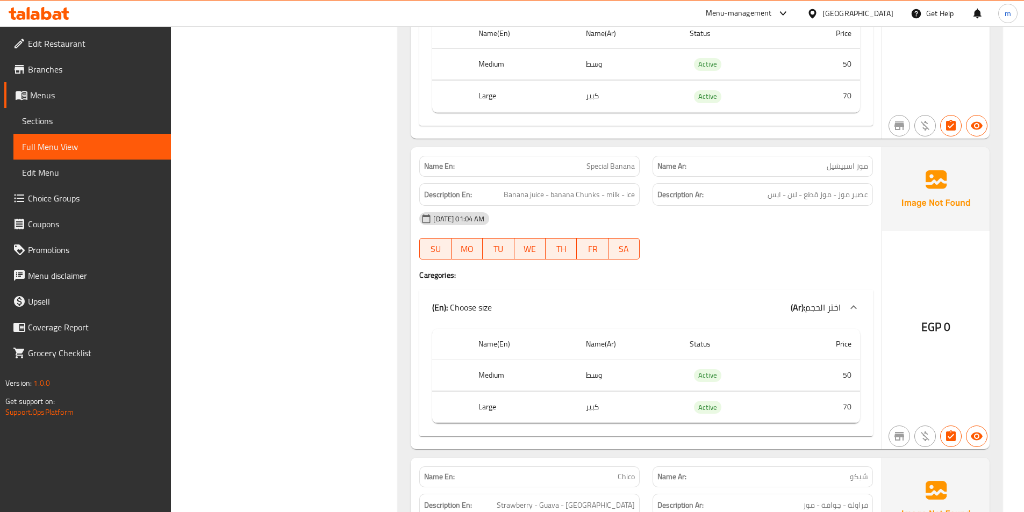
scroll to position [5276, 0]
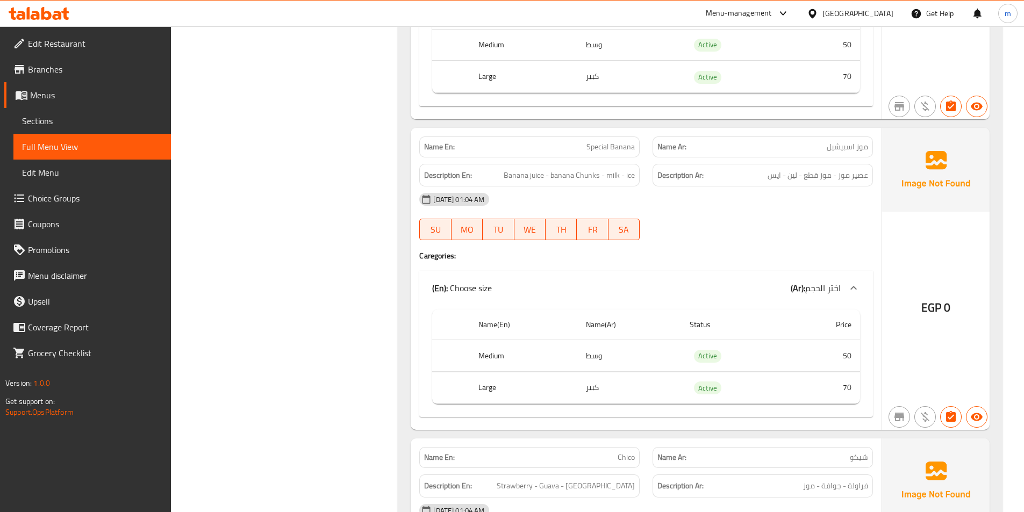
click at [840, 142] on span "موز اسبيشيل" at bounding box center [847, 146] width 41 height 11
click at [852, 138] on div "Name Ar: موز اسبيشيل" at bounding box center [763, 147] width 220 height 21
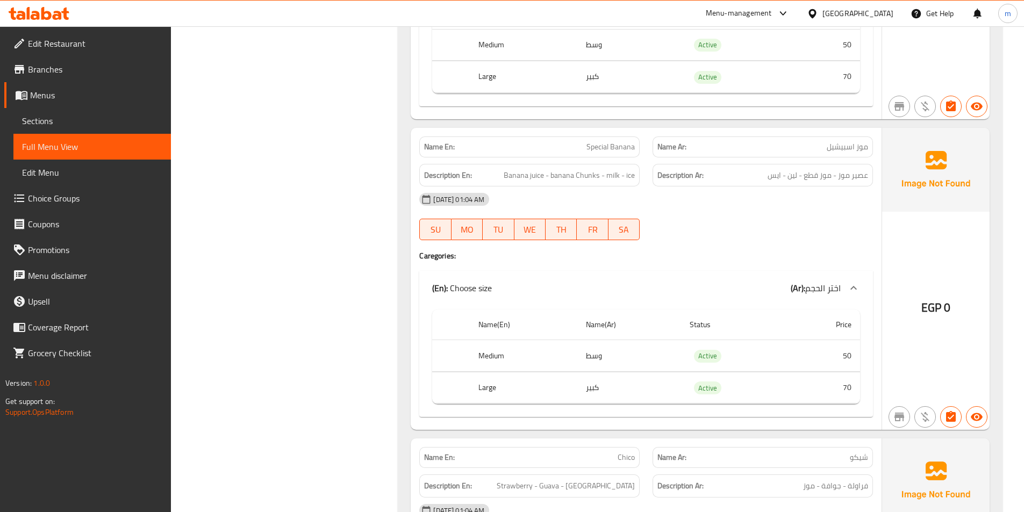
click at [853, 141] on span "موز اسبيشيل" at bounding box center [847, 146] width 41 height 11
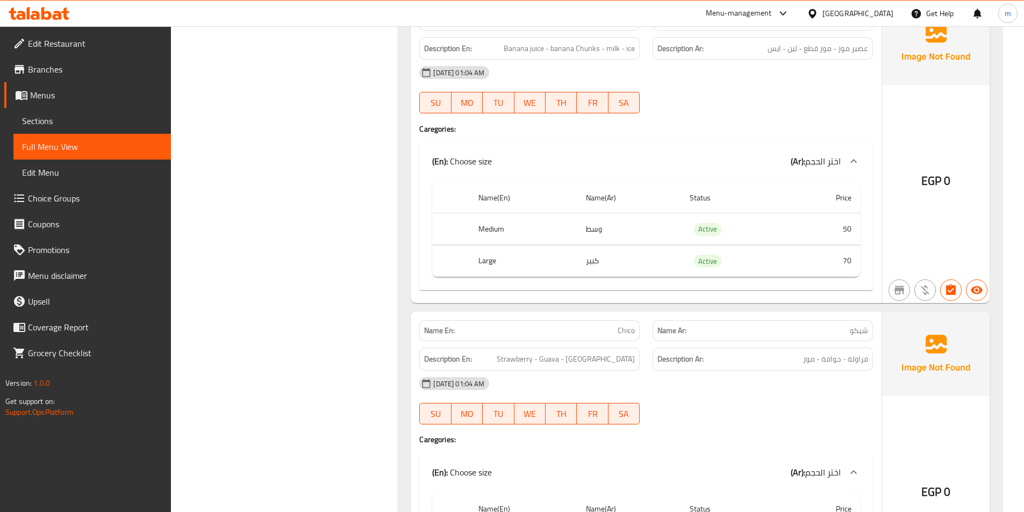
scroll to position [5437, 0]
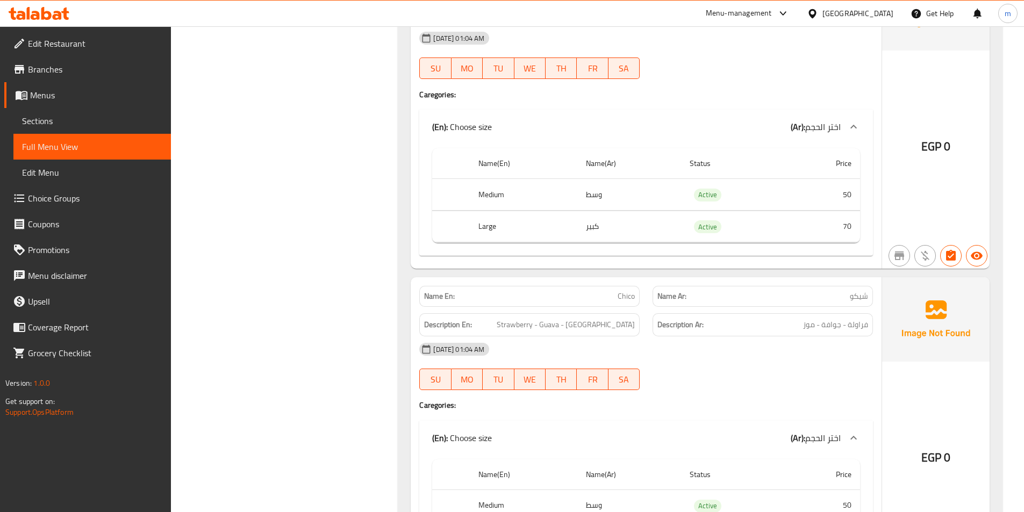
click at [848, 297] on p "Name Ar: شيكو" at bounding box center [763, 296] width 211 height 11
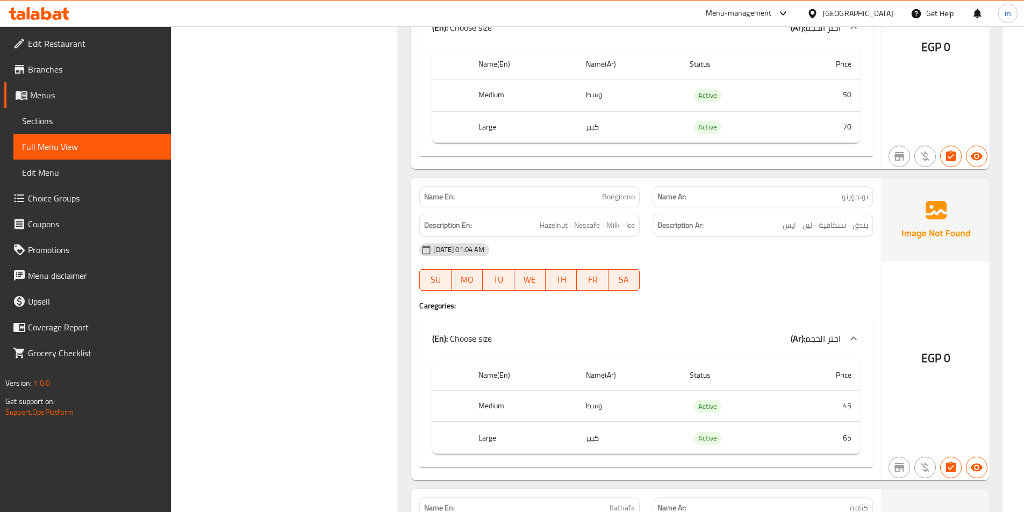
scroll to position [5975, 0]
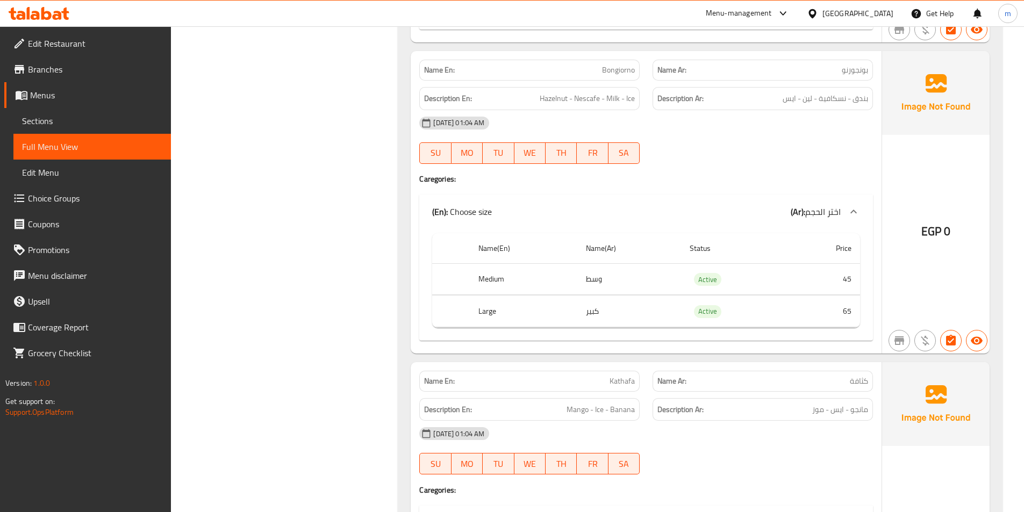
click at [852, 76] on span "بونجورنو" at bounding box center [855, 70] width 26 height 11
click at [624, 61] on div "Name En: Bongiorno" at bounding box center [529, 70] width 220 height 21
click at [852, 77] on div "Name Ar: بونجورنو" at bounding box center [763, 70] width 220 height 21
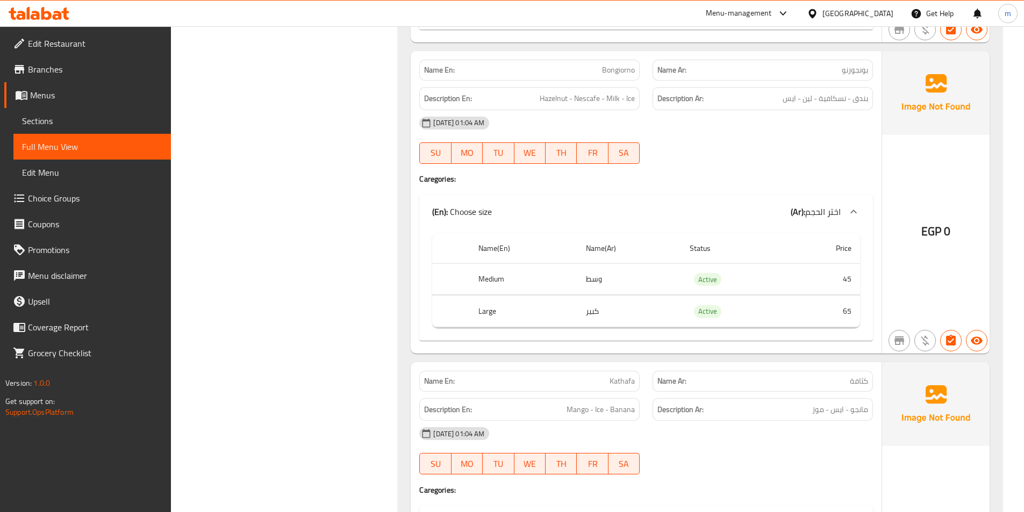
click at [856, 70] on span "بونجورنو" at bounding box center [855, 70] width 26 height 11
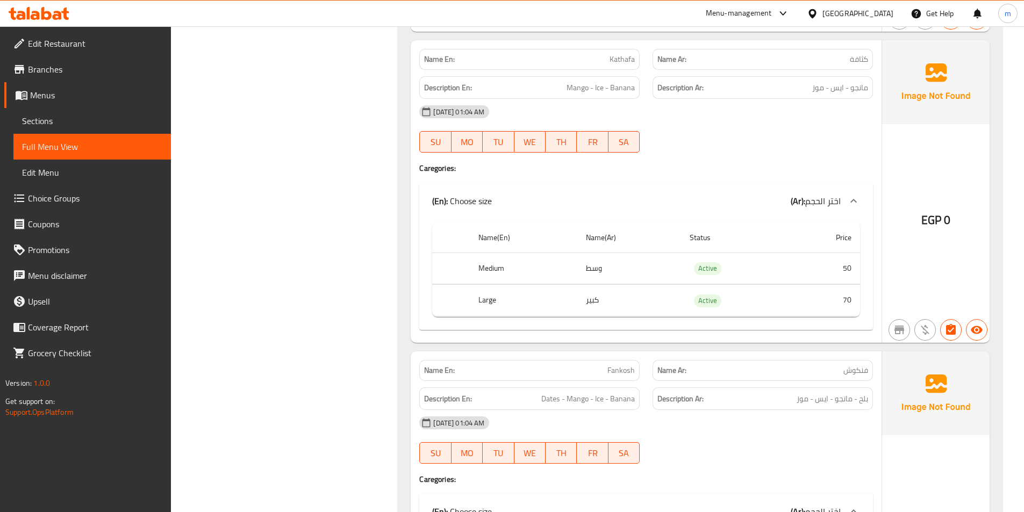
scroll to position [6297, 0]
click at [863, 66] on div "Name Ar: كثافة" at bounding box center [763, 58] width 220 height 21
click at [861, 54] on span "كثافة" at bounding box center [859, 58] width 18 height 11
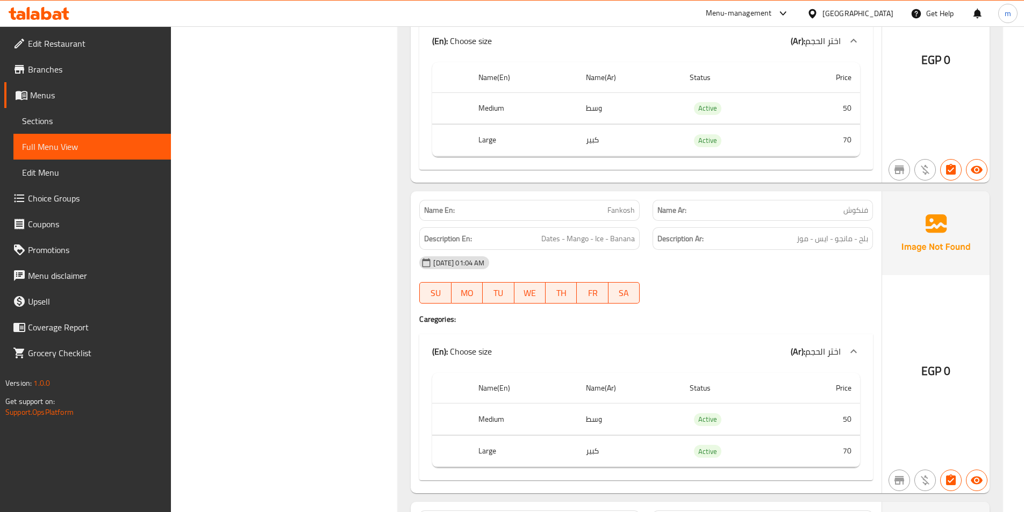
scroll to position [6566, 0]
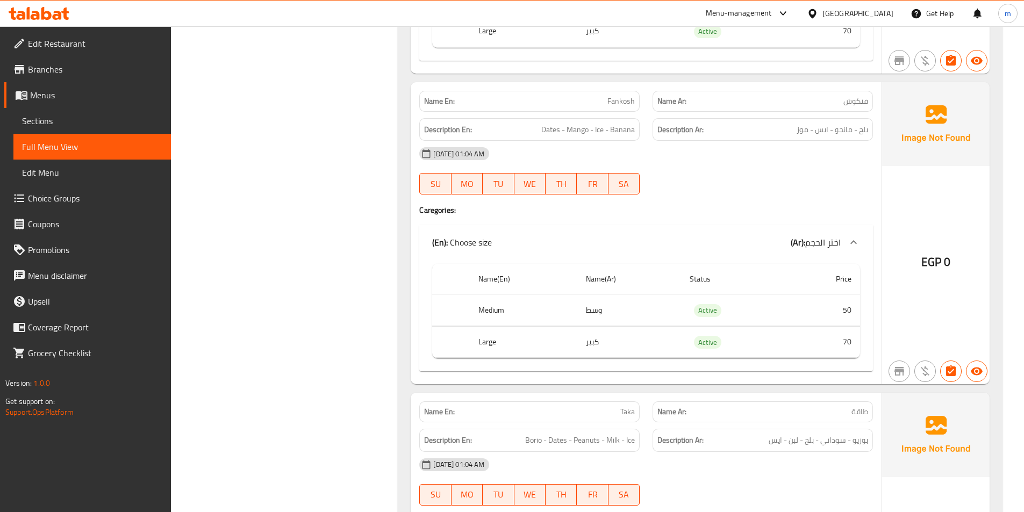
click at [850, 103] on span "فنكوش" at bounding box center [856, 101] width 25 height 11
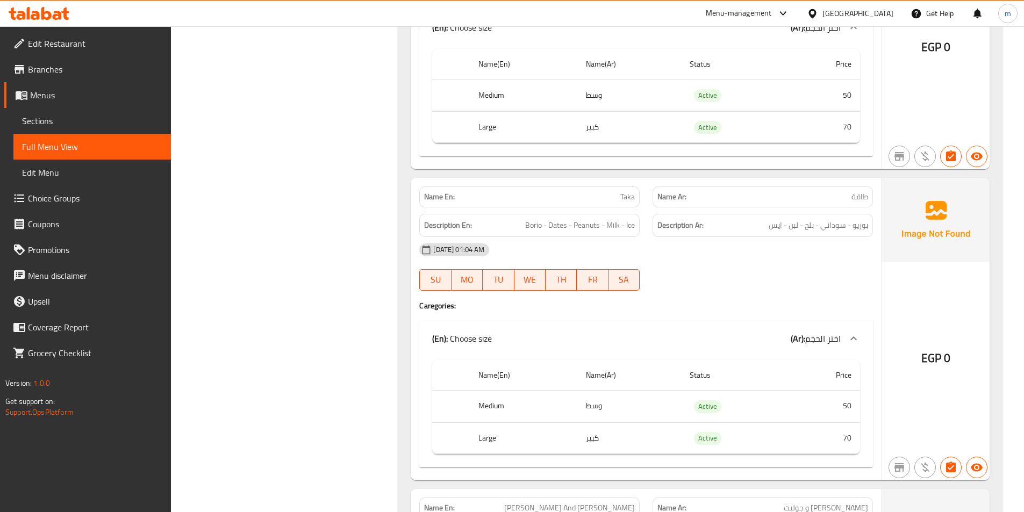
scroll to position [6835, 0]
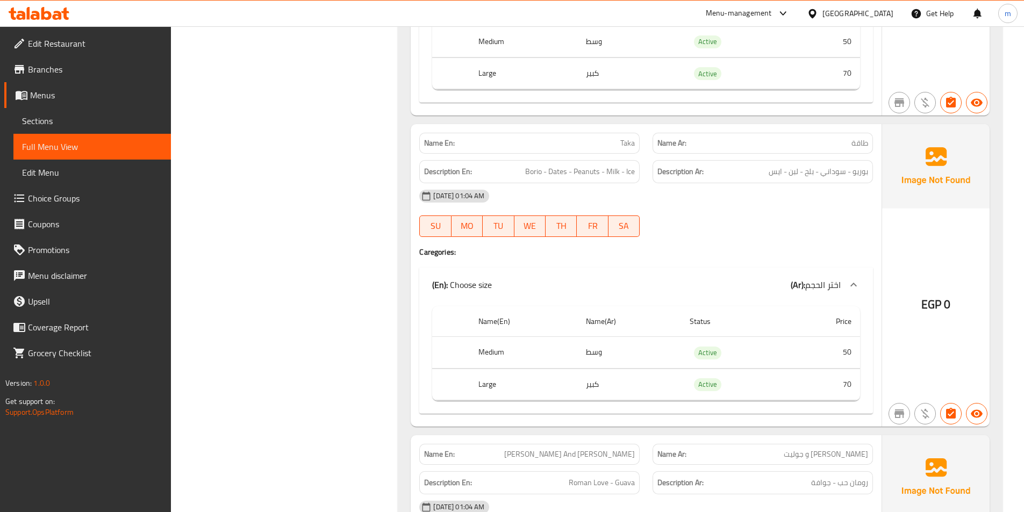
click at [863, 145] on span "طاقة" at bounding box center [860, 143] width 17 height 11
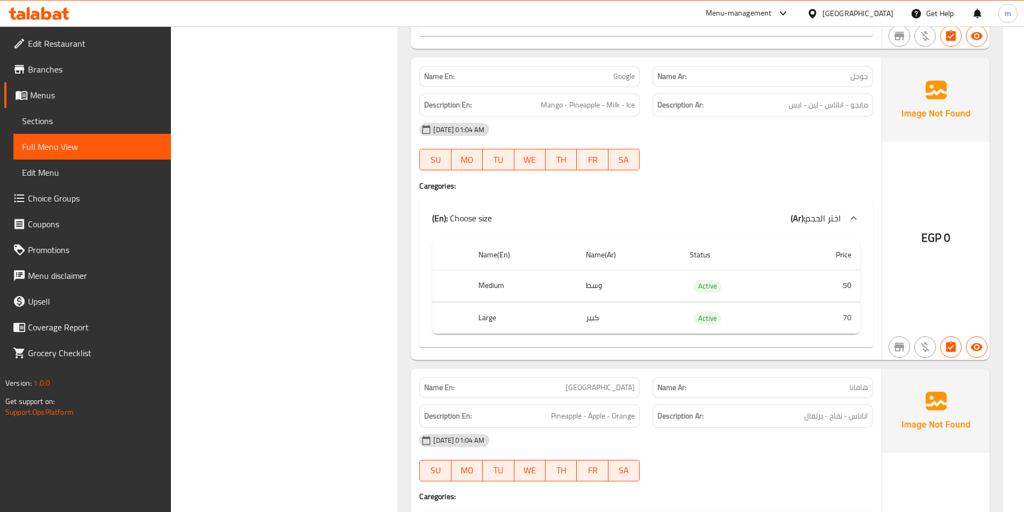
scroll to position [7857, 0]
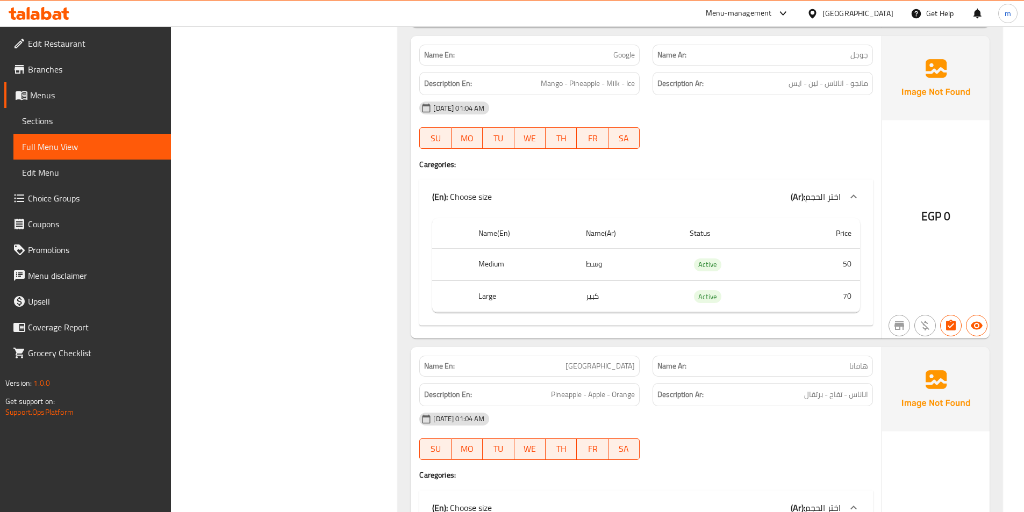
drag, startPoint x: 826, startPoint y: 117, endPoint x: 835, endPoint y: 198, distance: 81.7
click at [835, 198] on div "Name En: Google Name Ar: جوجل Description En: Mango - Pineapple - Milk - Ice De…" at bounding box center [646, 187] width 471 height 303
click at [819, 169] on h4 "Caregories:" at bounding box center [646, 164] width 454 height 11
click at [860, 44] on div "Name Ar: جوجل" at bounding box center [762, 55] width 233 height 34
click at [859, 49] on span "جوجل" at bounding box center [860, 54] width 18 height 11
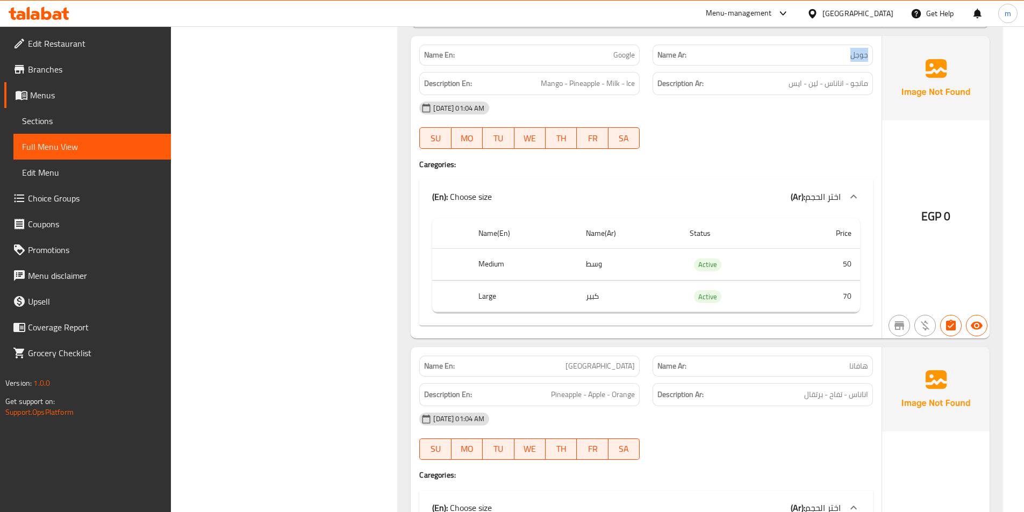
click at [859, 49] on span "جوجل" at bounding box center [860, 54] width 18 height 11
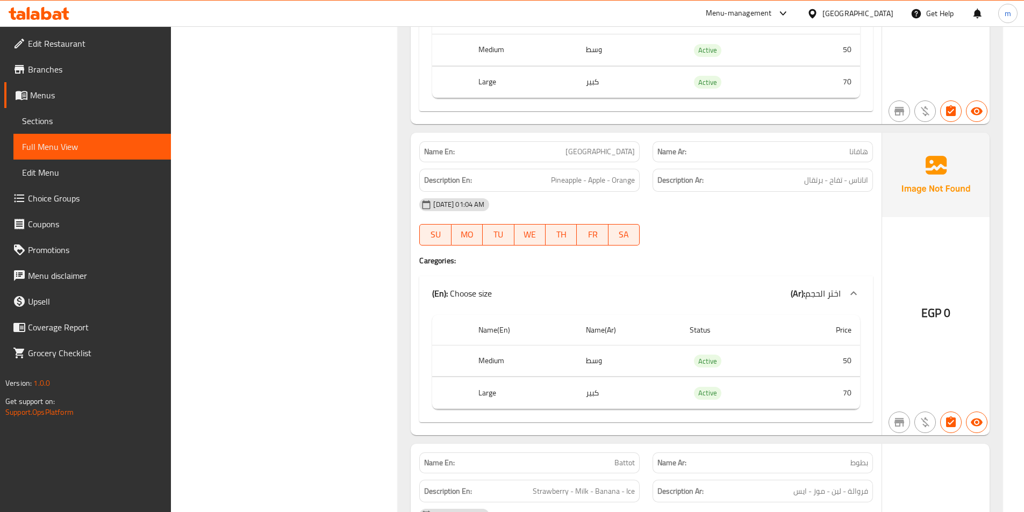
scroll to position [8072, 0]
click at [853, 148] on span "هافانا" at bounding box center [859, 151] width 19 height 11
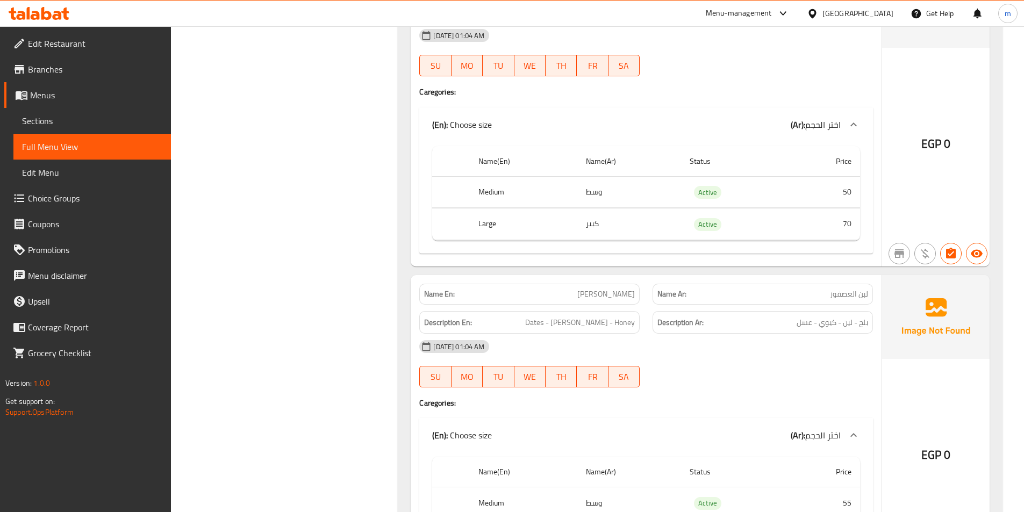
scroll to position [8717, 0]
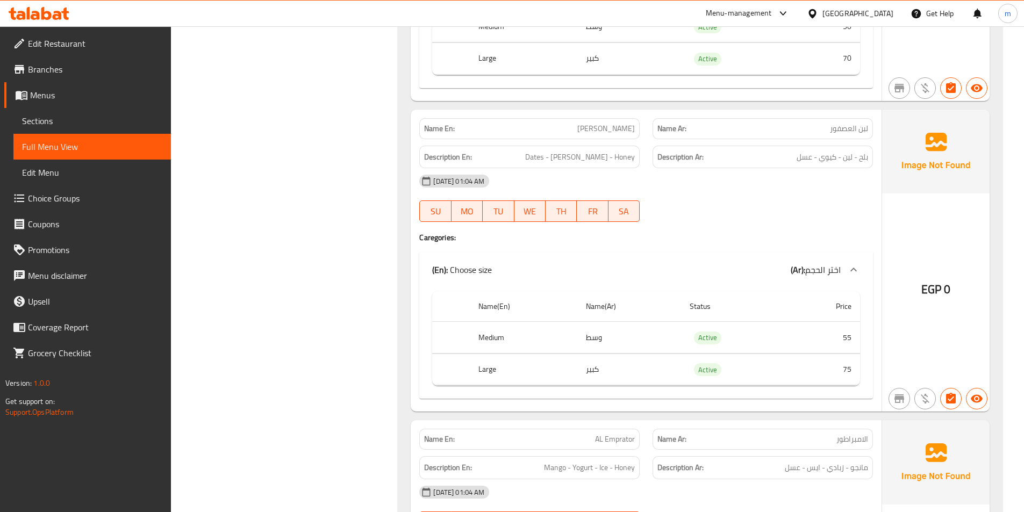
click at [859, 129] on span "لبن العصفور" at bounding box center [849, 128] width 38 height 11
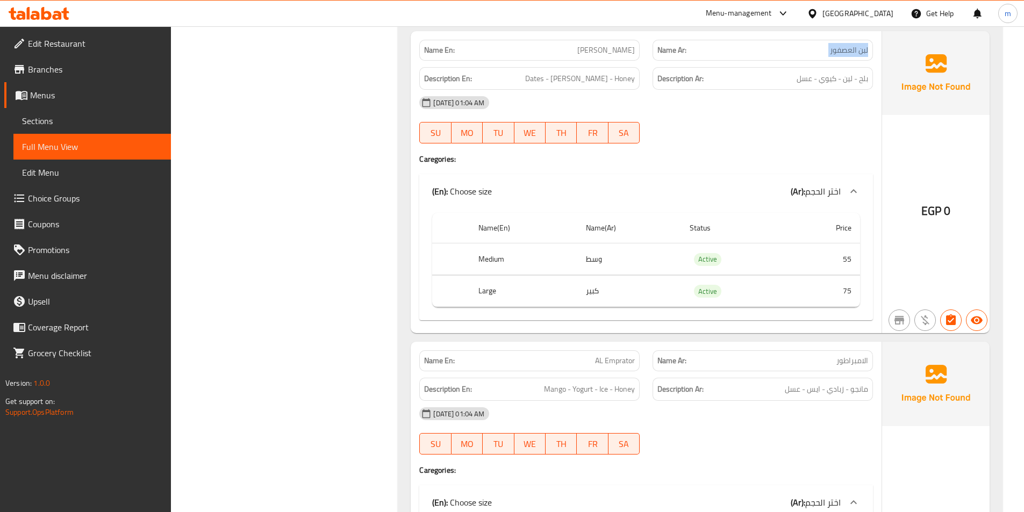
scroll to position [8971, 0]
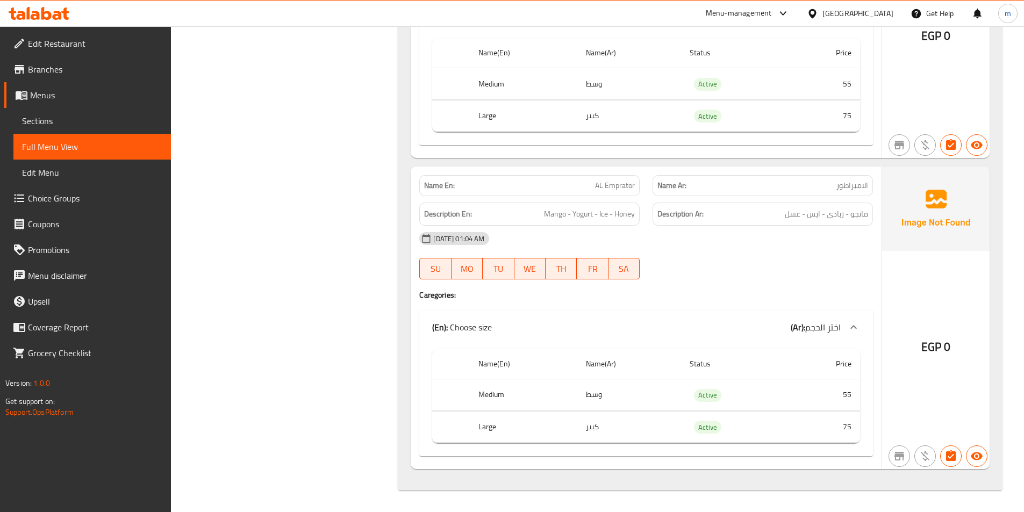
click at [844, 186] on span "الامبراطور" at bounding box center [853, 185] width 32 height 11
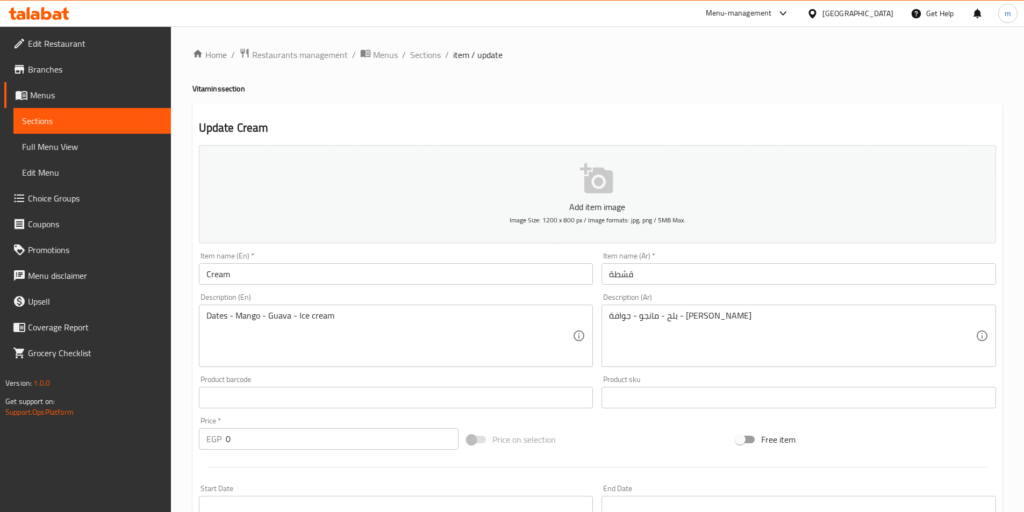
click at [659, 287] on div "Item name (Ar)   * قشطة Item name (Ar) *" at bounding box center [798, 268] width 403 height 41
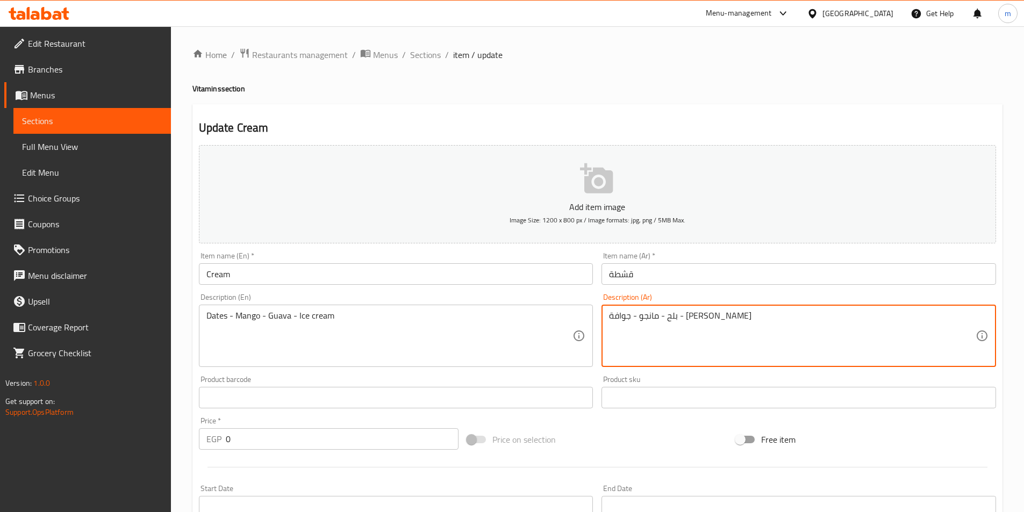
drag, startPoint x: 626, startPoint y: 322, endPoint x: 600, endPoint y: 330, distance: 27.9
type textarea "بلح - مانجو - جوافة - ايس"
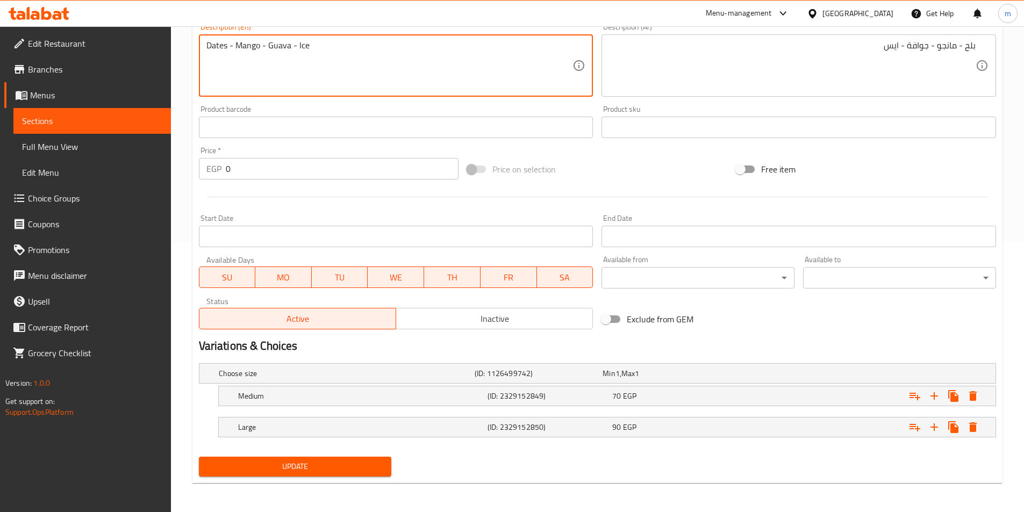
scroll to position [272, 0]
type textarea "Dates - Mango - Guava - Ice"
click at [354, 464] on span "Update" at bounding box center [296, 465] width 176 height 13
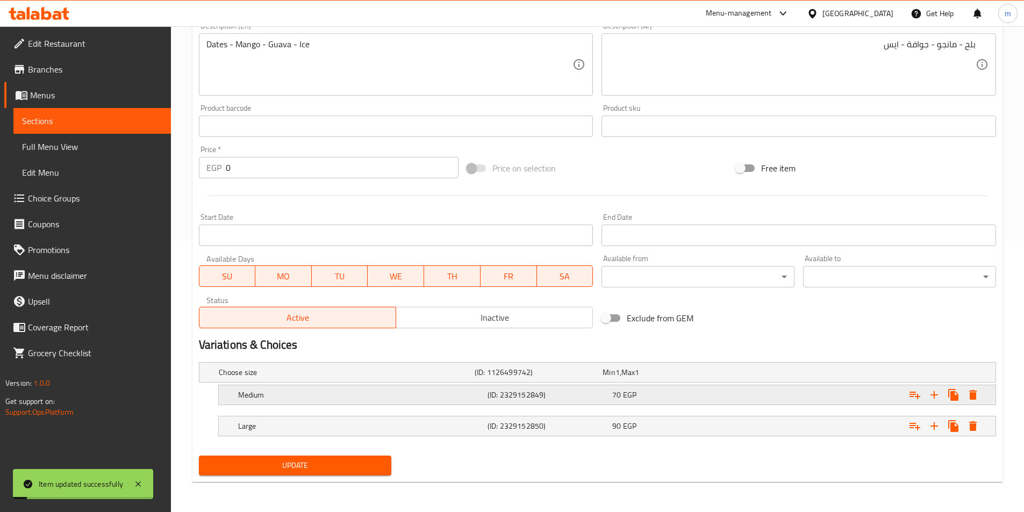
click at [637, 394] on div "70 EGP" at bounding box center [672, 395] width 120 height 11
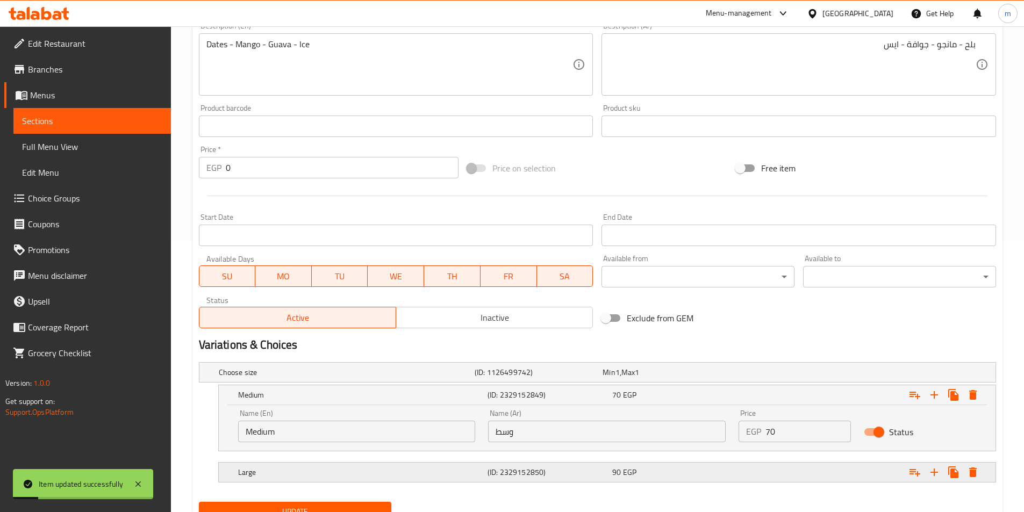
click at [672, 466] on div "90 EGP" at bounding box center [672, 472] width 125 height 15
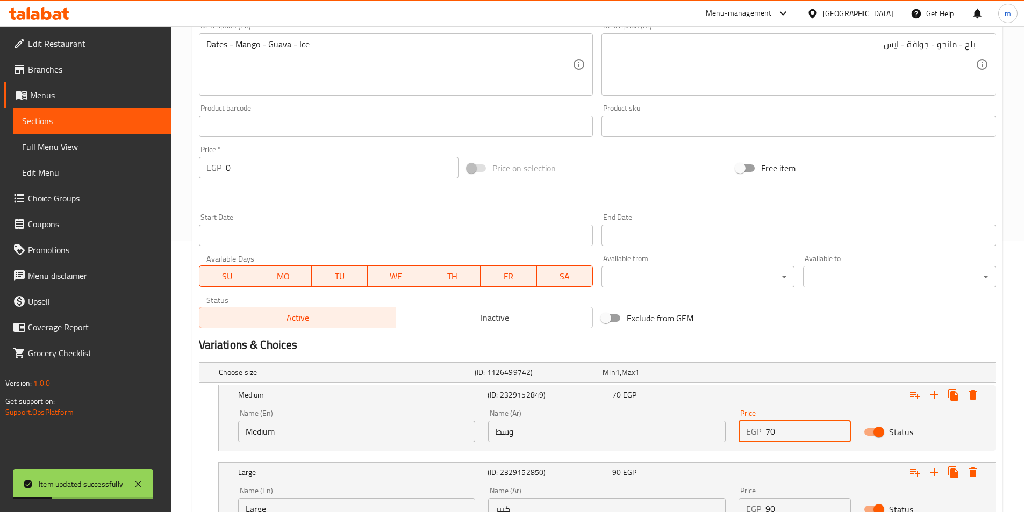
drag, startPoint x: 780, startPoint y: 429, endPoint x: 766, endPoint y: 432, distance: 13.8
click at [766, 432] on input "70" at bounding box center [808, 432] width 85 height 22
type input "50"
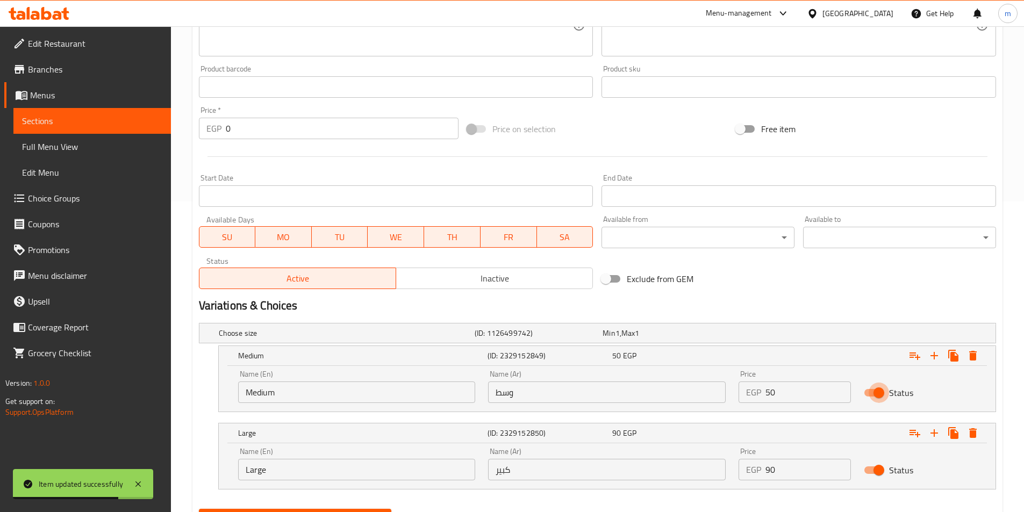
scroll to position [364, 0]
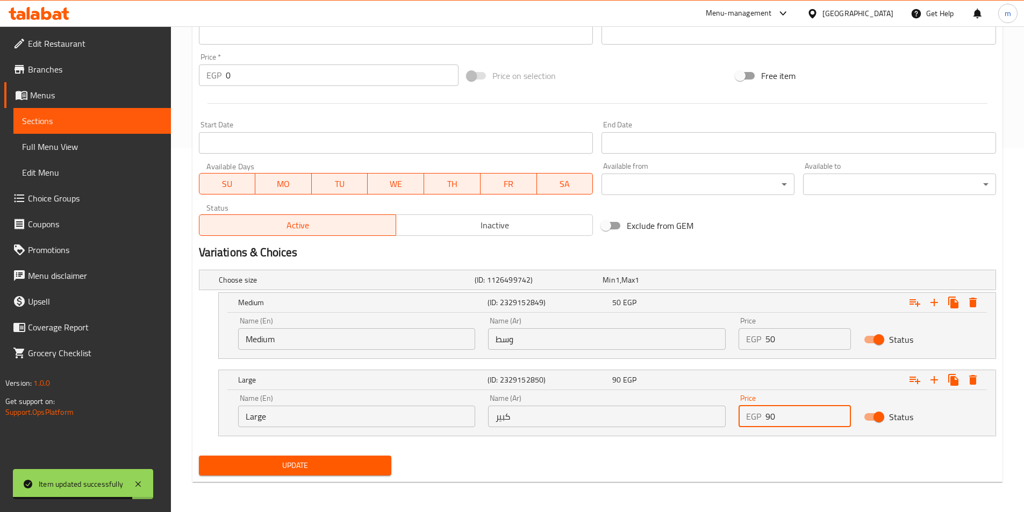
drag, startPoint x: 796, startPoint y: 417, endPoint x: 756, endPoint y: 416, distance: 40.3
click at [756, 416] on div "EGP 90 Price" at bounding box center [795, 417] width 112 height 22
type input "70"
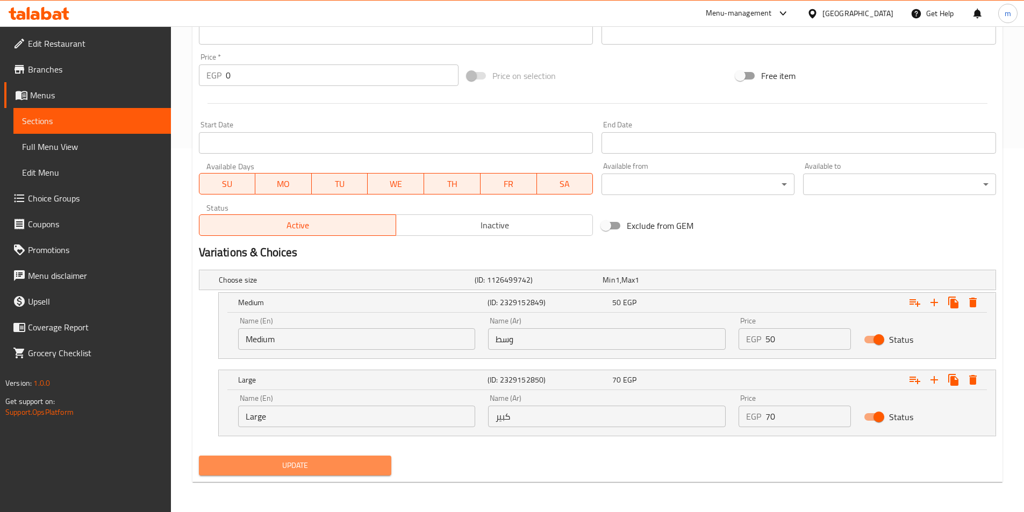
click at [370, 458] on button "Update" at bounding box center [295, 466] width 193 height 20
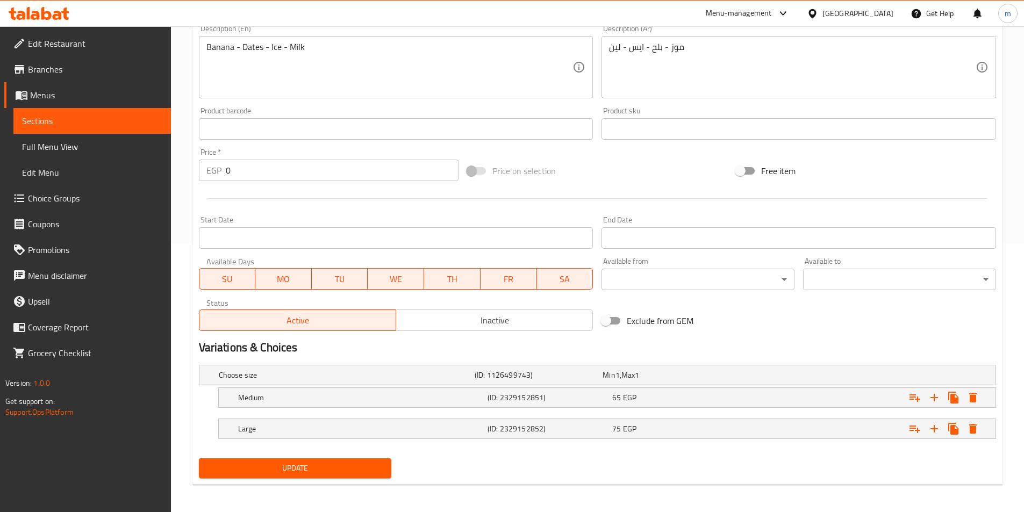
scroll to position [272, 0]
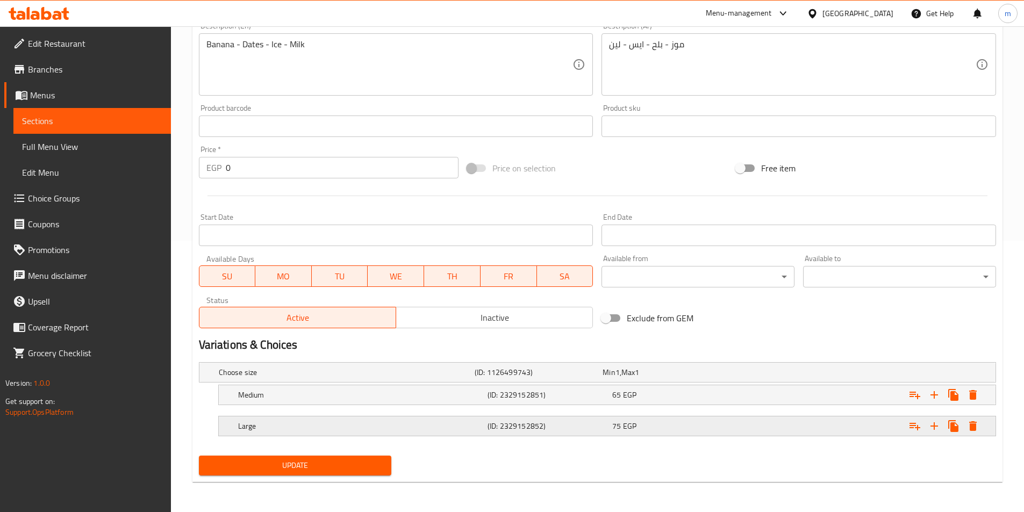
click at [787, 431] on div "Expand" at bounding box center [860, 427] width 250 height 24
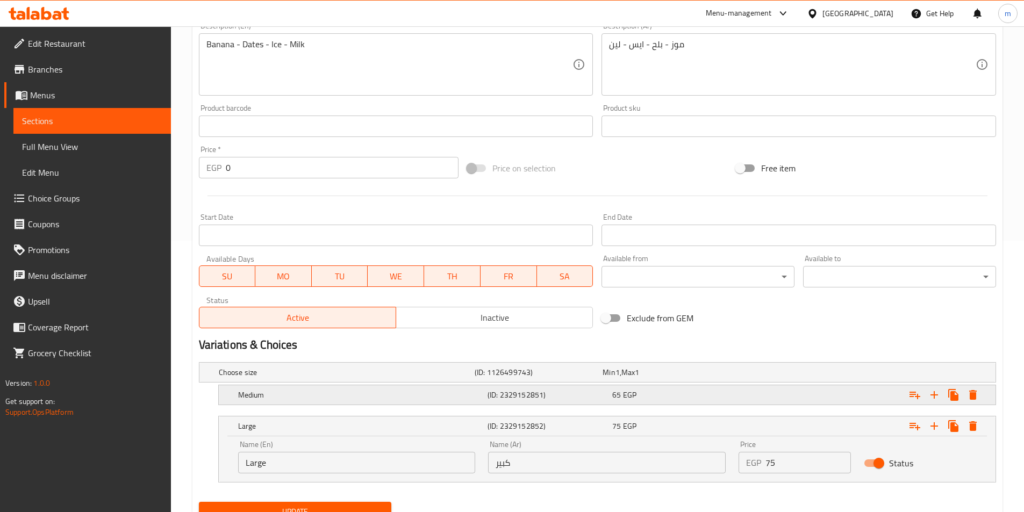
click at [772, 386] on div "Expand" at bounding box center [860, 395] width 250 height 24
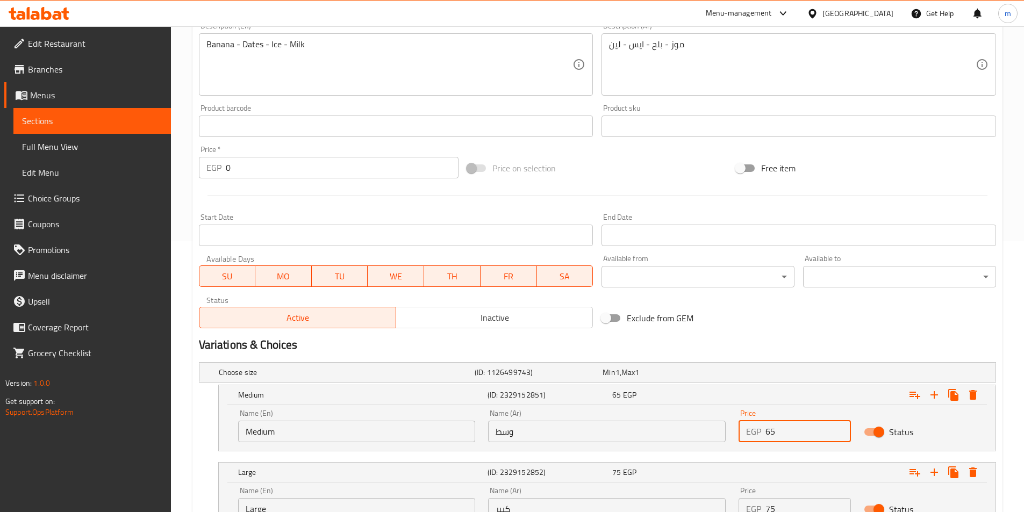
drag, startPoint x: 810, startPoint y: 441, endPoint x: 752, endPoint y: 438, distance: 58.2
click at [752, 438] on div "EGP 65 Price" at bounding box center [795, 432] width 112 height 22
type input "50"
click at [790, 503] on input "75" at bounding box center [808, 509] width 85 height 22
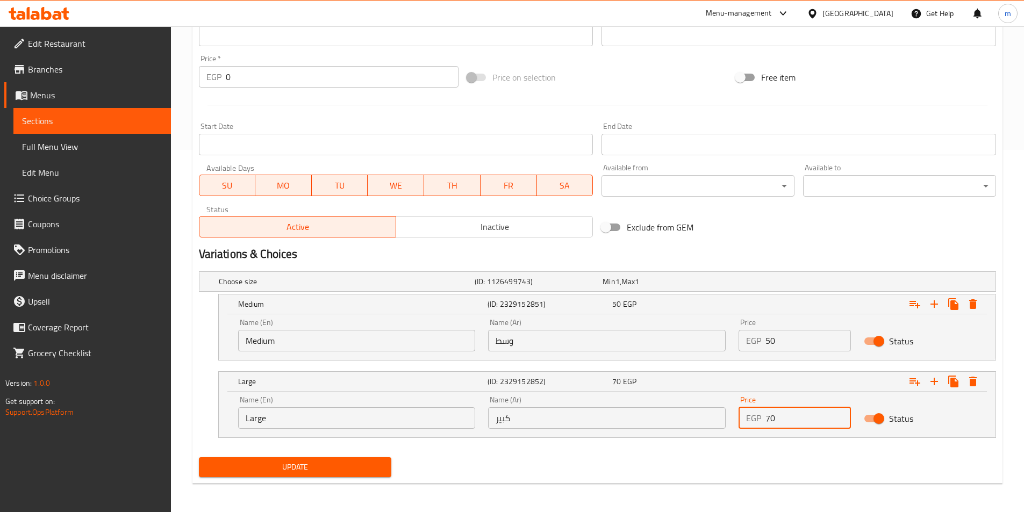
scroll to position [364, 0]
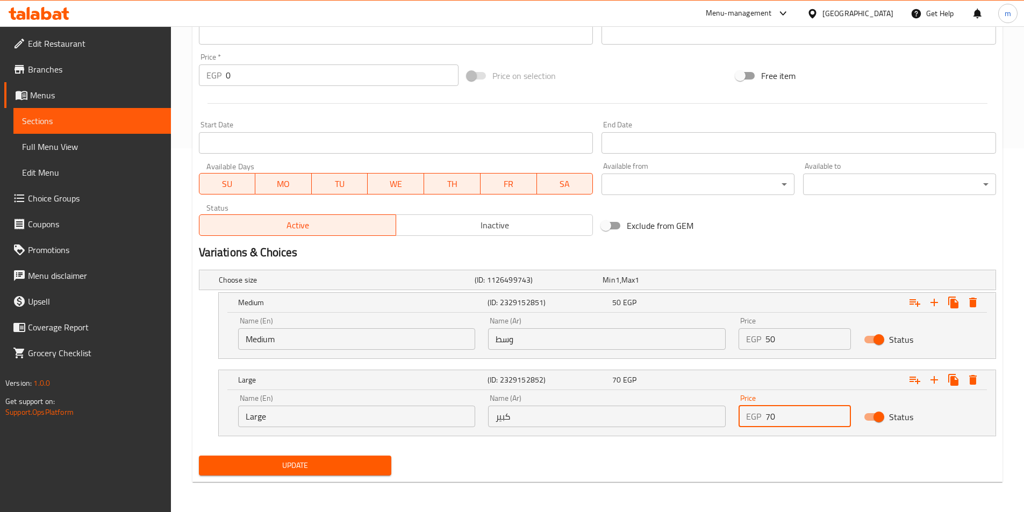
type input "70"
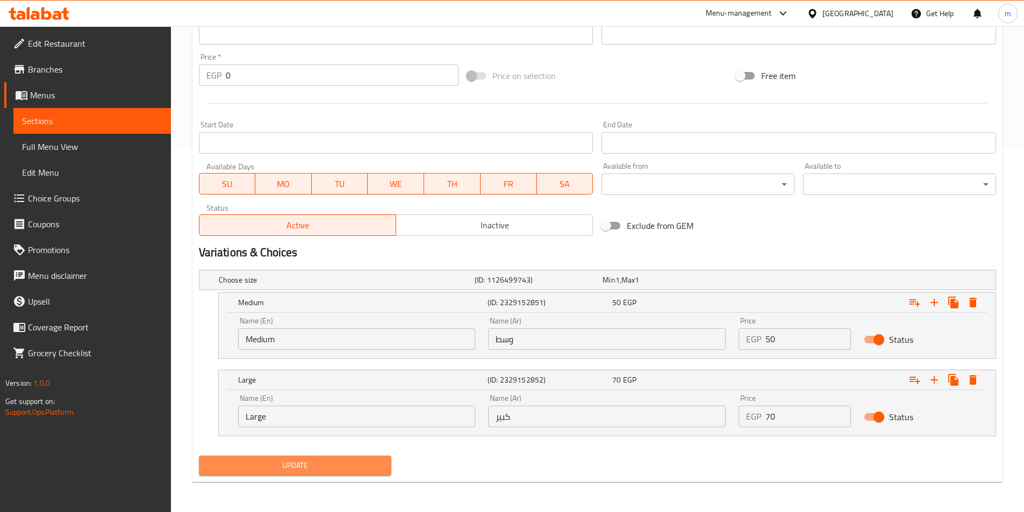
click at [382, 464] on span "Update" at bounding box center [296, 465] width 176 height 13
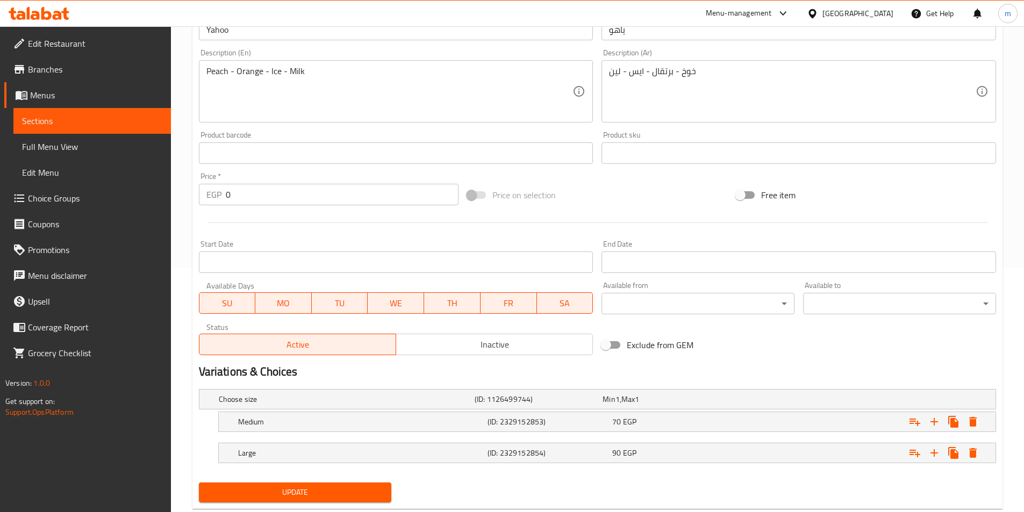
scroll to position [272, 0]
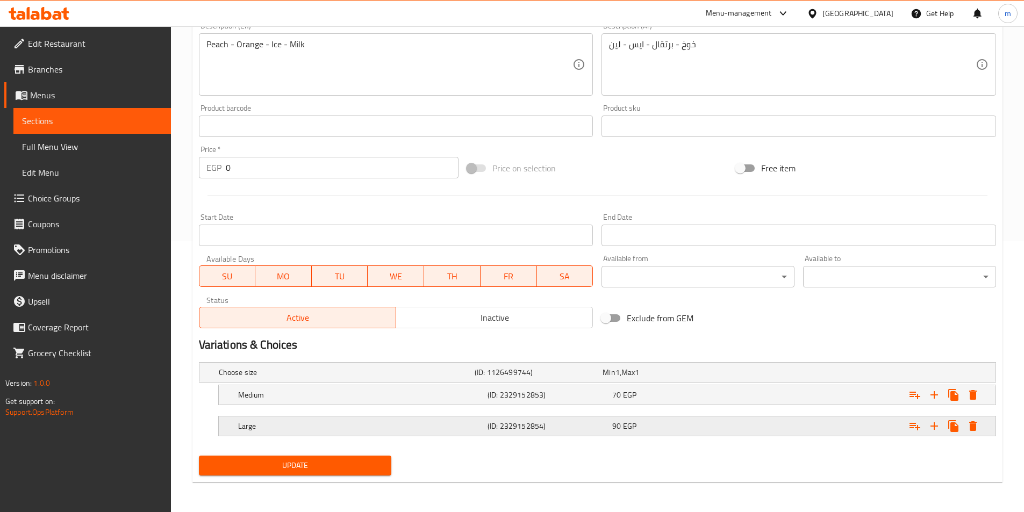
click at [735, 423] on div "90 EGP" at bounding box center [672, 426] width 125 height 15
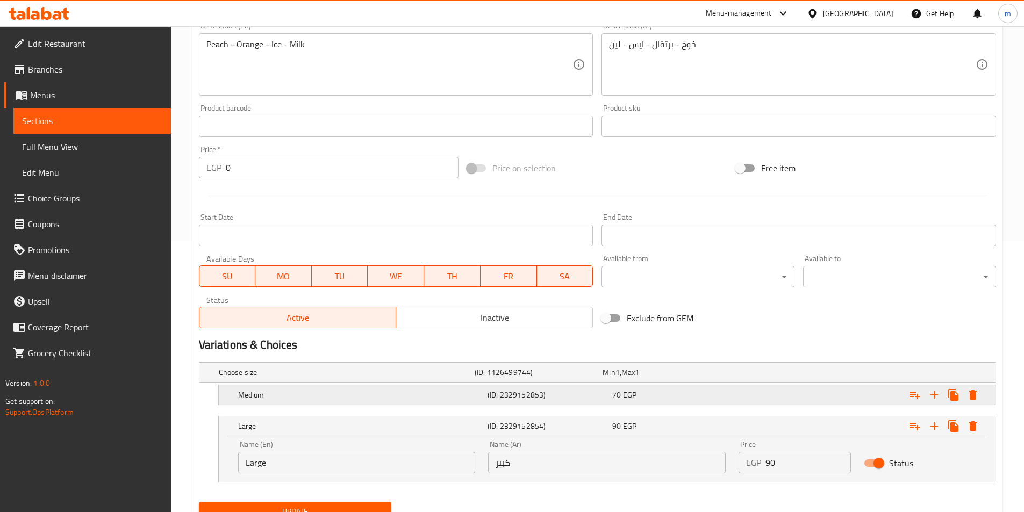
click at [734, 396] on div "70 EGP" at bounding box center [672, 395] width 125 height 15
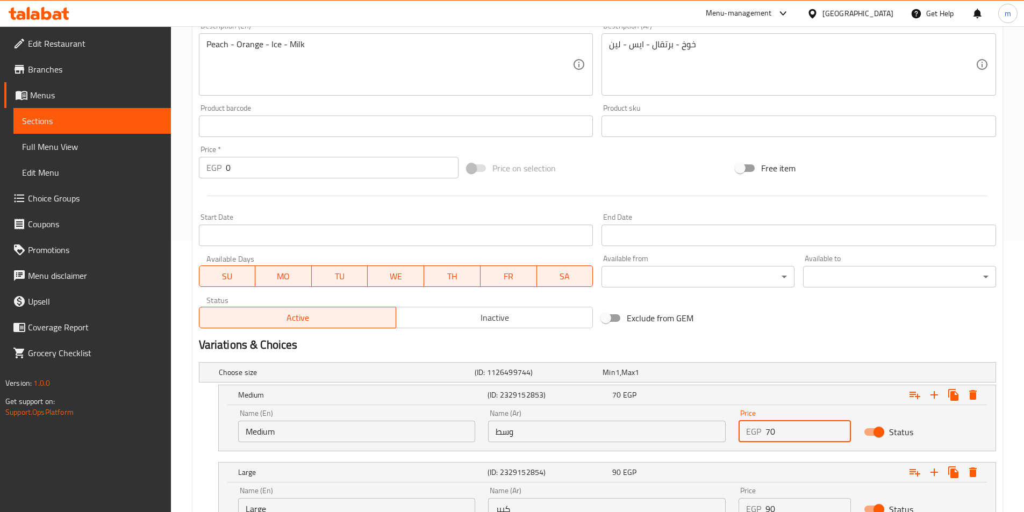
click at [768, 433] on input "70" at bounding box center [808, 432] width 85 height 22
type input "1"
type input "45"
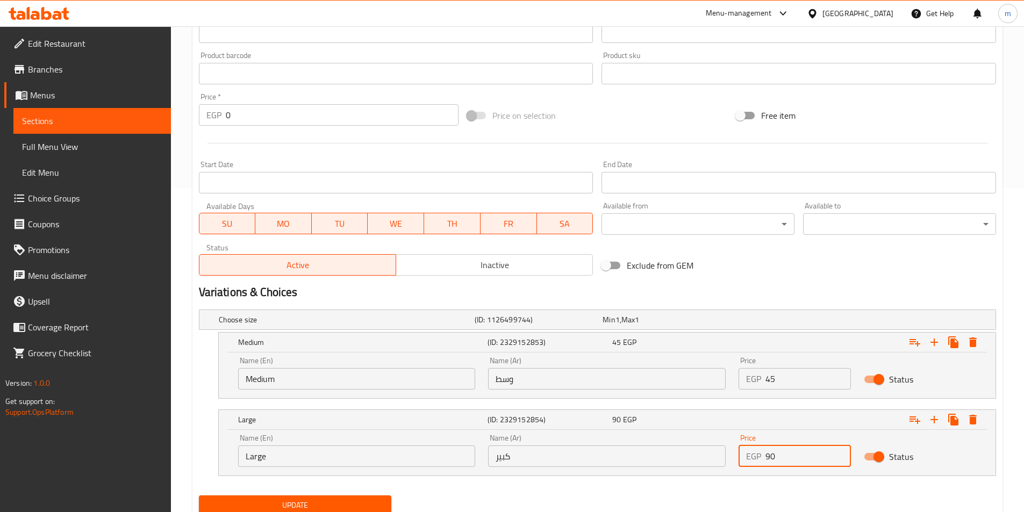
scroll to position [364, 0]
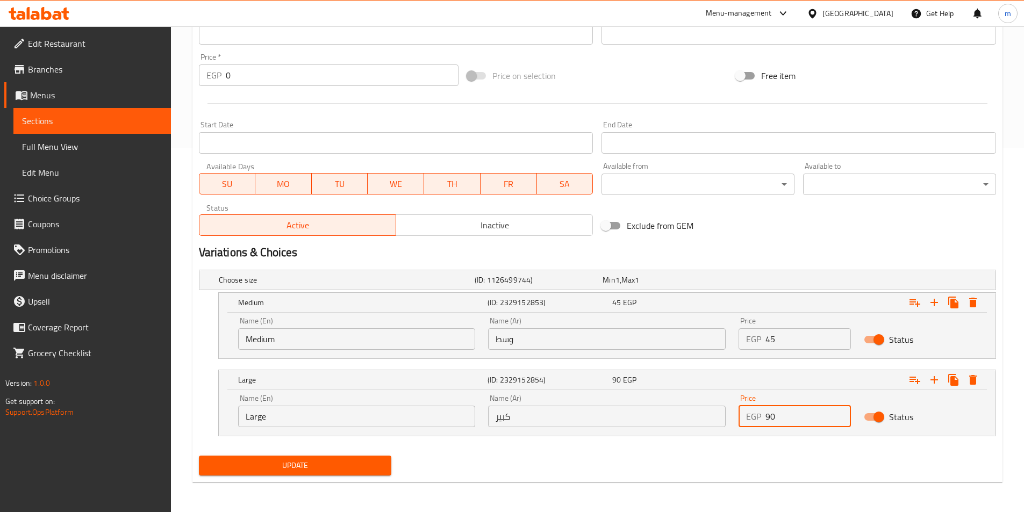
drag, startPoint x: 778, startPoint y: 507, endPoint x: 761, endPoint y: 510, distance: 17.5
click at [761, 510] on div "Home / Restaurants management / Menus / Sections / item / update Vitamins secti…" at bounding box center [597, 87] width 853 height 850
type input "65"
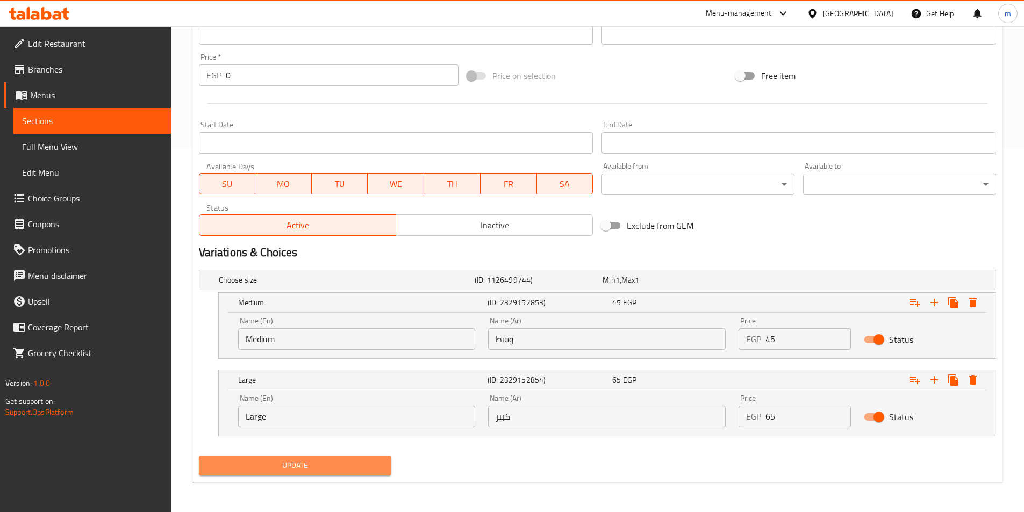
click at [261, 466] on span "Update" at bounding box center [296, 465] width 176 height 13
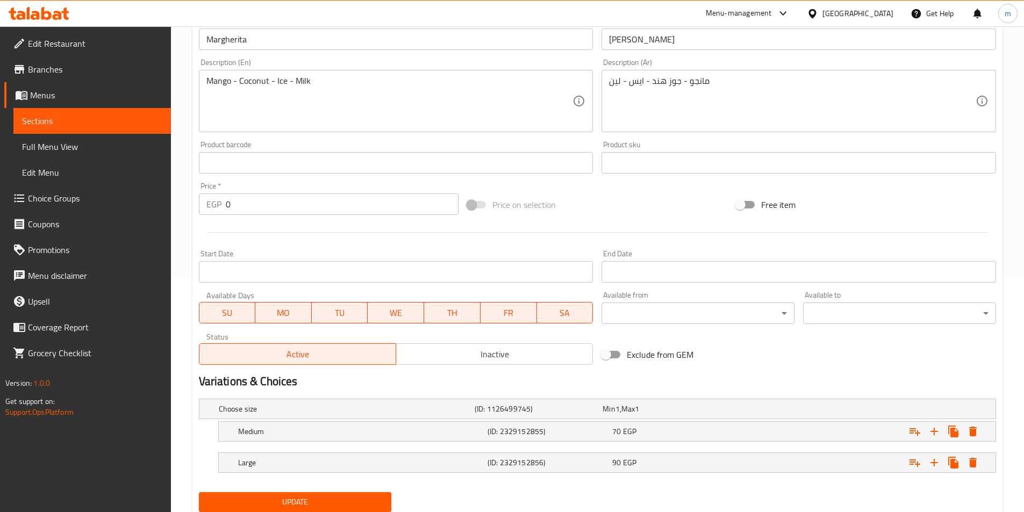
scroll to position [269, 0]
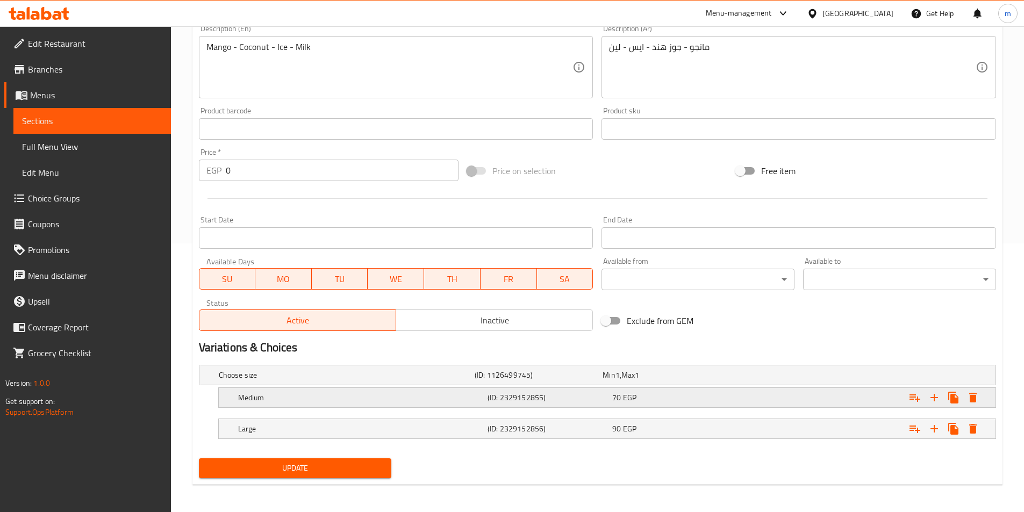
click at [674, 395] on div "70 EGP" at bounding box center [672, 398] width 120 height 11
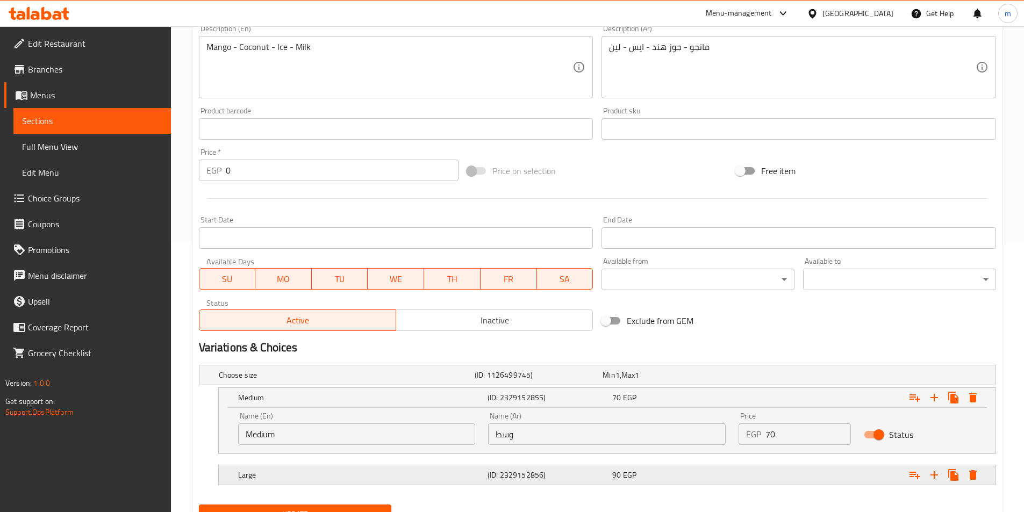
click at [716, 464] on div "Large (ID: 2329152856) 90 EGP" at bounding box center [610, 476] width 749 height 24
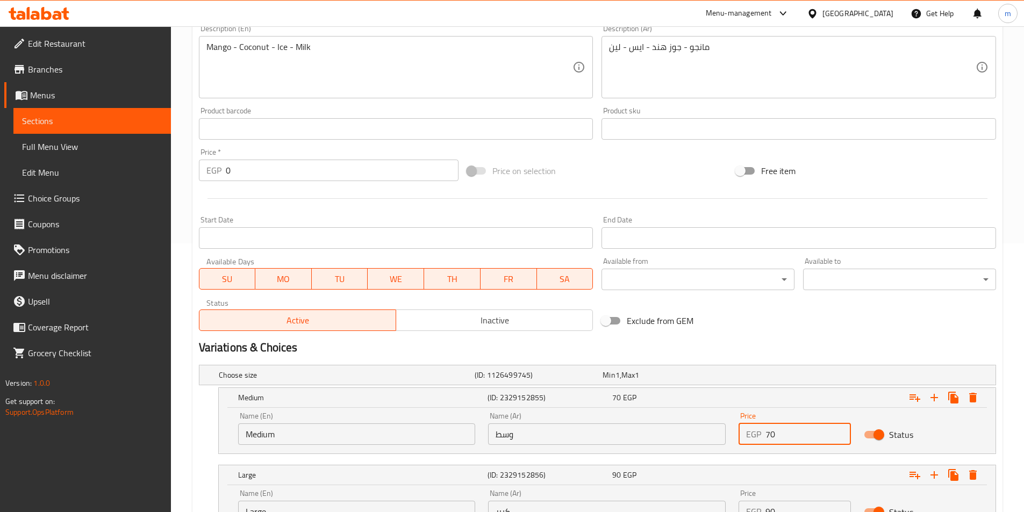
drag, startPoint x: 785, startPoint y: 437, endPoint x: 750, endPoint y: 439, distance: 35.1
click at [750, 439] on div "EGP 70 Price" at bounding box center [795, 435] width 112 height 22
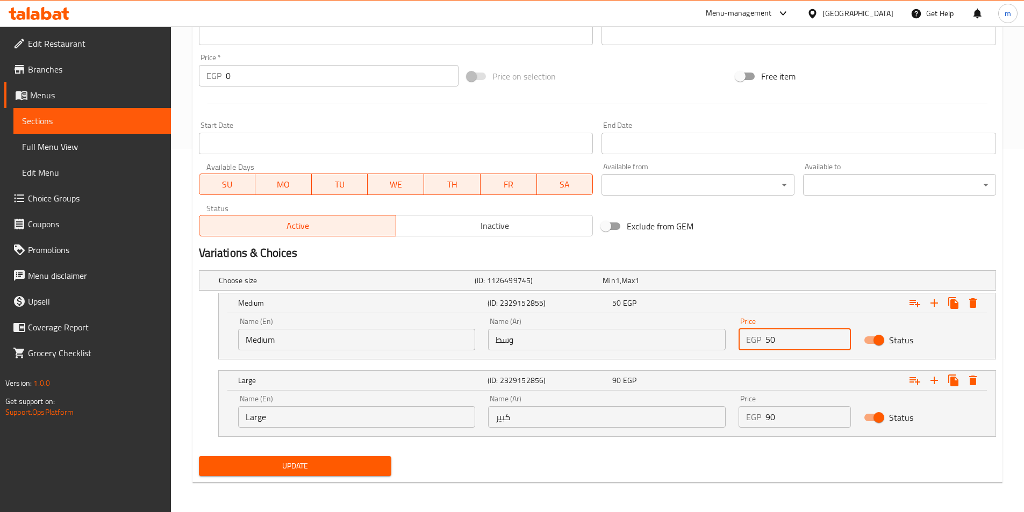
scroll to position [364, 0]
type input "50"
drag, startPoint x: 814, startPoint y: 424, endPoint x: 698, endPoint y: 417, distance: 116.4
click at [698, 417] on div "Name (En) Large Name (En) Name (Ar) كبير Name (Ar) Price EGP 90 Price Status" at bounding box center [607, 411] width 751 height 46
type input "70"
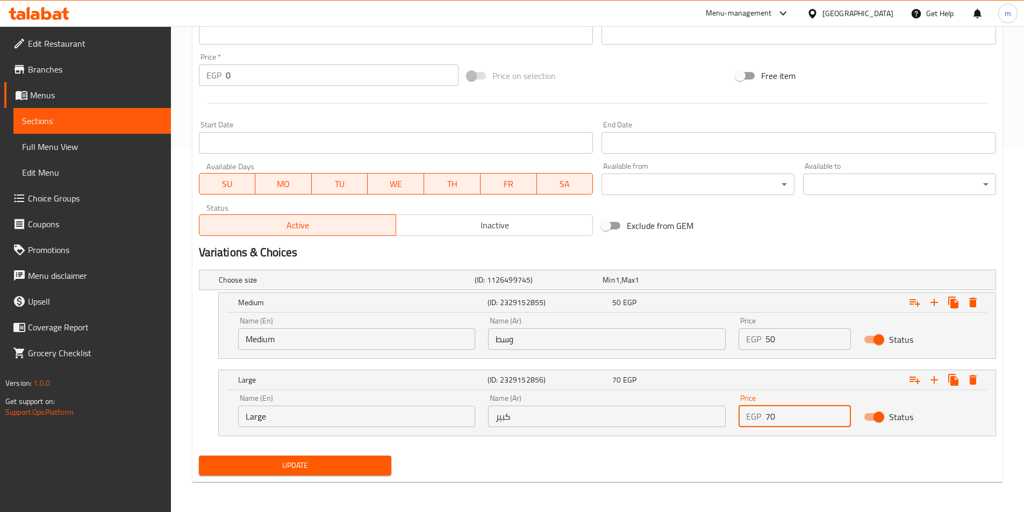
click at [358, 462] on span "Update" at bounding box center [296, 465] width 176 height 13
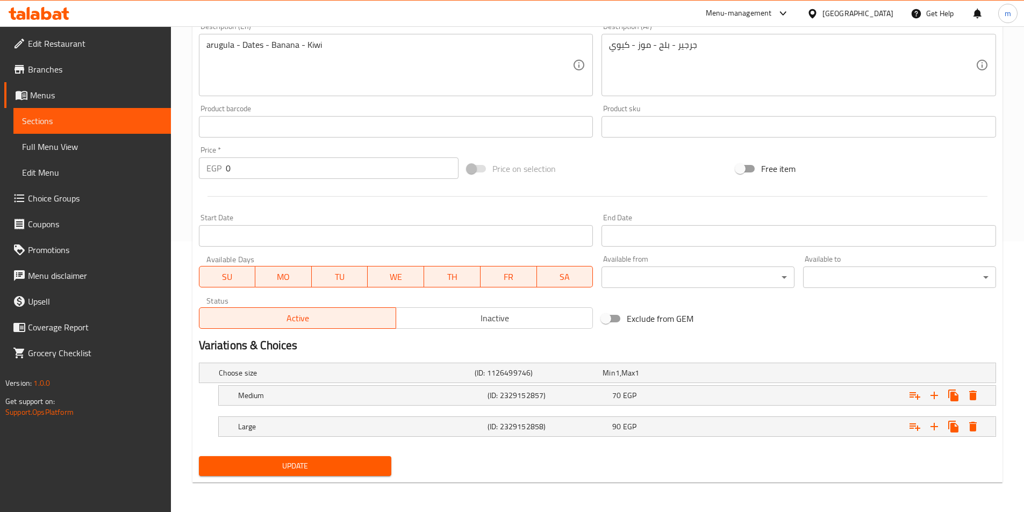
scroll to position [272, 0]
click at [757, 427] on div "Expand" at bounding box center [860, 427] width 250 height 24
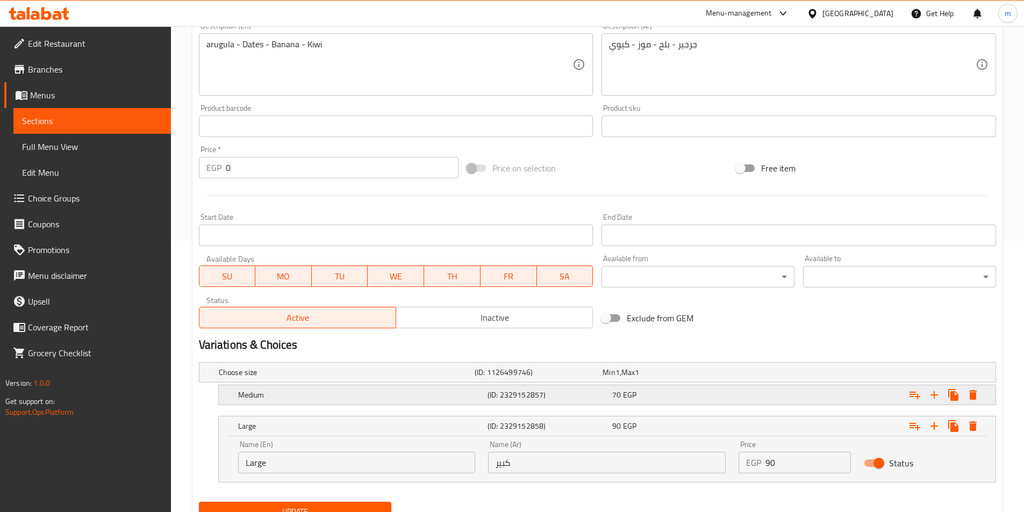
click at [759, 394] on div "Expand" at bounding box center [860, 395] width 250 height 24
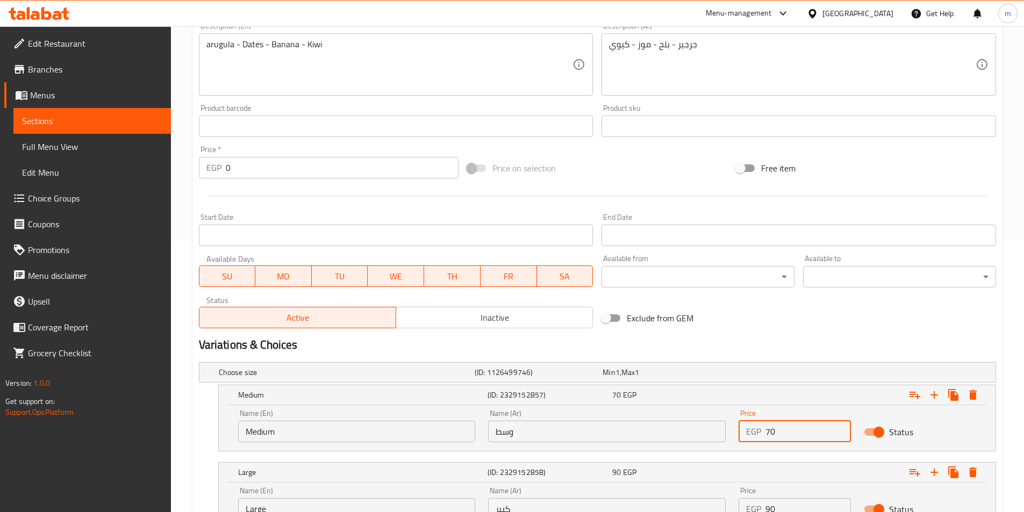
drag, startPoint x: 800, startPoint y: 426, endPoint x: 744, endPoint y: 430, distance: 56.0
click at [744, 430] on div "EGP 70 Price" at bounding box center [795, 432] width 112 height 22
type input "50"
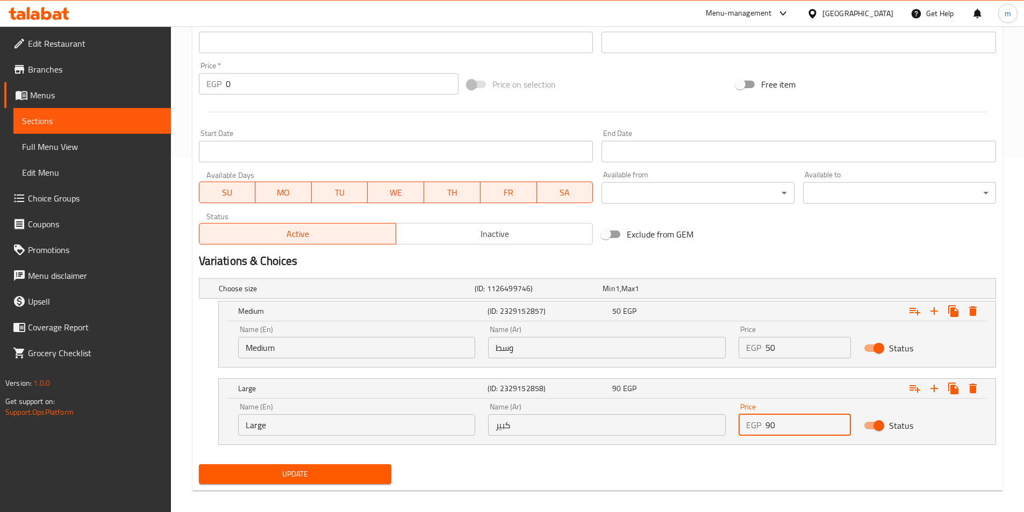
scroll to position [364, 0]
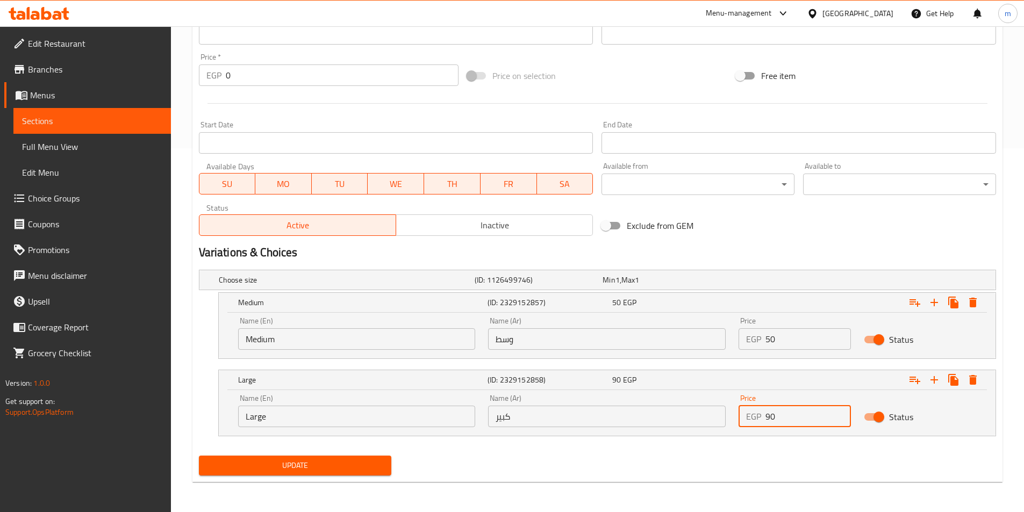
drag, startPoint x: 795, startPoint y: 507, endPoint x: 744, endPoint y: 515, distance: 51.3
type input "70"
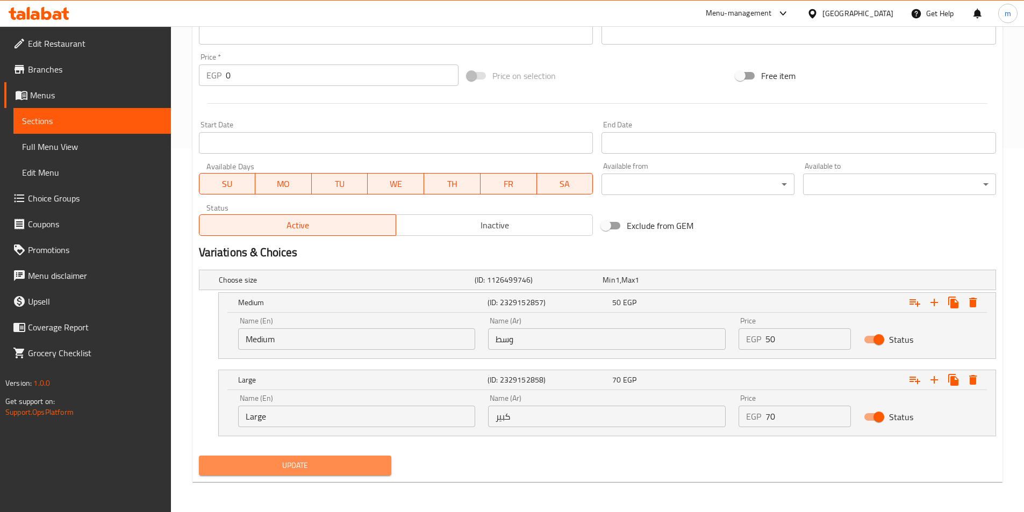
click at [373, 463] on span "Update" at bounding box center [296, 465] width 176 height 13
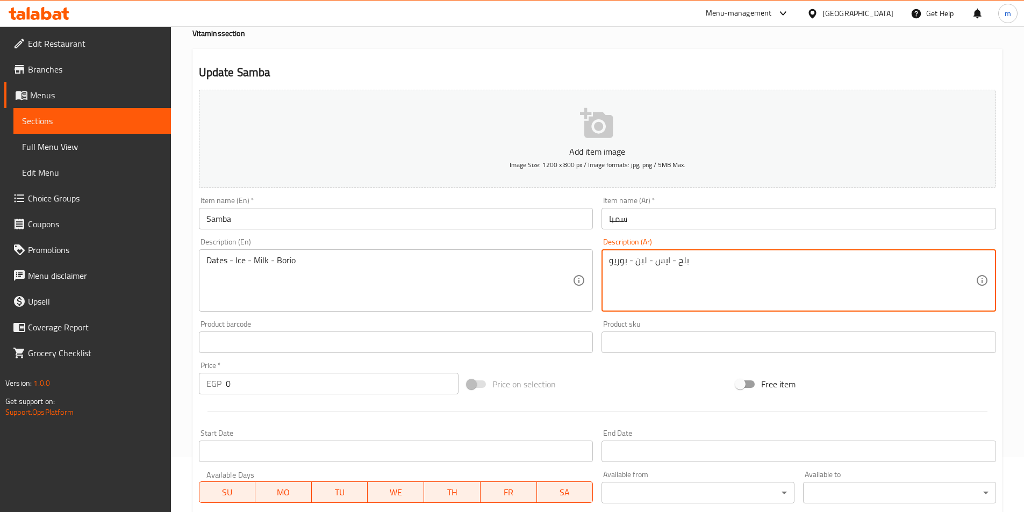
scroll to position [269, 0]
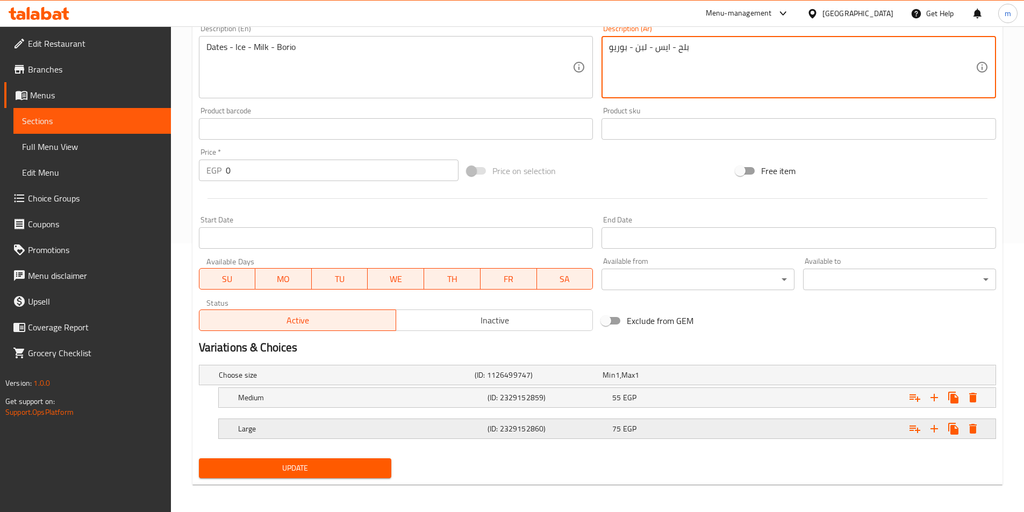
type textarea "بلح - ايس - لبن - بوريو"
click at [781, 435] on div "Expand" at bounding box center [860, 429] width 250 height 24
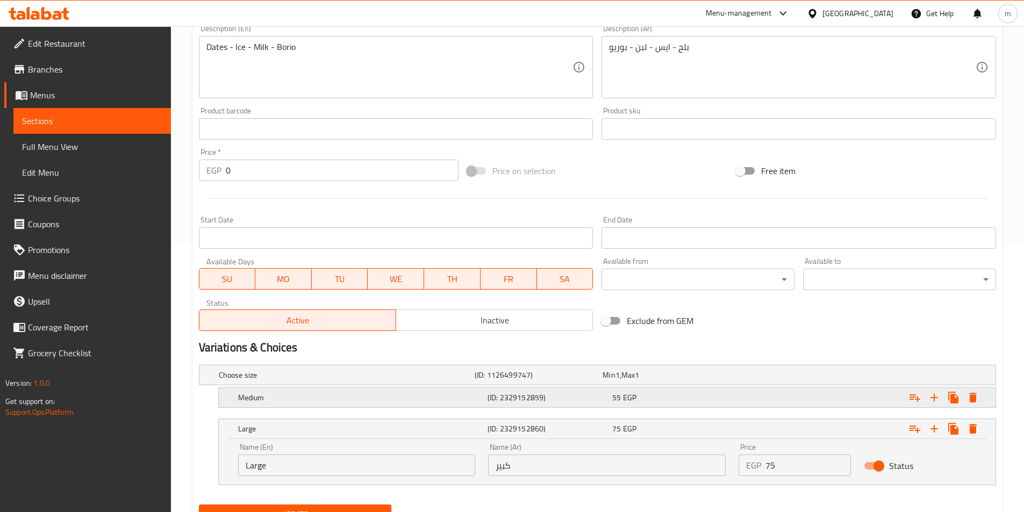
click at [781, 397] on div "Expand" at bounding box center [860, 398] width 250 height 24
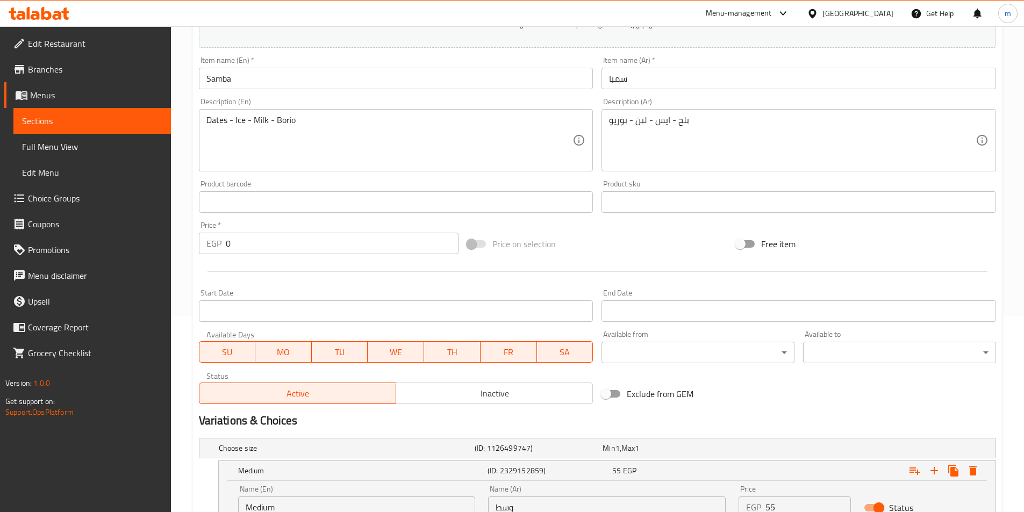
scroll to position [364, 0]
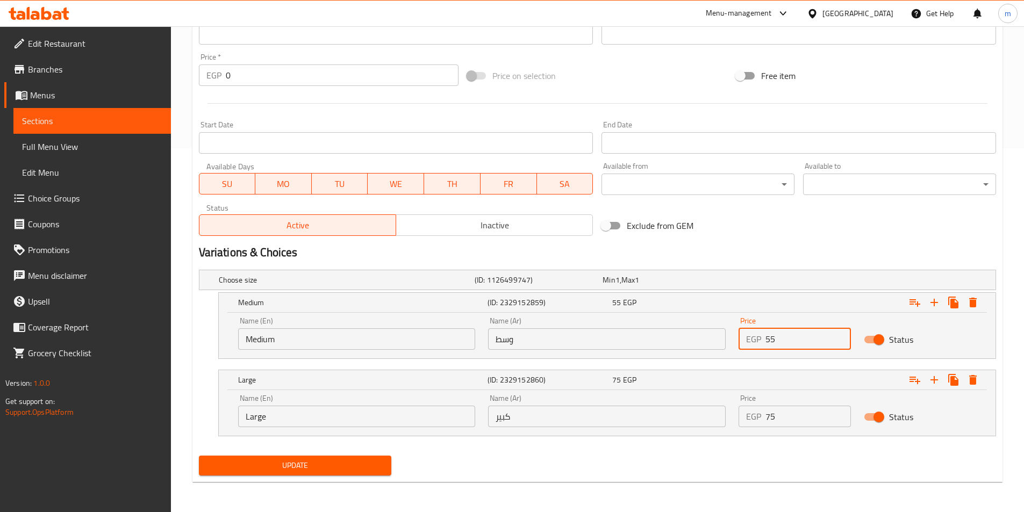
click at [800, 340] on input "55" at bounding box center [808, 340] width 85 height 22
type input "50"
click at [785, 418] on input "75" at bounding box center [808, 417] width 85 height 22
type input "70"
click at [288, 462] on span "Update" at bounding box center [296, 465] width 176 height 13
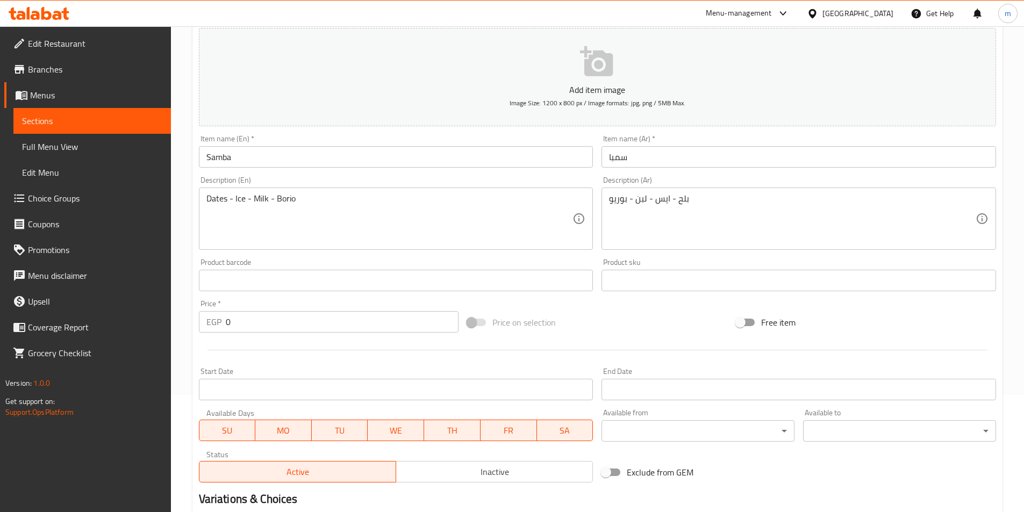
scroll to position [215, 0]
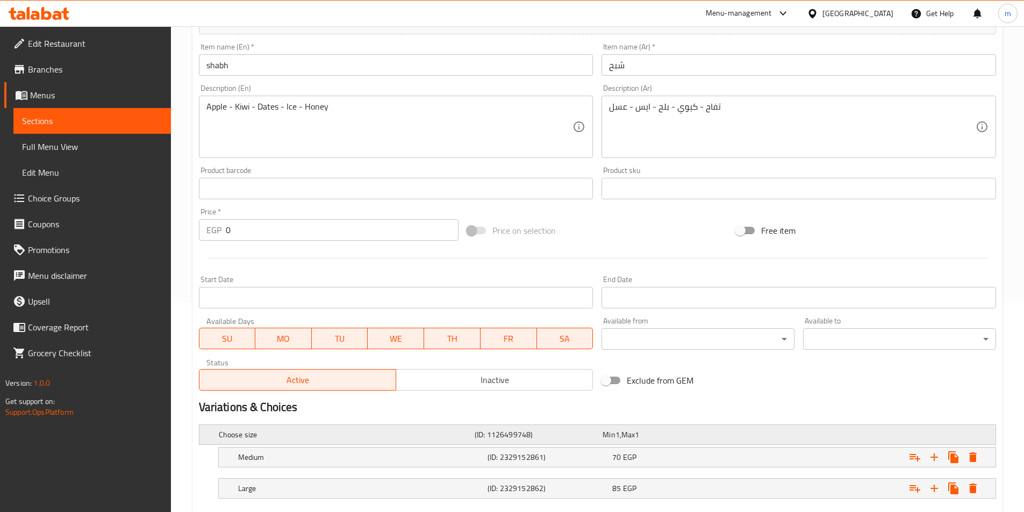
scroll to position [272, 0]
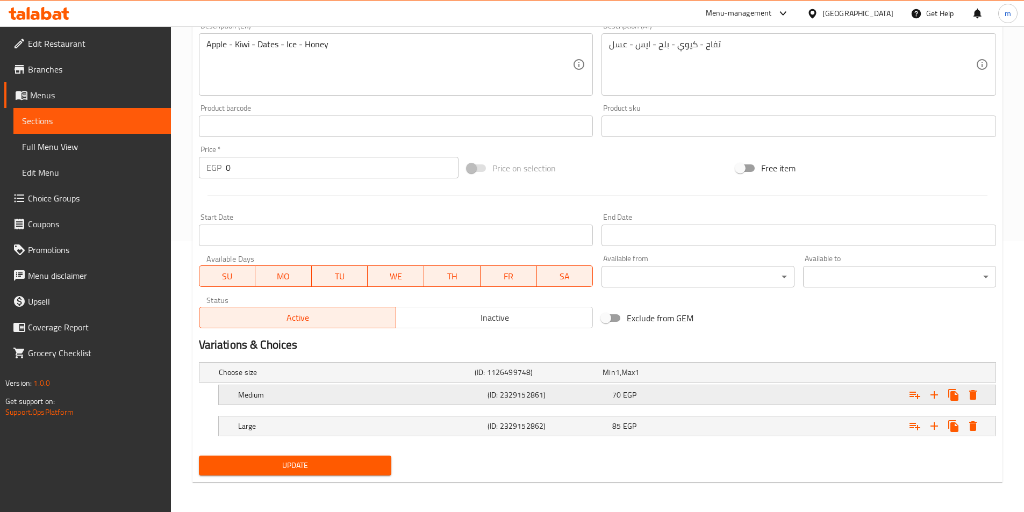
click at [721, 395] on div "70 EGP" at bounding box center [672, 395] width 120 height 11
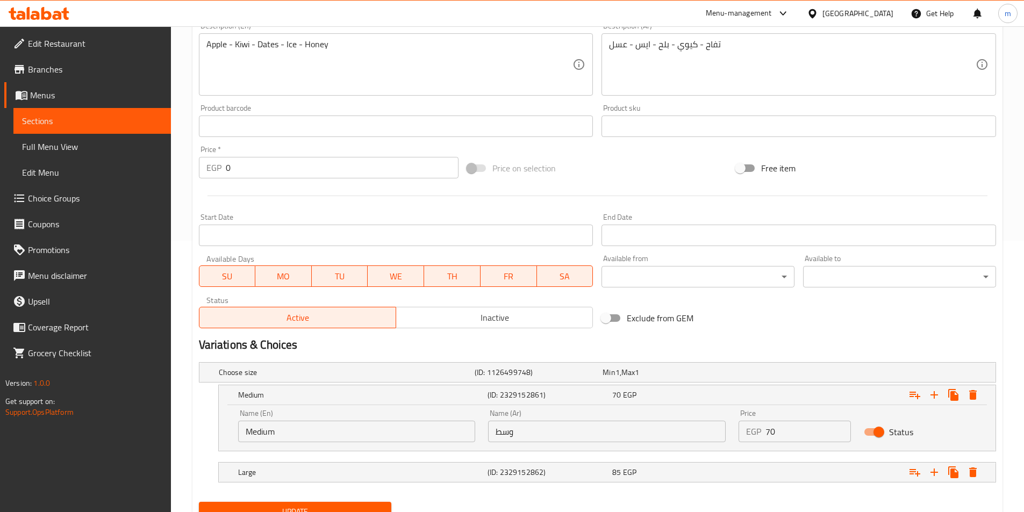
click at [778, 434] on input "70" at bounding box center [808, 432] width 85 height 22
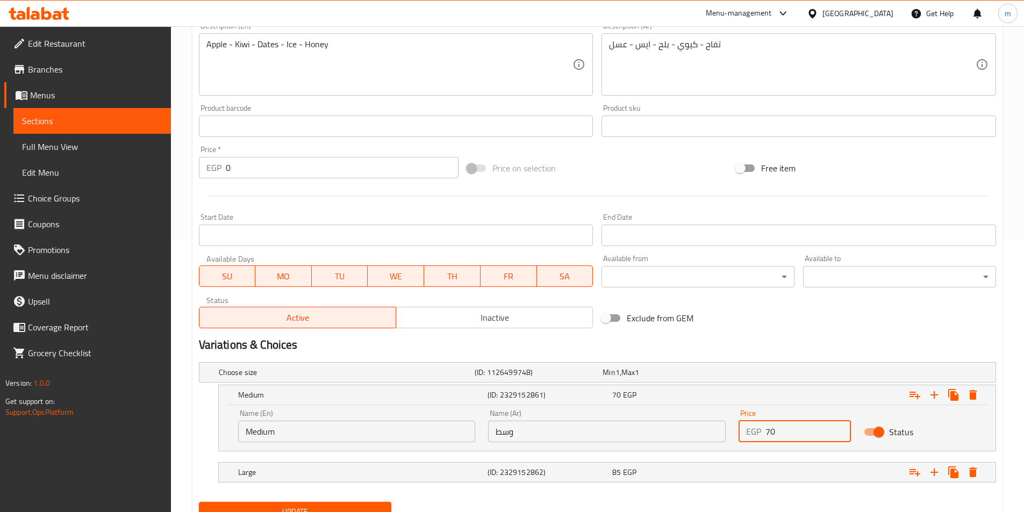
click at [778, 434] on input "70" at bounding box center [808, 432] width 85 height 22
type input "55"
click at [767, 474] on div "Expand" at bounding box center [860, 473] width 250 height 24
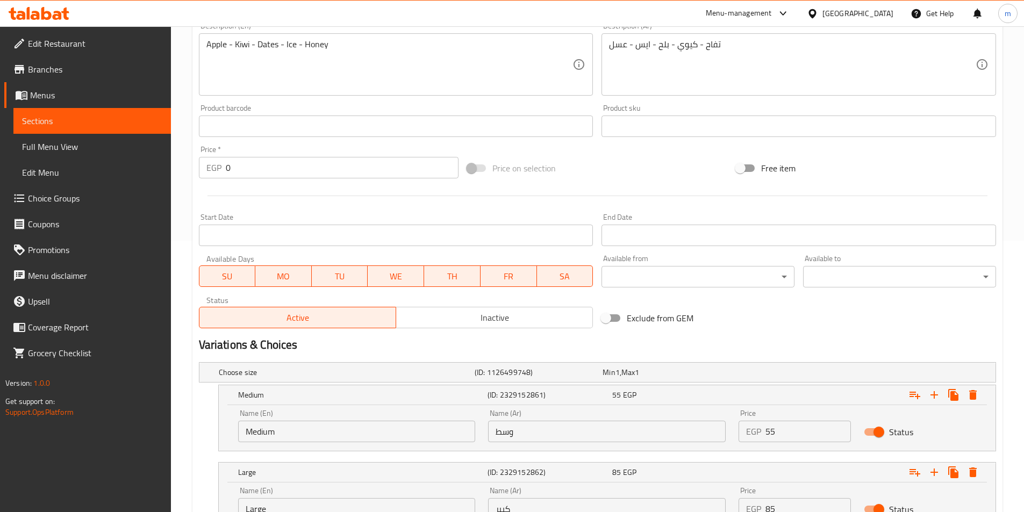
scroll to position [364, 0]
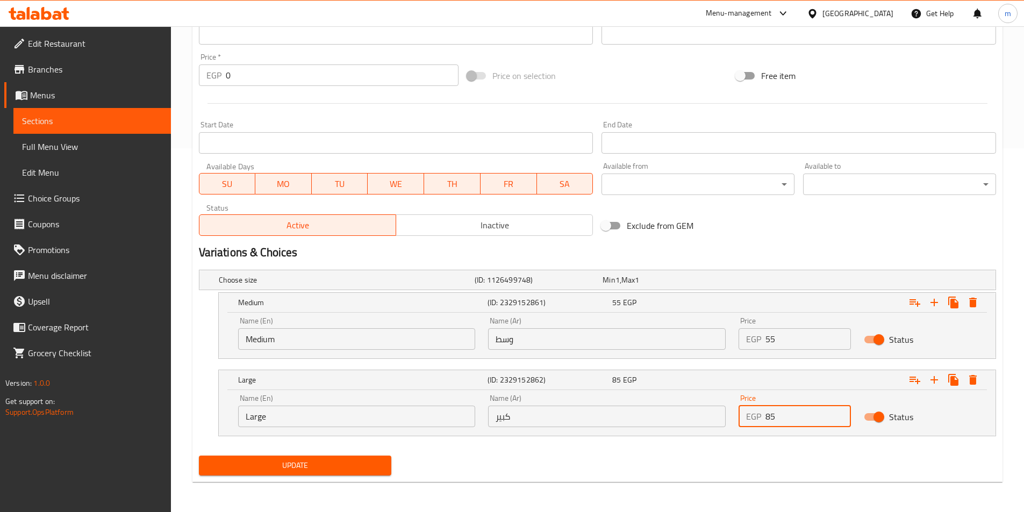
drag, startPoint x: 799, startPoint y: 421, endPoint x: 721, endPoint y: 426, distance: 78.1
click at [721, 426] on div "Name (En) Large Name (En) Name (Ar) كبير Name (Ar) Price EGP 85 Price Status" at bounding box center [607, 411] width 751 height 46
type input "70"
click at [370, 475] on button "Update" at bounding box center [295, 466] width 193 height 20
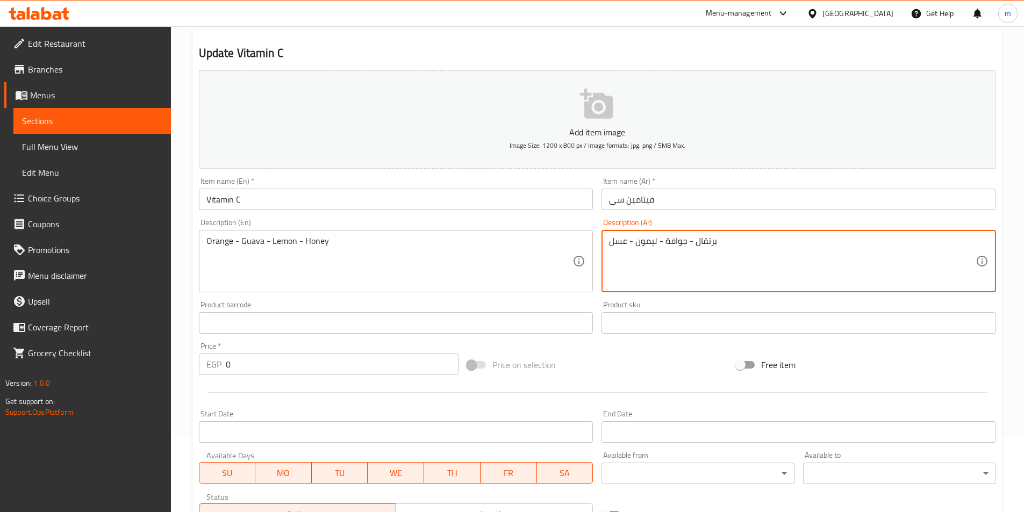
scroll to position [269, 0]
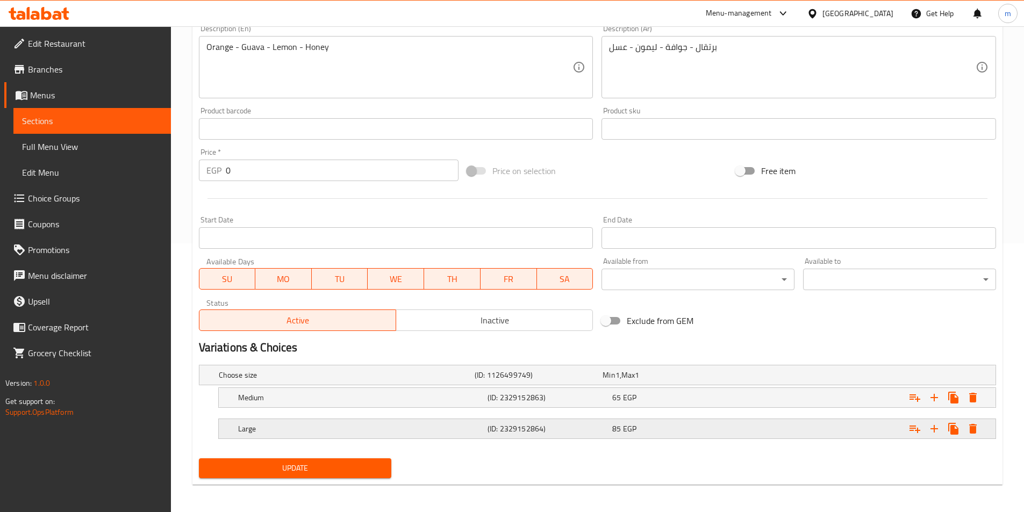
click at [787, 429] on div "Expand" at bounding box center [860, 429] width 250 height 24
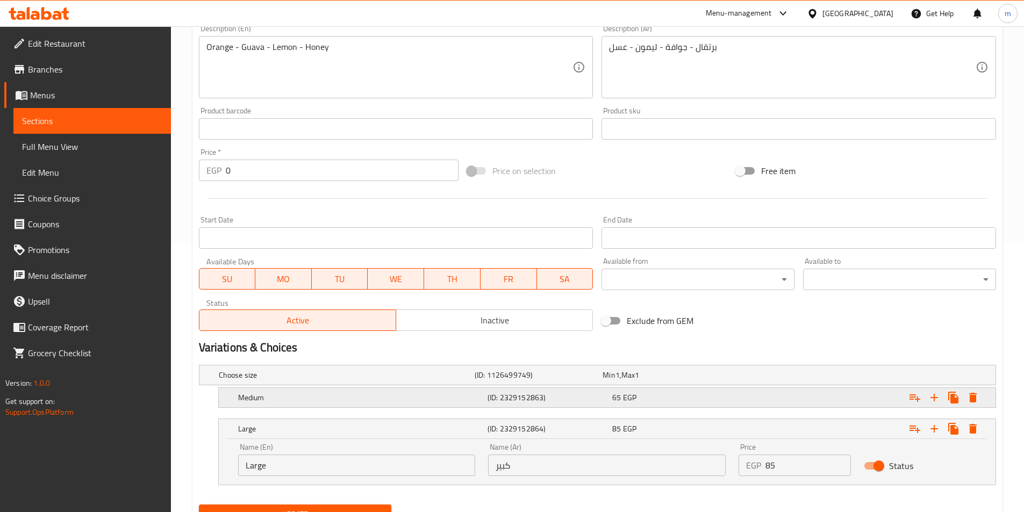
click at [807, 398] on div "Expand" at bounding box center [860, 398] width 250 height 24
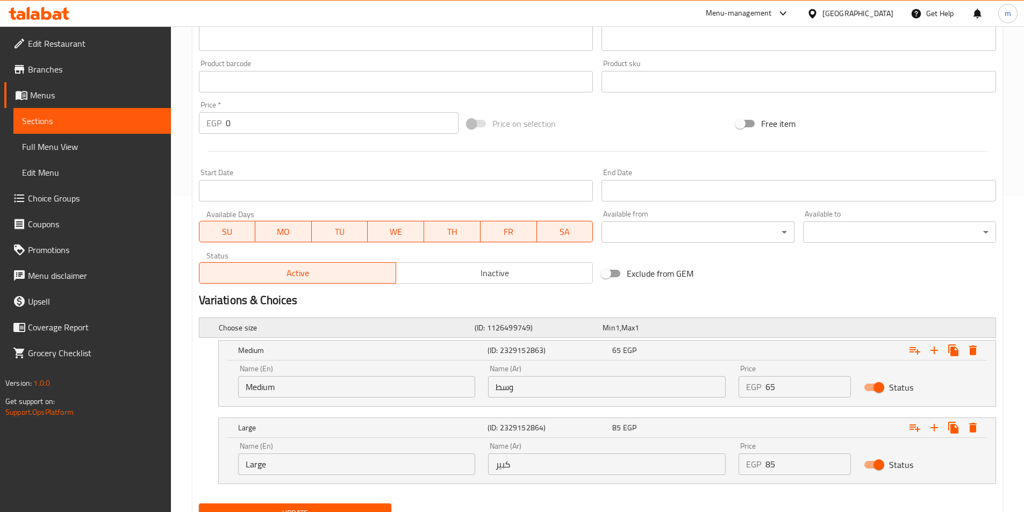
scroll to position [364, 0]
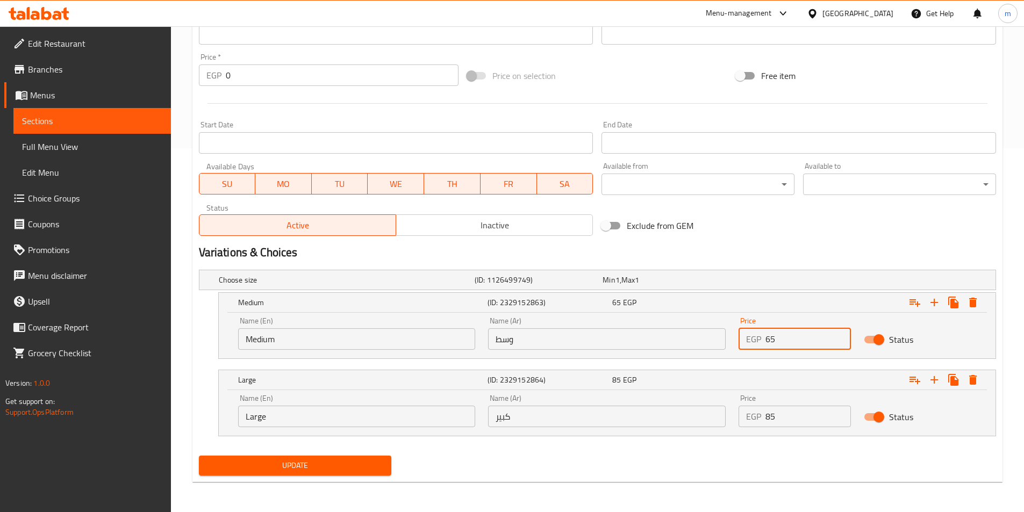
drag, startPoint x: 777, startPoint y: 339, endPoint x: 760, endPoint y: 344, distance: 17.7
click at [760, 344] on div "EGP 65 Price" at bounding box center [795, 340] width 112 height 22
type input "50"
drag, startPoint x: 800, startPoint y: 404, endPoint x: 755, endPoint y: 424, distance: 48.9
click at [755, 424] on div "Price EGP 85 Price" at bounding box center [795, 411] width 112 height 33
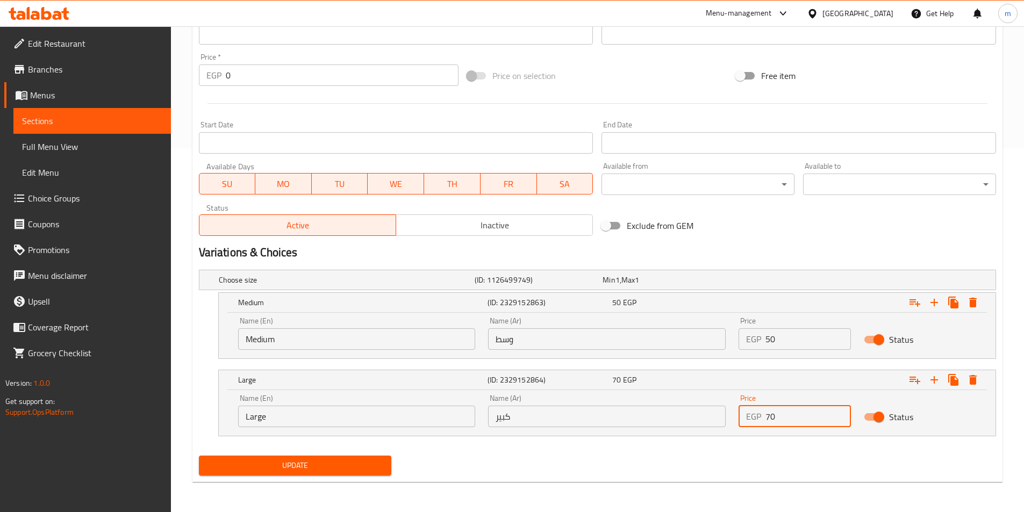
type input "70"
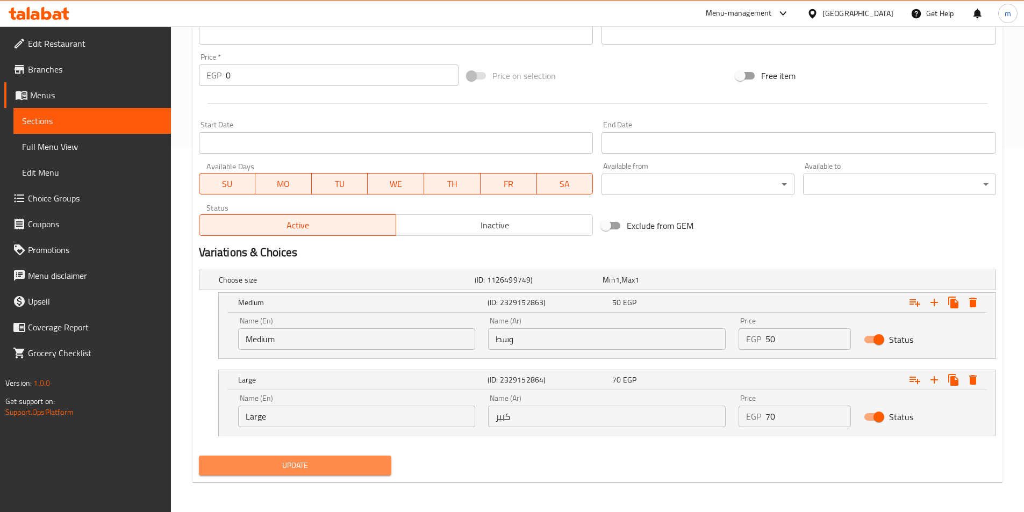
click at [365, 473] on button "Update" at bounding box center [295, 466] width 193 height 20
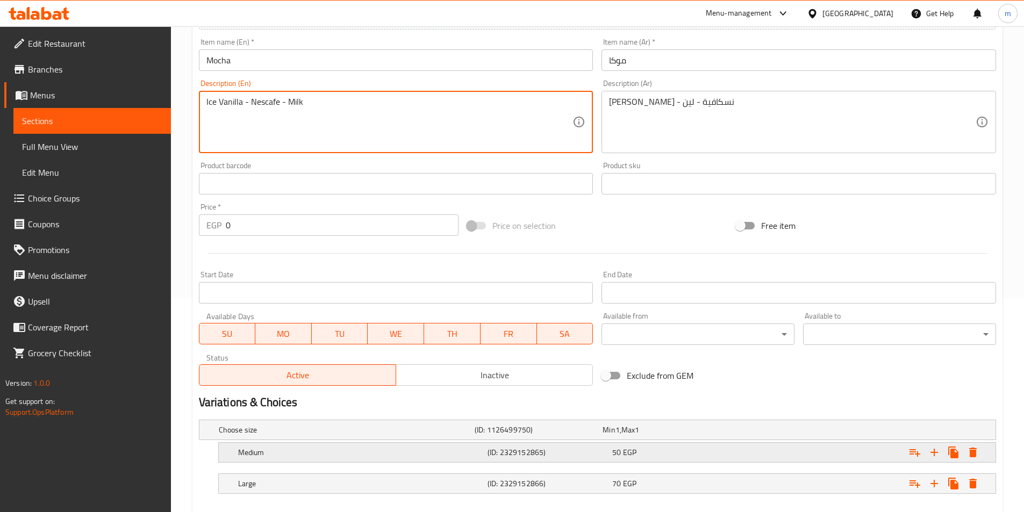
scroll to position [215, 0]
type textarea "Ice Vanilla - Nescafe - Milk"
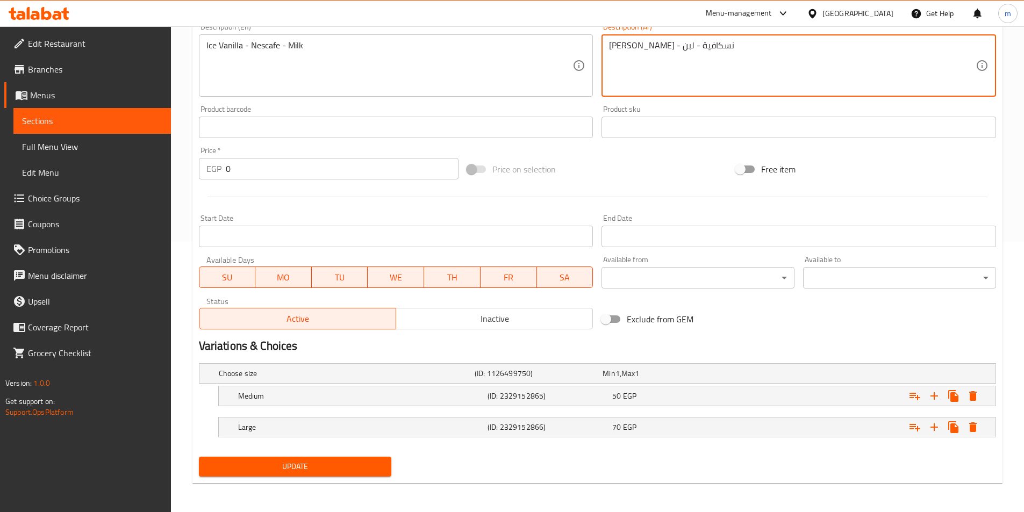
scroll to position [272, 0]
type textarea "[PERSON_NAME] - نسكافية - لبن"
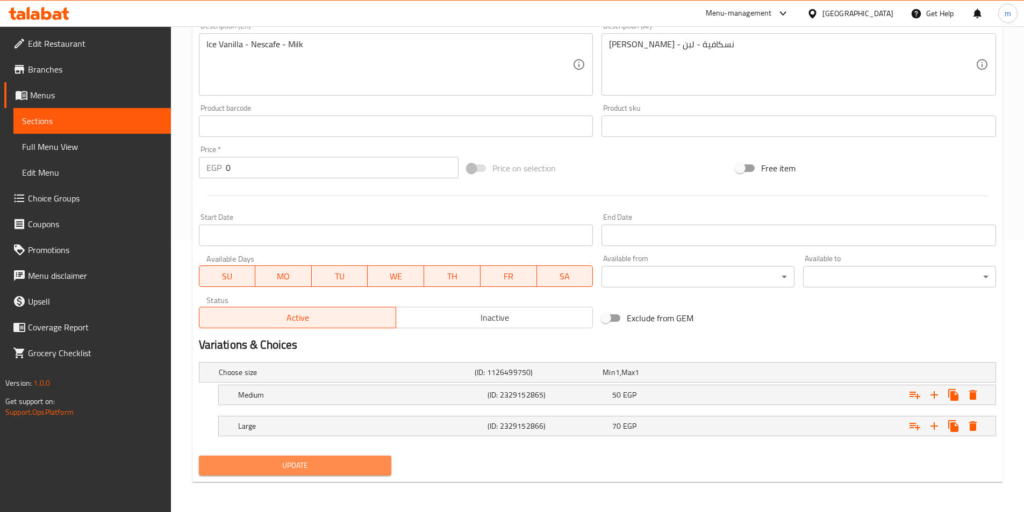
click at [369, 467] on span "Update" at bounding box center [296, 465] width 176 height 13
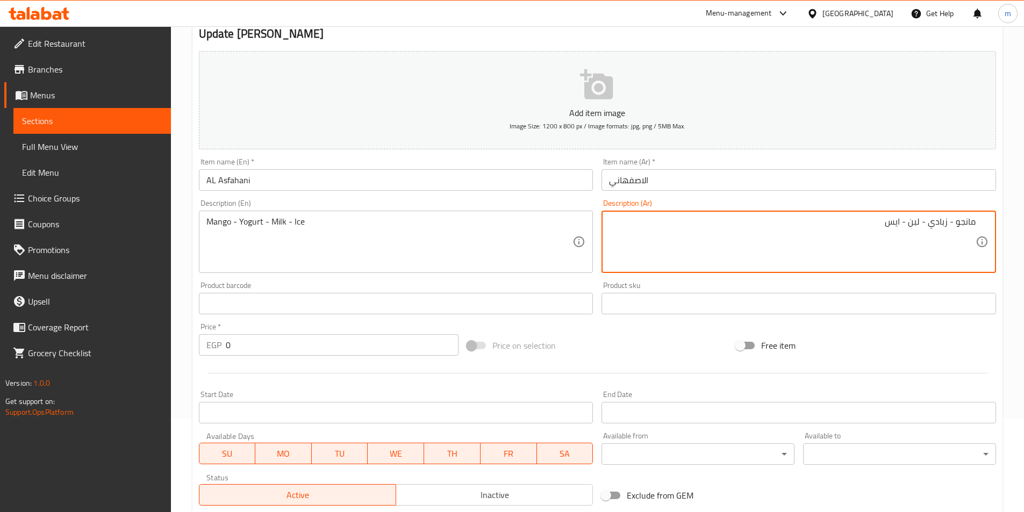
scroll to position [272, 0]
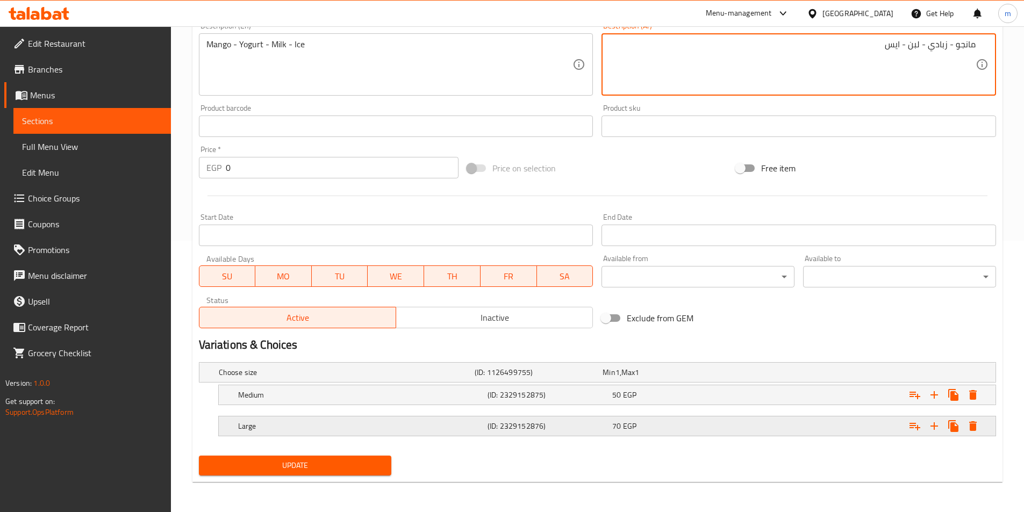
click at [759, 430] on div "Expand" at bounding box center [860, 427] width 250 height 24
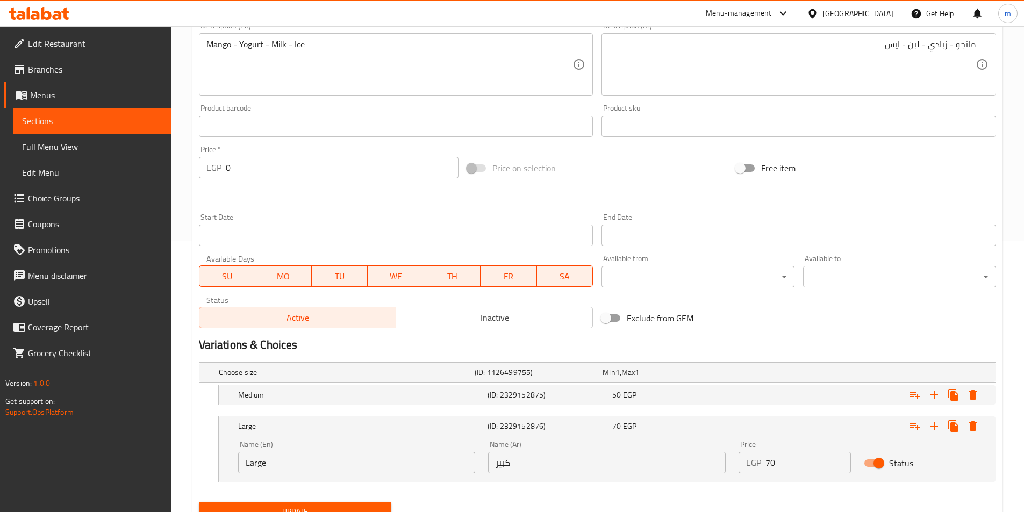
click at [754, 408] on nav at bounding box center [597, 412] width 797 height 9
click at [754, 399] on div "Expand" at bounding box center [860, 395] width 250 height 24
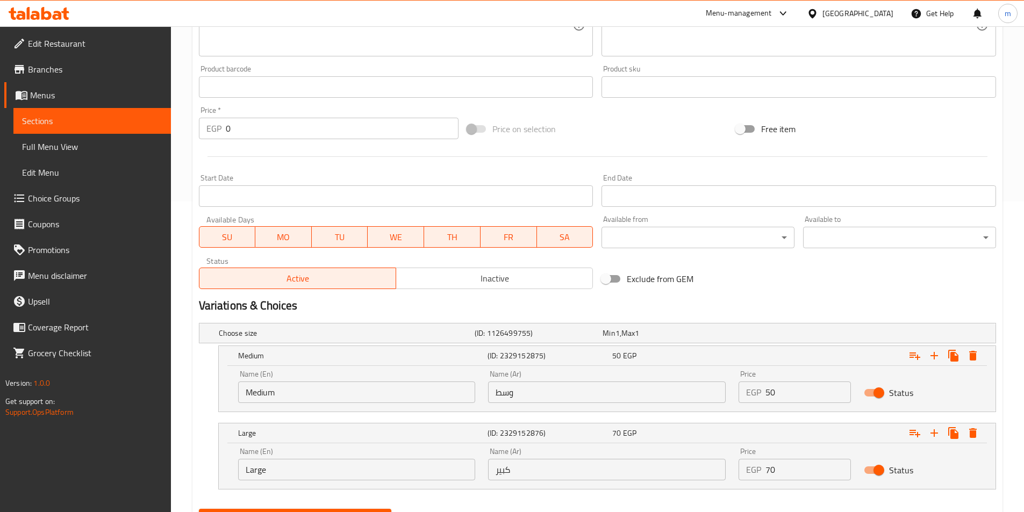
scroll to position [364, 0]
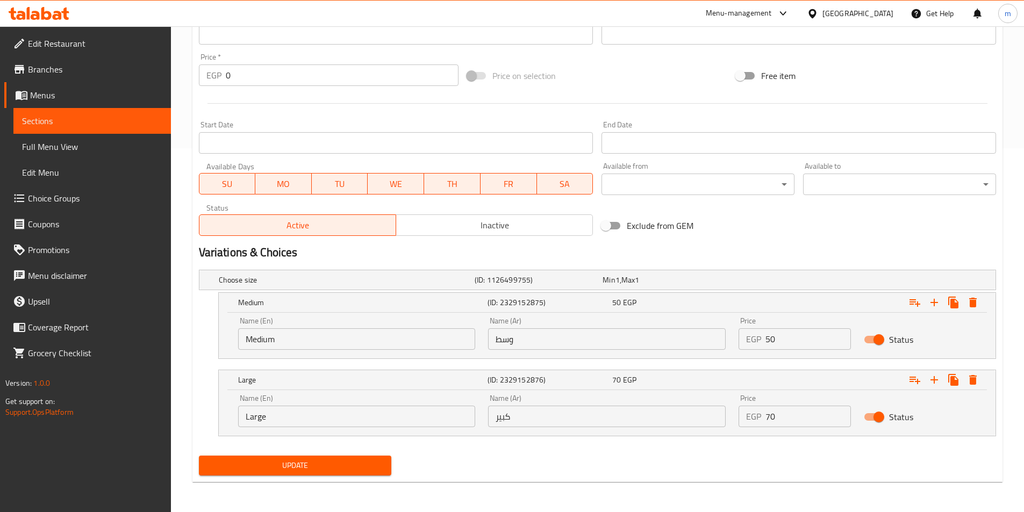
click at [789, 338] on input "50" at bounding box center [808, 340] width 85 height 22
type input "55"
click at [810, 414] on input "70" at bounding box center [808, 417] width 85 height 22
type input "75"
click at [331, 466] on span "Update" at bounding box center [296, 465] width 176 height 13
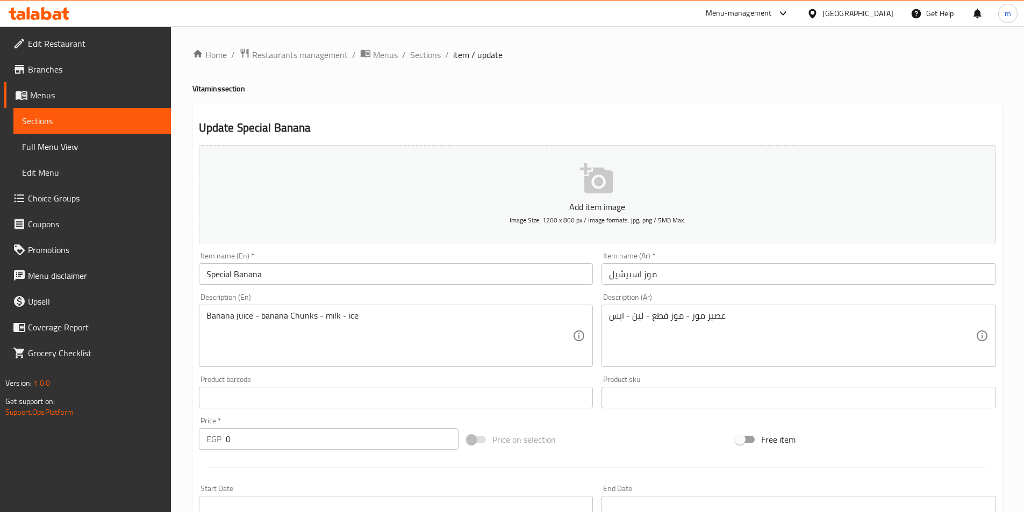
click at [614, 273] on input "موز اسبيشيل" at bounding box center [799, 274] width 395 height 22
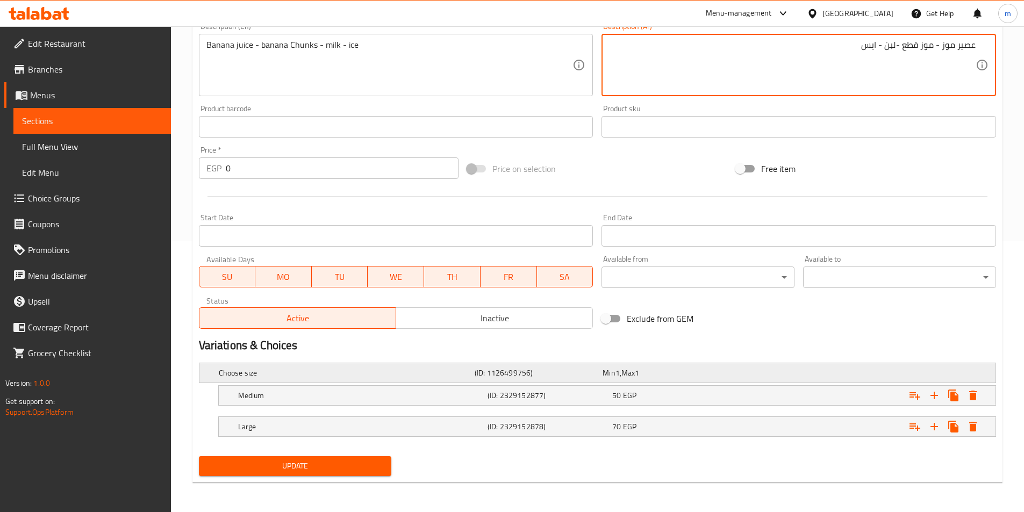
scroll to position [272, 0]
type textarea "عصير موز - موز قطع -لبن - ايس"
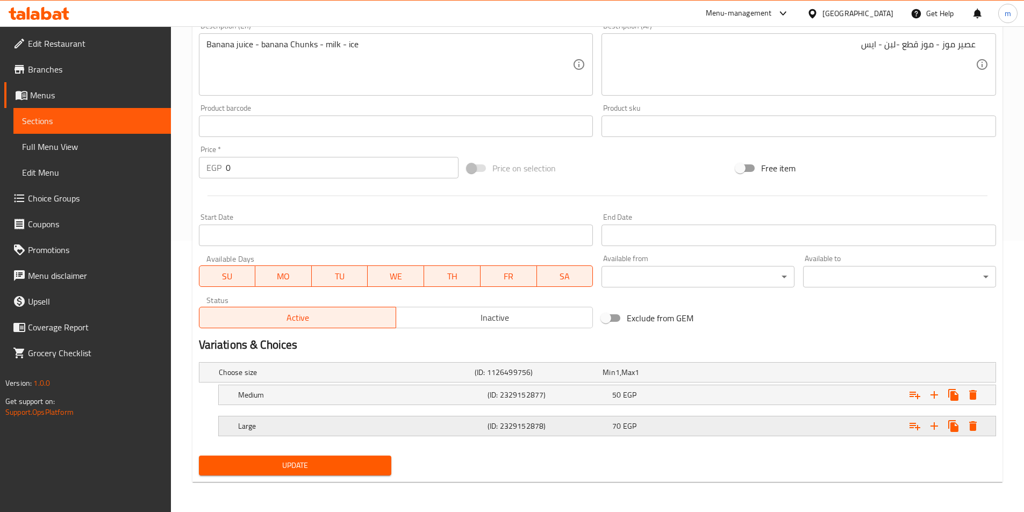
click at [715, 429] on div "70 EGP" at bounding box center [672, 426] width 120 height 11
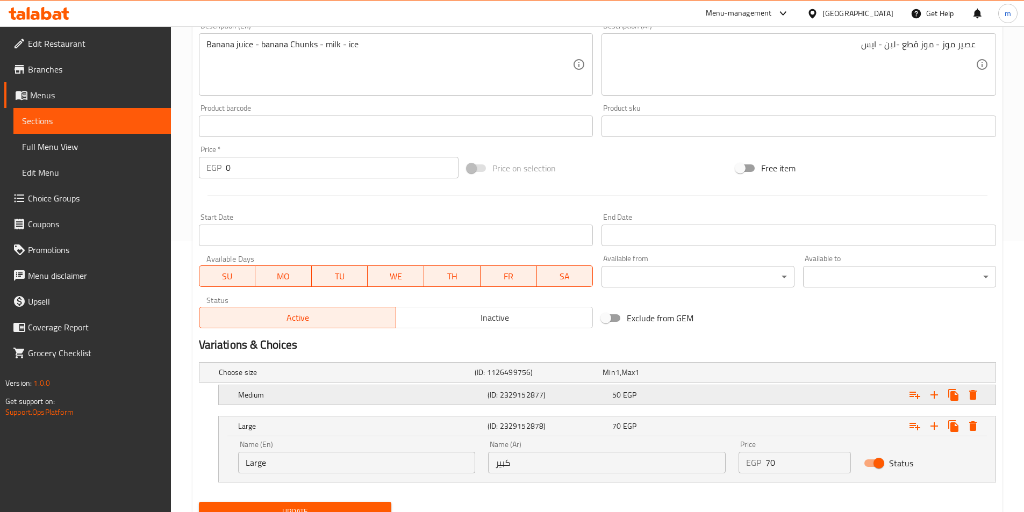
click at [715, 403] on div "Medium (ID: 2329152877) 50 EGP" at bounding box center [610, 395] width 749 height 24
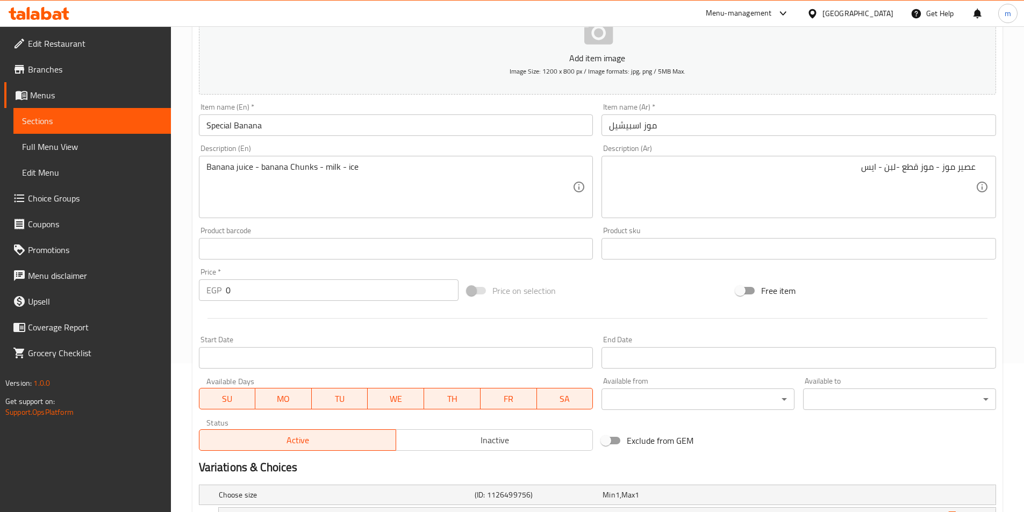
scroll to position [364, 0]
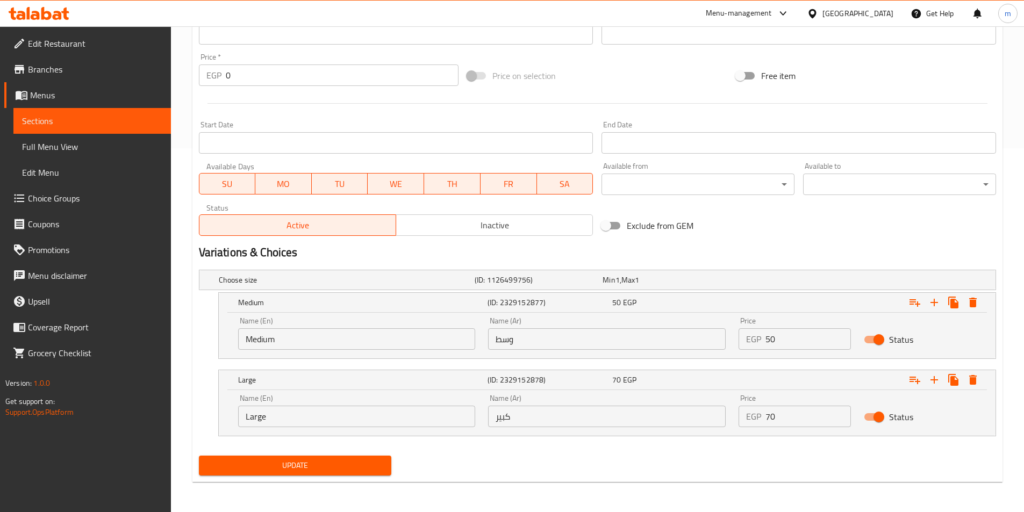
click at [381, 461] on span "Update" at bounding box center [296, 465] width 176 height 13
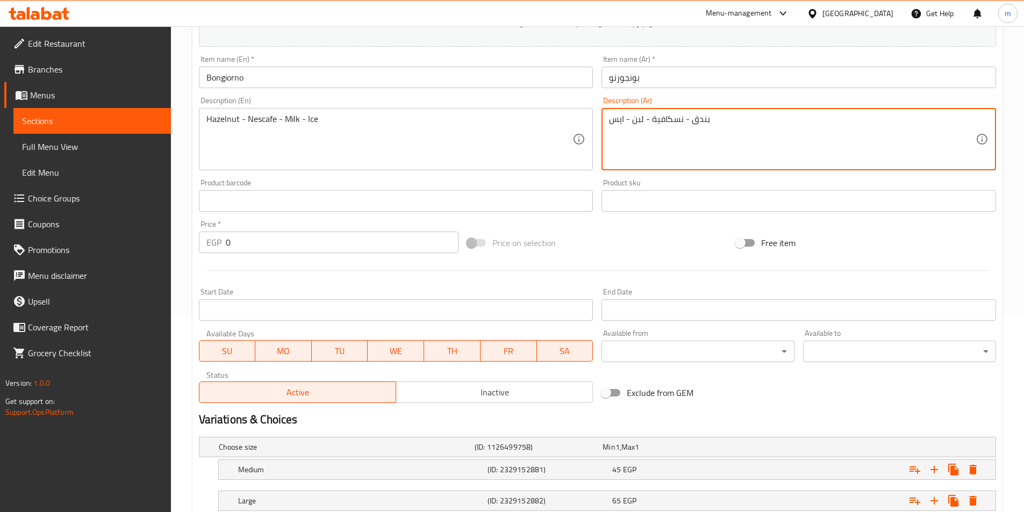
scroll to position [272, 0]
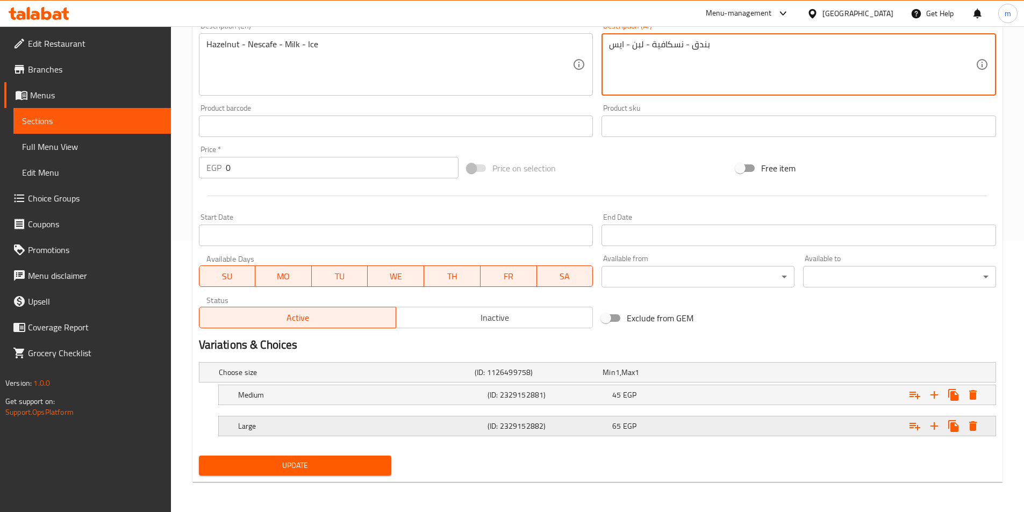
type textarea "بندق - نسكافية - لبن - ايس"
click at [644, 431] on div "65 EGP" at bounding box center [672, 426] width 120 height 11
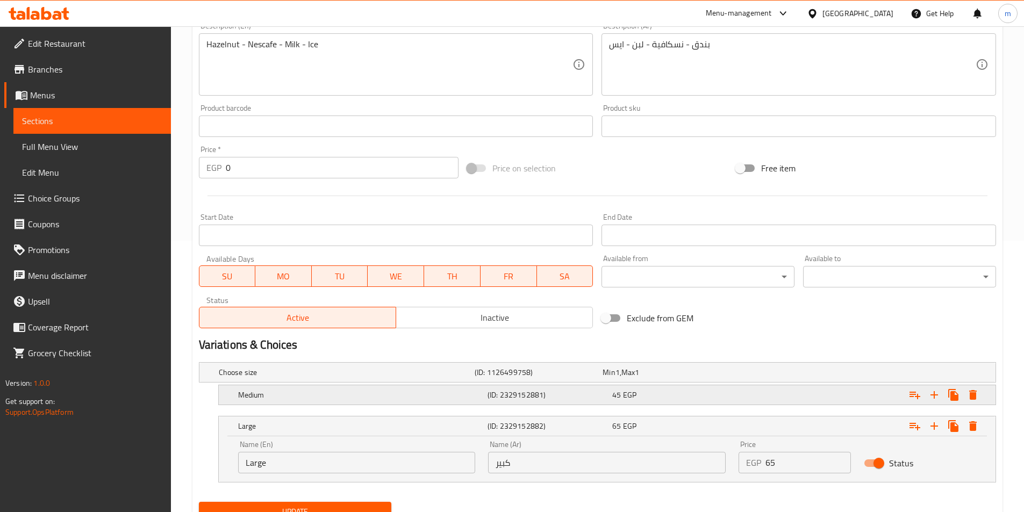
click at [674, 395] on div "45 EGP" at bounding box center [672, 395] width 120 height 11
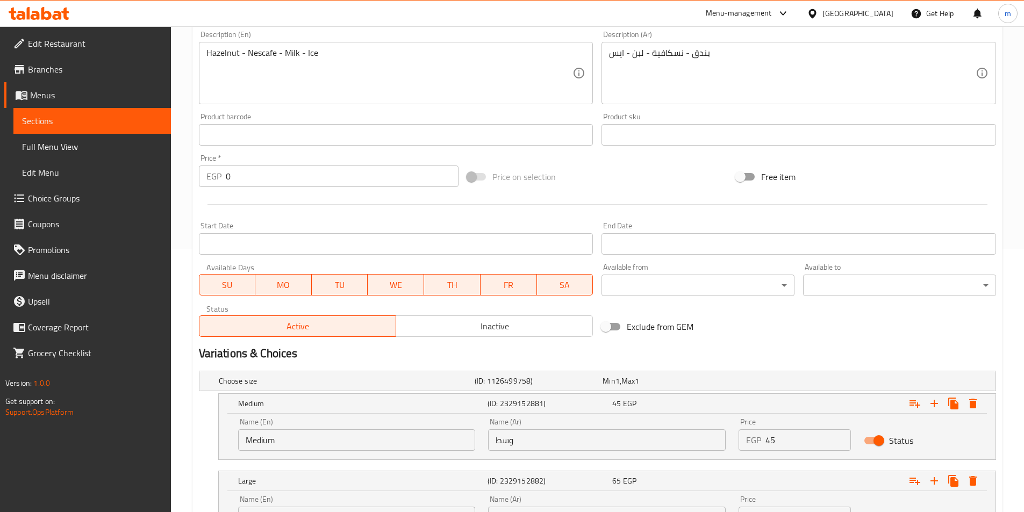
scroll to position [364, 0]
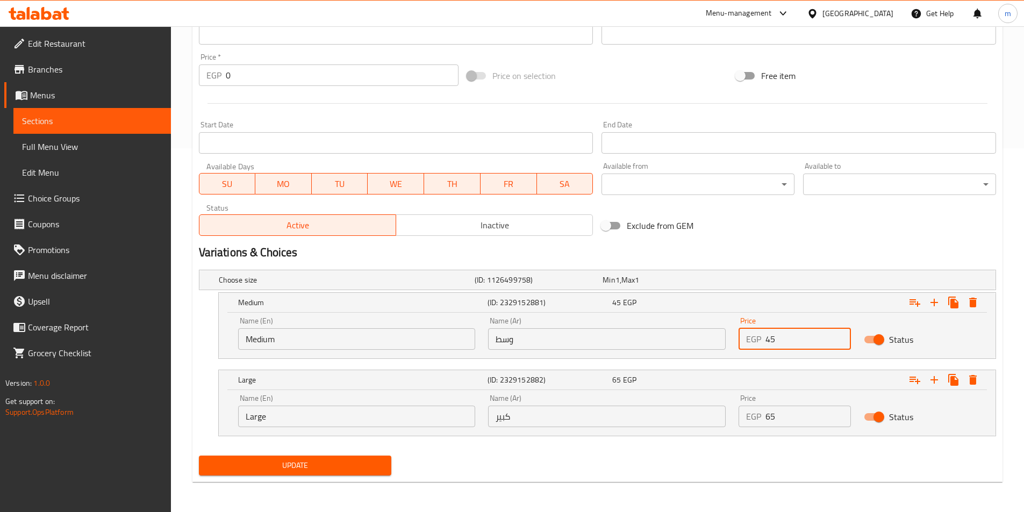
drag, startPoint x: 800, startPoint y: 344, endPoint x: 758, endPoint y: 338, distance: 42.4
click at [758, 338] on div "EGP 45 Price" at bounding box center [795, 340] width 112 height 22
type input "75"
drag, startPoint x: 785, startPoint y: 420, endPoint x: 731, endPoint y: 422, distance: 53.2
click at [731, 422] on div "Name (En) Large Name (En) Name (Ar) كبير Name (Ar) Price EGP 65 Price Status" at bounding box center [607, 411] width 751 height 46
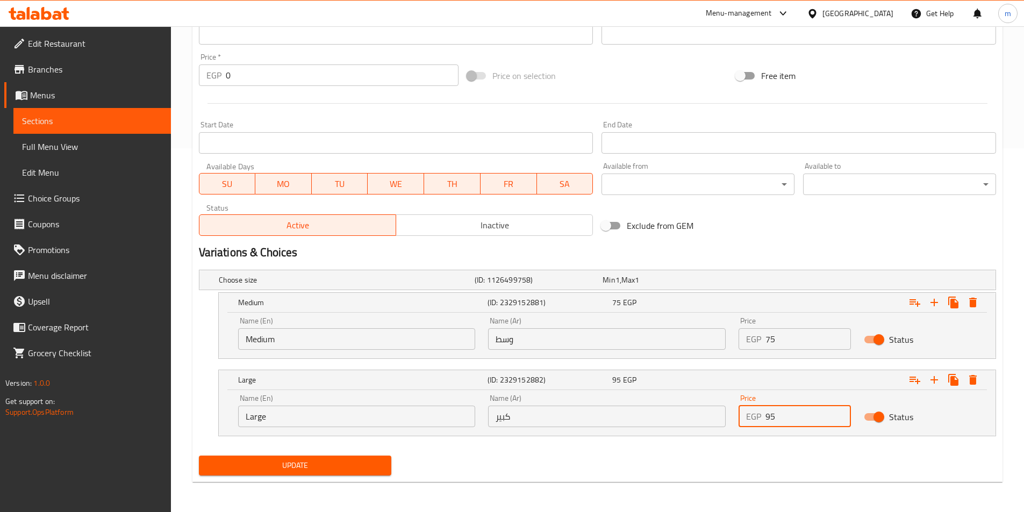
type input "95"
click at [344, 459] on span "Update" at bounding box center [296, 465] width 176 height 13
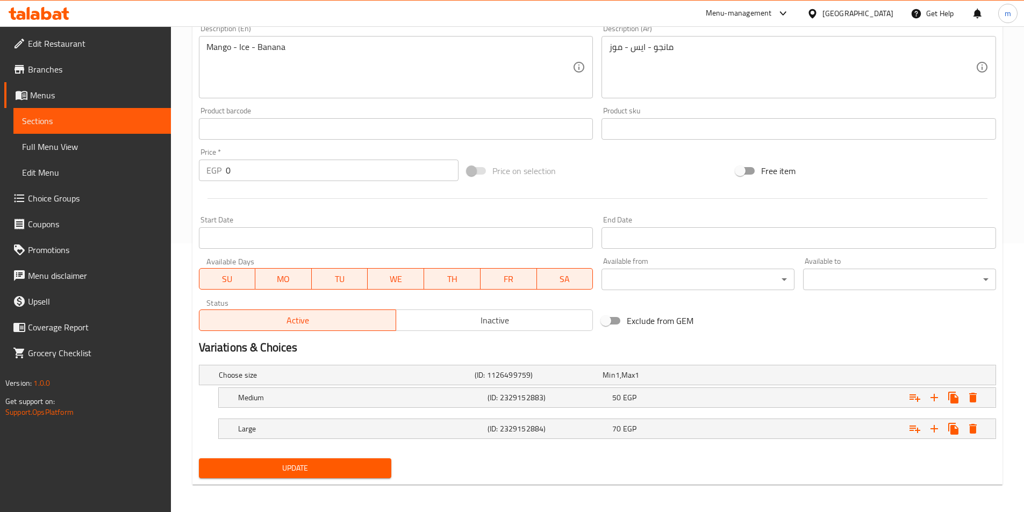
scroll to position [272, 0]
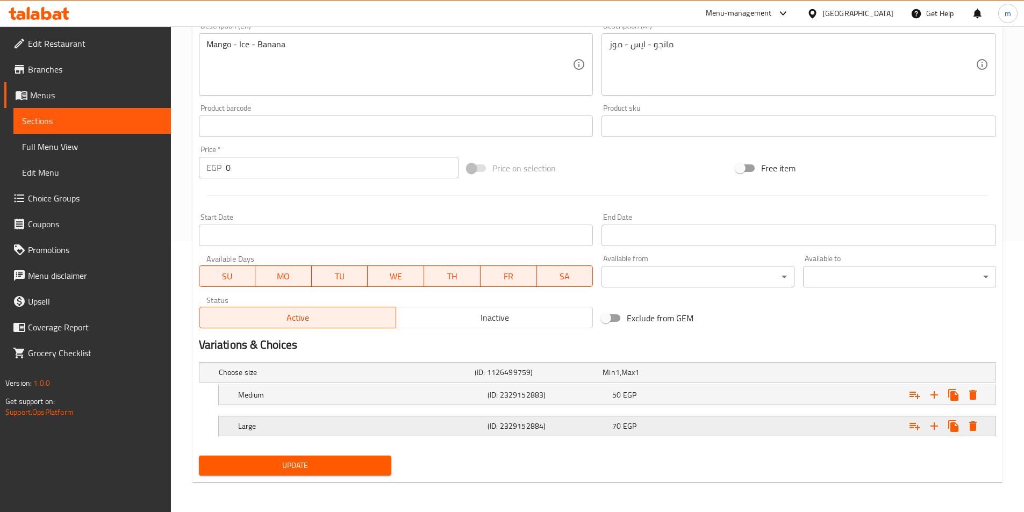
click at [726, 425] on div "70 EGP" at bounding box center [672, 426] width 120 height 11
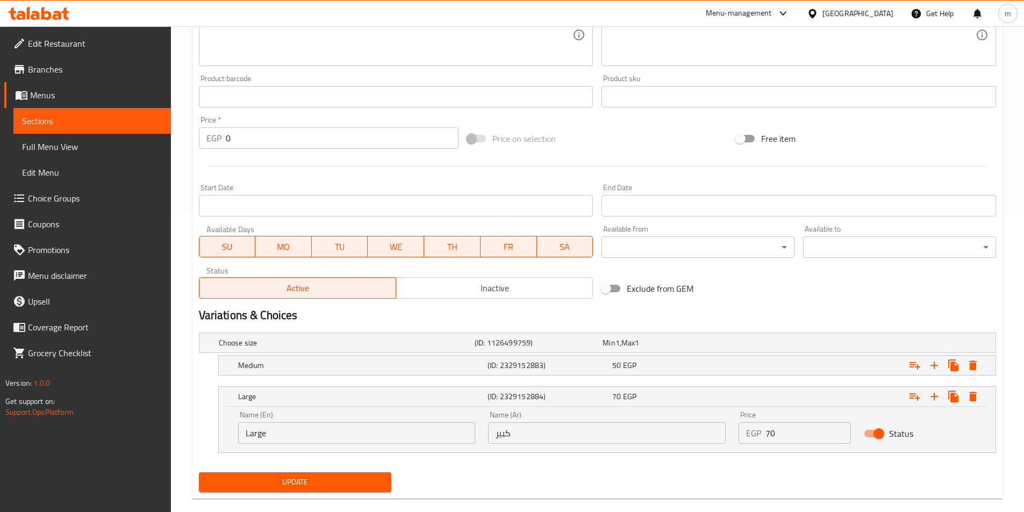
scroll to position [318, 0]
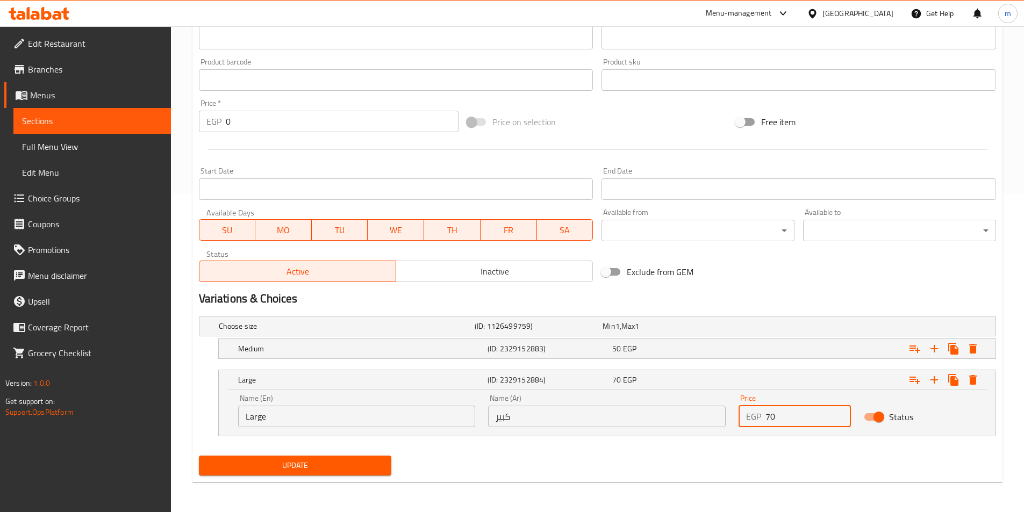
click at [802, 423] on input "70" at bounding box center [808, 417] width 85 height 22
type input "75"
click at [374, 456] on button "Update" at bounding box center [295, 466] width 193 height 20
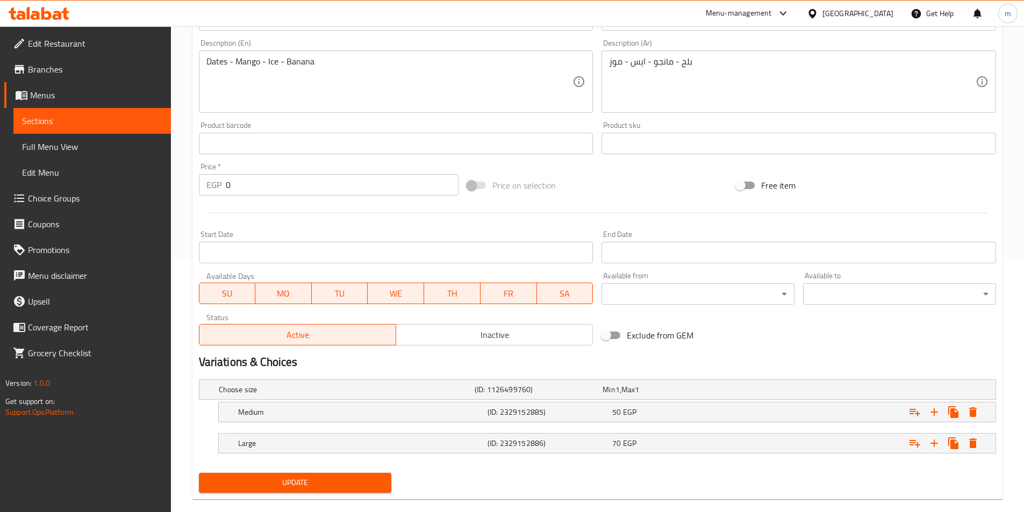
scroll to position [272, 0]
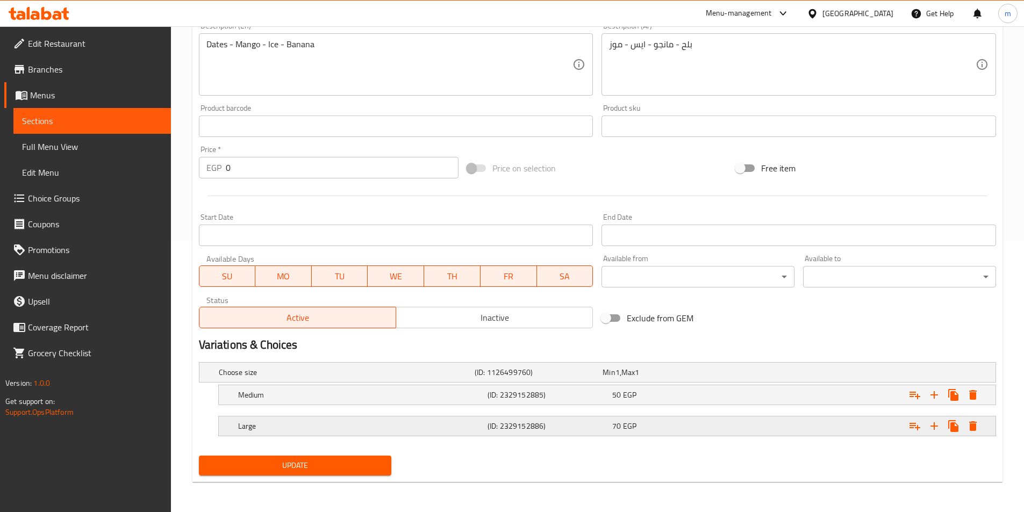
click at [803, 430] on div "Expand" at bounding box center [860, 427] width 250 height 24
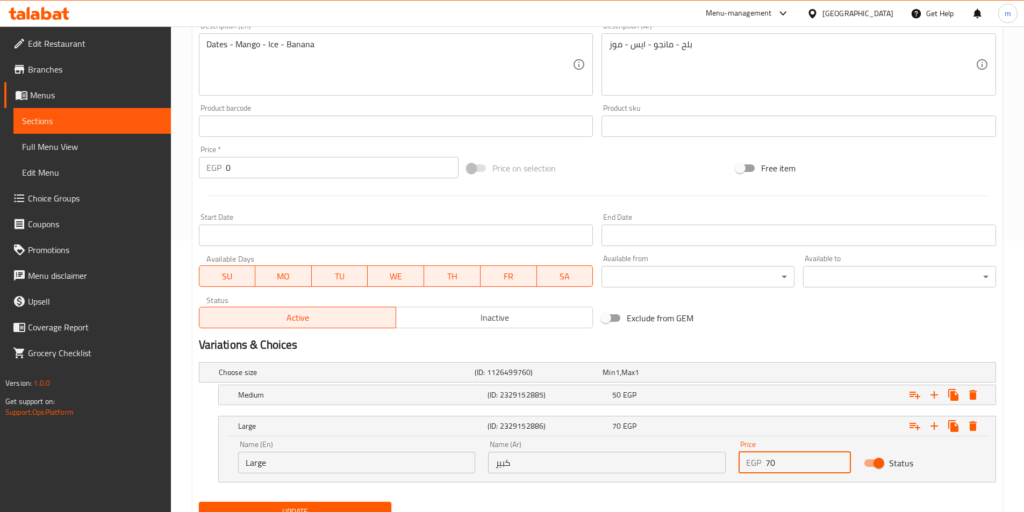
click at [793, 464] on input "70" at bounding box center [808, 463] width 85 height 22
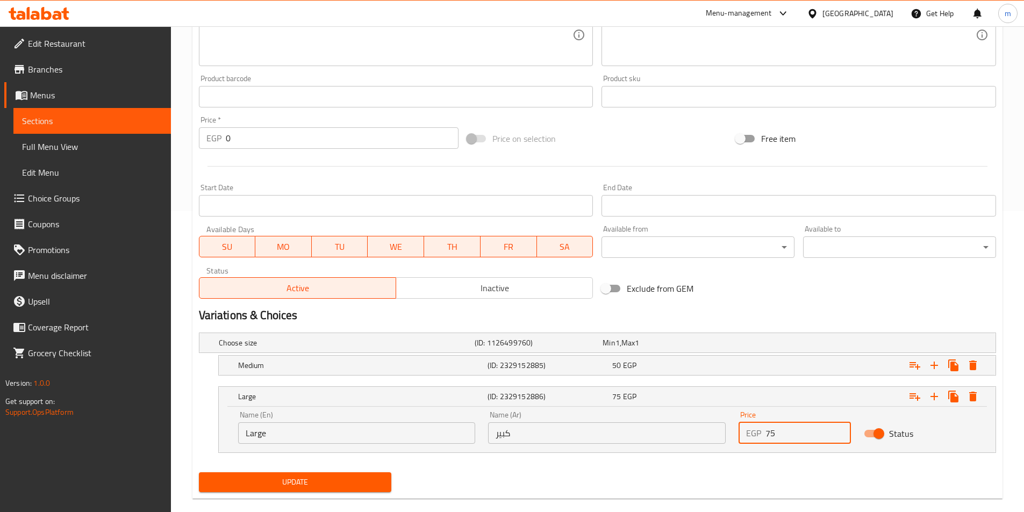
scroll to position [318, 0]
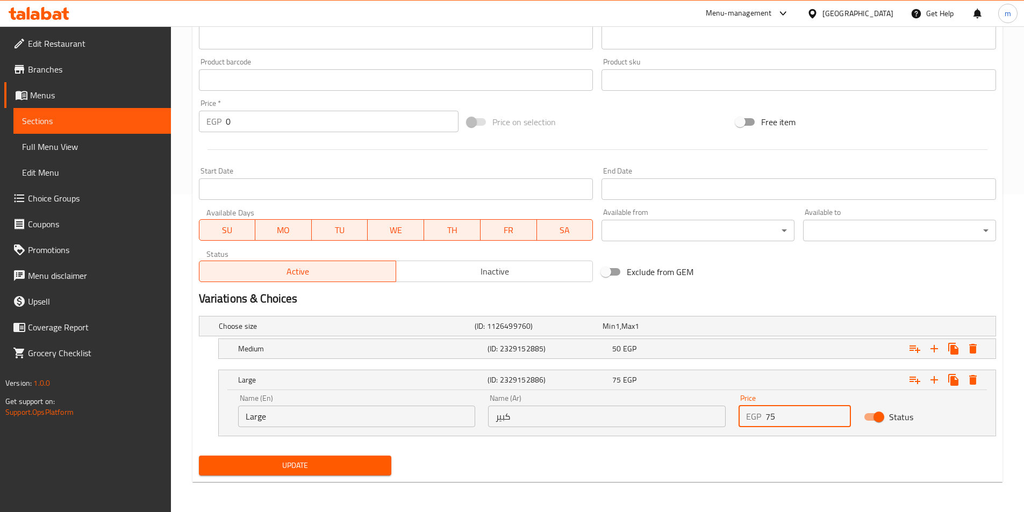
type input "75"
click at [344, 470] on span "Update" at bounding box center [296, 465] width 176 height 13
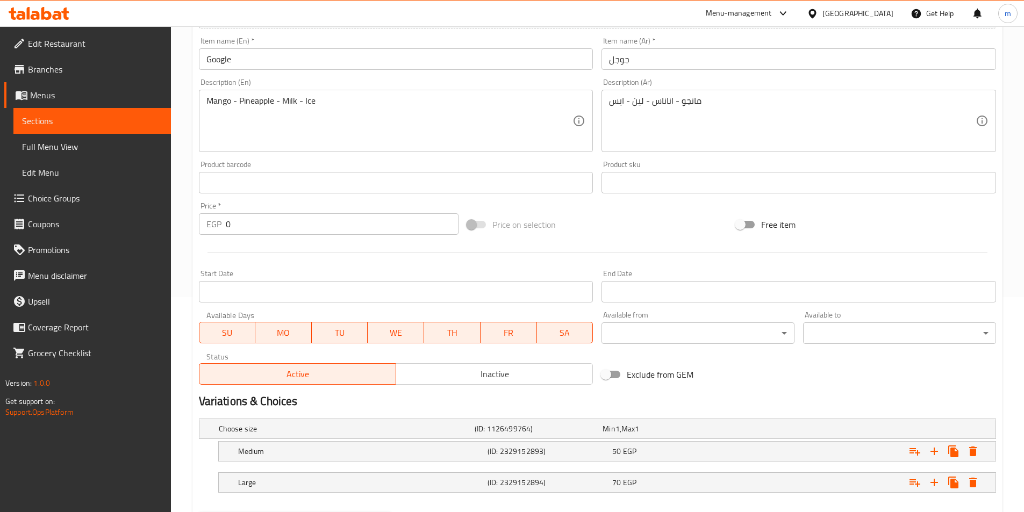
scroll to position [272, 0]
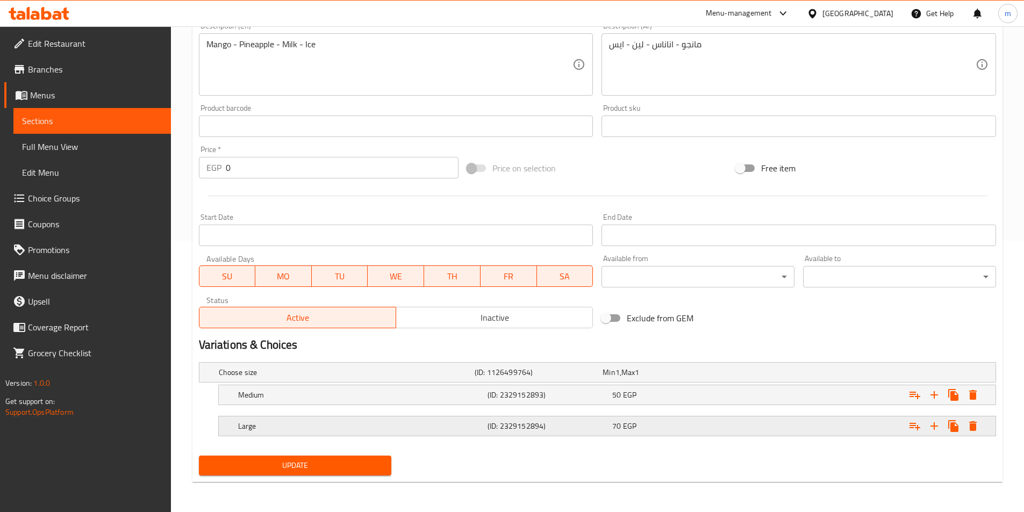
click at [779, 422] on div "Expand" at bounding box center [860, 427] width 250 height 24
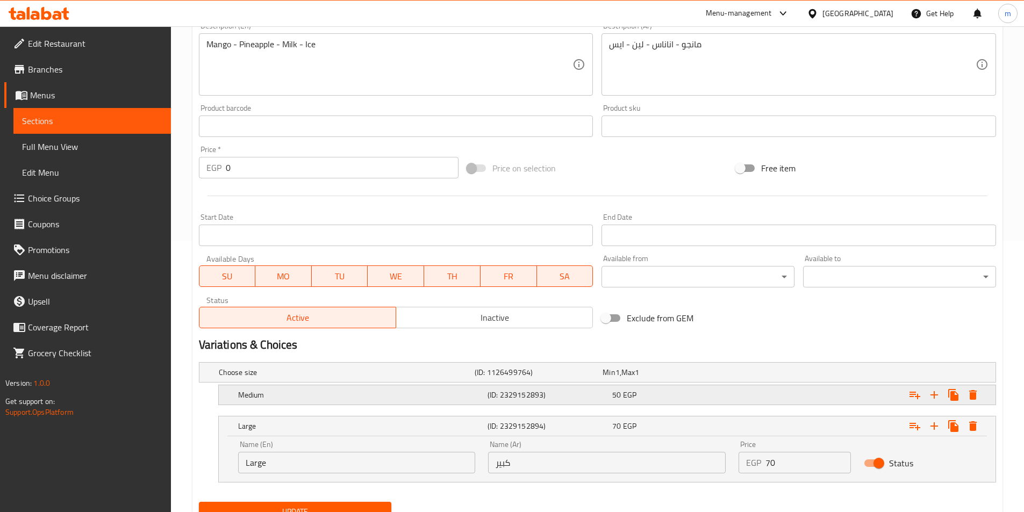
click at [778, 399] on div "Expand" at bounding box center [860, 395] width 250 height 24
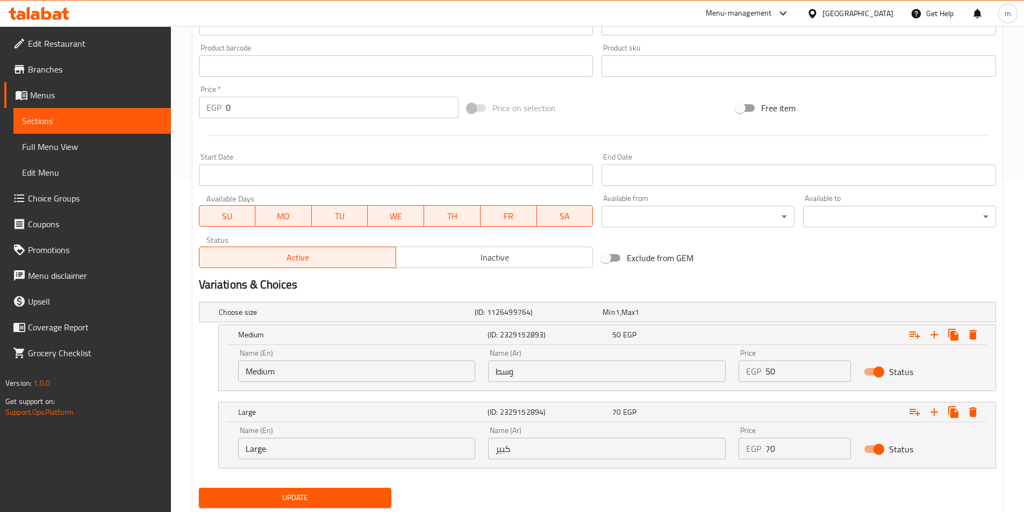
scroll to position [364, 0]
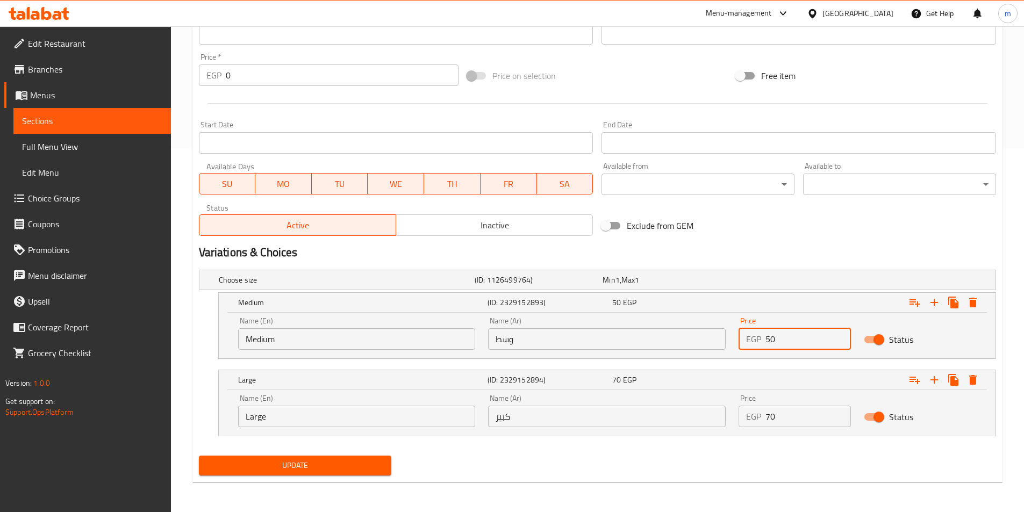
click at [775, 340] on input "50" at bounding box center [808, 340] width 85 height 22
click at [838, 337] on input "51" at bounding box center [808, 340] width 85 height 22
click at [838, 337] on input "52" at bounding box center [808, 340] width 85 height 22
click at [838, 337] on input "53" at bounding box center [808, 340] width 85 height 22
click at [838, 337] on input "54" at bounding box center [808, 340] width 85 height 22
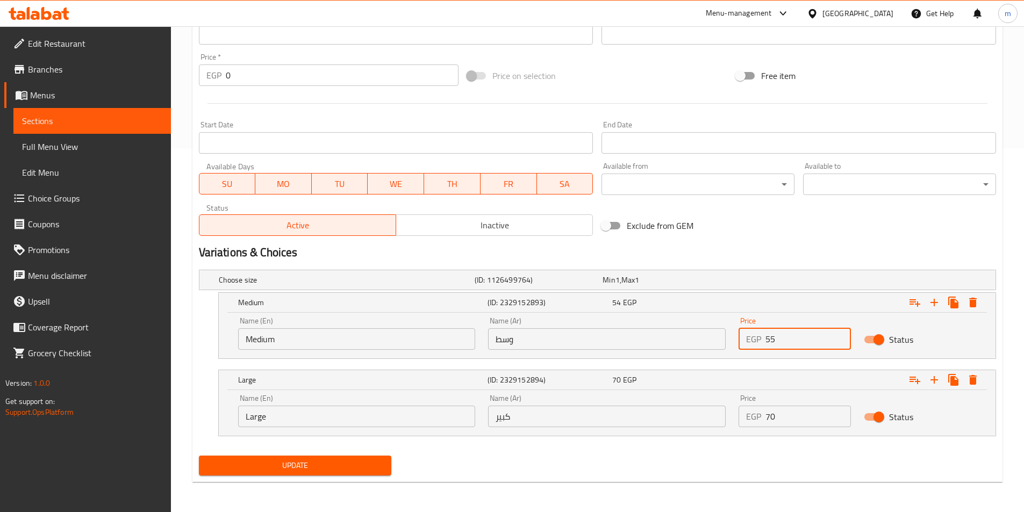
type input "55"
click at [838, 337] on input "55" at bounding box center [808, 340] width 85 height 22
click at [842, 410] on input "71" at bounding box center [808, 417] width 85 height 22
click at [840, 411] on input "72" at bounding box center [808, 417] width 85 height 22
click at [840, 411] on input "73" at bounding box center [808, 417] width 85 height 22
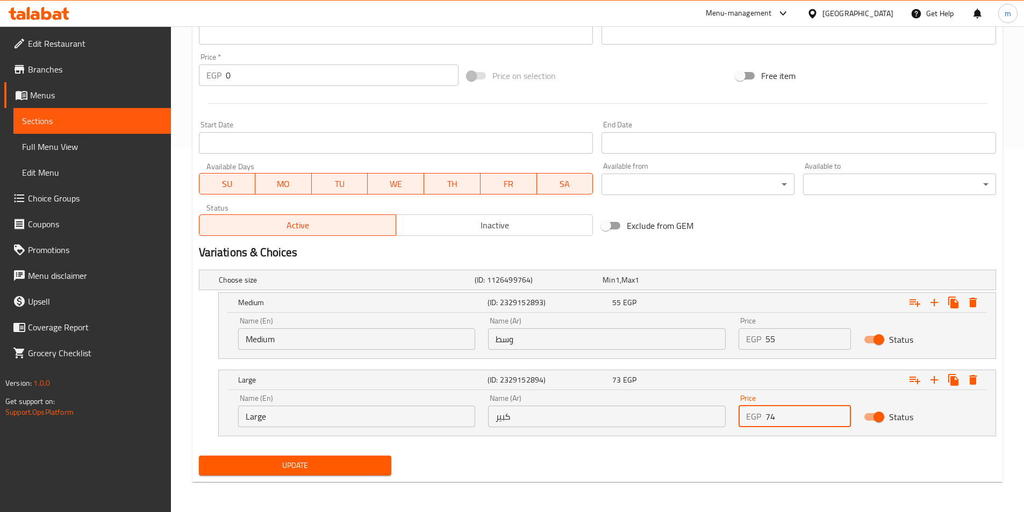
click at [840, 411] on input "74" at bounding box center [808, 417] width 85 height 22
type input "75"
click at [840, 411] on input "75" at bounding box center [808, 417] width 85 height 22
click at [360, 475] on button "Update" at bounding box center [295, 466] width 193 height 20
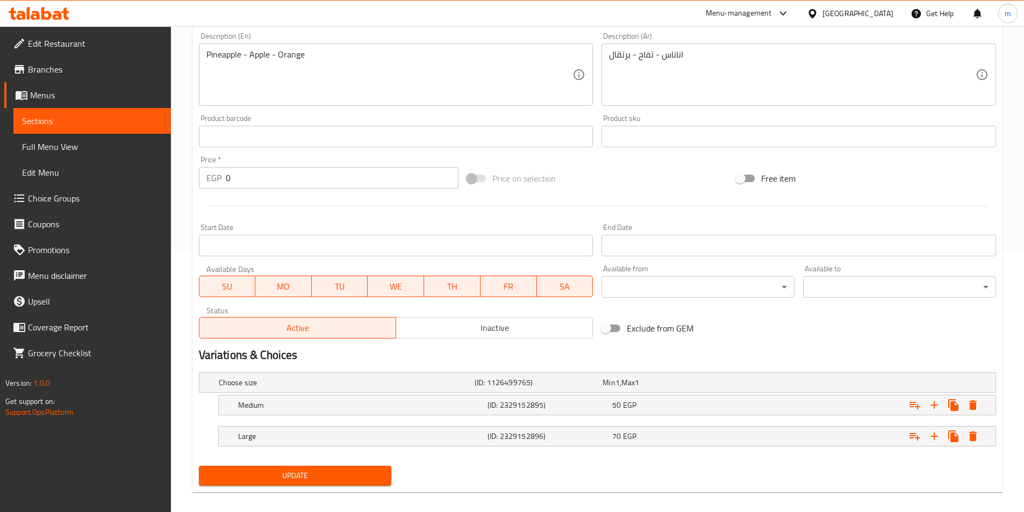
scroll to position [272, 0]
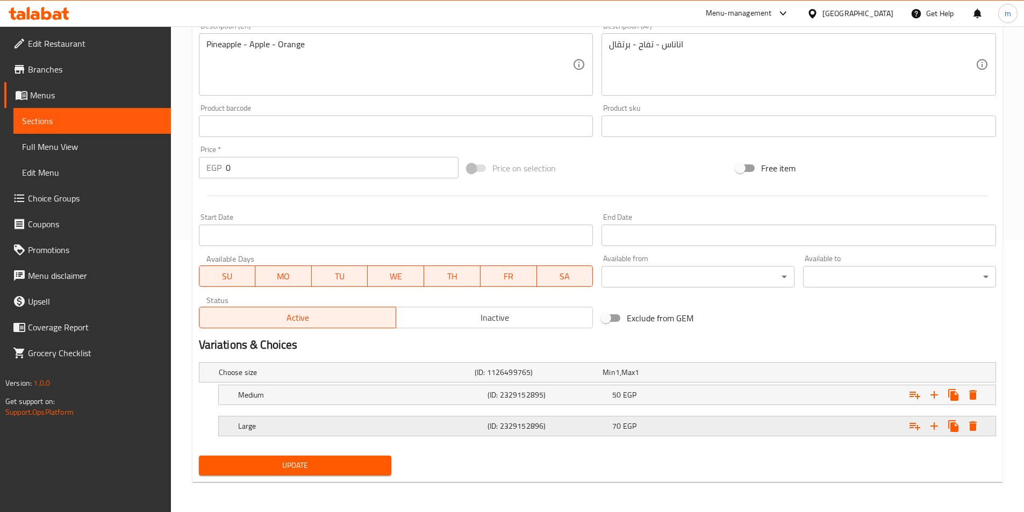
click at [745, 421] on div "Expand" at bounding box center [860, 427] width 250 height 24
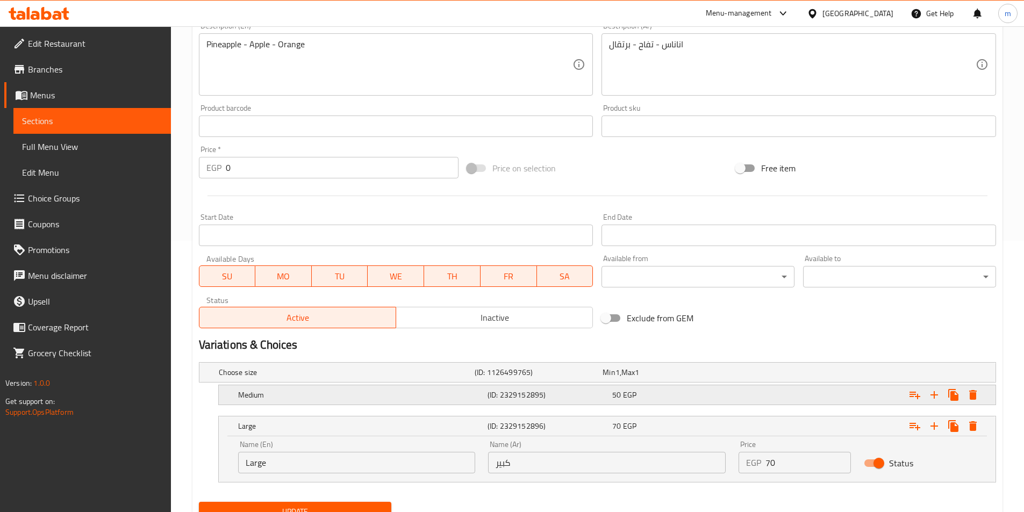
click at [764, 398] on div "Expand" at bounding box center [860, 395] width 250 height 24
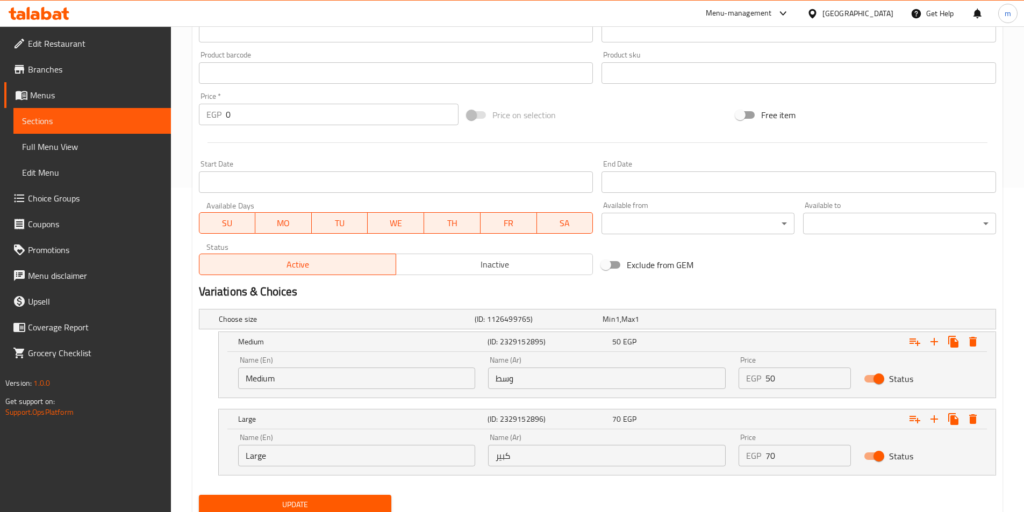
scroll to position [364, 0]
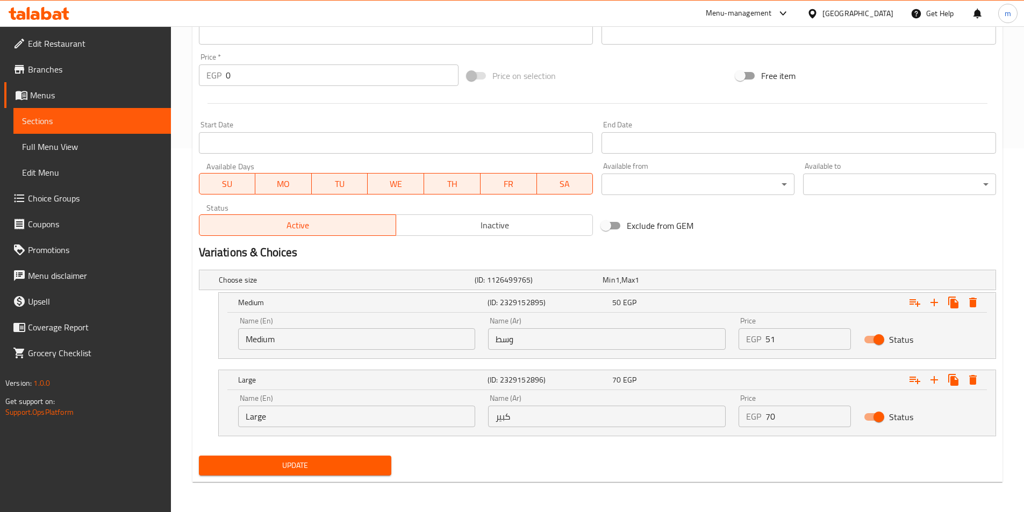
click at [842, 336] on input "51" at bounding box center [808, 340] width 85 height 22
click at [842, 336] on input "52" at bounding box center [808, 340] width 85 height 22
click at [842, 336] on input "53" at bounding box center [808, 340] width 85 height 22
click at [842, 336] on input "54" at bounding box center [808, 340] width 85 height 22
type input "55"
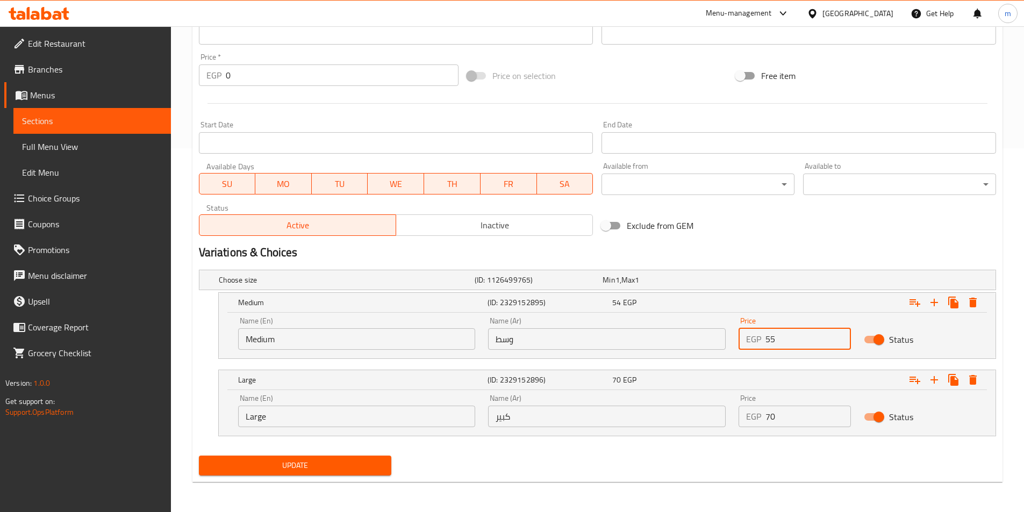
click at [842, 336] on input "55" at bounding box center [808, 340] width 85 height 22
click at [380, 466] on span "Update" at bounding box center [296, 465] width 176 height 13
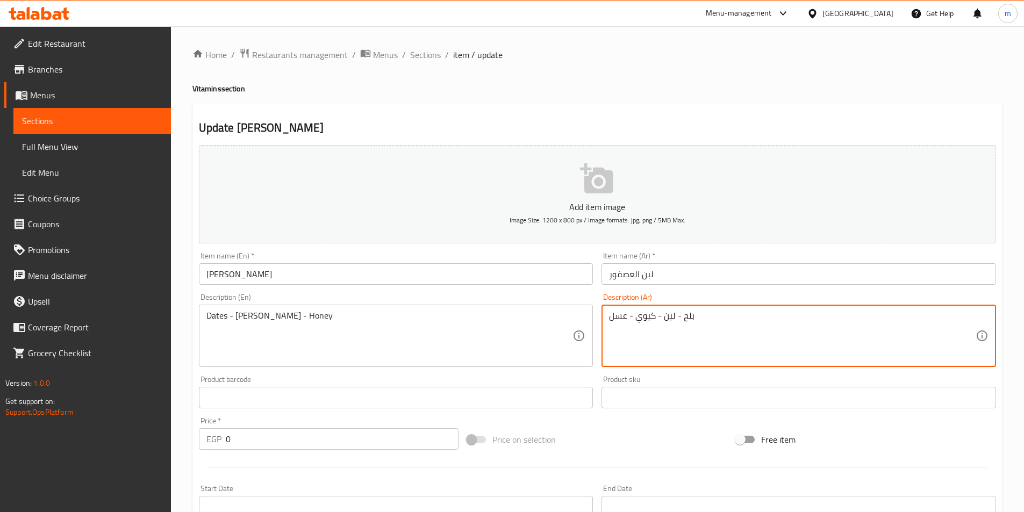
click at [666, 314] on textarea "بلح - لين - كيوي - عسل" at bounding box center [792, 336] width 367 height 51
click at [666, 315] on textarea "بلح - لين - كيوي - عسل" at bounding box center [792, 336] width 367 height 51
click at [671, 322] on textarea "بلح - لين - كيوي - عسل" at bounding box center [792, 336] width 367 height 51
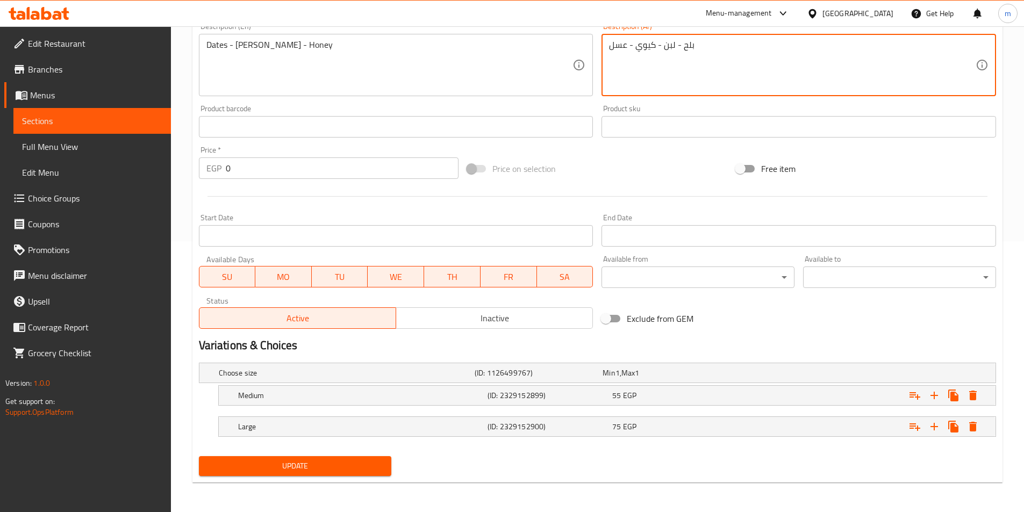
scroll to position [272, 0]
type textarea "بلح - لبن - كيوي - عسل"
click at [369, 472] on span "Update" at bounding box center [296, 465] width 176 height 13
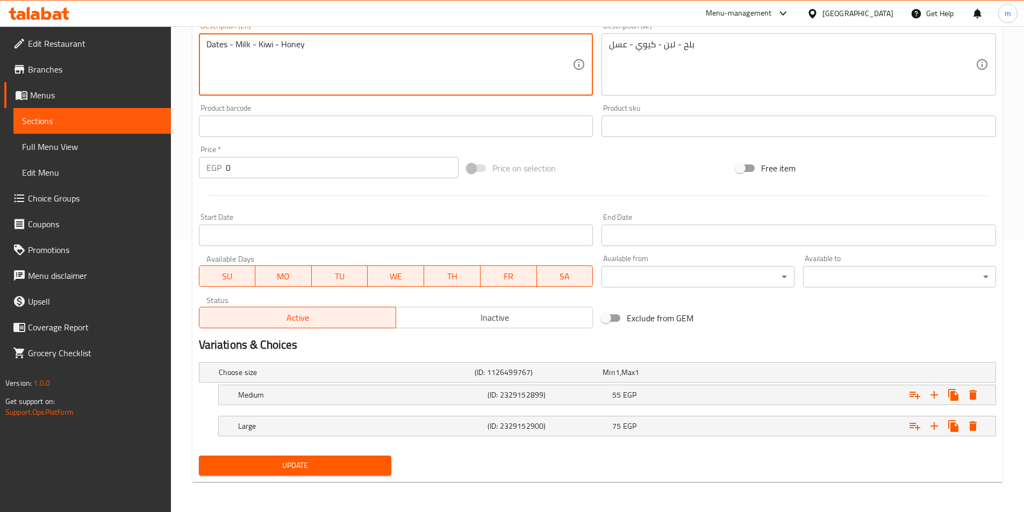
type textarea "Dates - Milk - Kiwi - Honey"
click at [374, 460] on span "Update" at bounding box center [296, 465] width 176 height 13
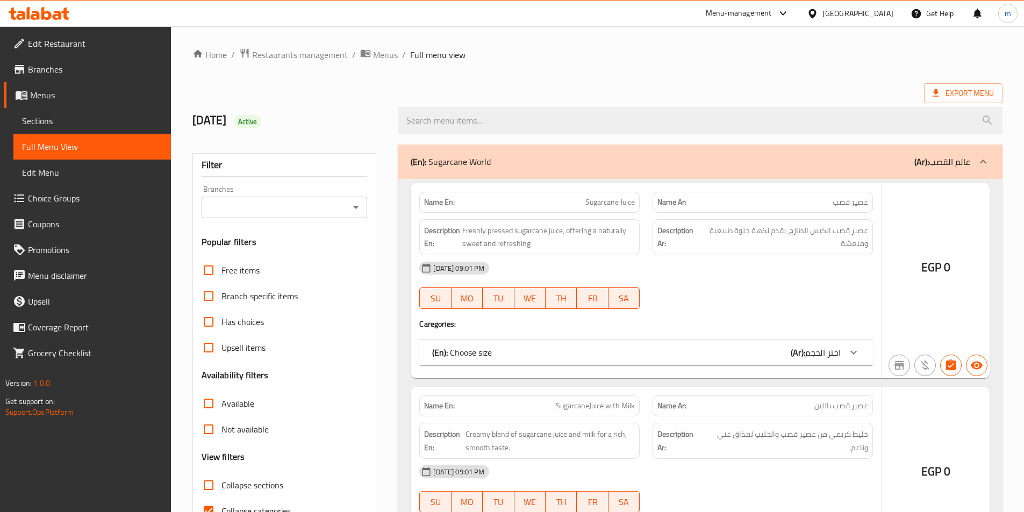
click at [265, 380] on div at bounding box center [512, 256] width 1024 height 512
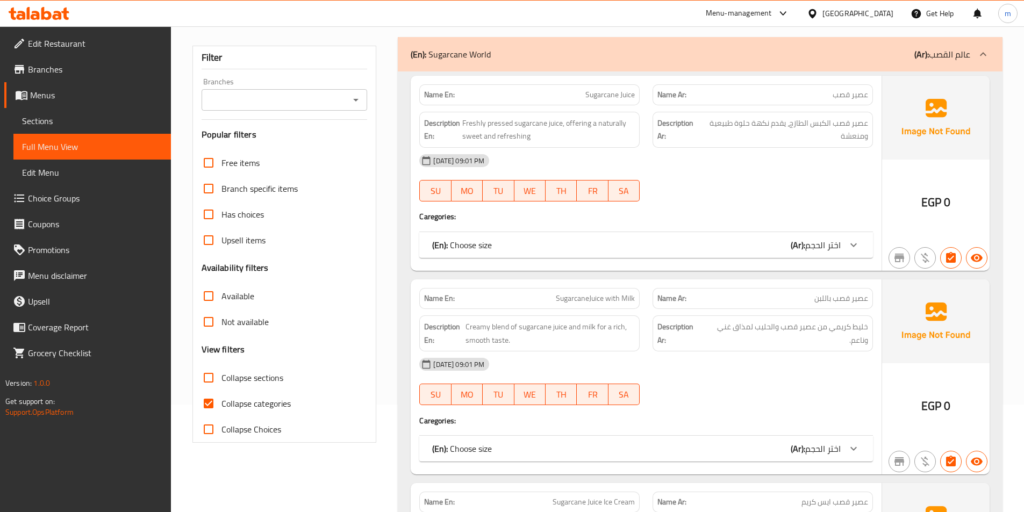
click at [243, 407] on span "Collapse categories" at bounding box center [256, 403] width 69 height 13
click at [222, 407] on input "Collapse categories" at bounding box center [209, 404] width 26 height 26
checkbox input "false"
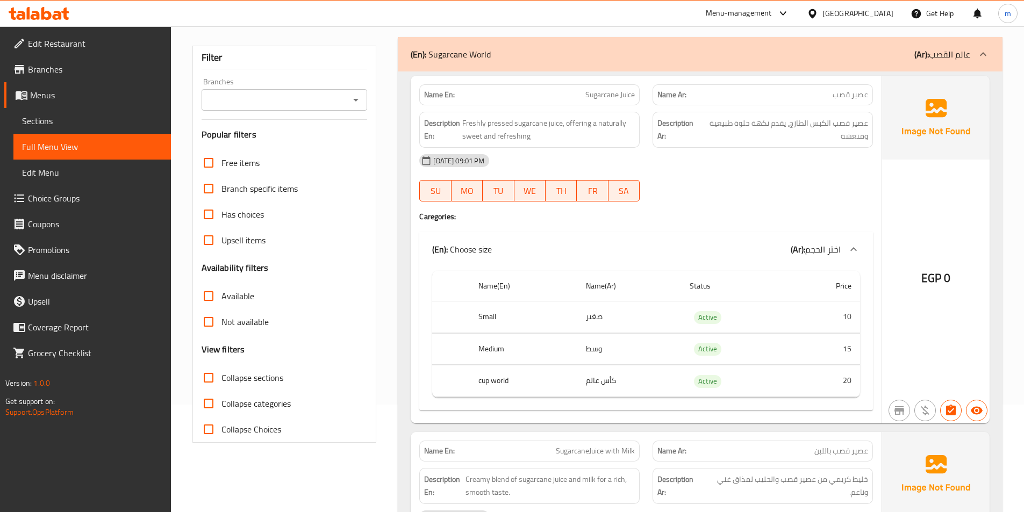
click at [225, 375] on span "Collapse sections" at bounding box center [253, 378] width 62 height 13
click at [222, 375] on input "Collapse sections" at bounding box center [209, 378] width 26 height 26
checkbox input "true"
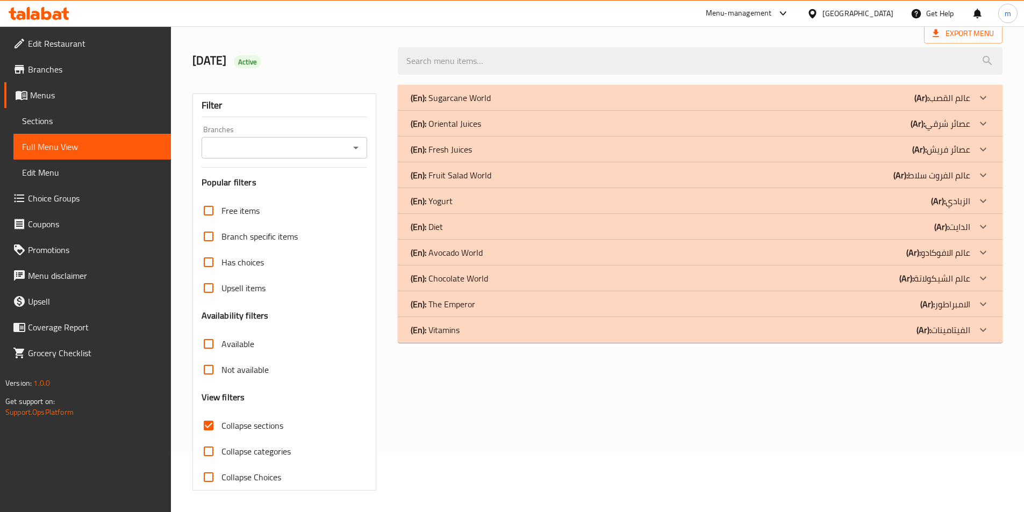
scroll to position [60, 0]
click at [922, 334] on b "(Ar):" at bounding box center [924, 330] width 15 height 16
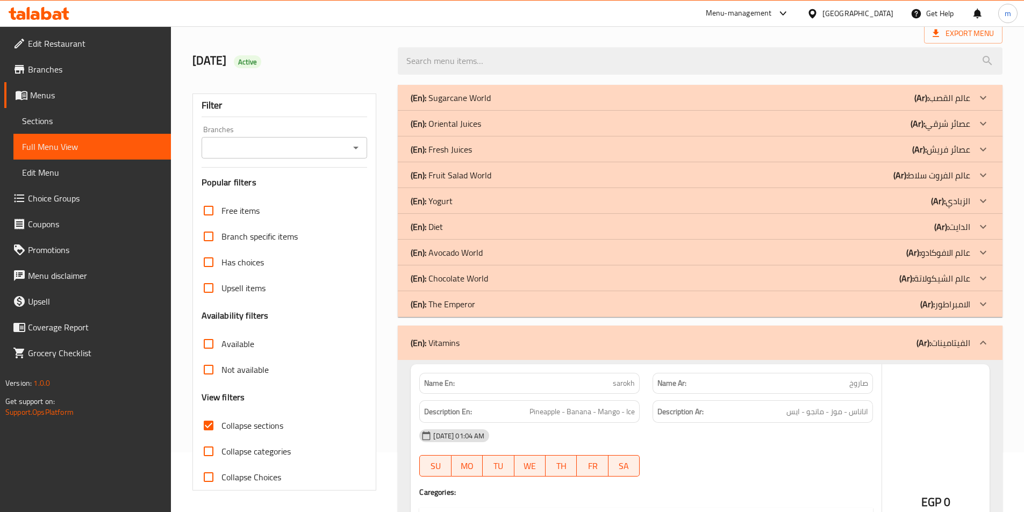
click at [900, 282] on b "(Ar):" at bounding box center [907, 278] width 15 height 16
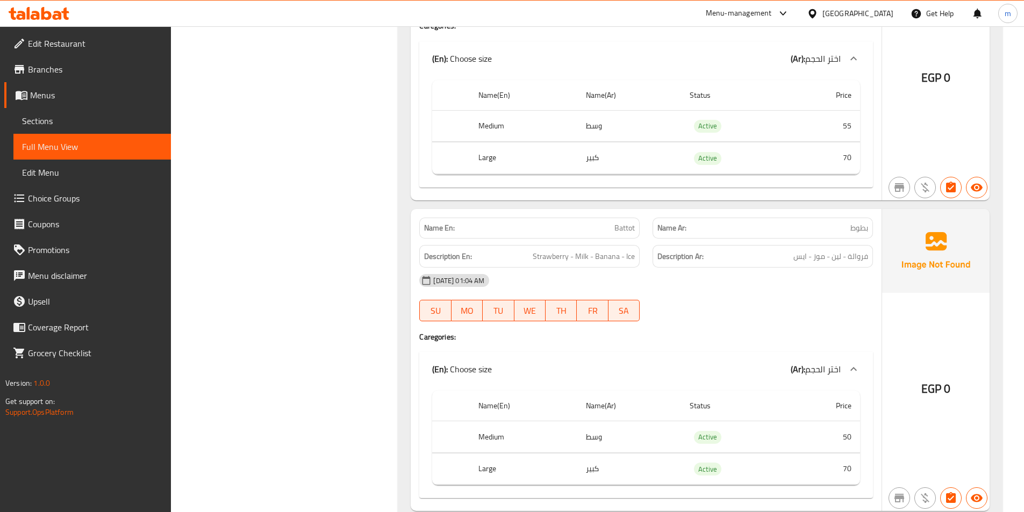
scroll to position [2761, 0]
click at [856, 222] on span "فيجرا" at bounding box center [860, 227] width 17 height 11
copy span "فيجرا"
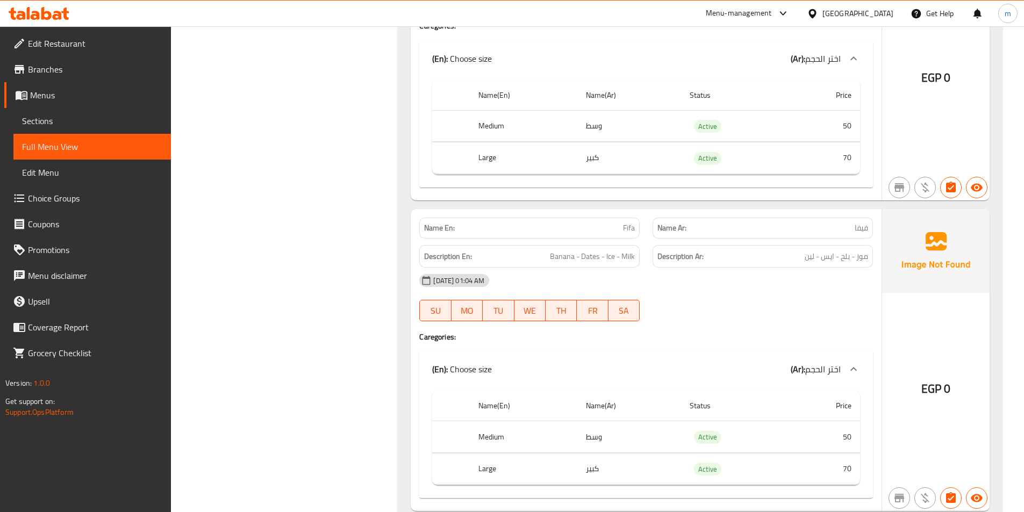
click at [863, 230] on span "فيفا" at bounding box center [861, 228] width 13 height 11
copy span "فيفا"
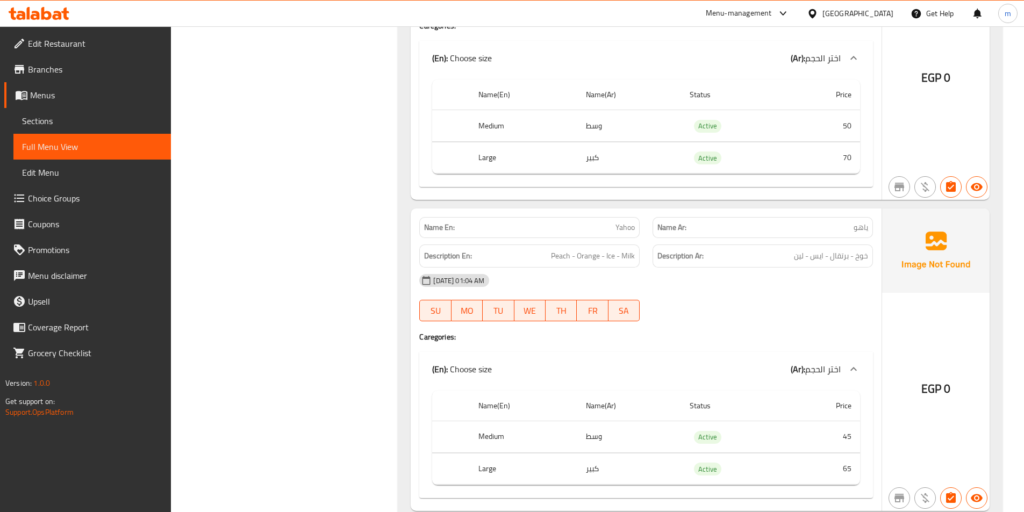
click at [852, 225] on p "Name Ar: ياهو" at bounding box center [763, 227] width 211 height 11
click at [858, 234] on div "Name Ar: ياهو" at bounding box center [763, 227] width 220 height 21
copy span "ياهو"
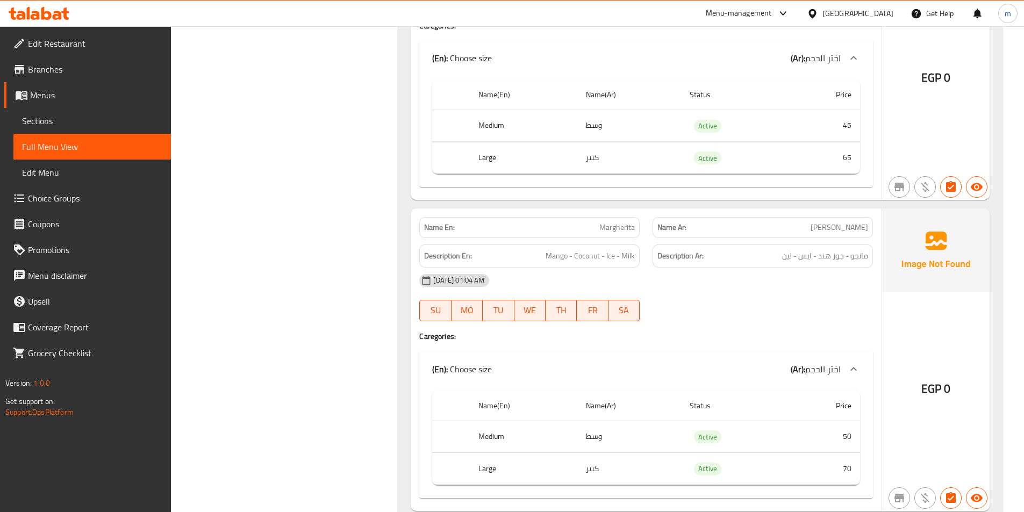
click at [851, 231] on span "مارجريتا" at bounding box center [840, 227] width 58 height 11
copy span "مارجريتا"
click at [854, 226] on span "جوجل" at bounding box center [860, 227] width 18 height 11
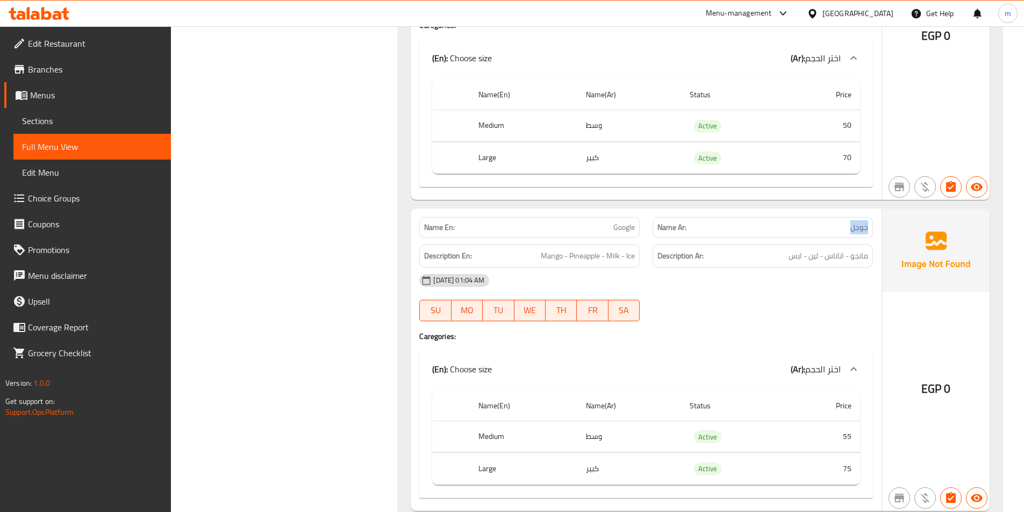
click at [854, 226] on span "جوجل" at bounding box center [860, 227] width 18 height 11
copy span "جوجل"
click at [857, 226] on span "بطوط" at bounding box center [860, 228] width 18 height 11
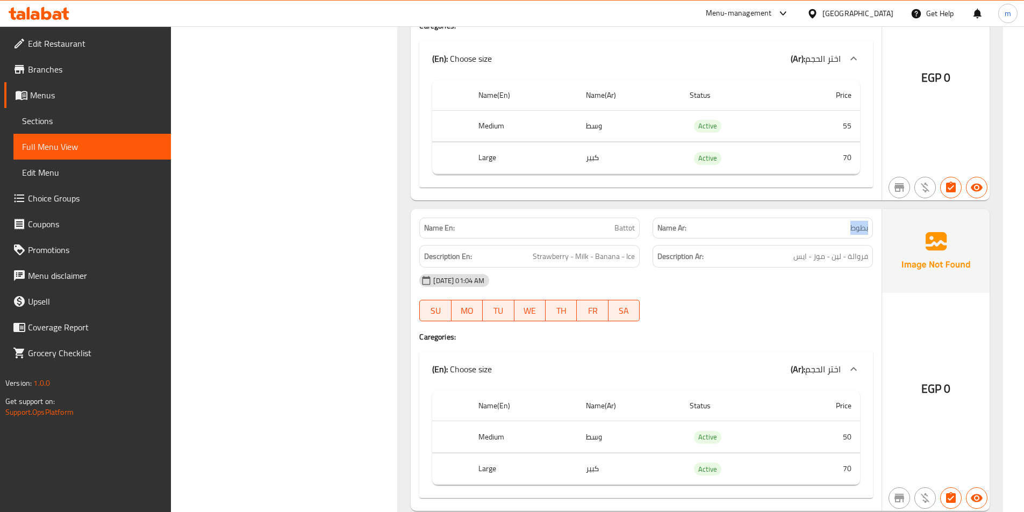
copy span "بطوط"
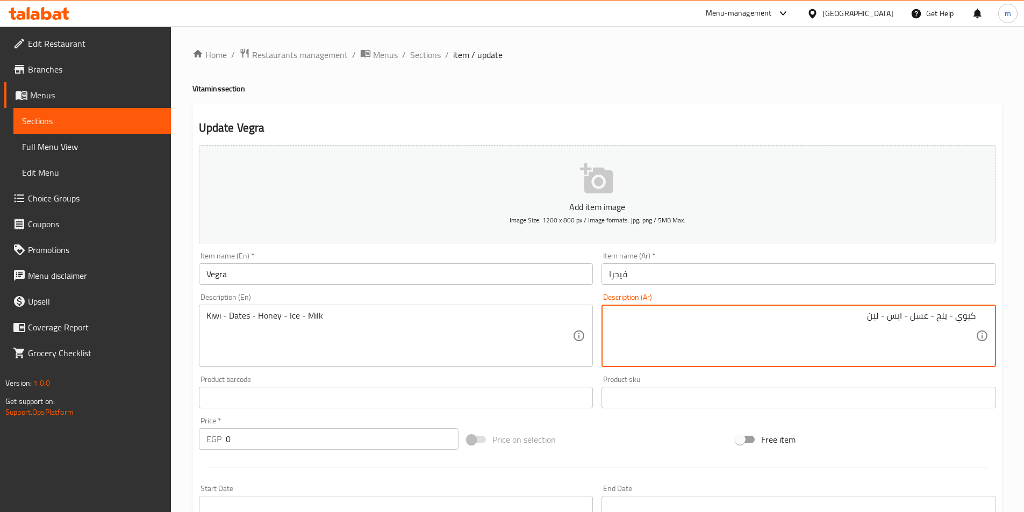
click at [879, 315] on textarea "كيوي - بلح - عسل - ايس - لين" at bounding box center [792, 336] width 367 height 51
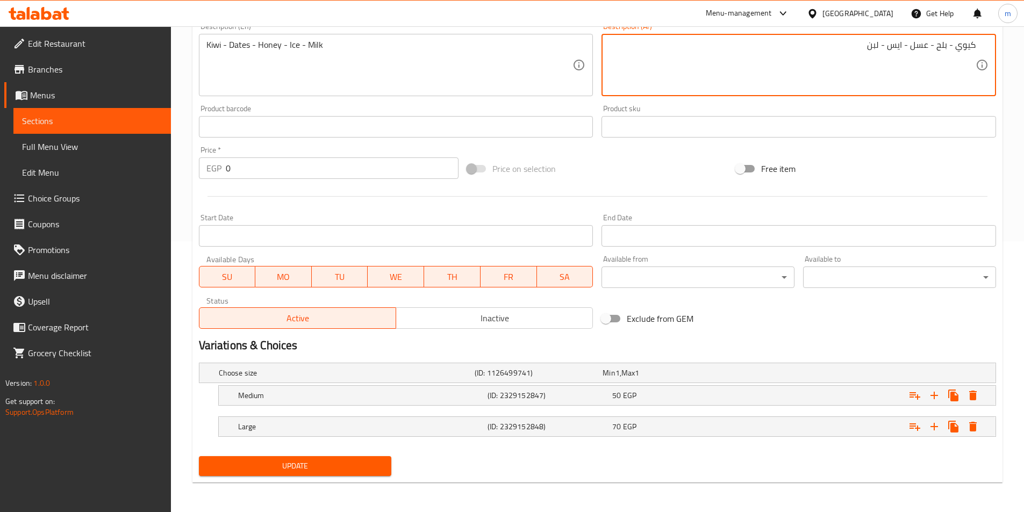
scroll to position [272, 0]
type textarea "كيوي - بلح - عسل - ايس - لبن"
click at [372, 466] on span "Update" at bounding box center [296, 465] width 176 height 13
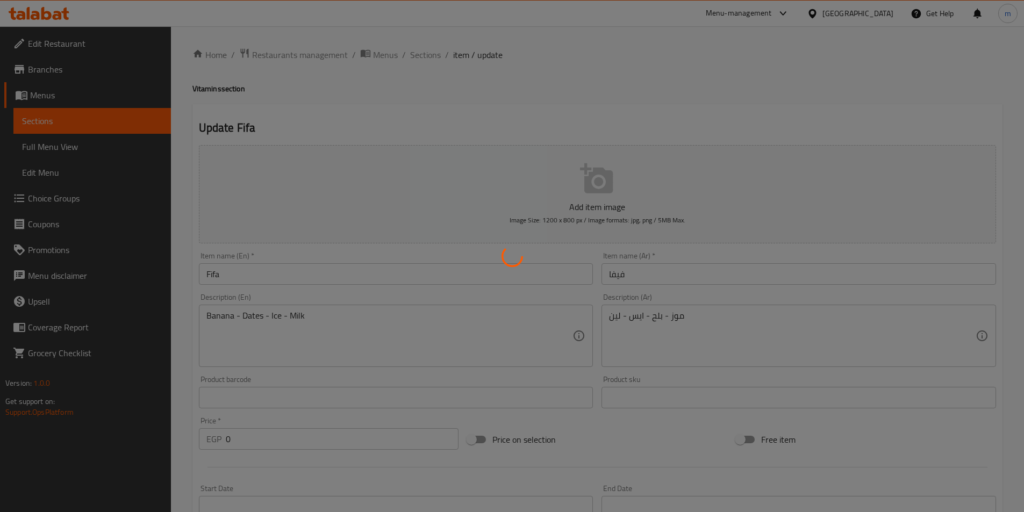
click at [737, 325] on div at bounding box center [512, 256] width 1024 height 512
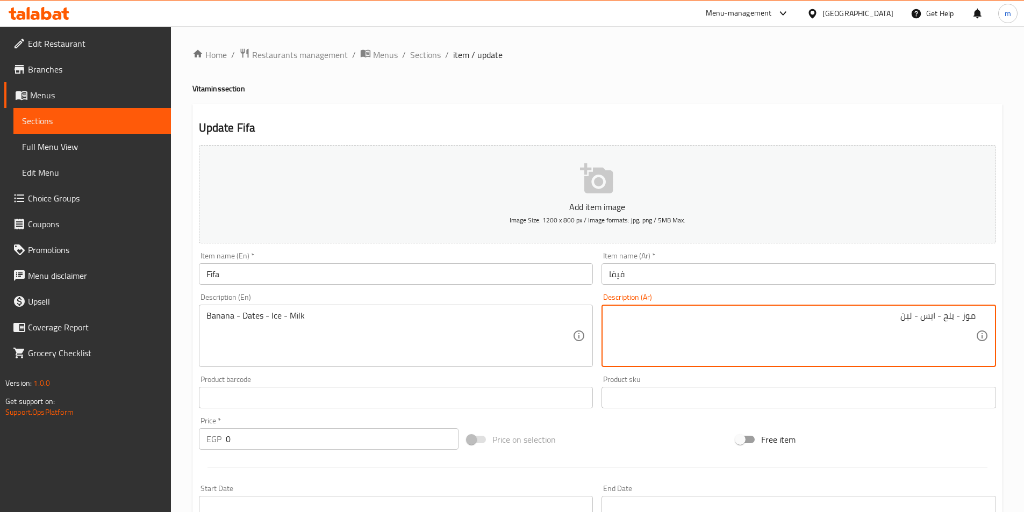
click at [808, 316] on textarea "موز - بلح - ايس - لين" at bounding box center [792, 336] width 367 height 51
paste textarea "يفا"
paste textarea "ب"
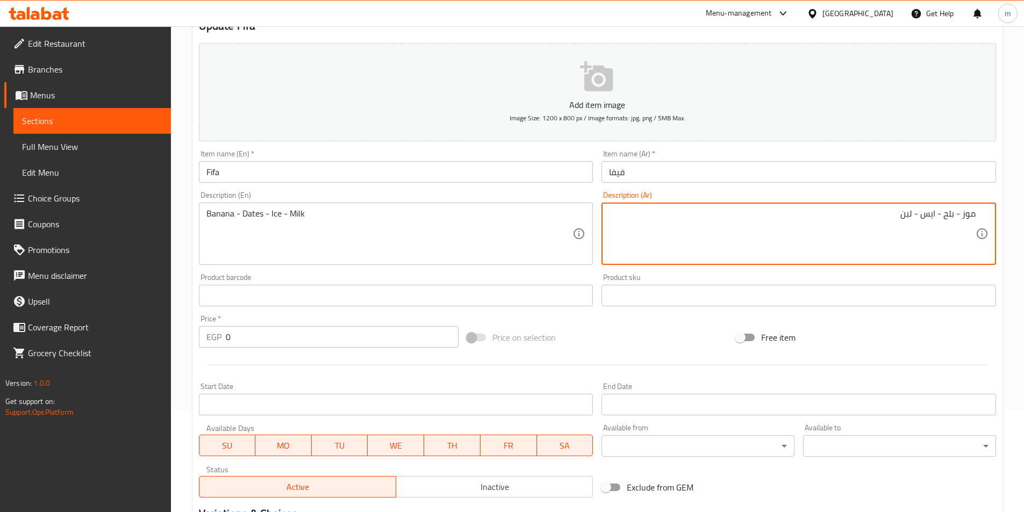
scroll to position [272, 0]
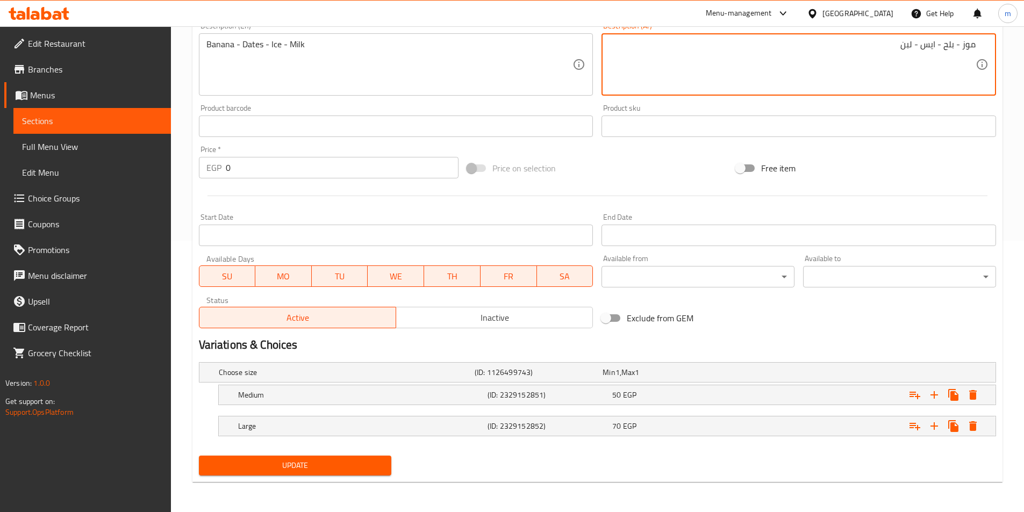
type textarea "موز - بلح - ايس - لبن"
click at [365, 460] on span "Update" at bounding box center [296, 465] width 176 height 13
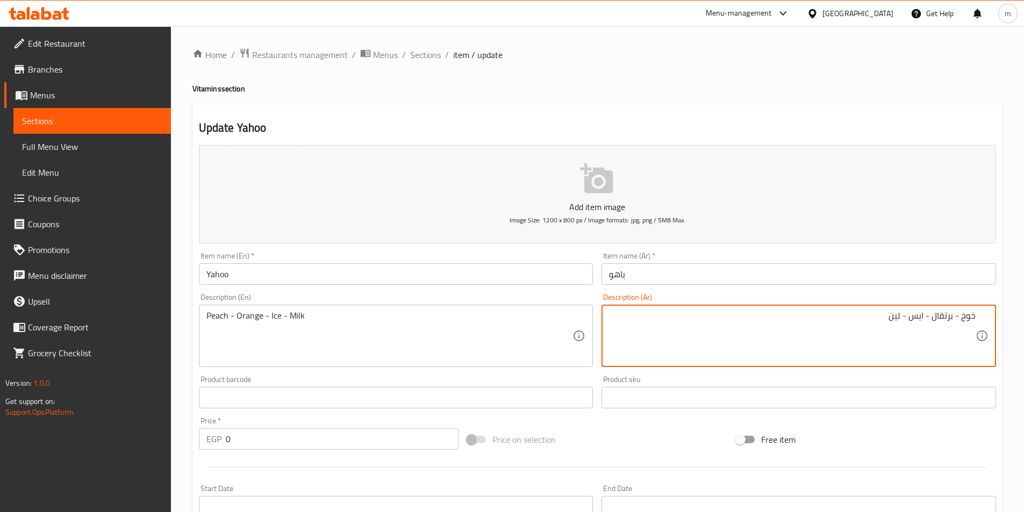
click at [847, 326] on textarea "خوخ - برتقال - ايس - لين" at bounding box center [792, 336] width 367 height 51
paste textarea "ب"
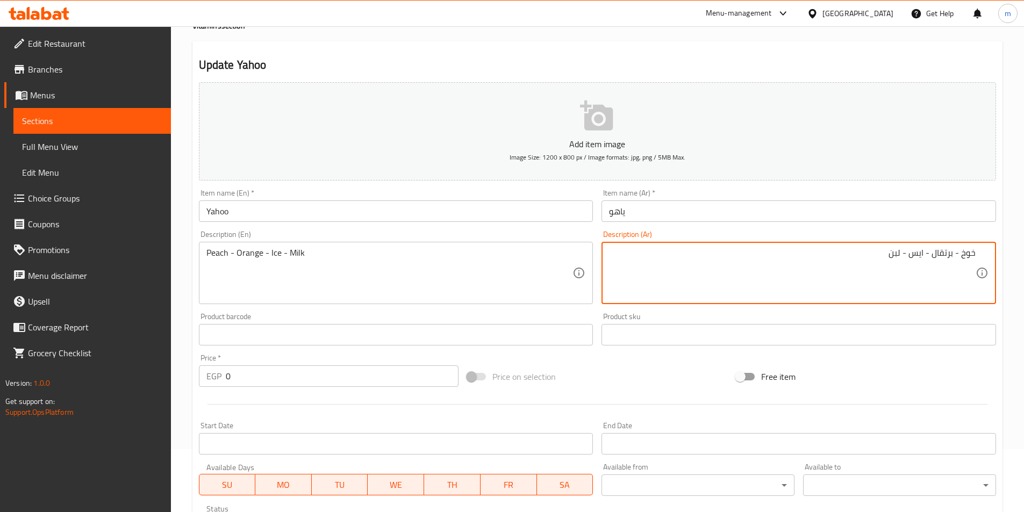
scroll to position [269, 0]
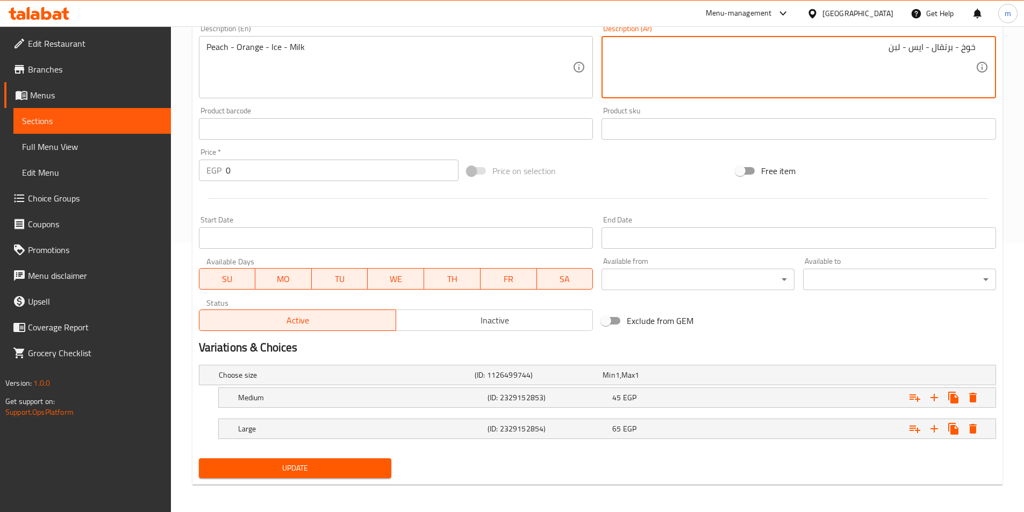
type textarea "خوخ - برتقال - ايس - لبن"
click at [360, 459] on button "Update" at bounding box center [295, 469] width 193 height 20
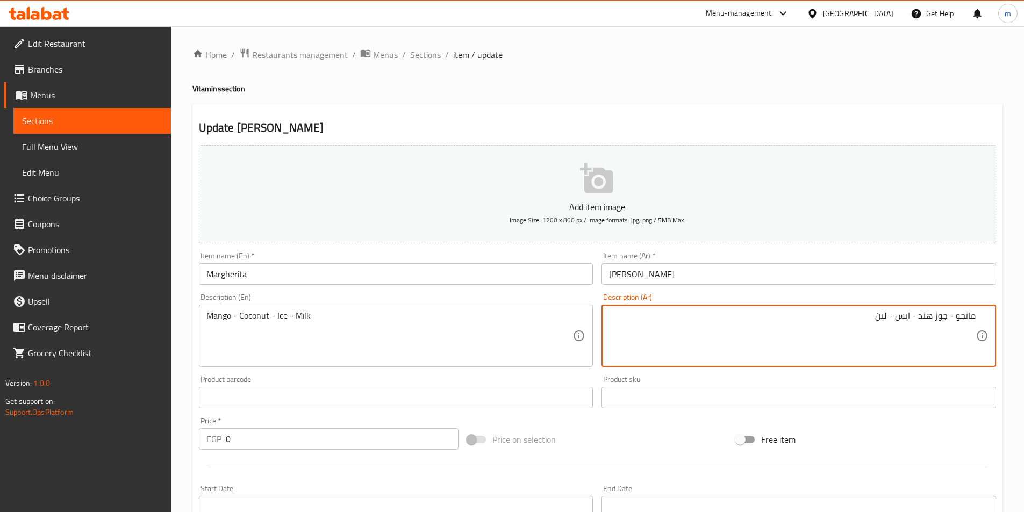
click at [826, 317] on textarea "مانجو - جوز هند - ايس - لين" at bounding box center [792, 336] width 367 height 51
paste textarea "ب"
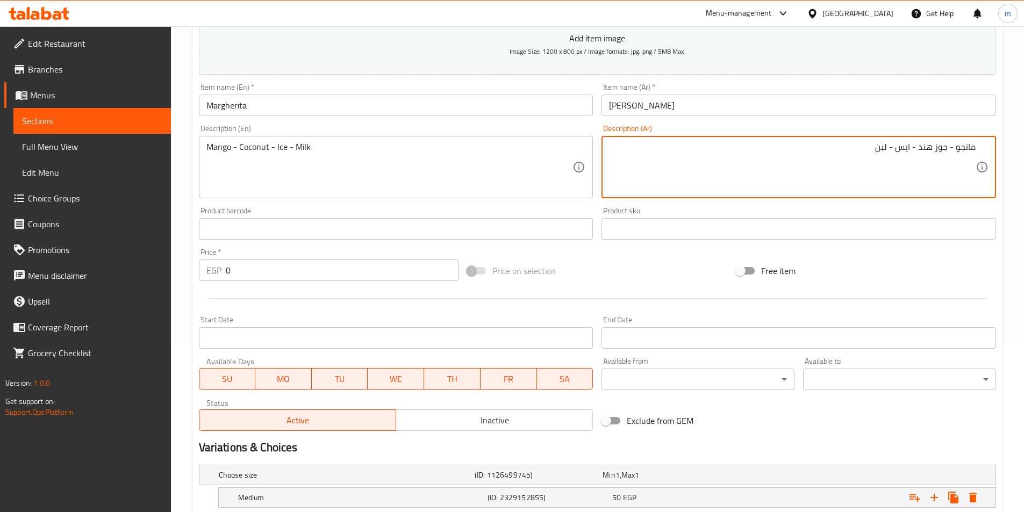
scroll to position [272, 0]
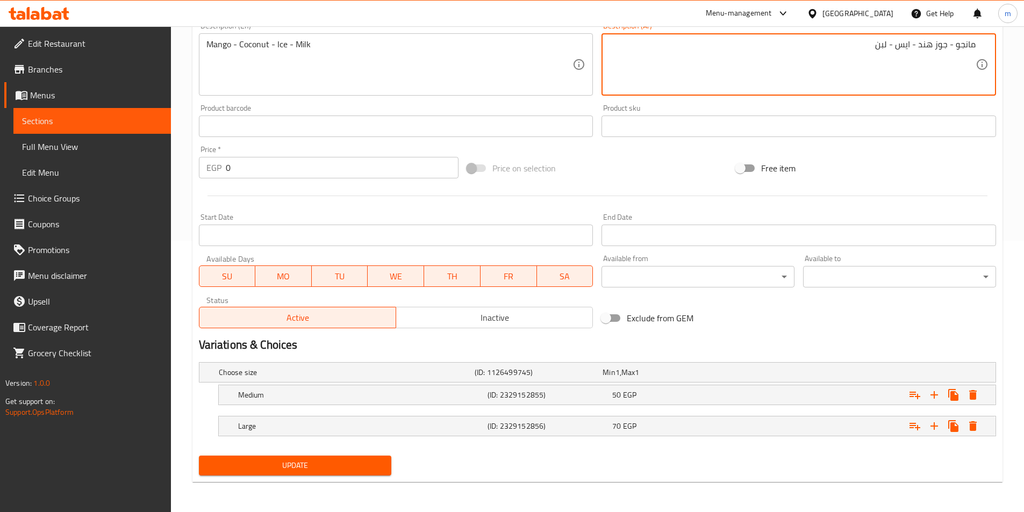
type textarea "مانجو - جوز هند - ايس - لبن"
click at [385, 467] on button "Update" at bounding box center [295, 466] width 193 height 20
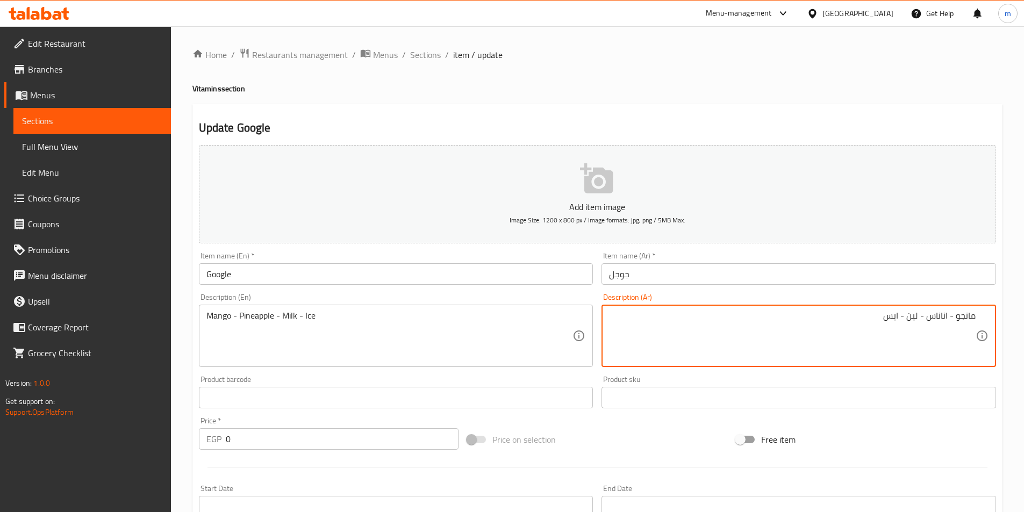
click at [909, 316] on textarea "مانجو - اناناس - لين - ايس" at bounding box center [792, 336] width 367 height 51
paste textarea "ب"
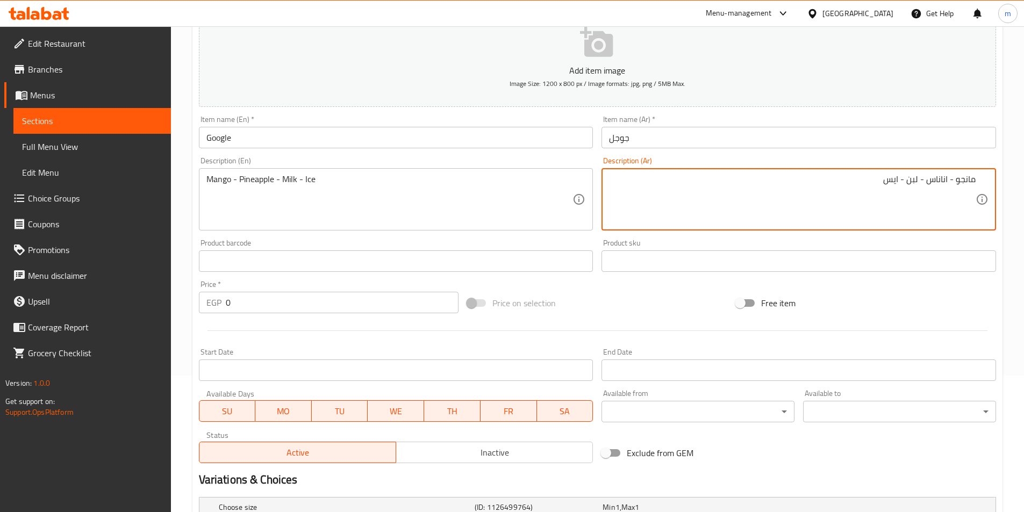
scroll to position [272, 0]
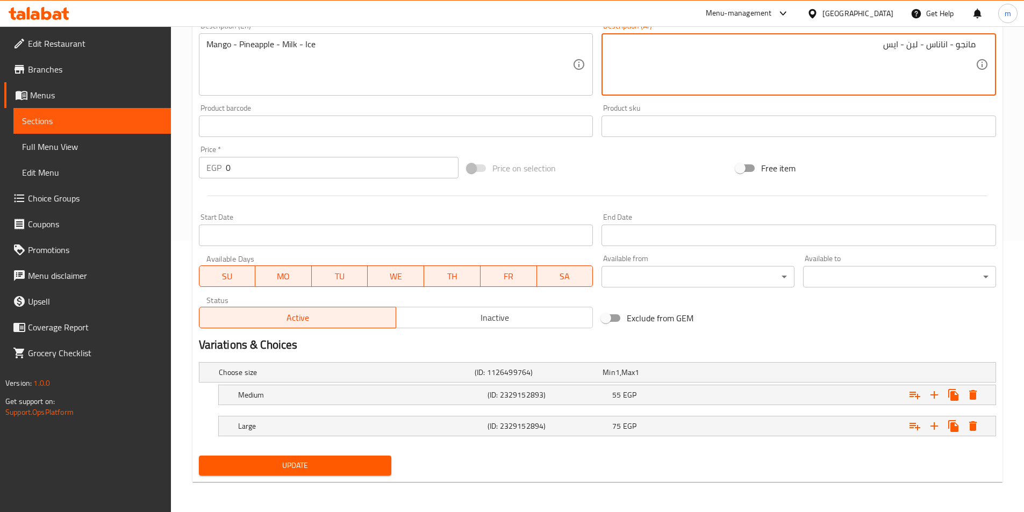
type textarea "مانجو - اناناس - لبن - ايس"
click at [365, 458] on button "Update" at bounding box center [295, 466] width 193 height 20
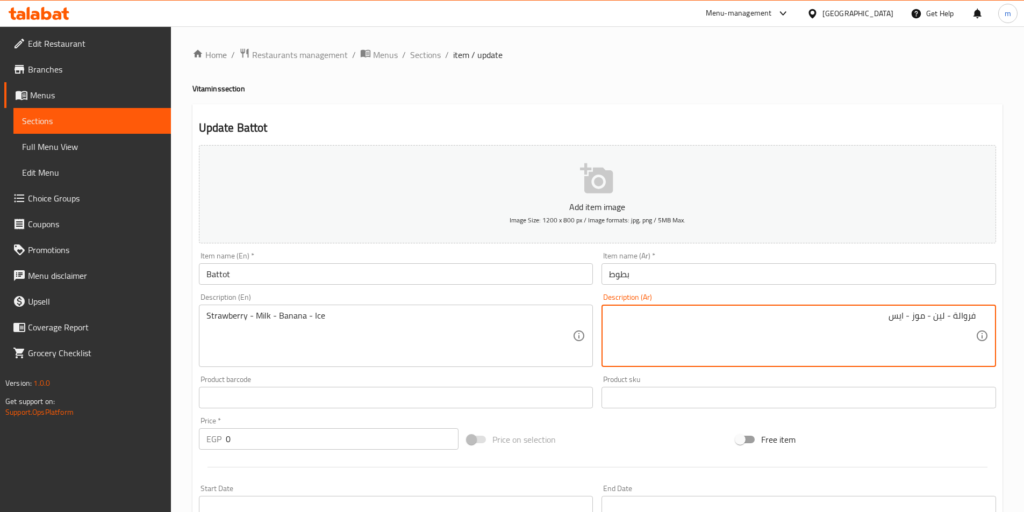
click at [936, 316] on textarea "فروالة - لين - موز - ايس" at bounding box center [792, 336] width 367 height 51
paste textarea "ب"
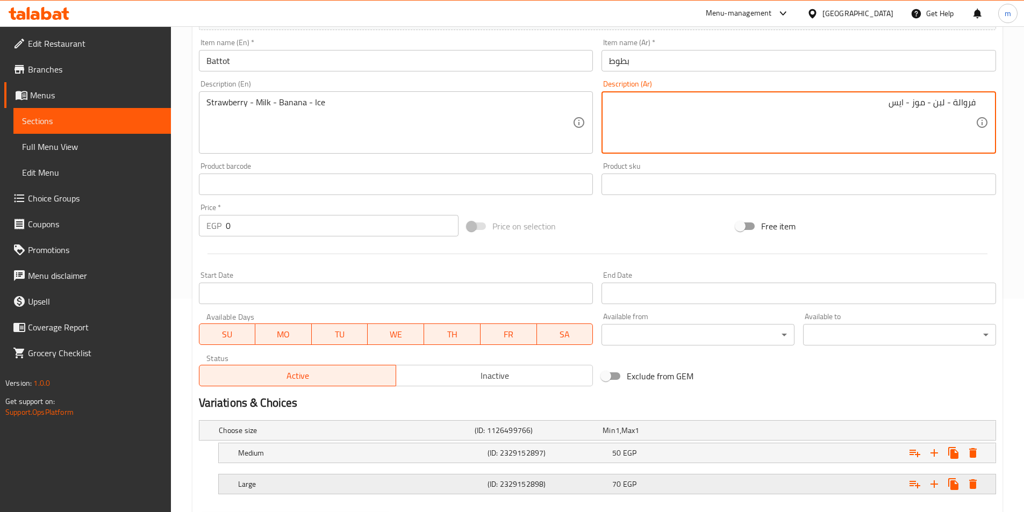
scroll to position [269, 0]
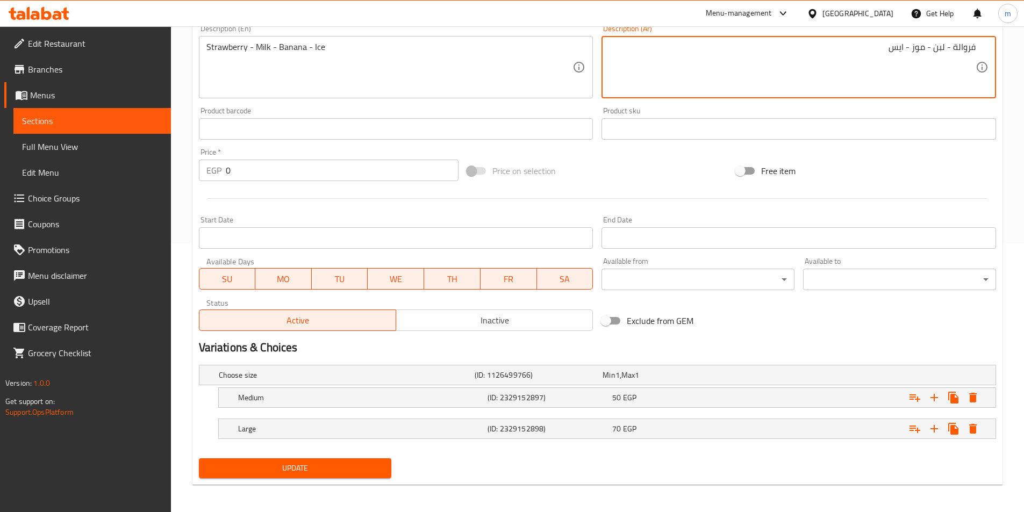
type textarea "فروالة - لبن - موز - ايس"
click at [314, 451] on div "Choose size (ID: 1126499766) Min 1 , Max 1 Name (En) Choose size Name (En) Name…" at bounding box center [598, 408] width 806 height 94
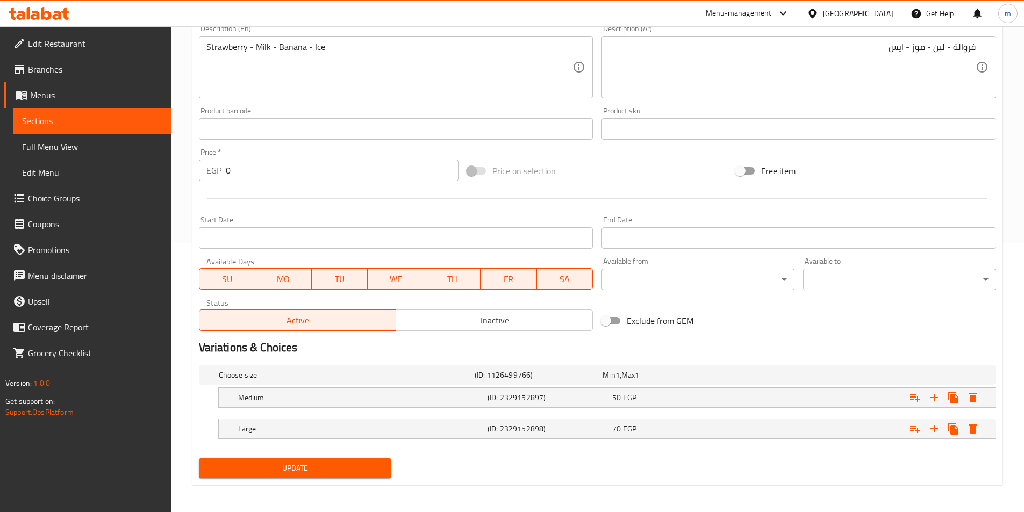
click at [325, 466] on span "Update" at bounding box center [296, 468] width 176 height 13
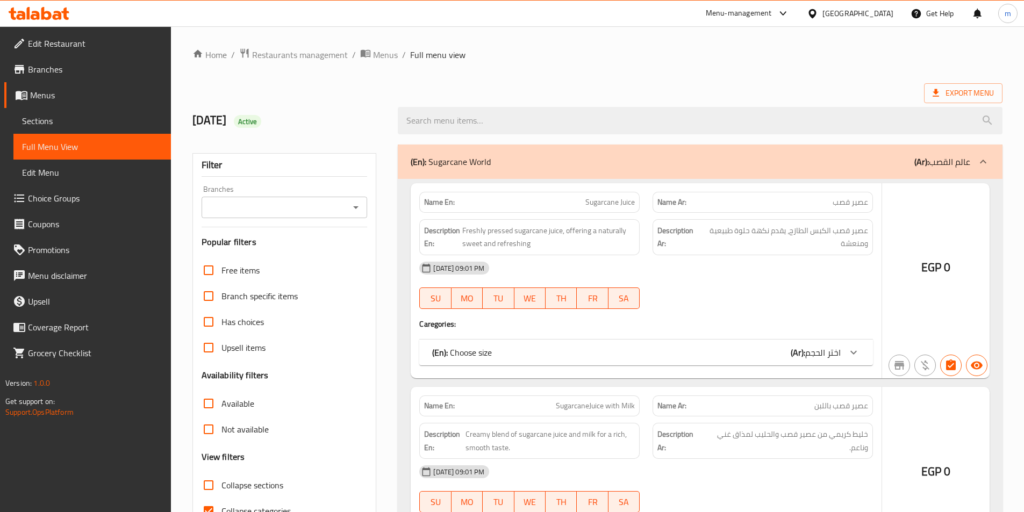
click at [252, 350] on div at bounding box center [512, 256] width 1024 height 512
click at [250, 324] on div at bounding box center [512, 256] width 1024 height 512
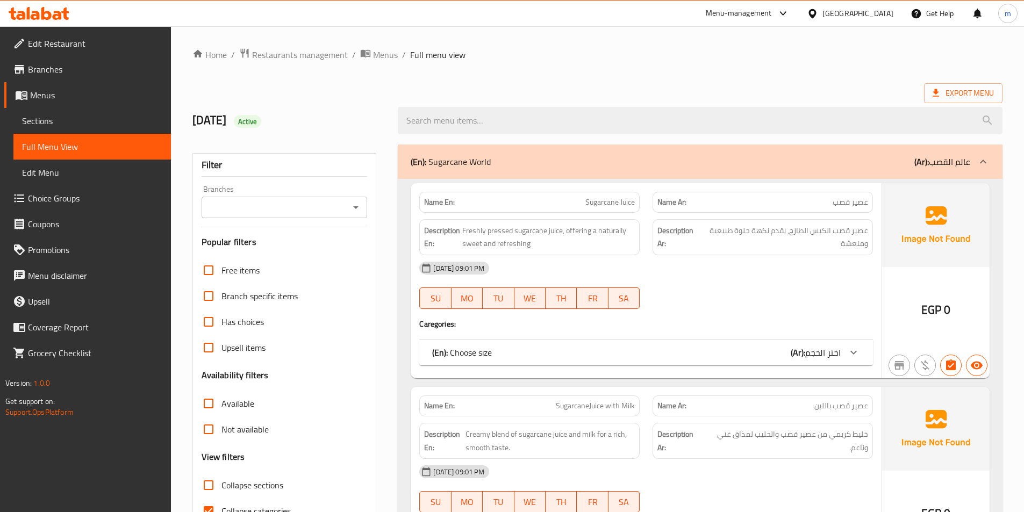
scroll to position [161, 0]
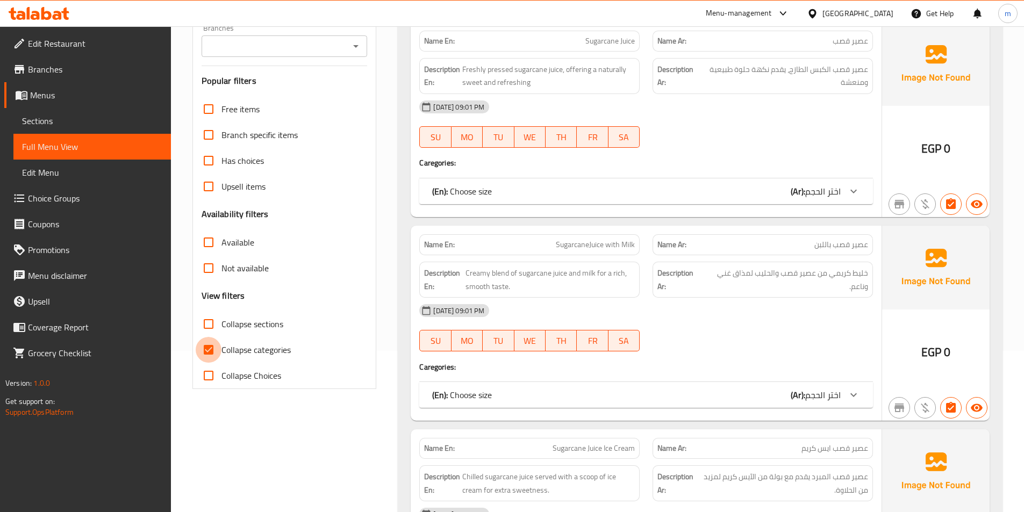
click at [210, 348] on input "Collapse categories" at bounding box center [209, 350] width 26 height 26
checkbox input "false"
click at [217, 325] on input "Collapse sections" at bounding box center [209, 324] width 26 height 26
checkbox input "true"
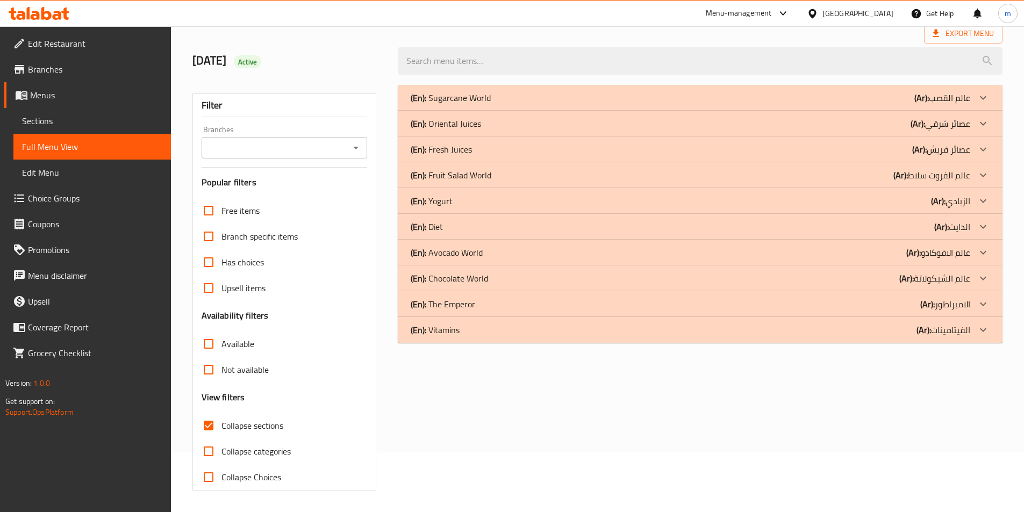
scroll to position [60, 0]
click at [1006, 246] on div "(En): Sugarcane World (Ar): عالم القصب Name En: Sugarcane Juice Name Ar: عصير ق…" at bounding box center [700, 288] width 618 height 419
click at [898, 278] on div "(En): Chocolate World (Ar): عالم الشيكولاتة" at bounding box center [691, 278] width 560 height 13
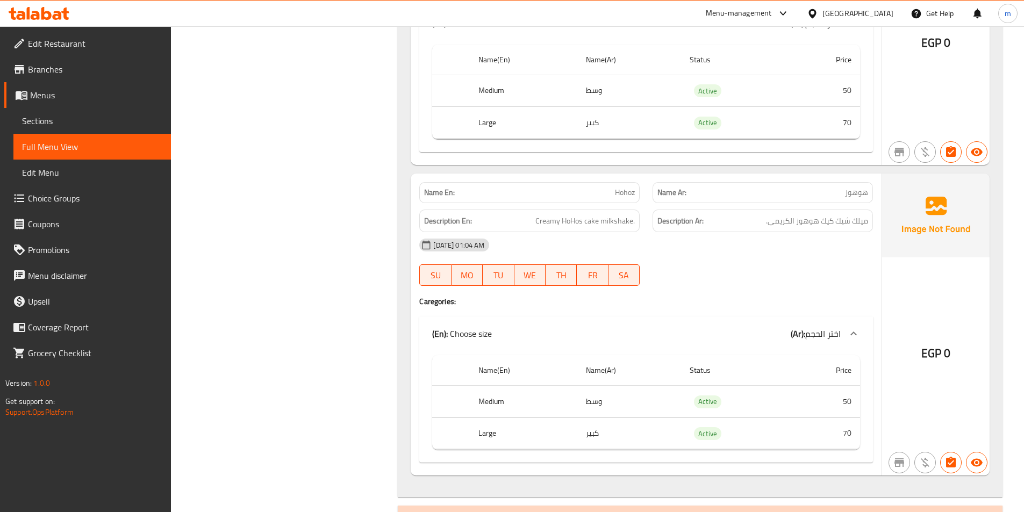
scroll to position [2146, 0]
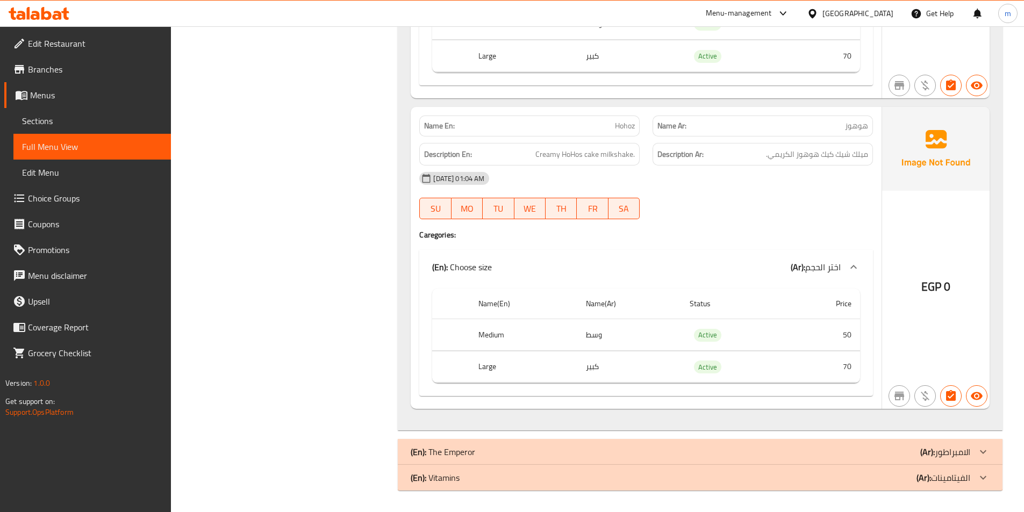
click at [890, 473] on div "(En): Vitamins (Ar): الفيتامينات" at bounding box center [691, 478] width 560 height 13
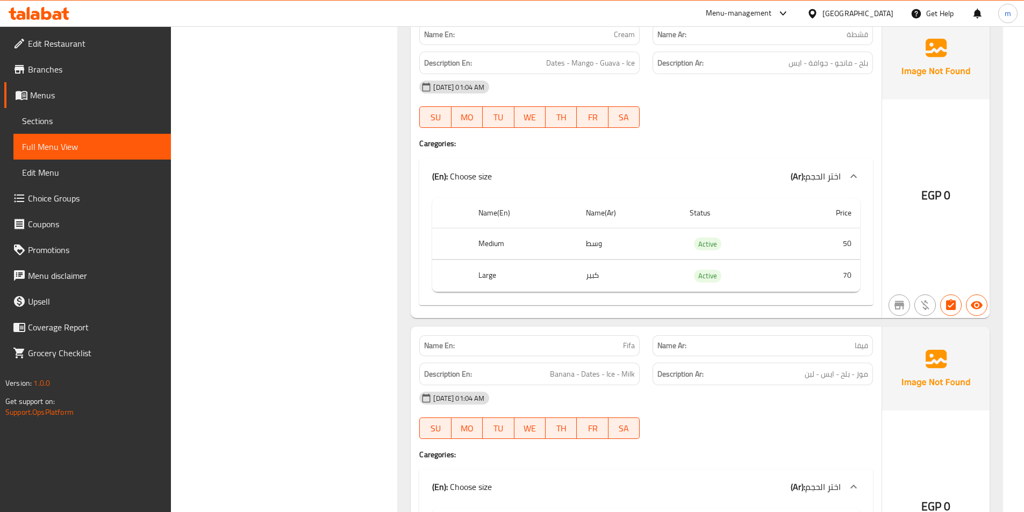
scroll to position [0, 0]
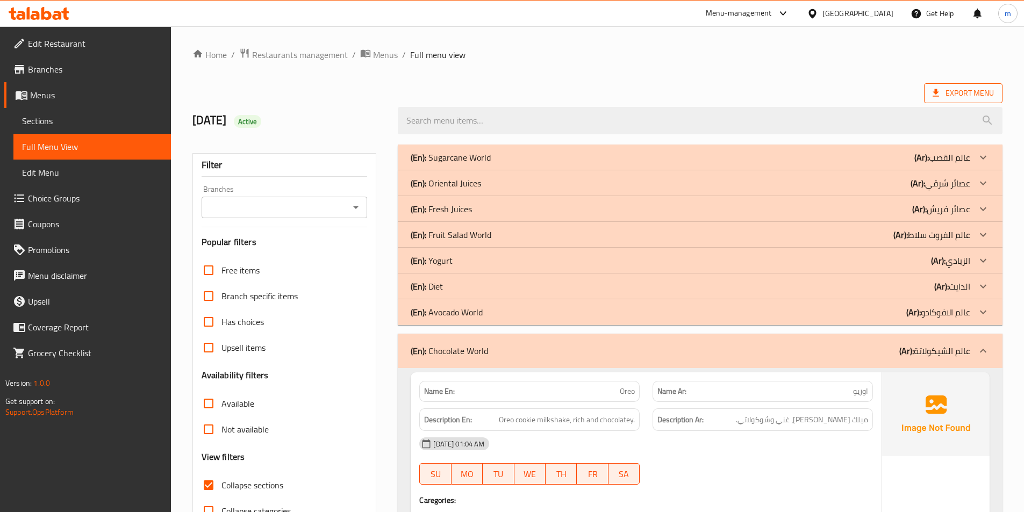
click at [965, 97] on span "Export Menu" at bounding box center [963, 93] width 61 height 13
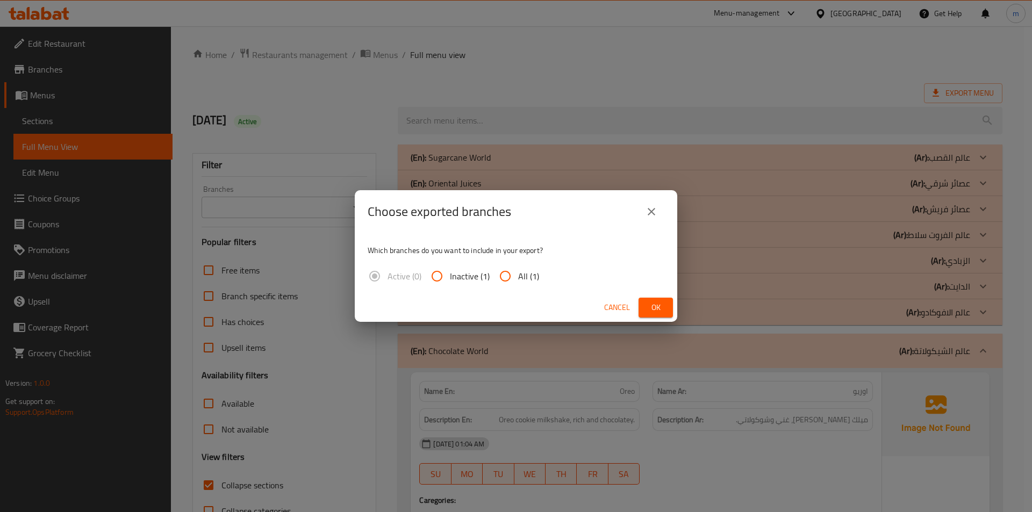
click at [515, 287] on input "All (1)" at bounding box center [506, 276] width 26 height 26
radio input "true"
click at [647, 307] on span "Ok" at bounding box center [655, 307] width 17 height 13
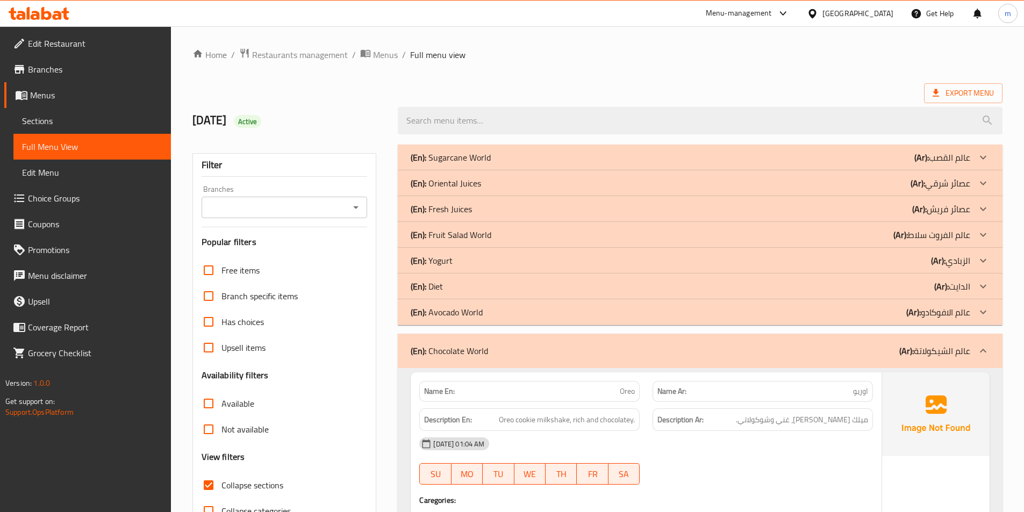
drag, startPoint x: 503, startPoint y: 352, endPoint x: 816, endPoint y: 353, distance: 313.5
click at [816, 353] on div "(En): Chocolate World (Ar): عالم الشيكولاتة" at bounding box center [691, 351] width 560 height 13
